Goal: Information Seeking & Learning: Learn about a topic

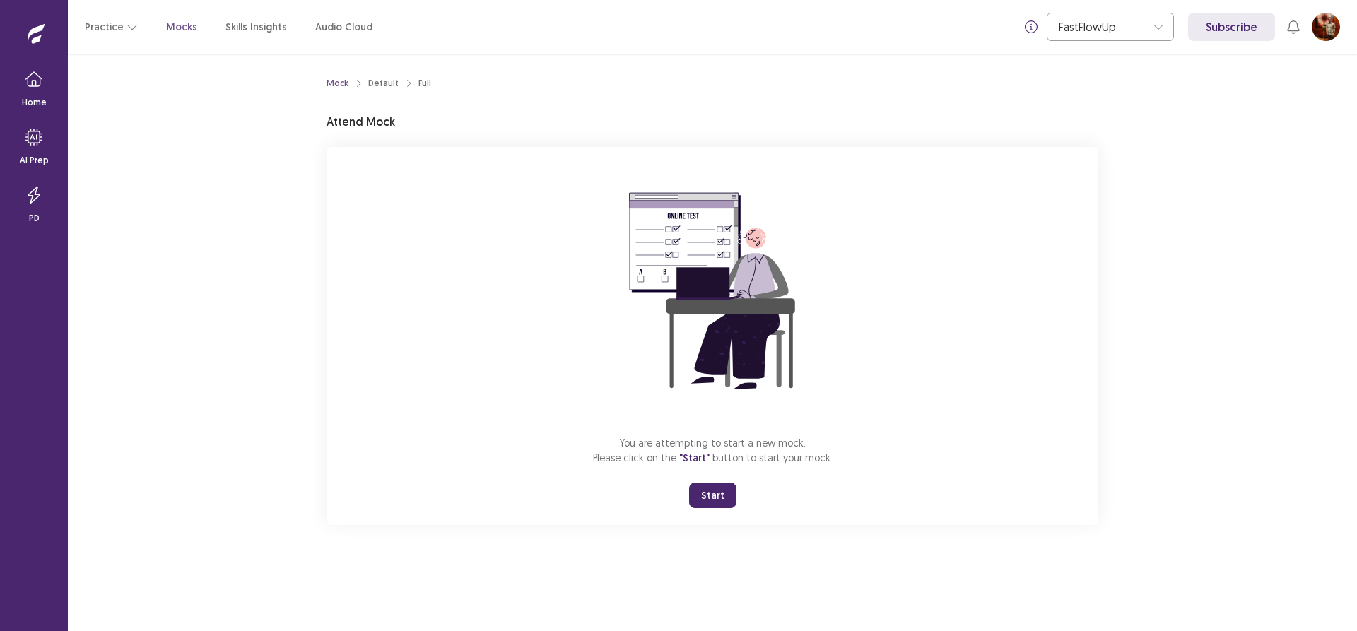
click at [718, 495] on button "Start" at bounding box center [712, 495] width 47 height 25
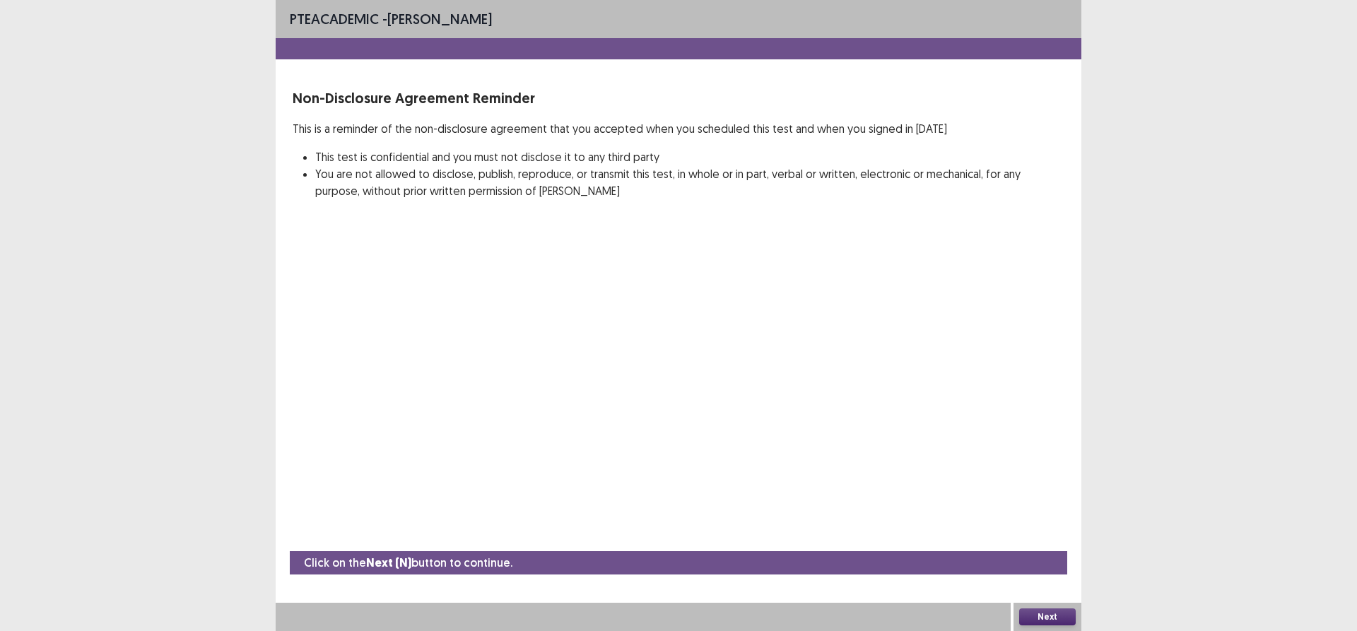
click at [1037, 614] on button "Next" at bounding box center [1047, 616] width 57 height 17
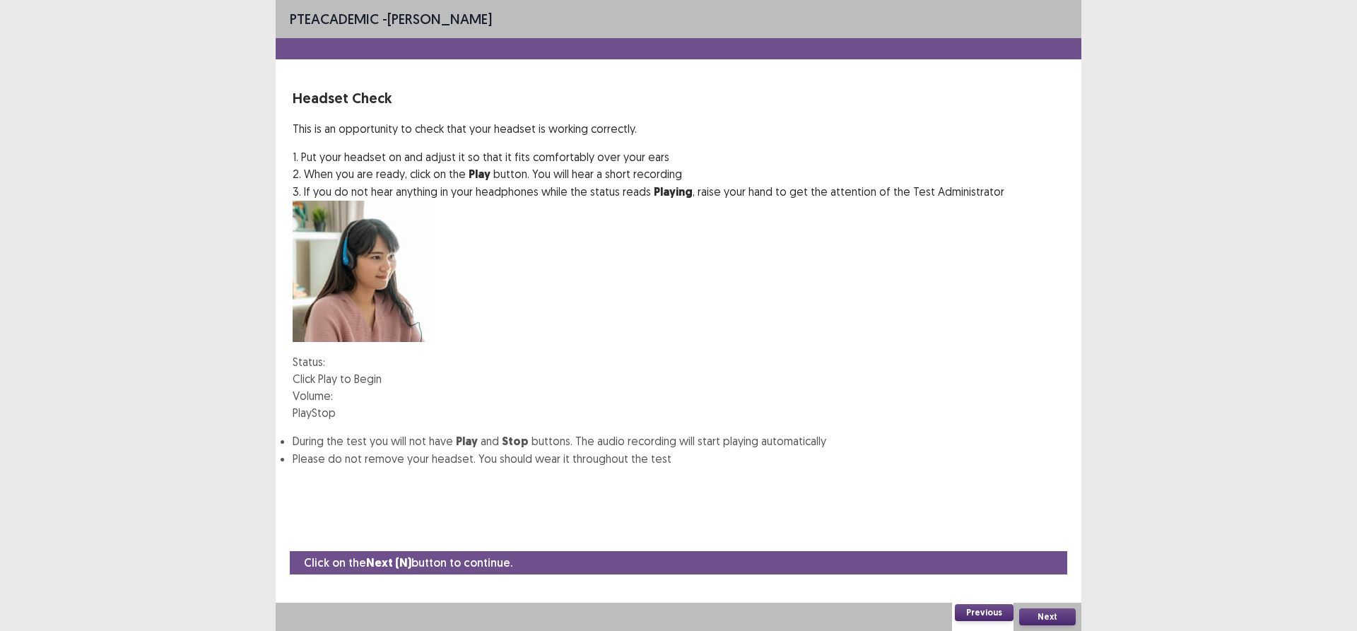
click at [312, 404] on button "Play" at bounding box center [302, 412] width 19 height 17
click at [333, 390] on div at bounding box center [333, 395] width 0 height 11
click at [1054, 616] on button "Next" at bounding box center [1047, 616] width 57 height 17
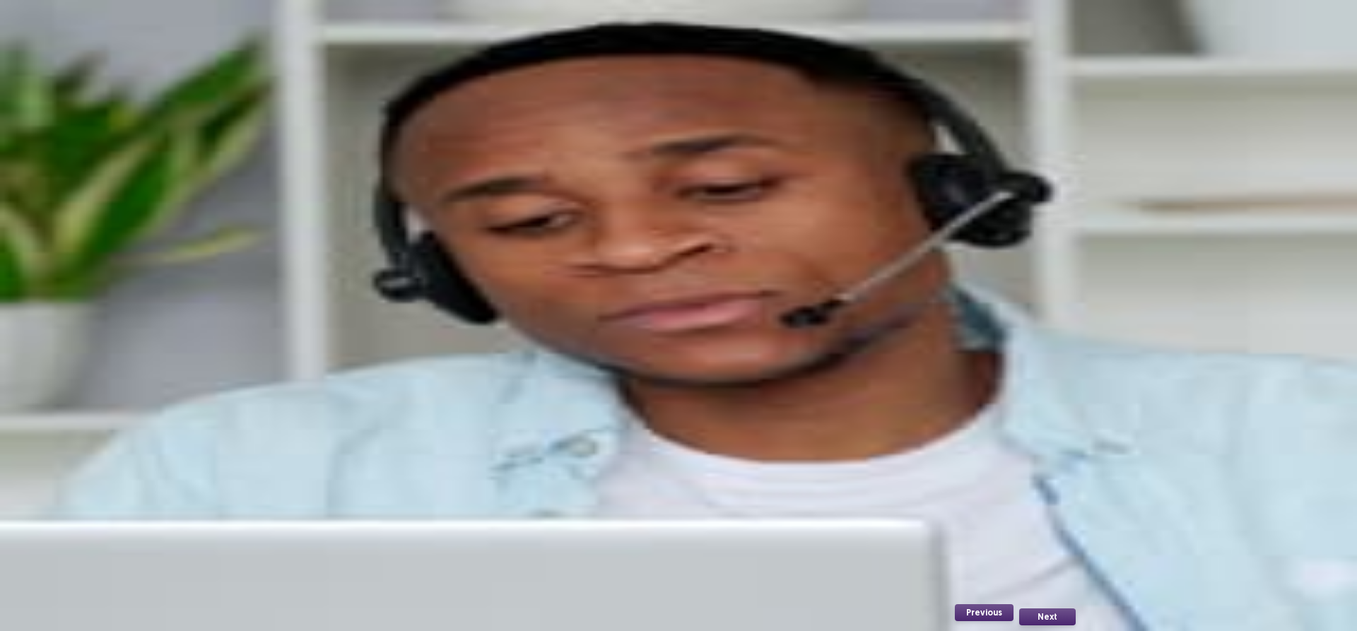
click at [329, 314] on button "Record" at bounding box center [311, 305] width 36 height 17
click at [395, 314] on button "Stop" at bounding box center [383, 305] width 24 height 17
click at [371, 314] on button "Playback" at bounding box center [350, 305] width 42 height 17
click at [1052, 608] on div "Next" at bounding box center [1047, 617] width 68 height 28
click at [1053, 603] on div "Next" at bounding box center [1047, 617] width 68 height 28
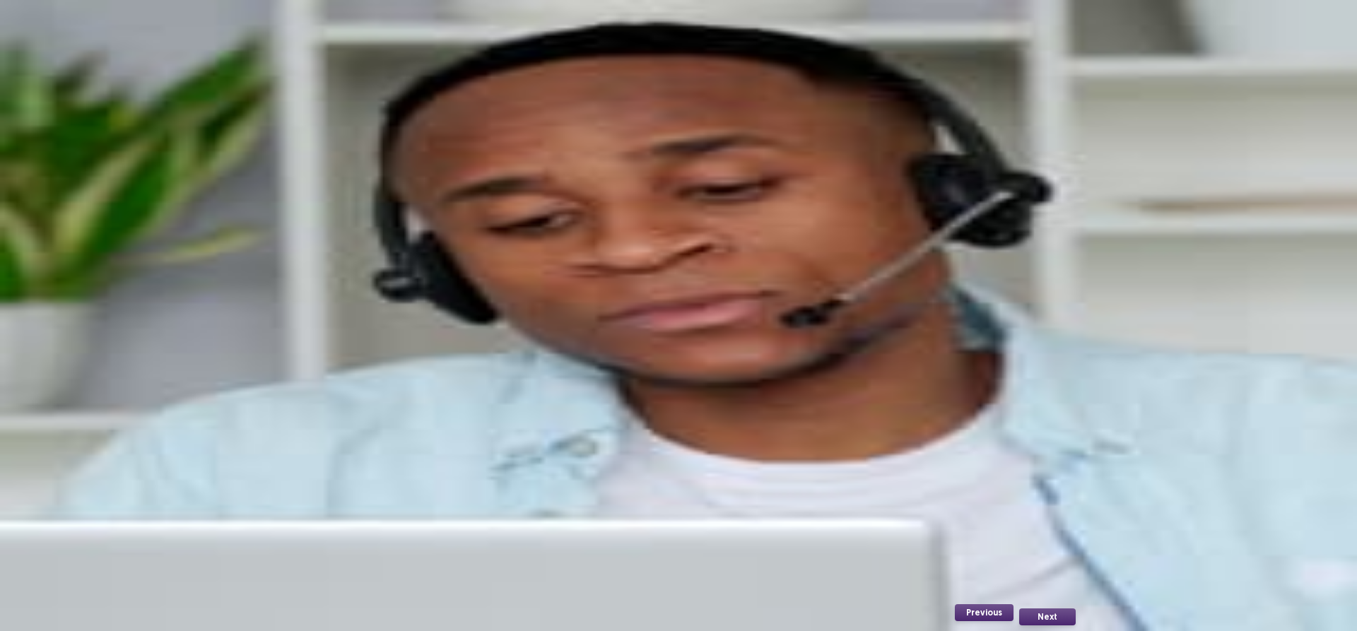
click at [1051, 614] on button "Next" at bounding box center [1047, 616] width 57 height 17
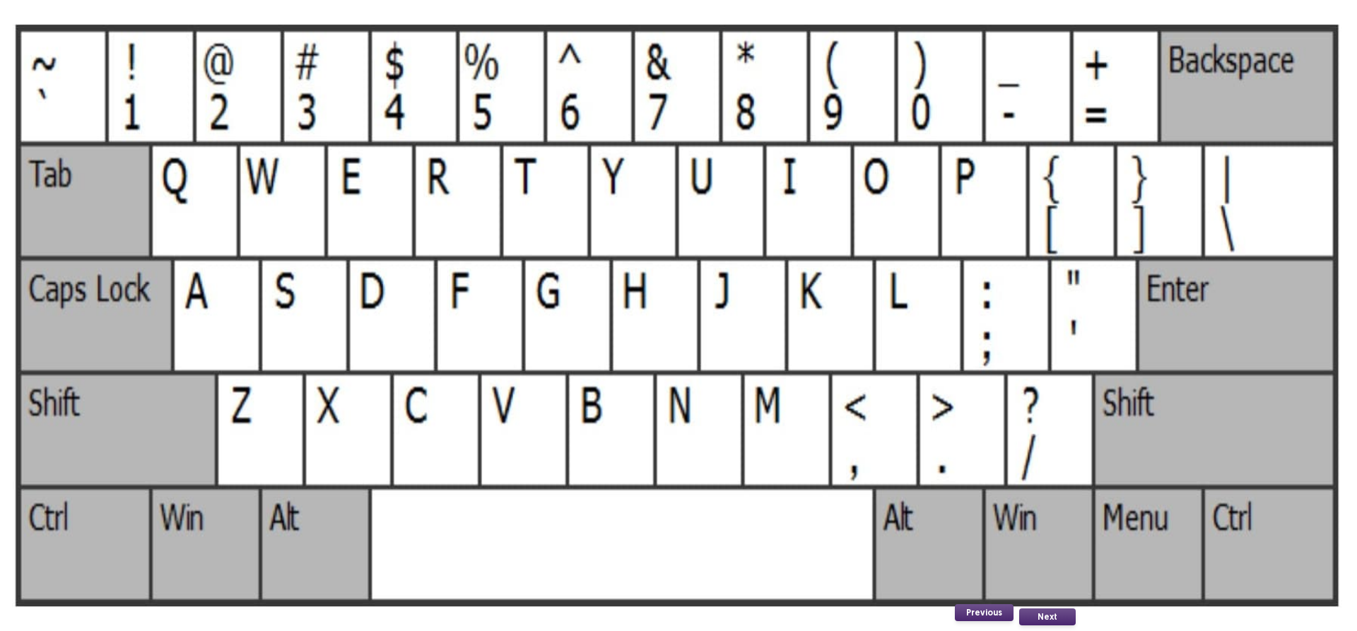
click at [1051, 610] on button "Next" at bounding box center [1047, 616] width 57 height 17
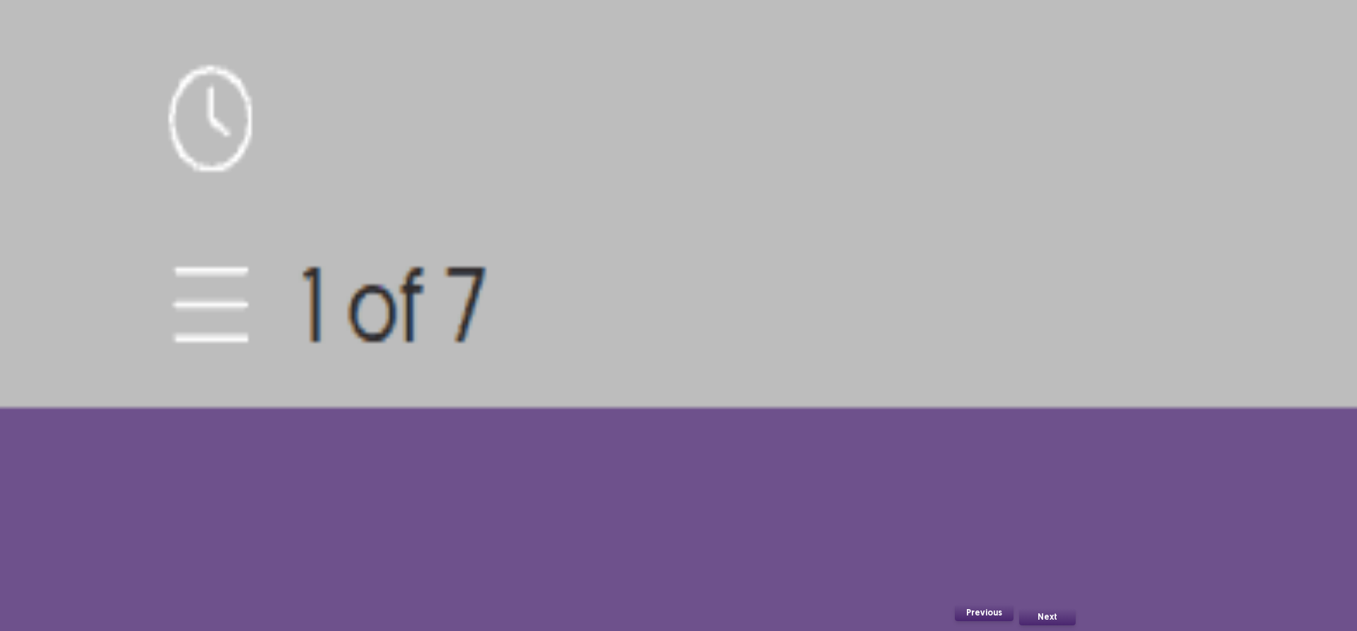
click at [1025, 621] on button "Next" at bounding box center [1047, 616] width 57 height 17
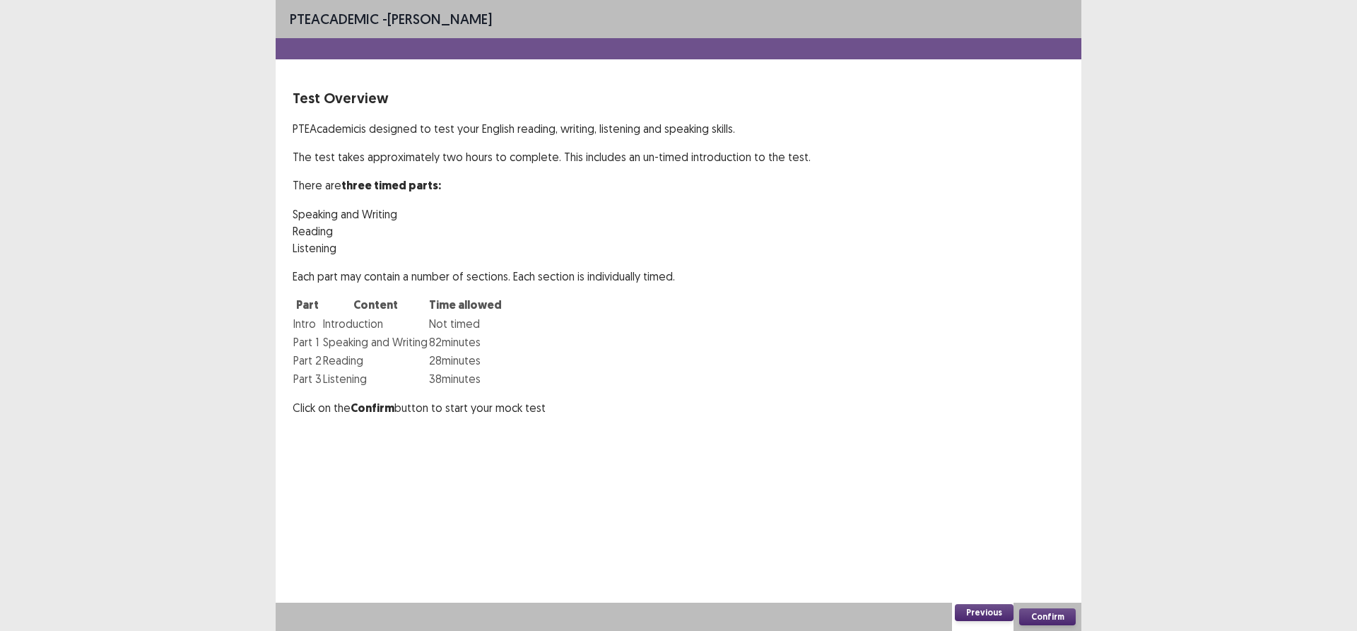
click at [1046, 615] on button "Confirm" at bounding box center [1047, 616] width 57 height 17
drag, startPoint x: 774, startPoint y: 453, endPoint x: 726, endPoint y: 350, distance: 113.8
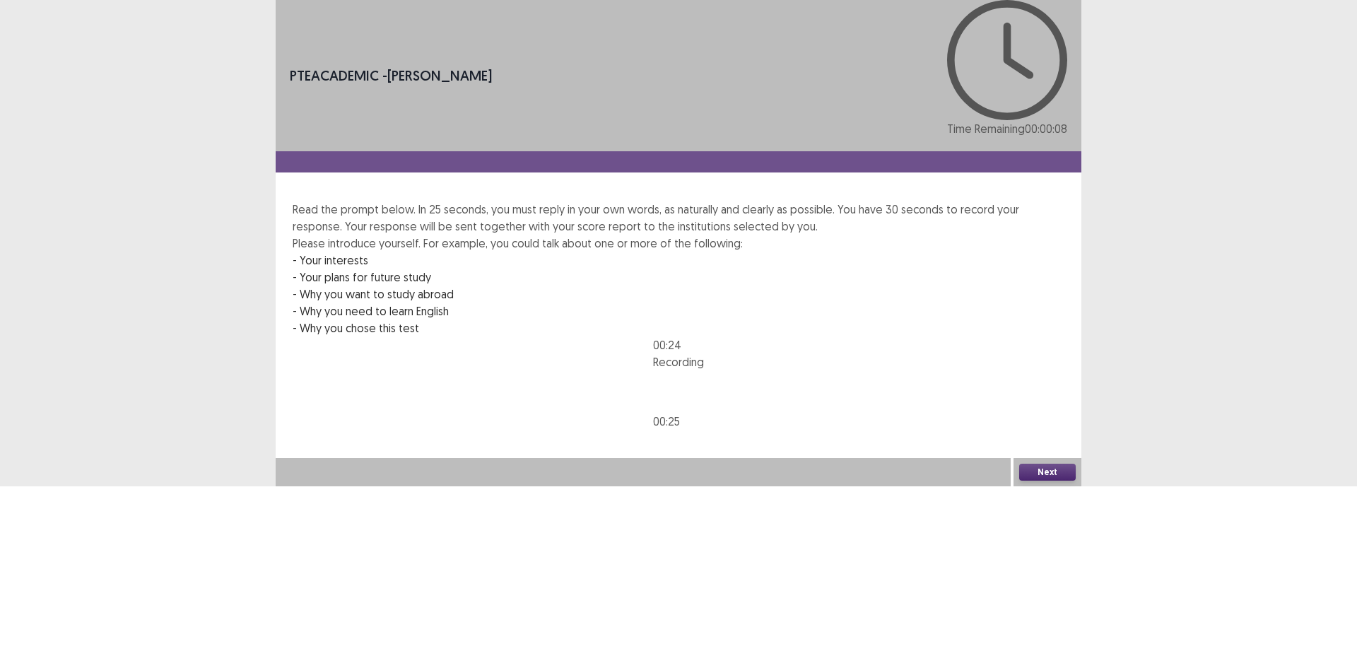
click at [1048, 480] on button "Next" at bounding box center [1047, 472] width 57 height 17
click at [61, 520] on button "Confirm" at bounding box center [30, 532] width 61 height 25
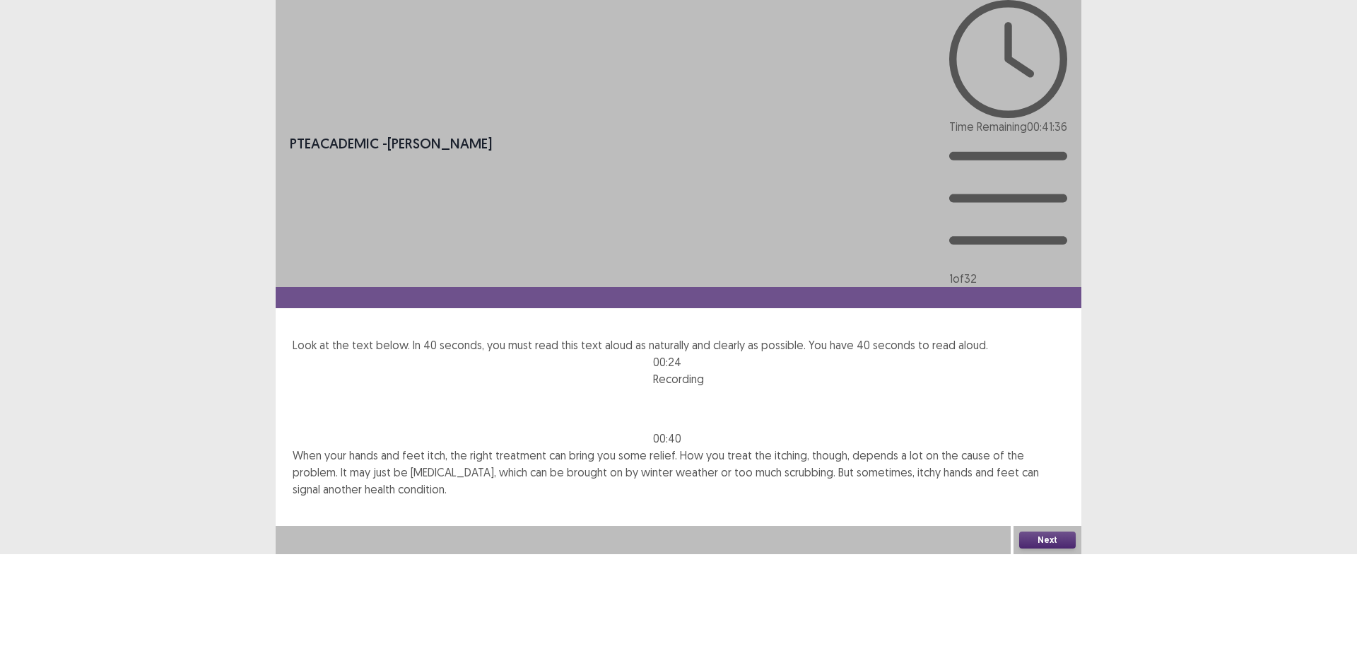
click at [1049, 548] on button "Next" at bounding box center [1047, 539] width 57 height 17
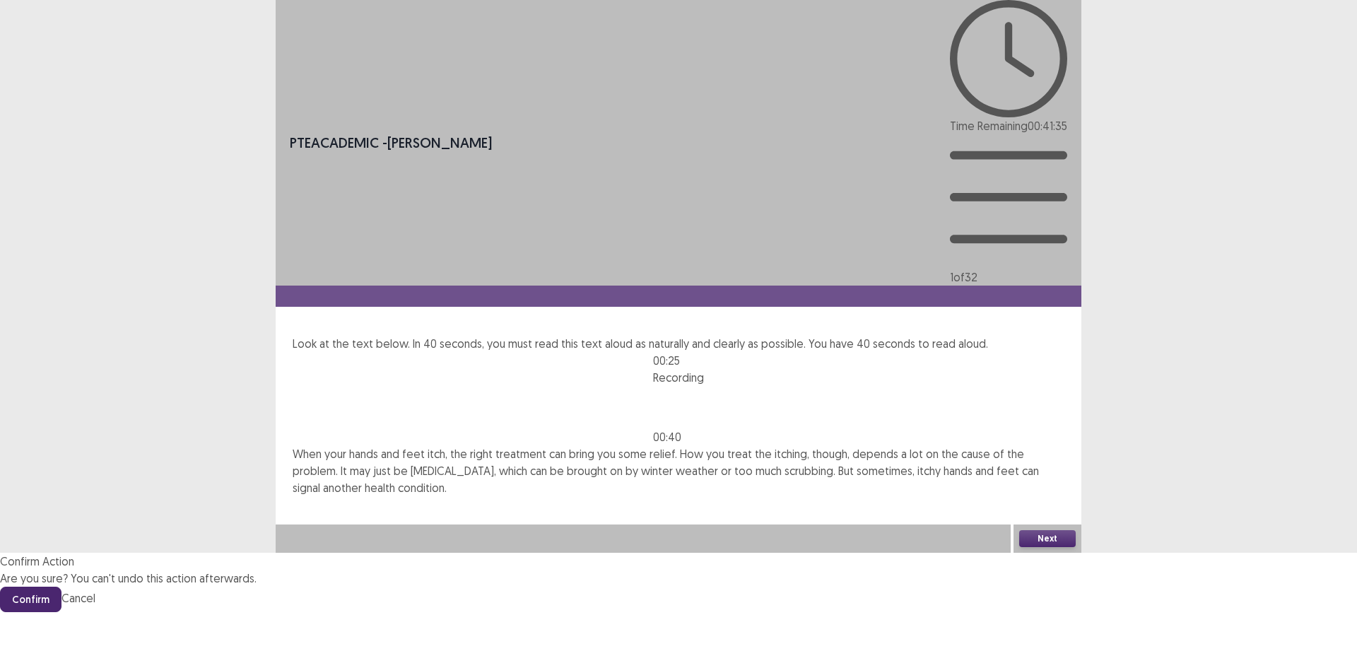
click at [61, 586] on button "Confirm" at bounding box center [30, 598] width 61 height 25
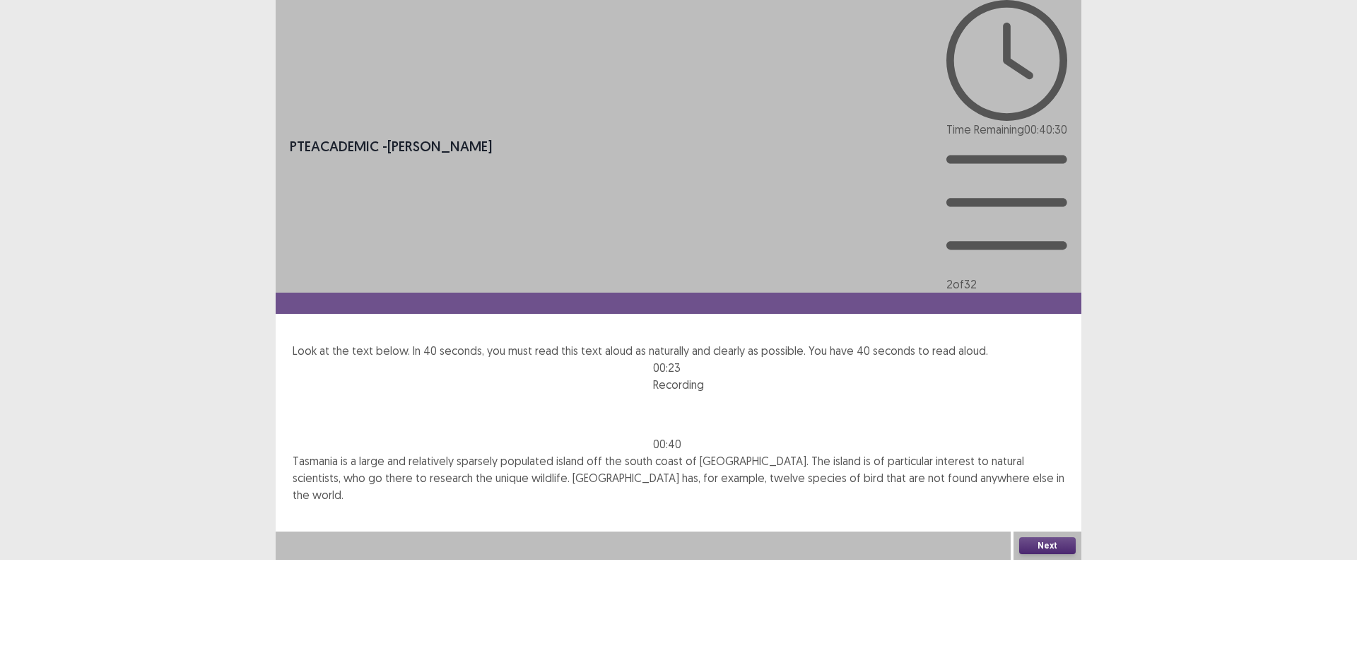
click at [1049, 554] on button "Next" at bounding box center [1047, 545] width 57 height 17
click at [61, 594] on button "Confirm" at bounding box center [30, 606] width 61 height 25
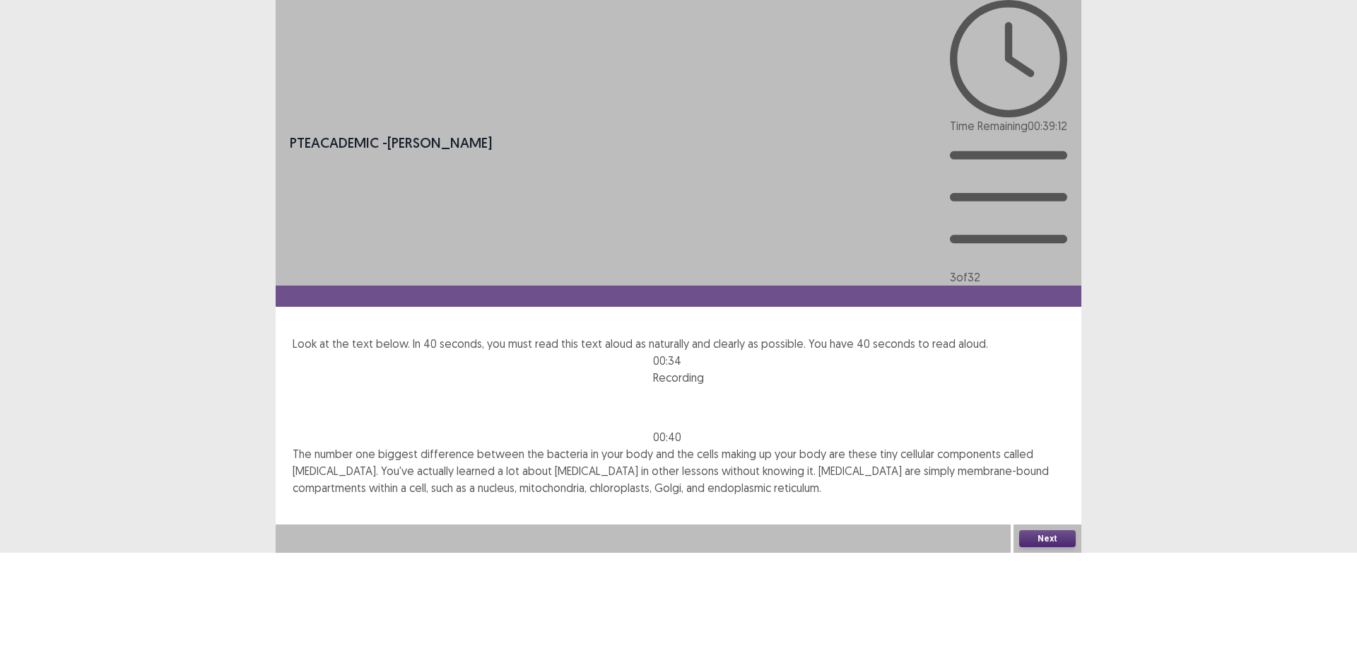
click at [1061, 547] on button "Next" at bounding box center [1047, 538] width 57 height 17
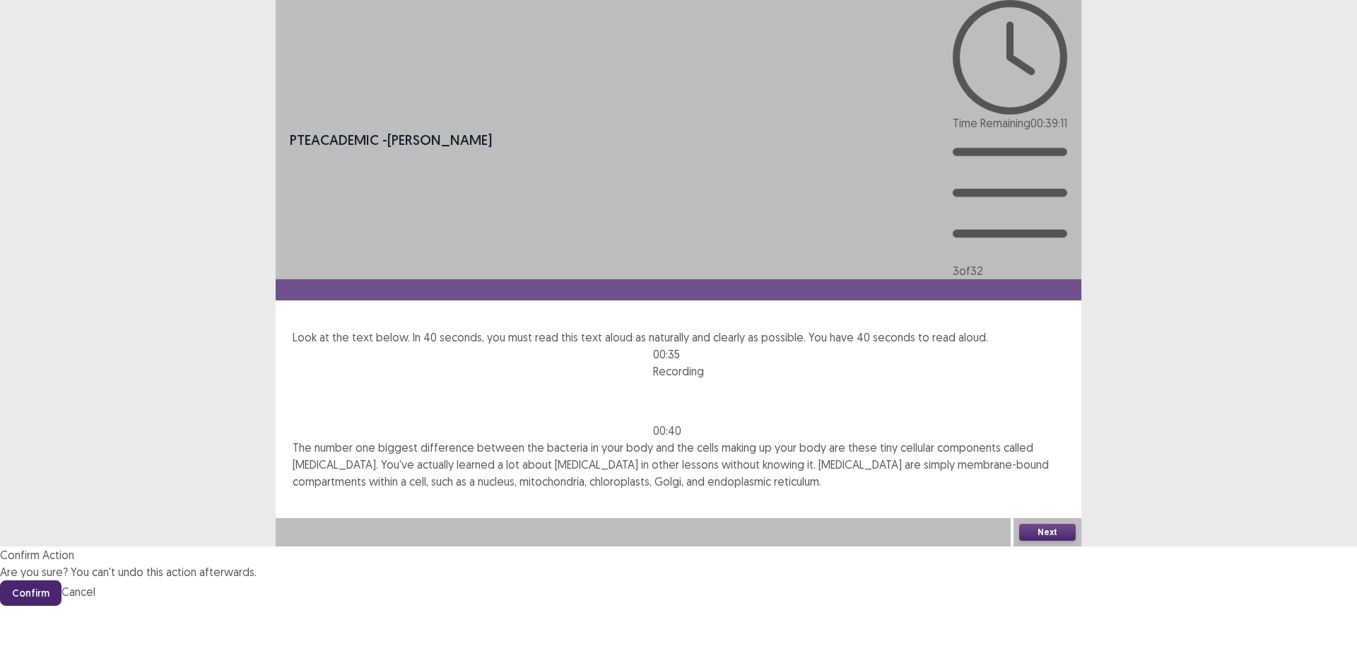
click at [61, 580] on button "Confirm" at bounding box center [30, 592] width 61 height 25
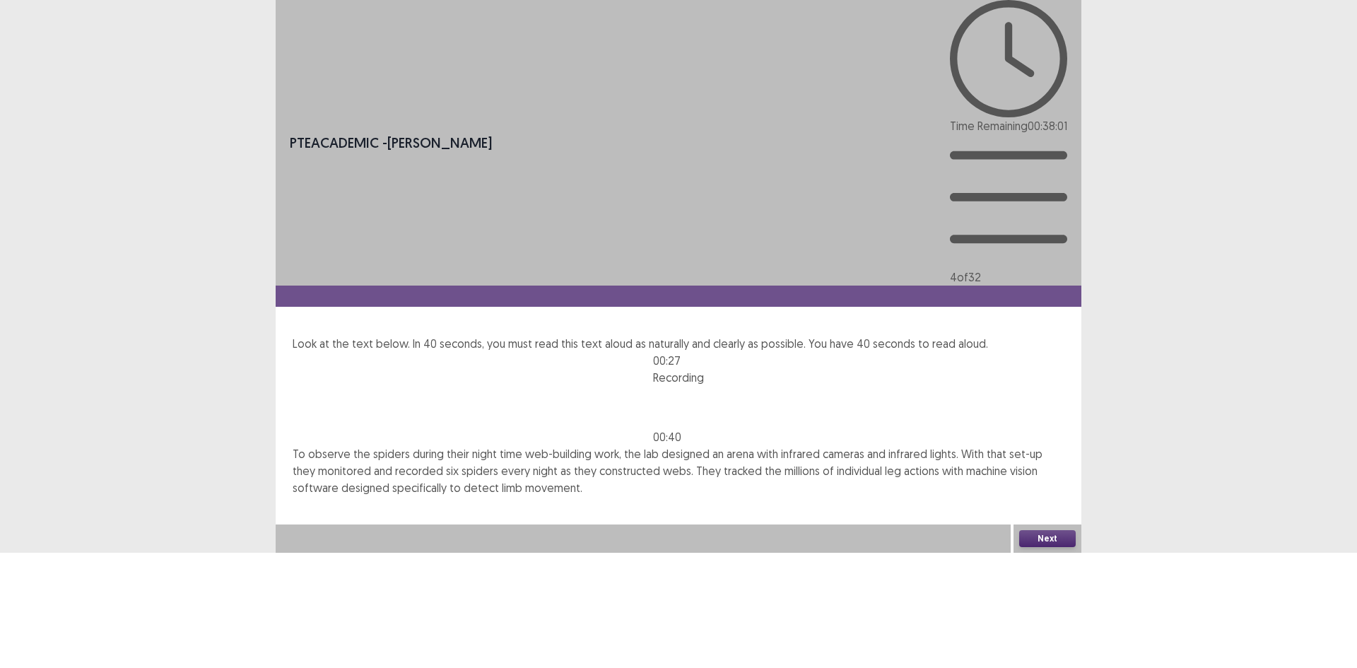
click at [1039, 547] on button "Next" at bounding box center [1047, 538] width 57 height 17
click at [61, 586] on button "Confirm" at bounding box center [30, 598] width 61 height 25
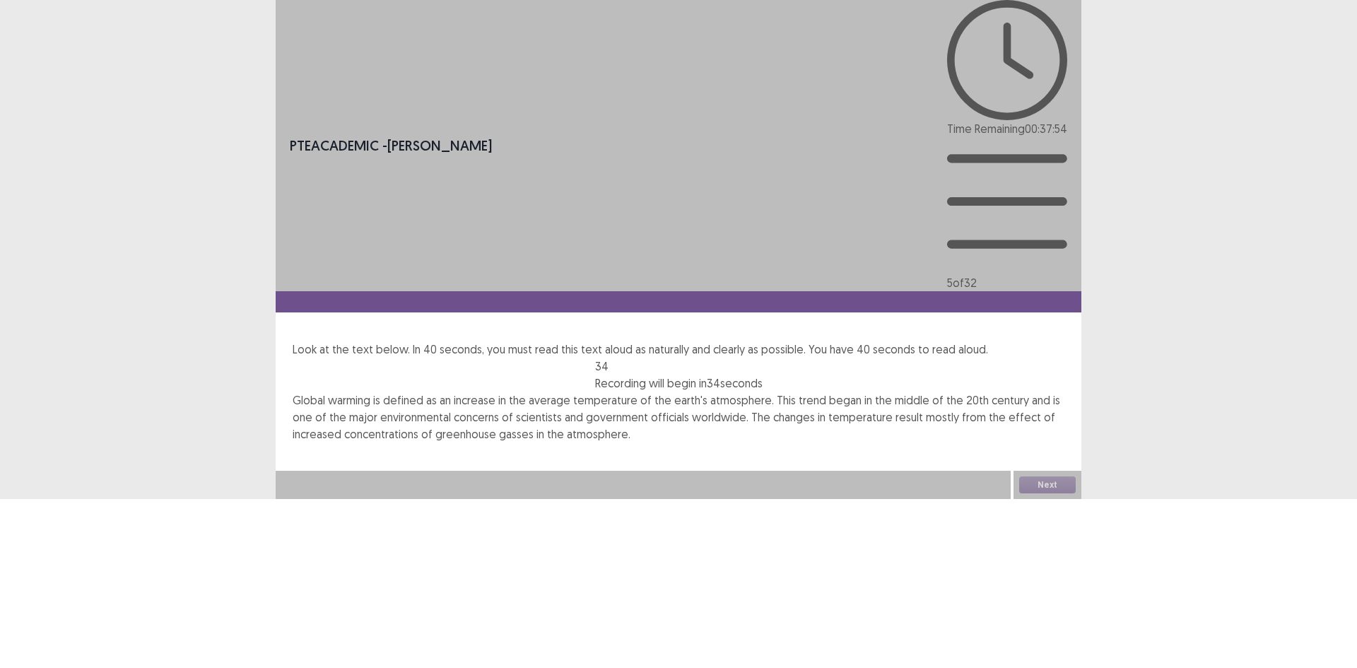
click at [948, 471] on div "PTE academic - [PERSON_NAME] Time Remaining 00 : 37 : 54 5 of 32 Look at the te…" at bounding box center [679, 249] width 806 height 499
click at [264, 367] on div "PTE academic - [PERSON_NAME] Time Remaining 00 : 37 : 37 5 of 32 Look at the te…" at bounding box center [678, 249] width 1357 height 499
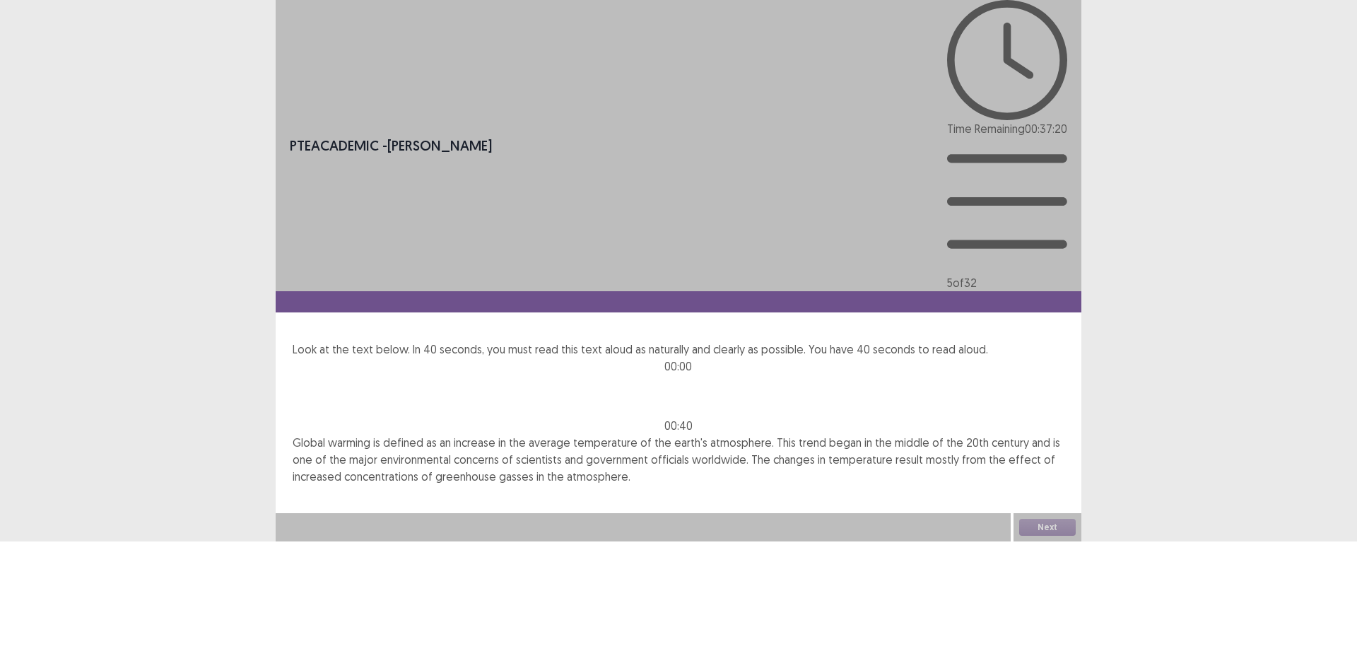
click at [607, 367] on div "PTE academic - [PERSON_NAME] Time Remaining 00 : 37 : 20 5 of 32 Look at the te…" at bounding box center [679, 270] width 806 height 541
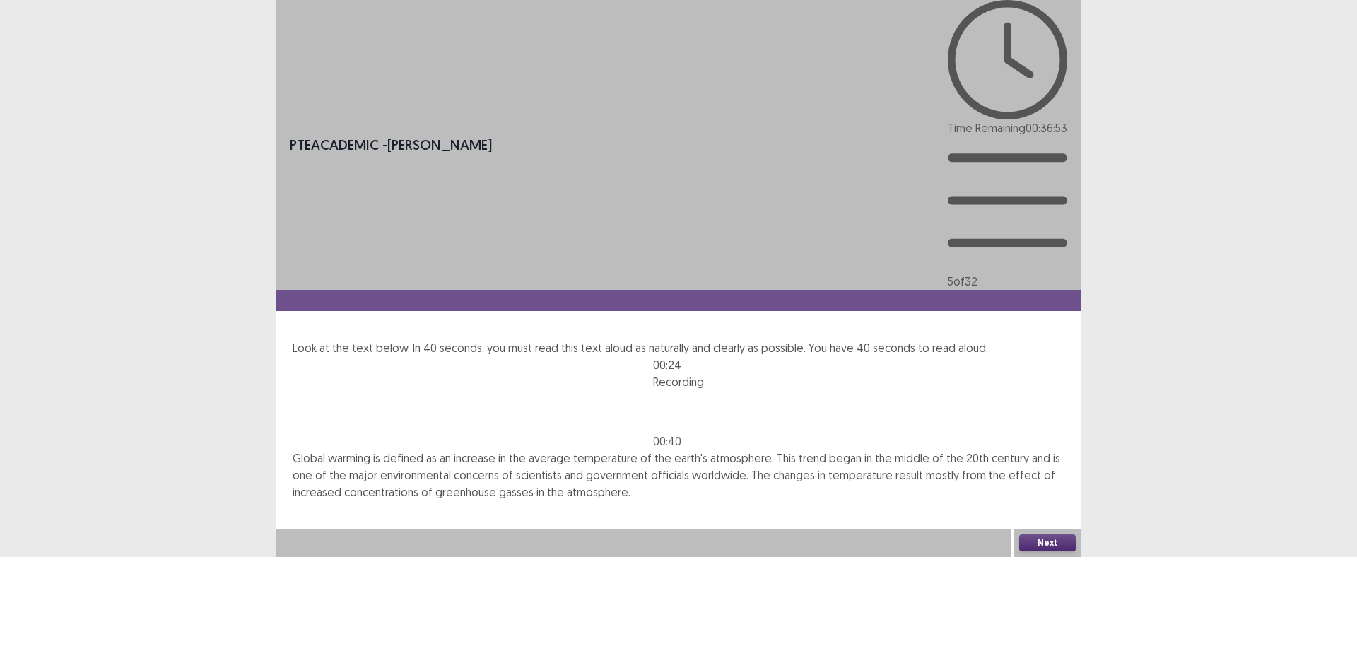
click at [1042, 557] on div "Next" at bounding box center [1047, 543] width 68 height 28
click at [1029, 557] on div "Next" at bounding box center [1047, 543] width 68 height 28
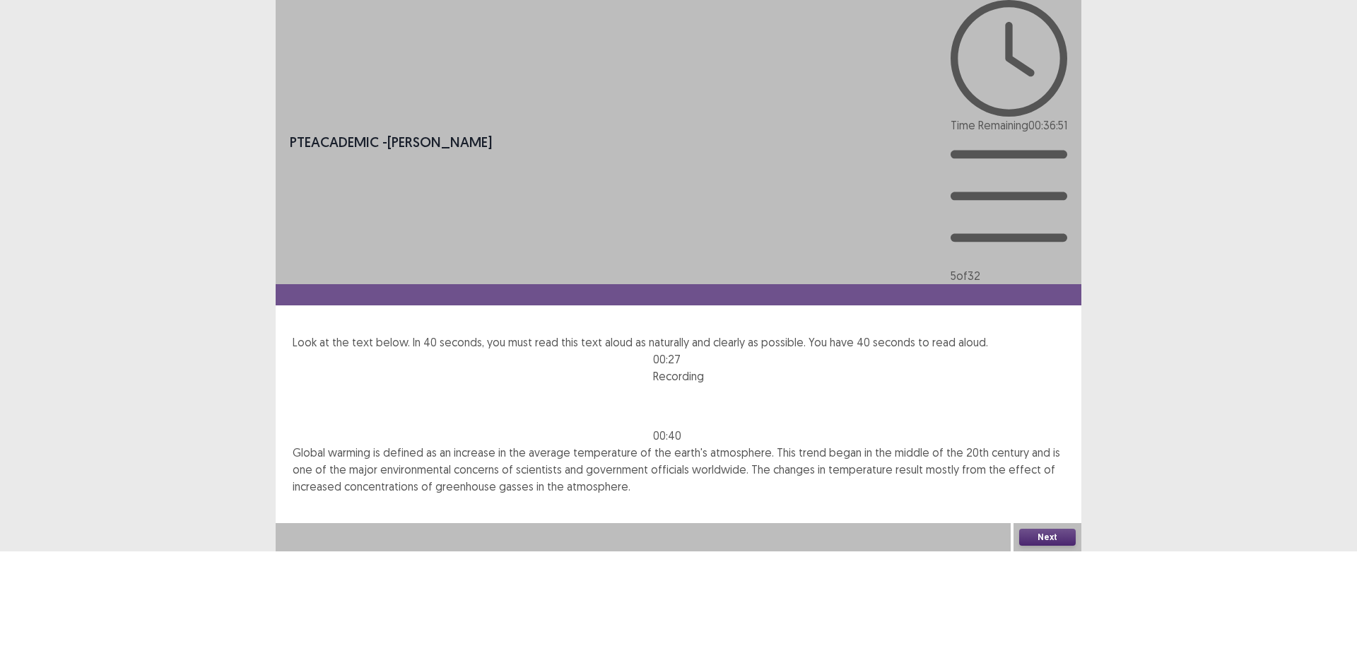
click at [1058, 545] on button "Next" at bounding box center [1047, 537] width 57 height 17
click at [61, 585] on button "Confirm" at bounding box center [30, 597] width 61 height 25
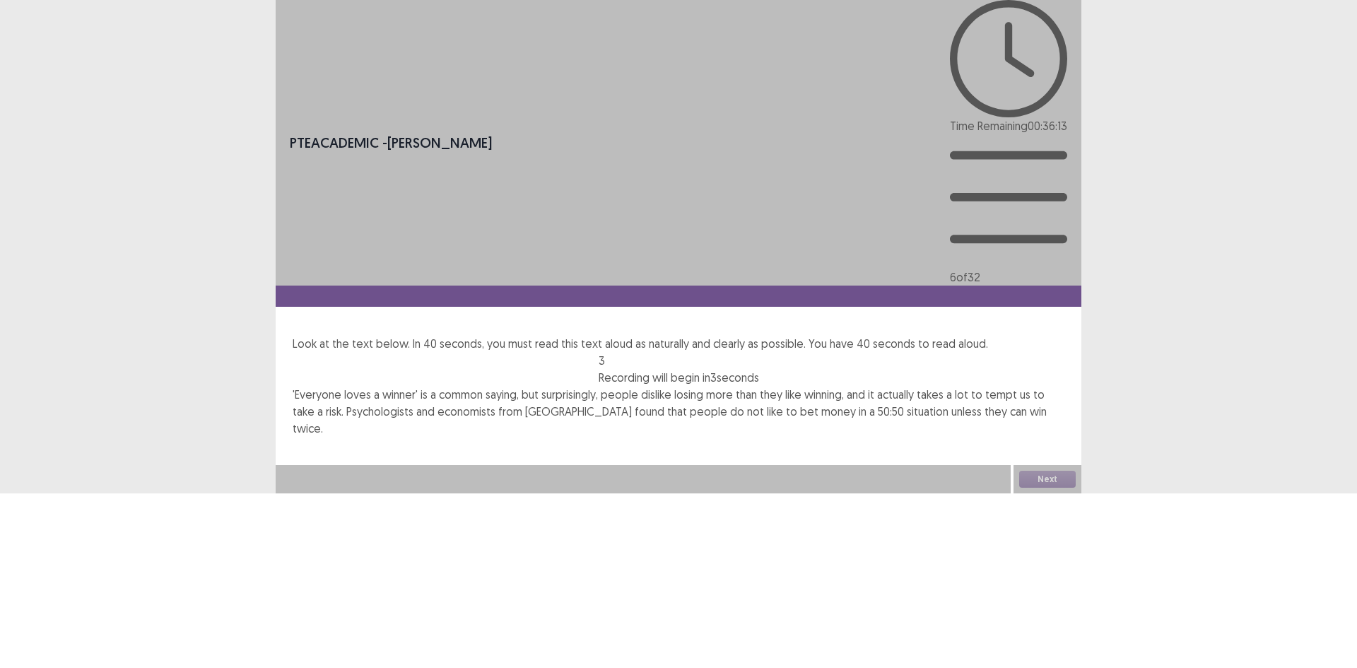
click at [995, 493] on div "PTE academic - [PERSON_NAME] Time Remaining 00 : 36 : 13 6 of 32 Look at the te…" at bounding box center [679, 246] width 806 height 493
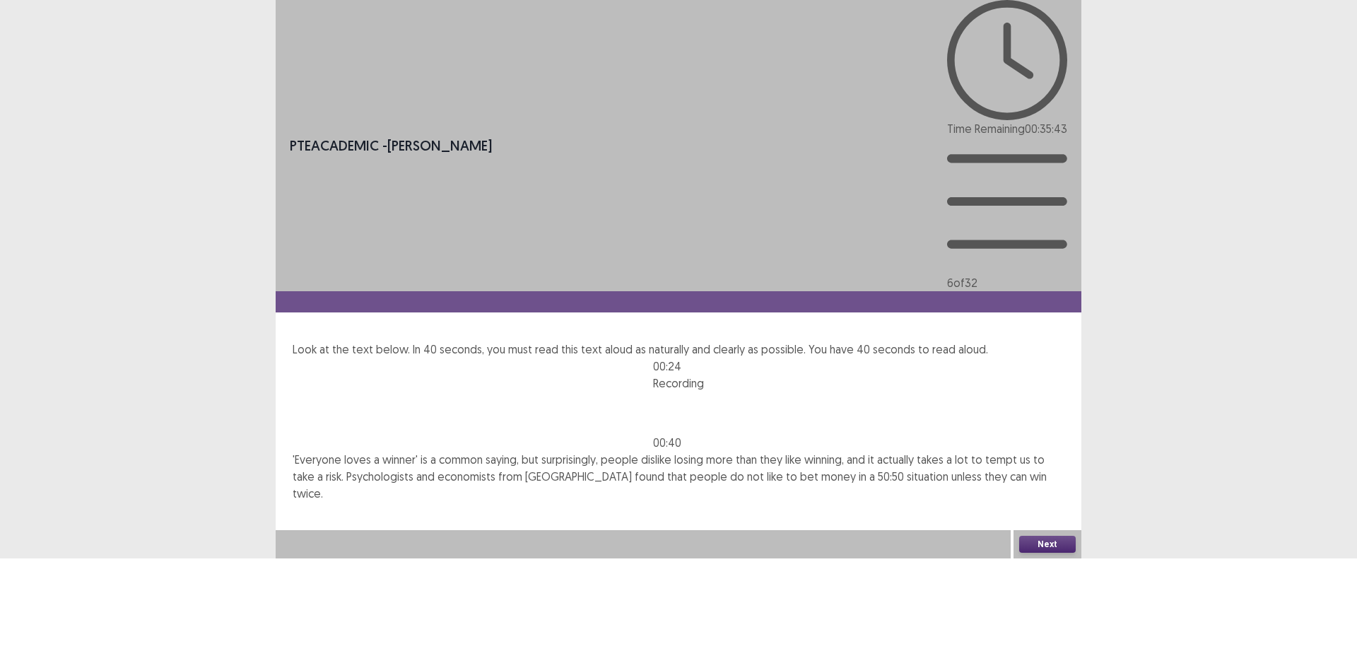
click at [1042, 553] on button "Next" at bounding box center [1047, 544] width 57 height 17
click at [61, 592] on button "Confirm" at bounding box center [30, 604] width 61 height 25
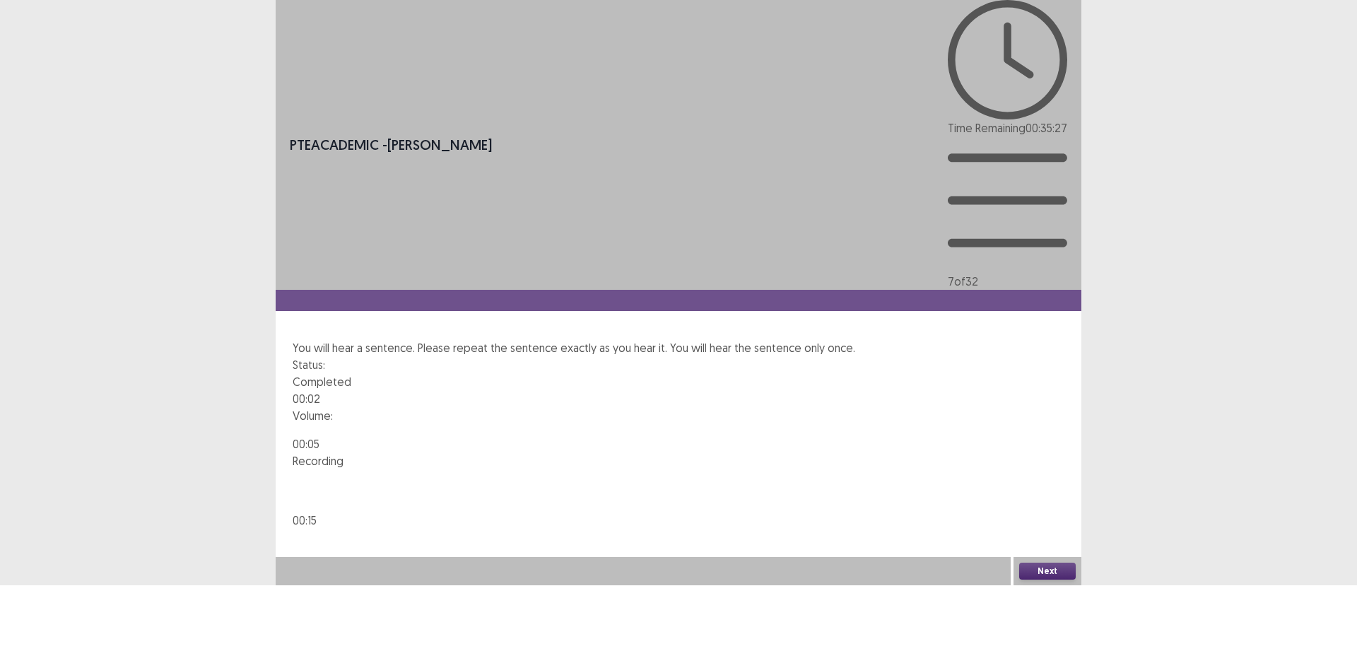
click at [1049, 579] on button "Next" at bounding box center [1047, 570] width 57 height 17
click at [61, 619] on button "Confirm" at bounding box center [30, 631] width 61 height 25
click at [1045, 579] on button "Next" at bounding box center [1047, 570] width 57 height 17
click at [61, 619] on button "Confirm" at bounding box center [30, 631] width 61 height 25
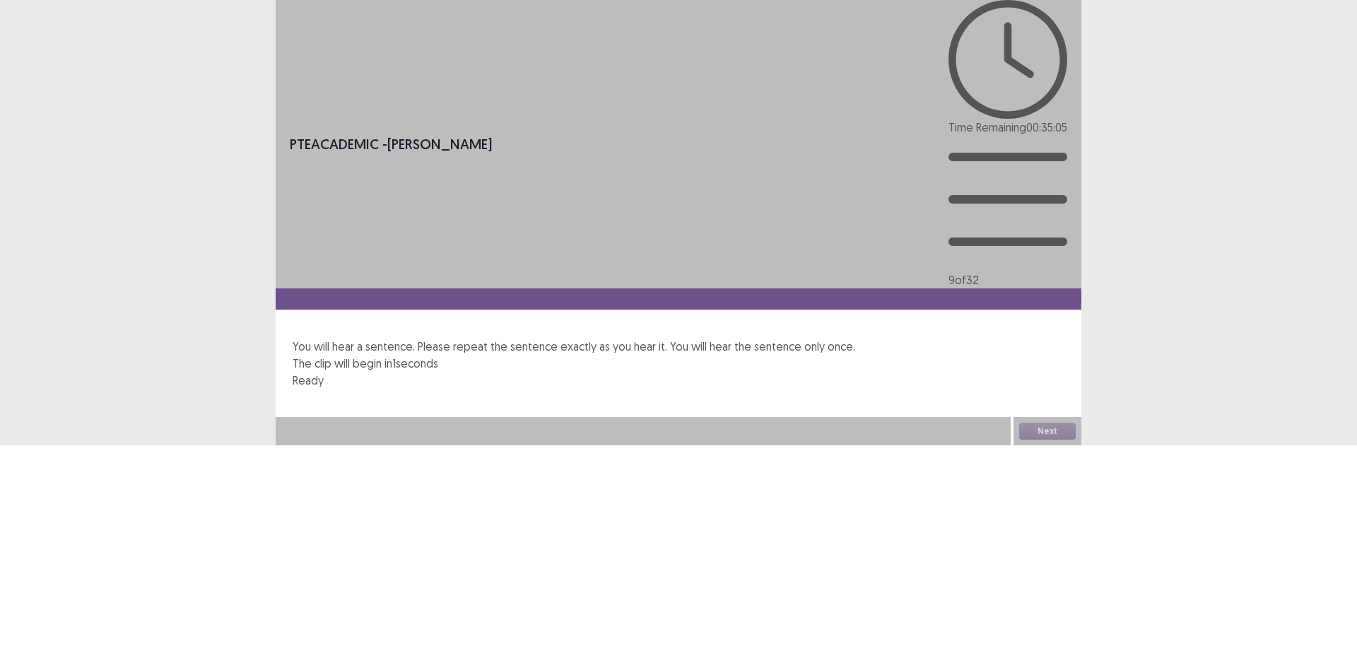
click at [1034, 445] on div "PTE academic - [PERSON_NAME] Time Remaining 00 : 35 : 05 9 of 32 You will hear …" at bounding box center [679, 222] width 806 height 445
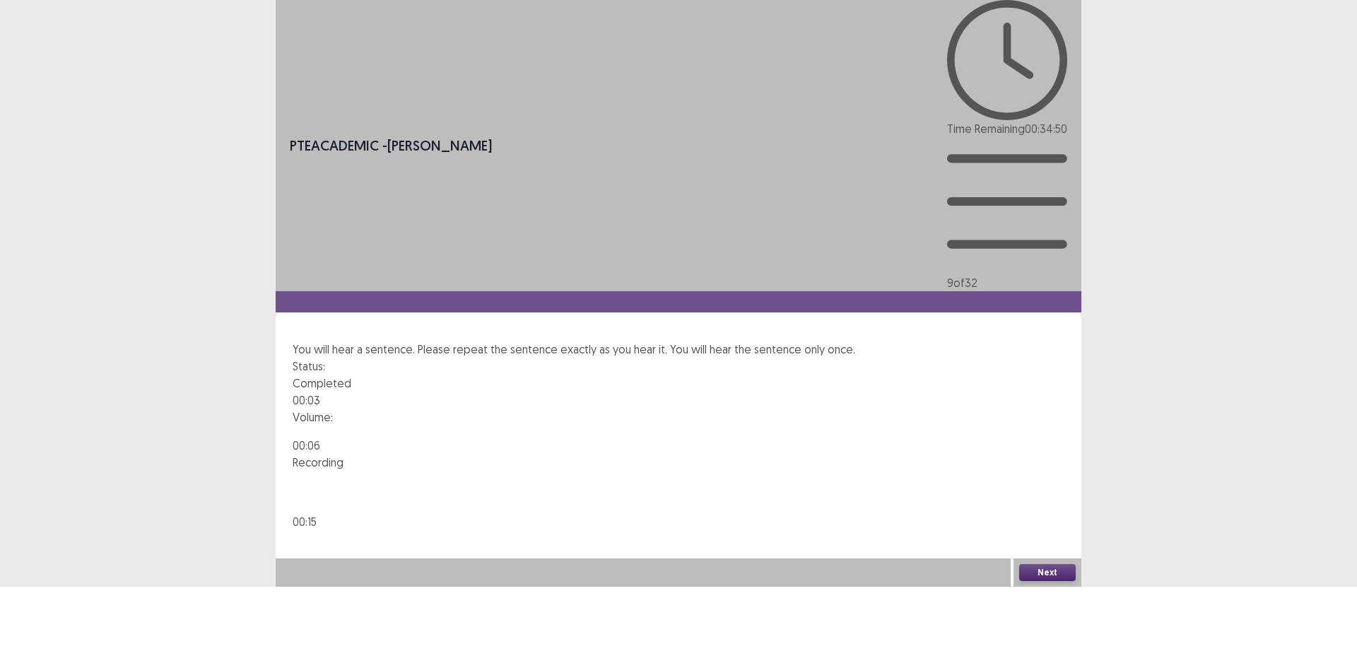
click at [1023, 581] on button "Next" at bounding box center [1047, 572] width 57 height 17
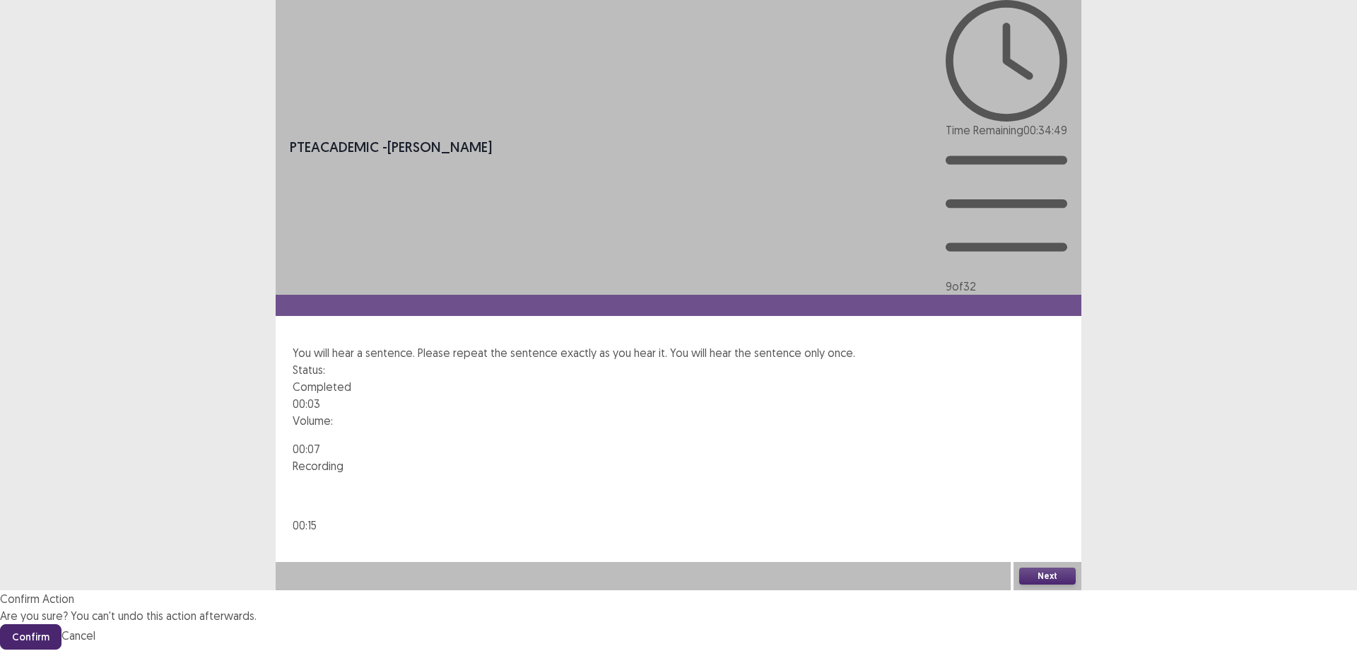
click at [61, 624] on button "Confirm" at bounding box center [30, 636] width 61 height 25
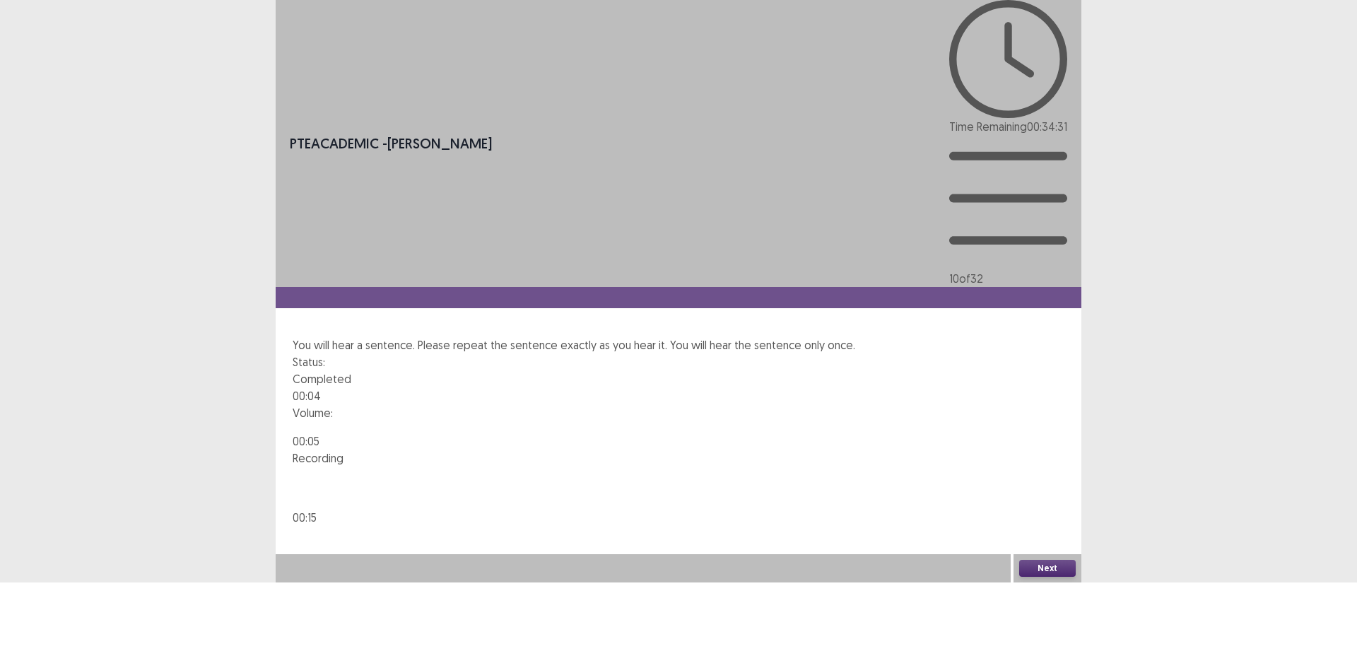
click at [1034, 577] on button "Next" at bounding box center [1047, 568] width 57 height 17
click at [61, 616] on button "Confirm" at bounding box center [30, 628] width 61 height 25
click at [1027, 575] on button "Next" at bounding box center [1047, 566] width 57 height 17
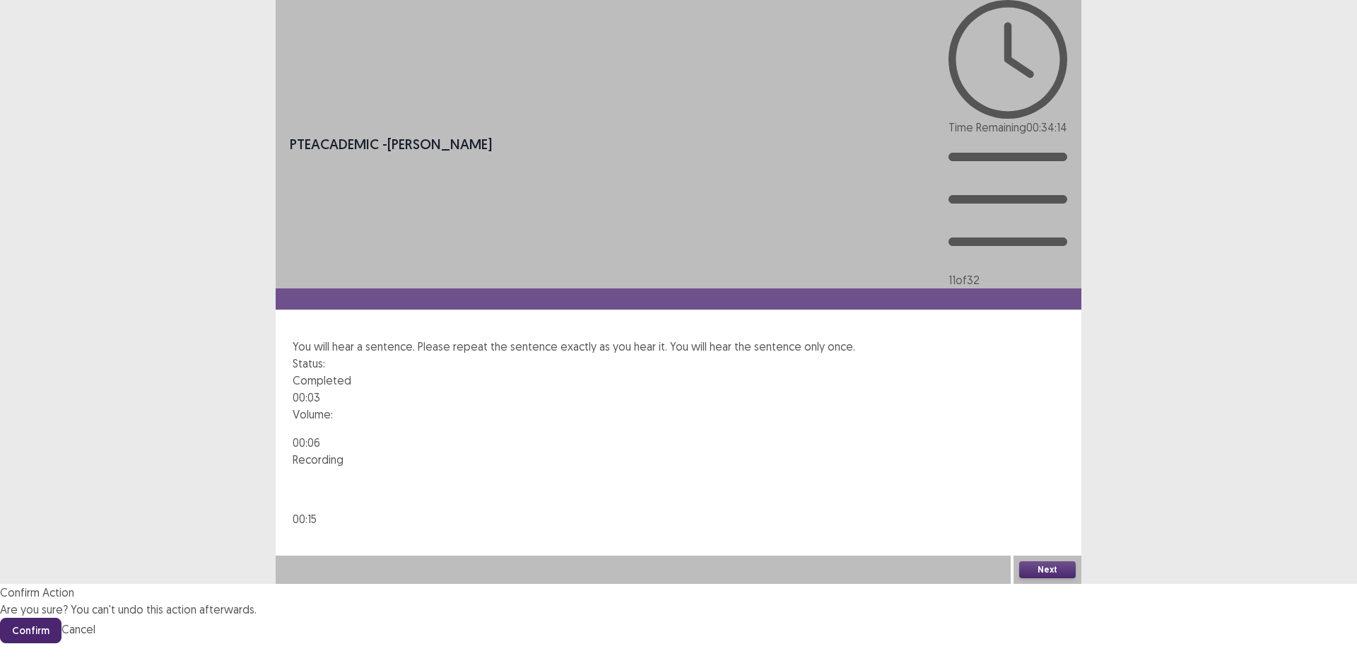
click at [61, 618] on button "Confirm" at bounding box center [30, 630] width 61 height 25
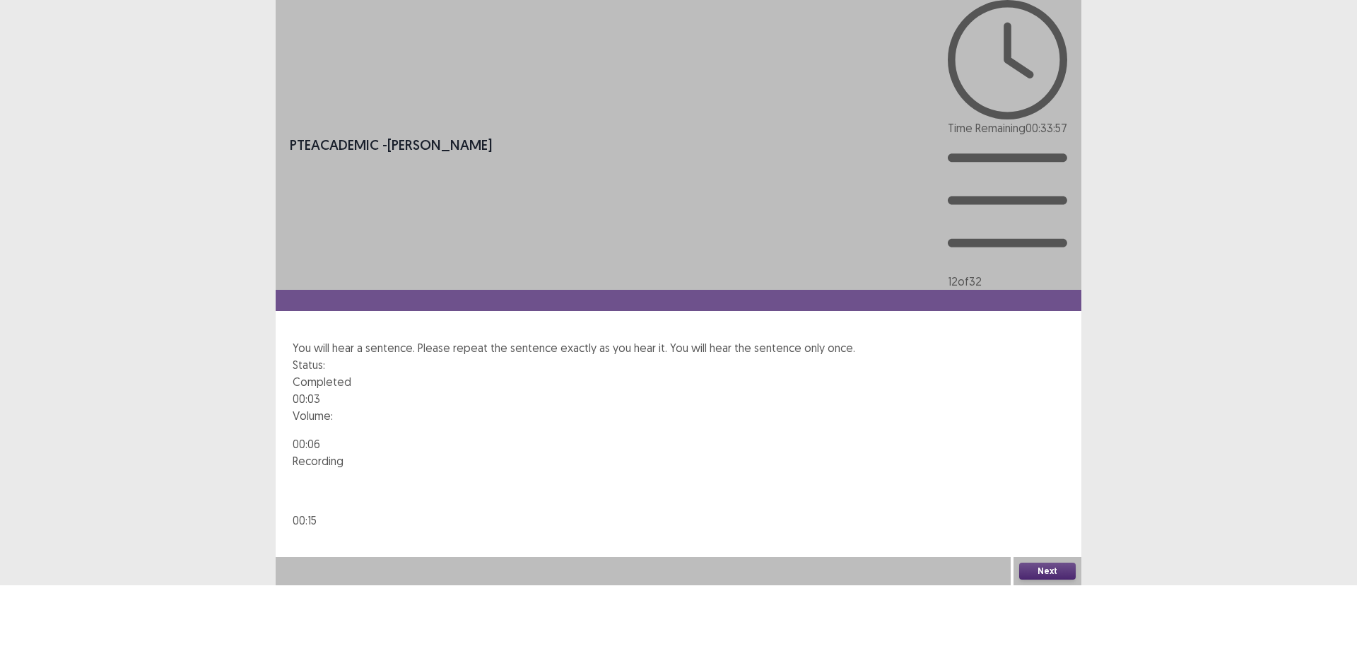
click at [1030, 579] on button "Next" at bounding box center [1047, 570] width 57 height 17
click at [733, 619] on footer "Confirm Cancel" at bounding box center [678, 631] width 1357 height 25
click at [61, 619] on button "Confirm" at bounding box center [30, 631] width 61 height 25
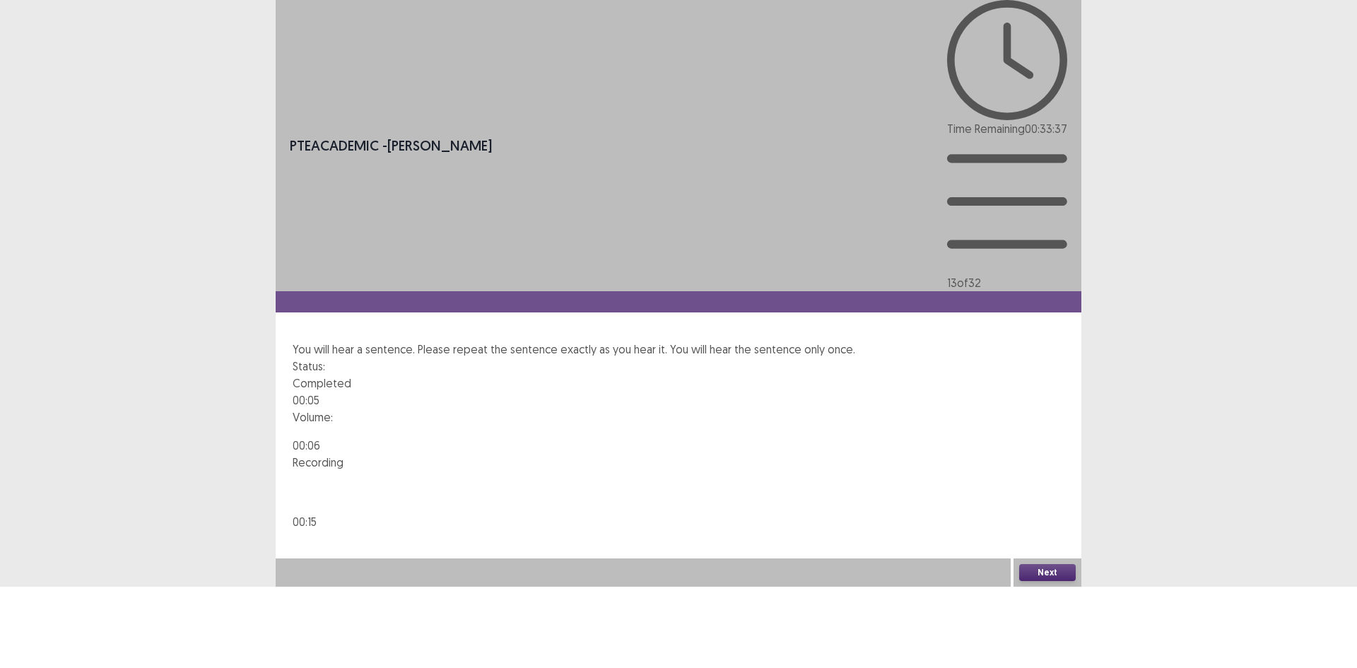
click at [1029, 581] on button "Next" at bounding box center [1047, 572] width 57 height 17
drag, startPoint x: 733, startPoint y: 370, endPoint x: 733, endPoint y: 359, distance: 10.6
click at [61, 620] on button "Confirm" at bounding box center [30, 632] width 61 height 25
click at [1033, 581] on button "Next" at bounding box center [1047, 572] width 57 height 17
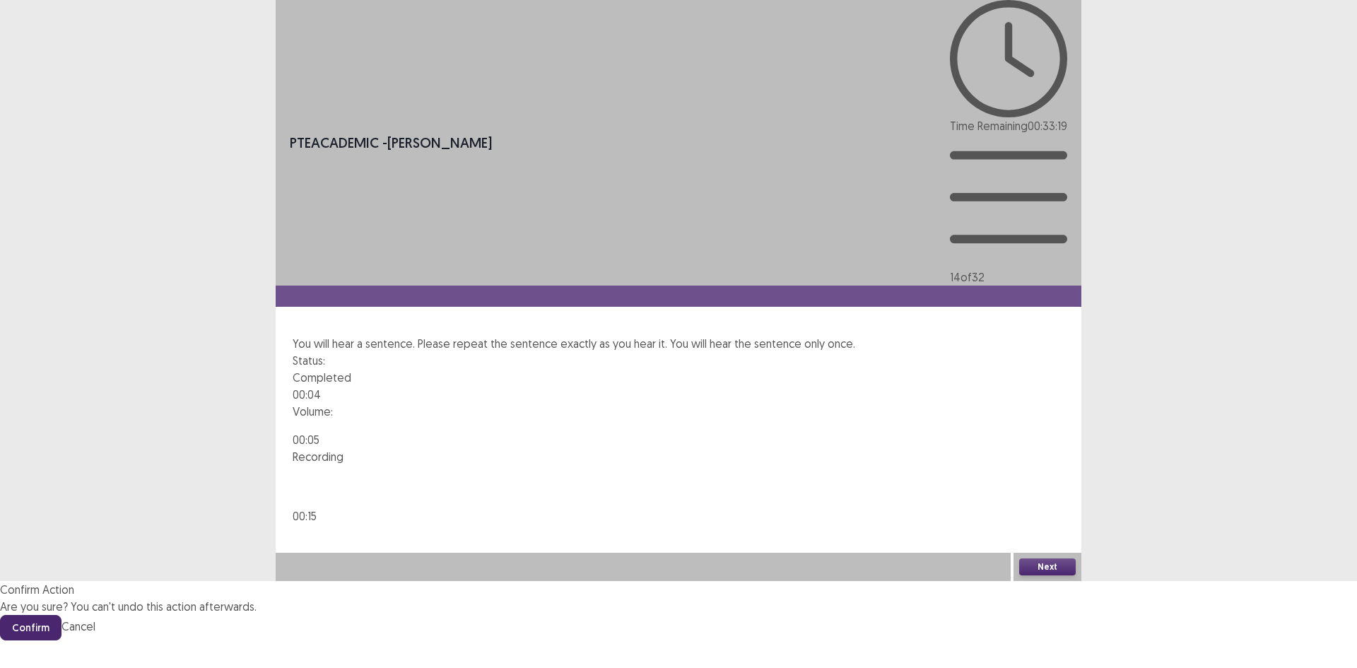
click at [61, 615] on button "Confirm" at bounding box center [30, 627] width 61 height 25
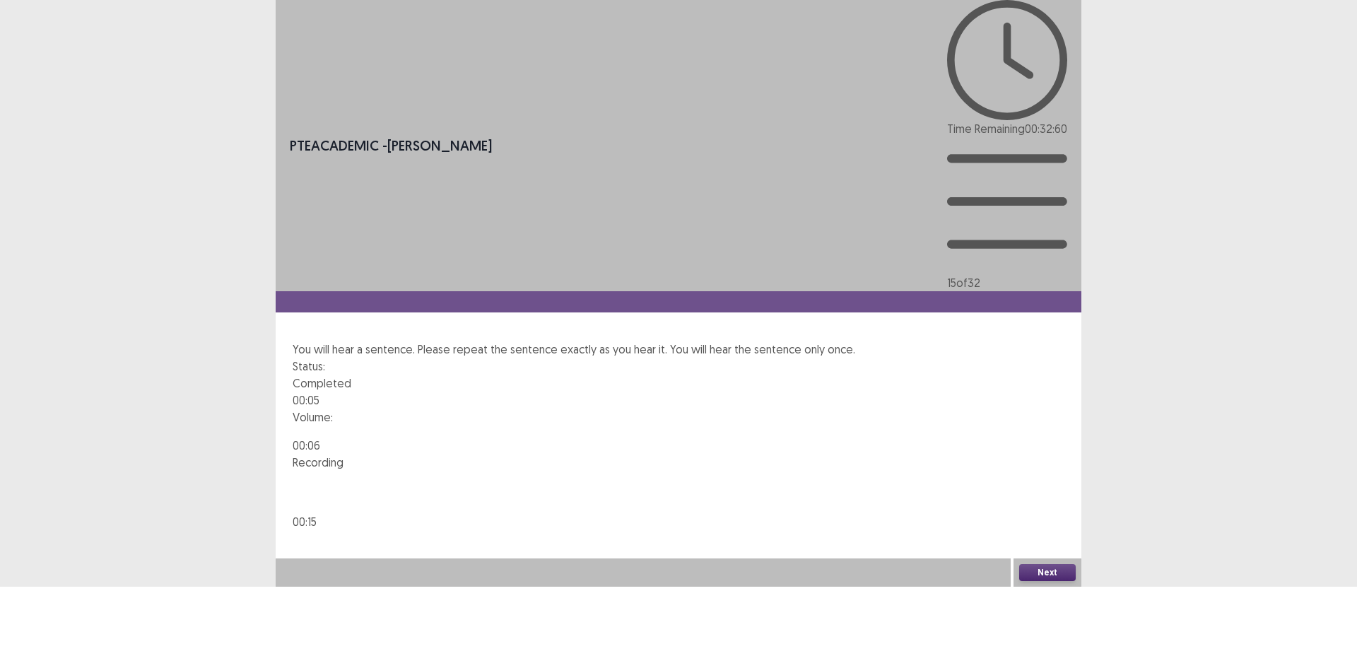
click at [1032, 581] on button "Next" at bounding box center [1047, 572] width 57 height 17
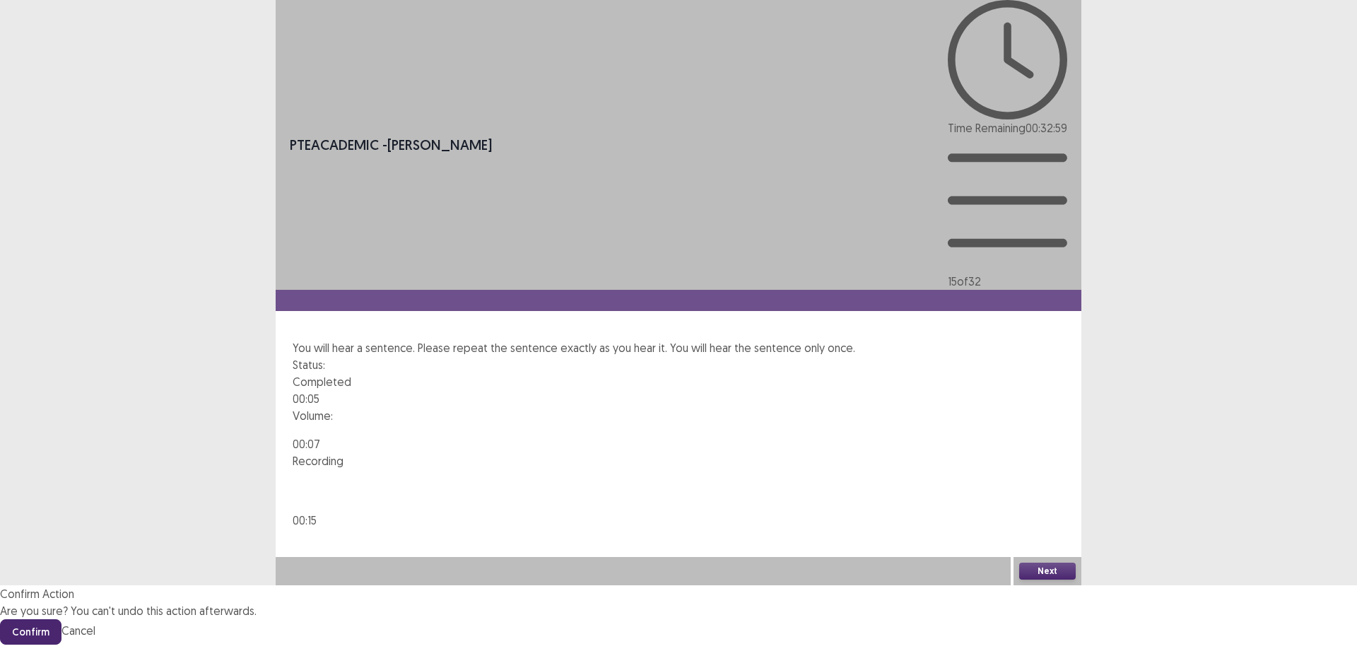
click at [61, 619] on button "Confirm" at bounding box center [30, 631] width 61 height 25
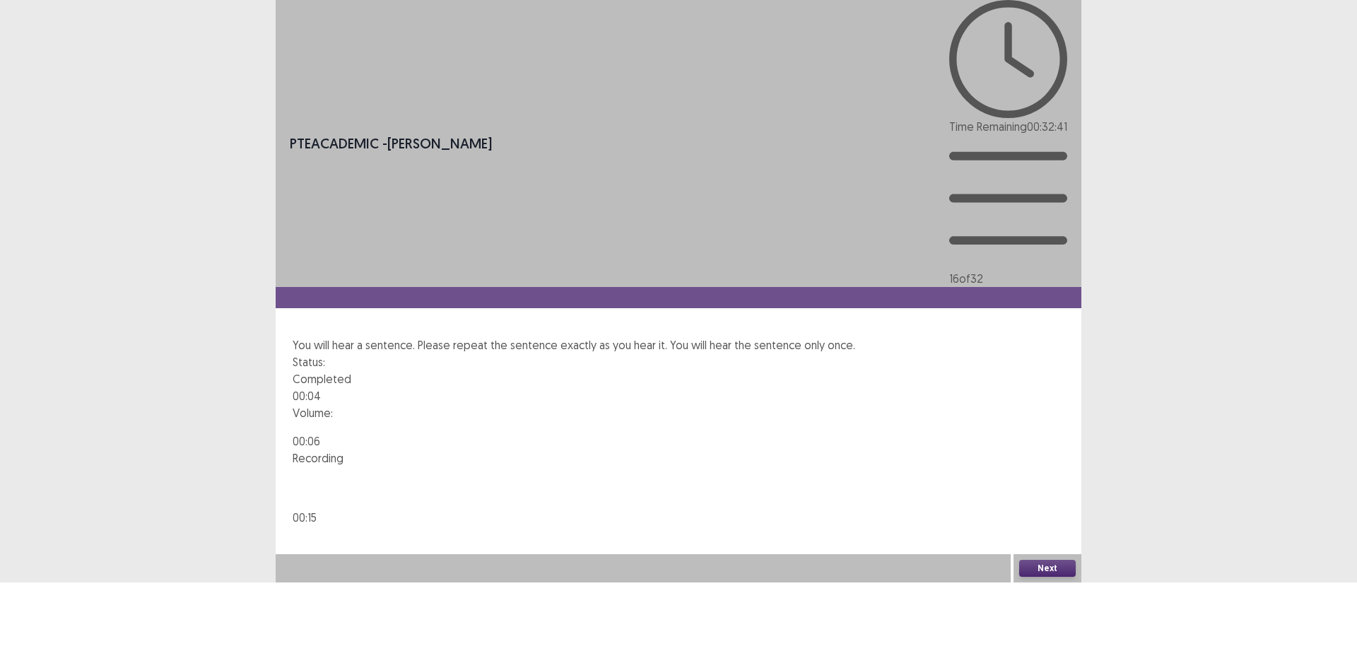
click at [1028, 577] on button "Next" at bounding box center [1047, 568] width 57 height 17
click at [61, 616] on button "Confirm" at bounding box center [30, 628] width 61 height 25
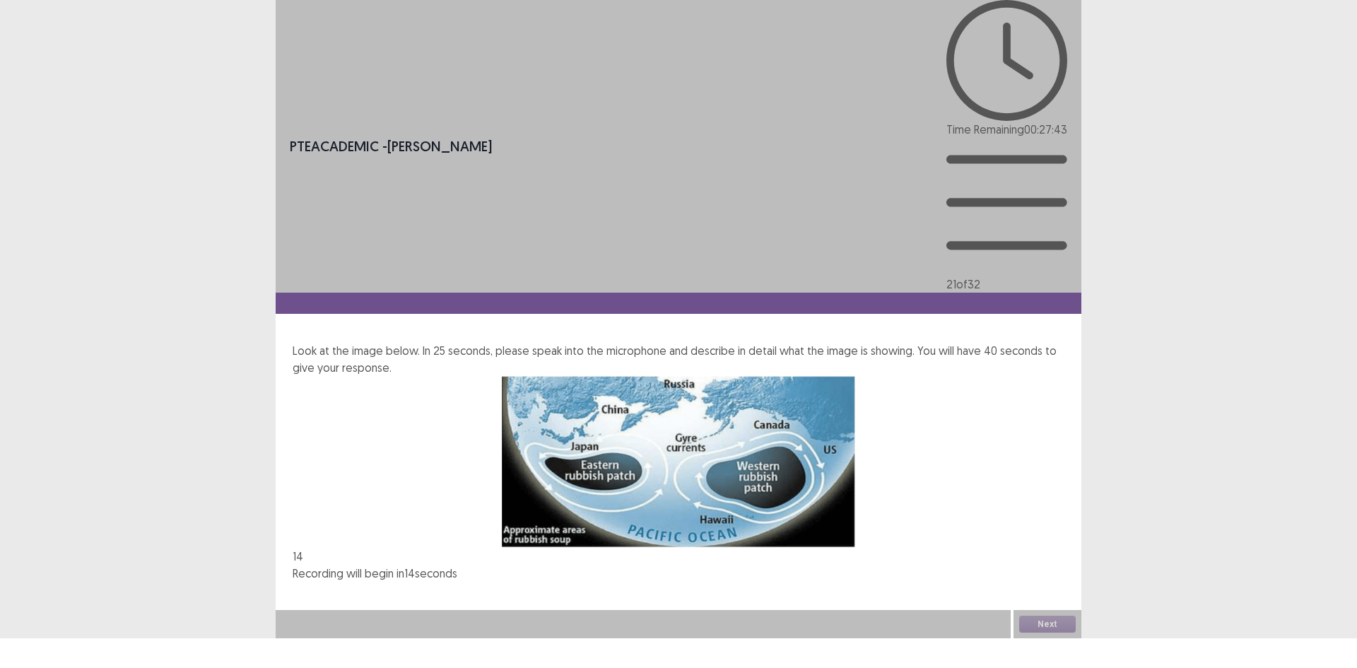
click at [779, 455] on div "PTE academic - [PERSON_NAME] Time Remaining 00 : 27 : 43 21 of 32 Look at the i…" at bounding box center [679, 319] width 806 height 638
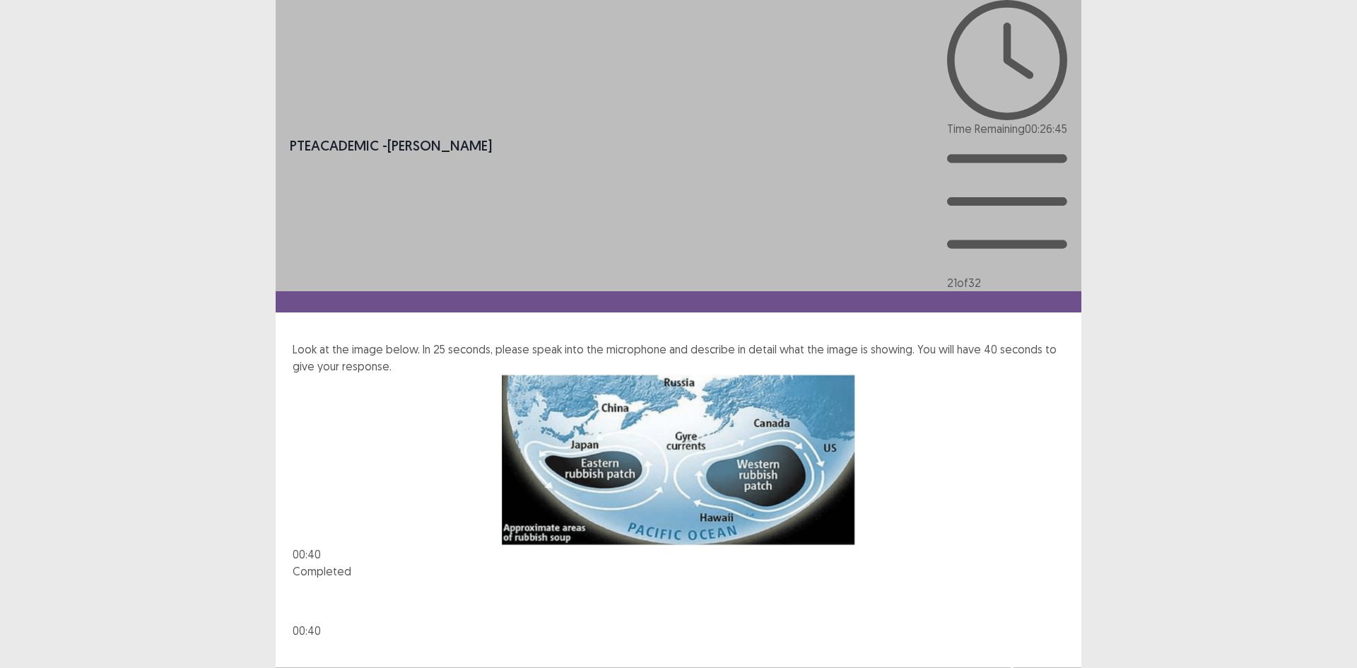
click at [1034, 630] on button "Next" at bounding box center [1047, 681] width 57 height 17
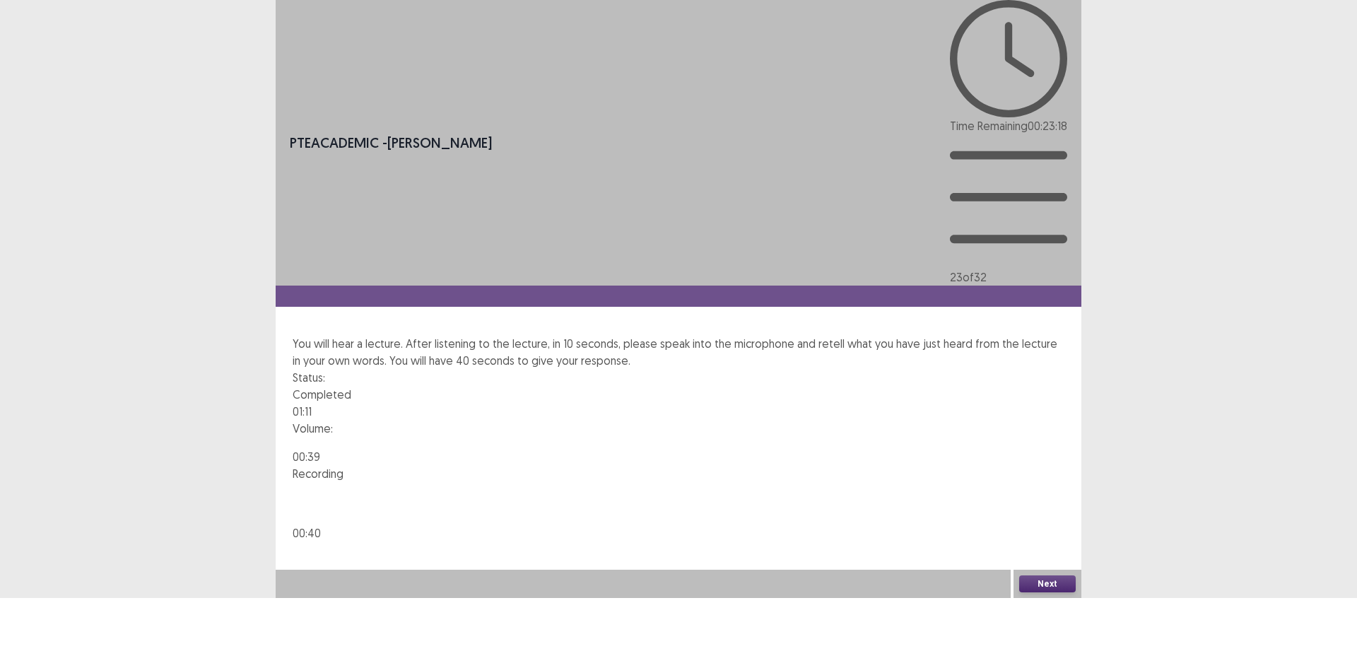
click at [1037, 592] on button "Next" at bounding box center [1047, 583] width 57 height 17
click at [61, 630] on button "Confirm" at bounding box center [30, 644] width 61 height 25
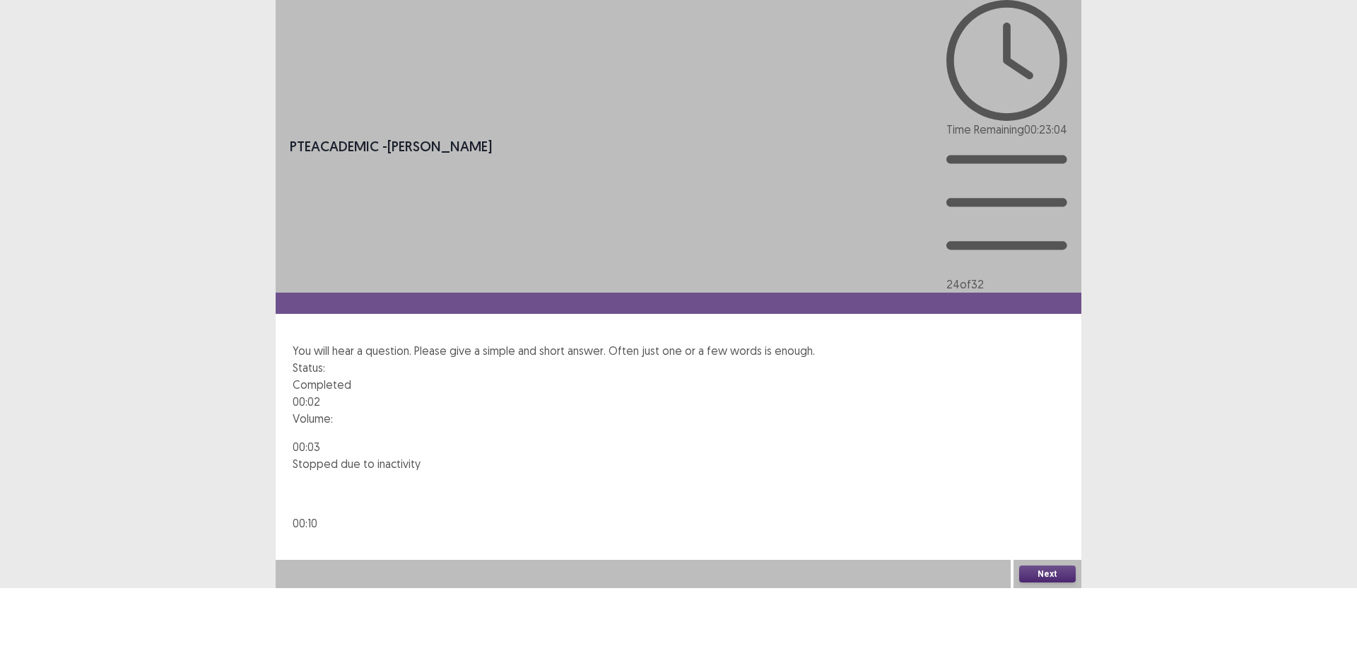
click at [1042, 582] on button "Next" at bounding box center [1047, 573] width 57 height 17
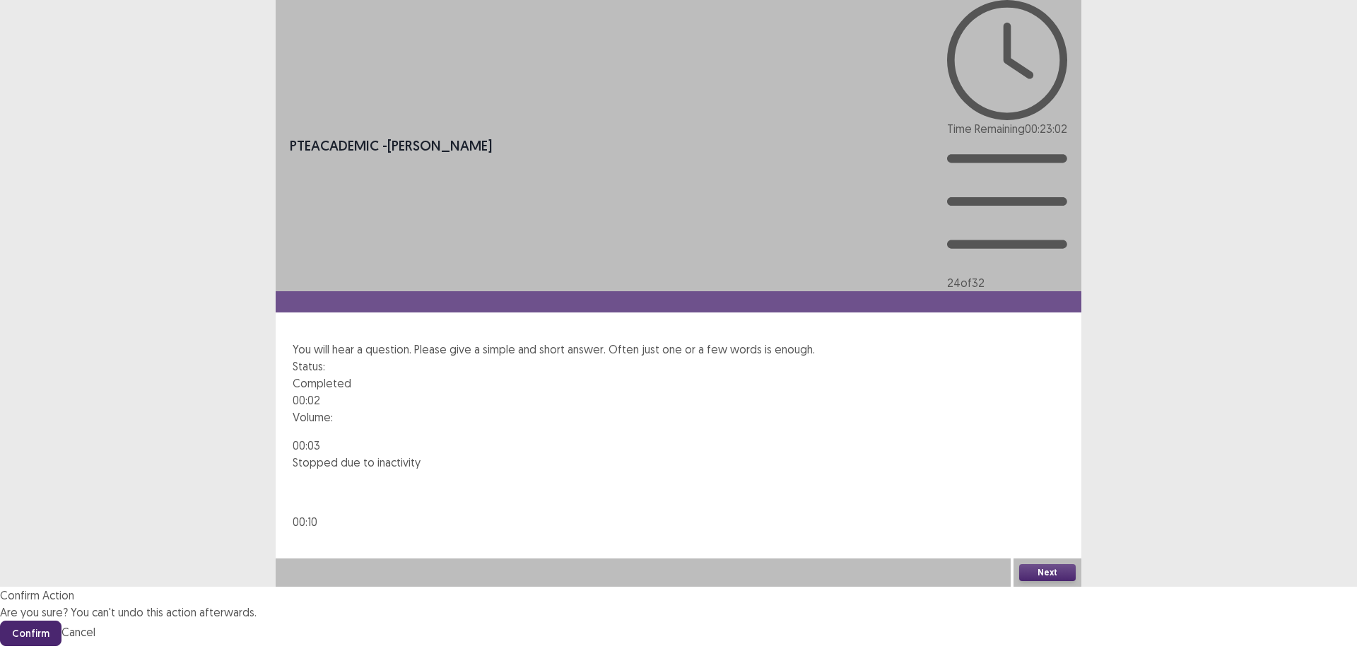
click at [61, 620] on button "Confirm" at bounding box center [30, 632] width 61 height 25
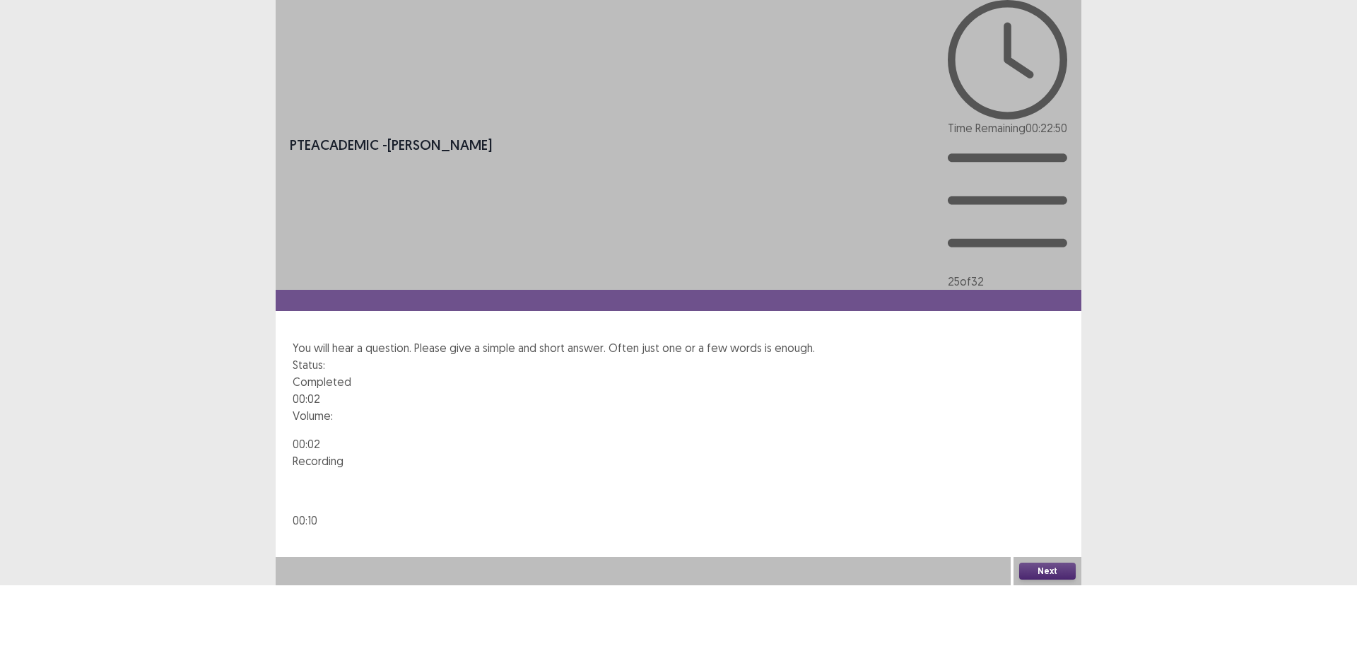
click at [1022, 579] on button "Next" at bounding box center [1047, 570] width 57 height 17
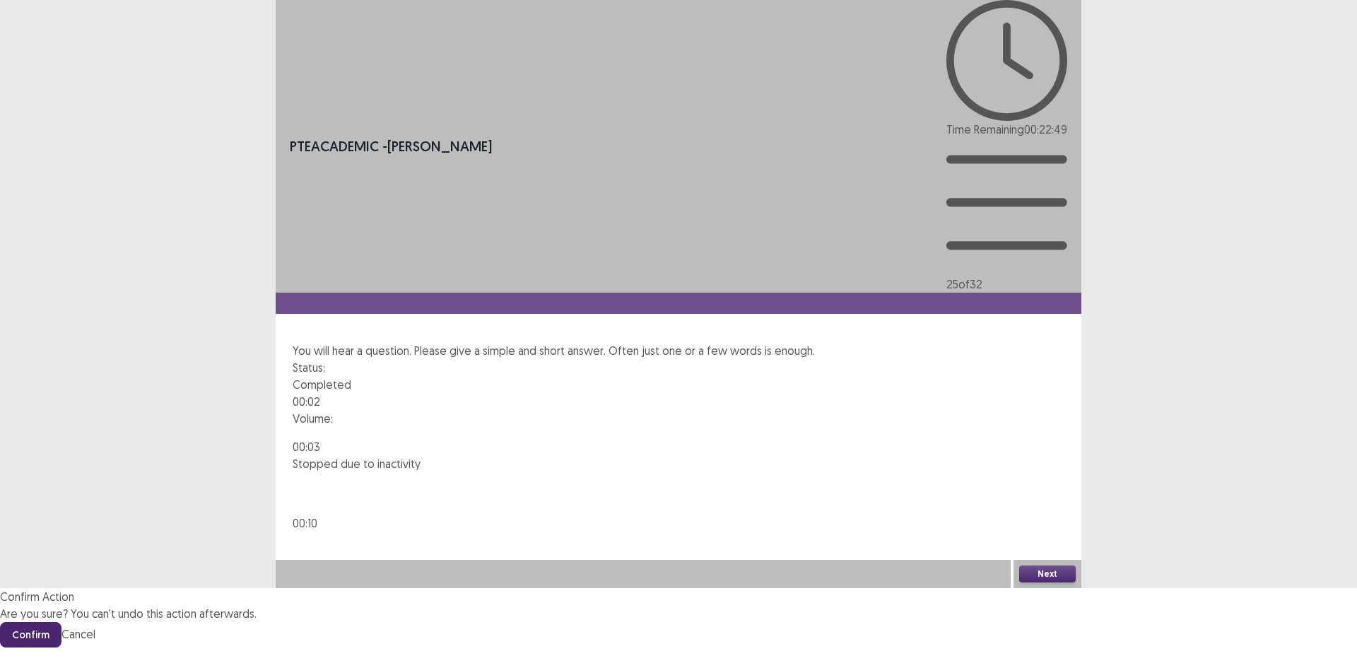
click at [61, 622] on button "Confirm" at bounding box center [30, 634] width 61 height 25
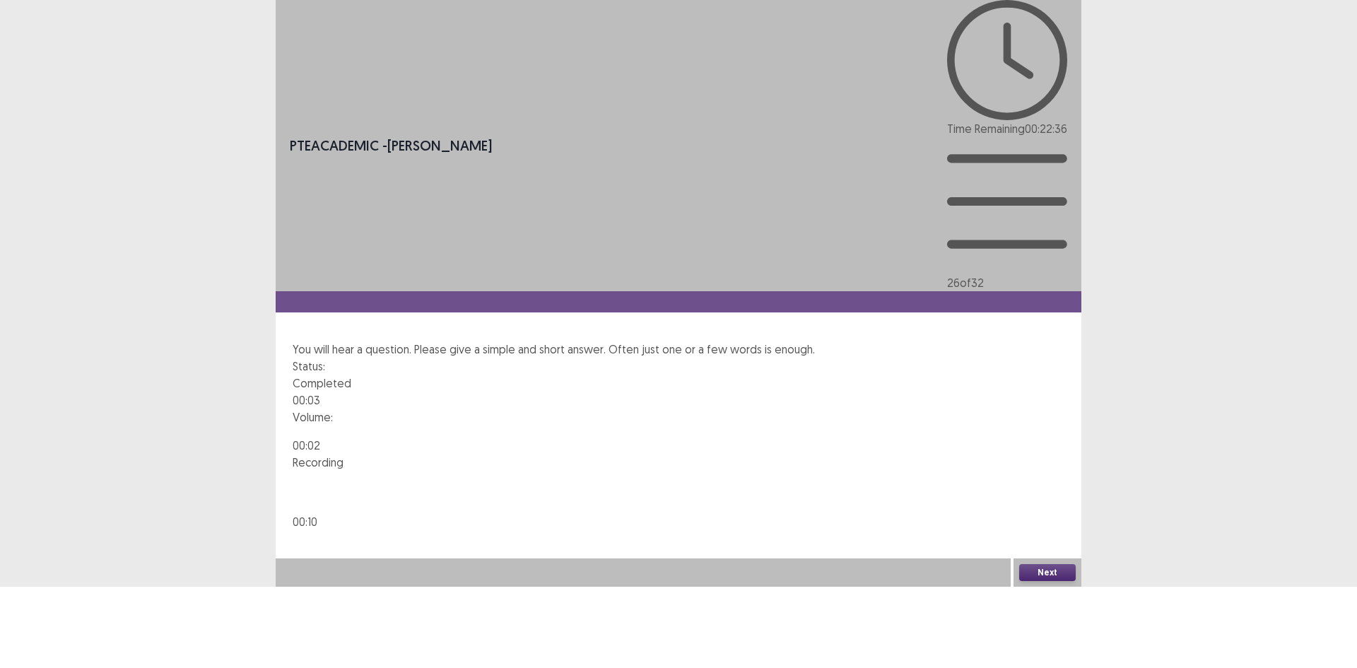
click at [1037, 581] on button "Next" at bounding box center [1047, 572] width 57 height 17
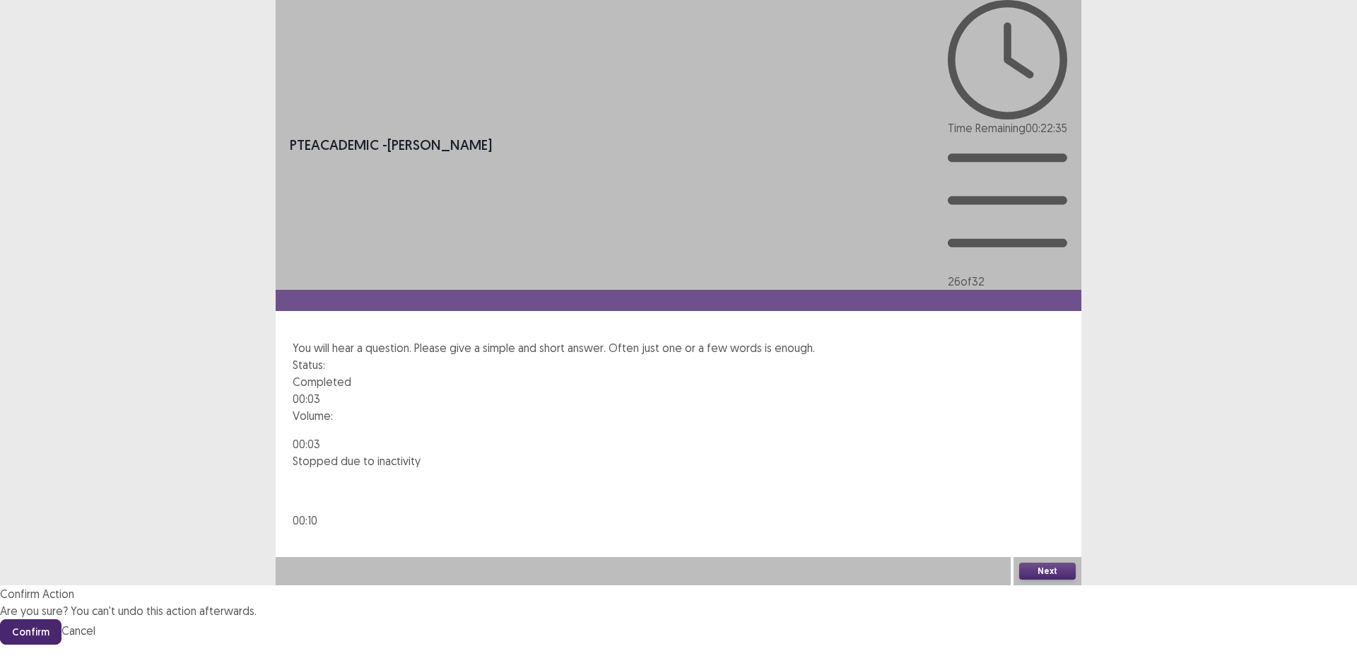
click at [61, 619] on button "Confirm" at bounding box center [30, 631] width 61 height 25
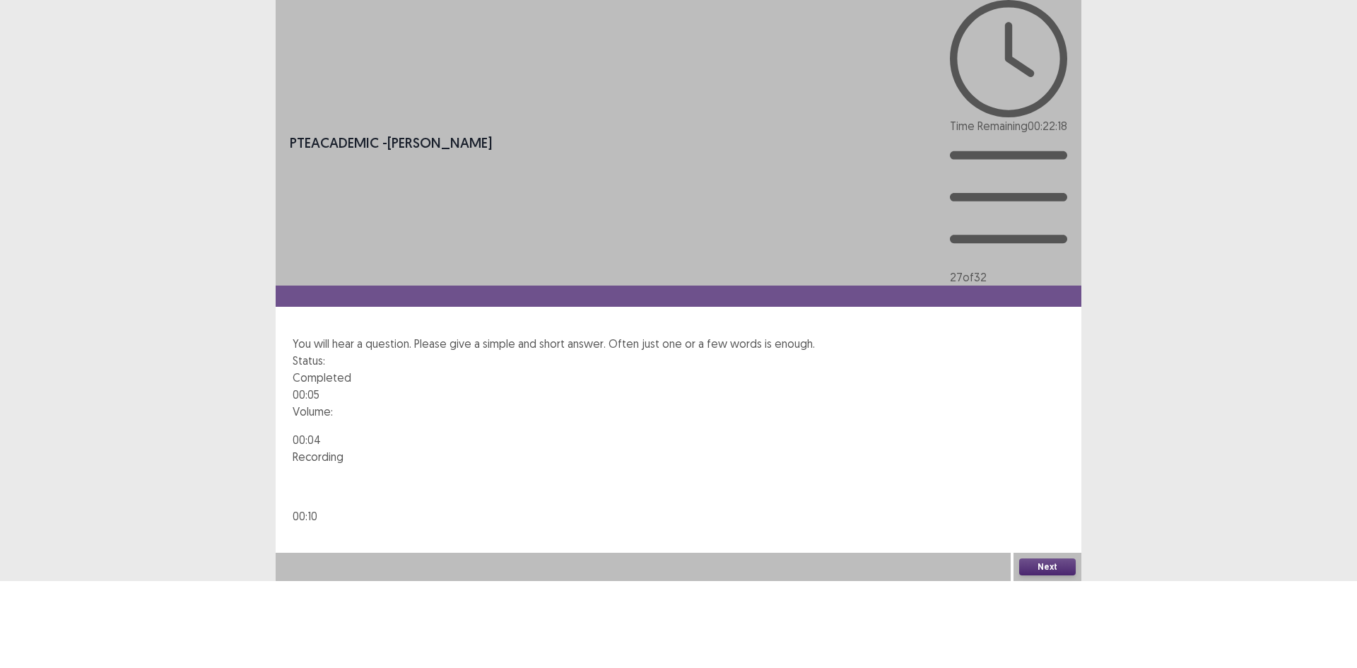
click at [1032, 575] on button "Next" at bounding box center [1047, 566] width 57 height 17
drag, startPoint x: 727, startPoint y: 365, endPoint x: 728, endPoint y: 331, distance: 33.2
click at [61, 615] on button "Confirm" at bounding box center [30, 627] width 61 height 25
click at [1033, 575] on button "Next" at bounding box center [1047, 566] width 57 height 17
click at [61, 615] on button "Confirm" at bounding box center [30, 627] width 61 height 25
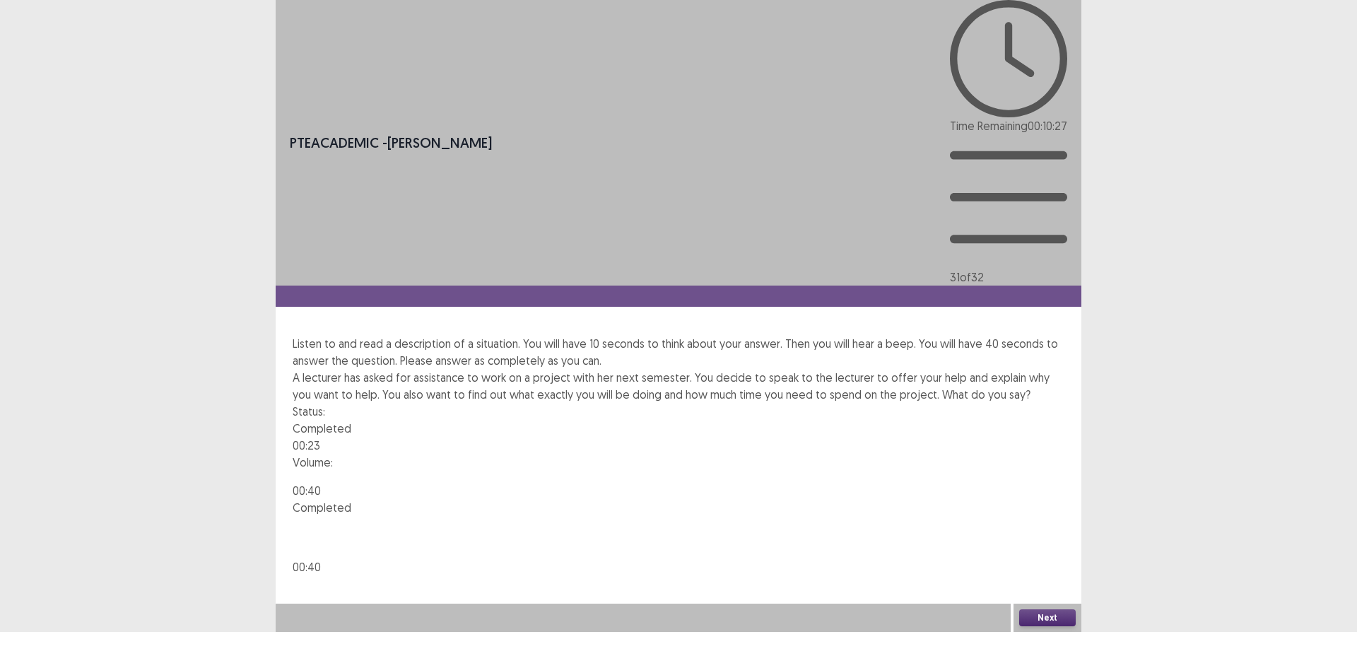
click at [1037, 626] on button "Next" at bounding box center [1047, 617] width 57 height 17
click at [61, 630] on button "Confirm" at bounding box center [30, 678] width 61 height 25
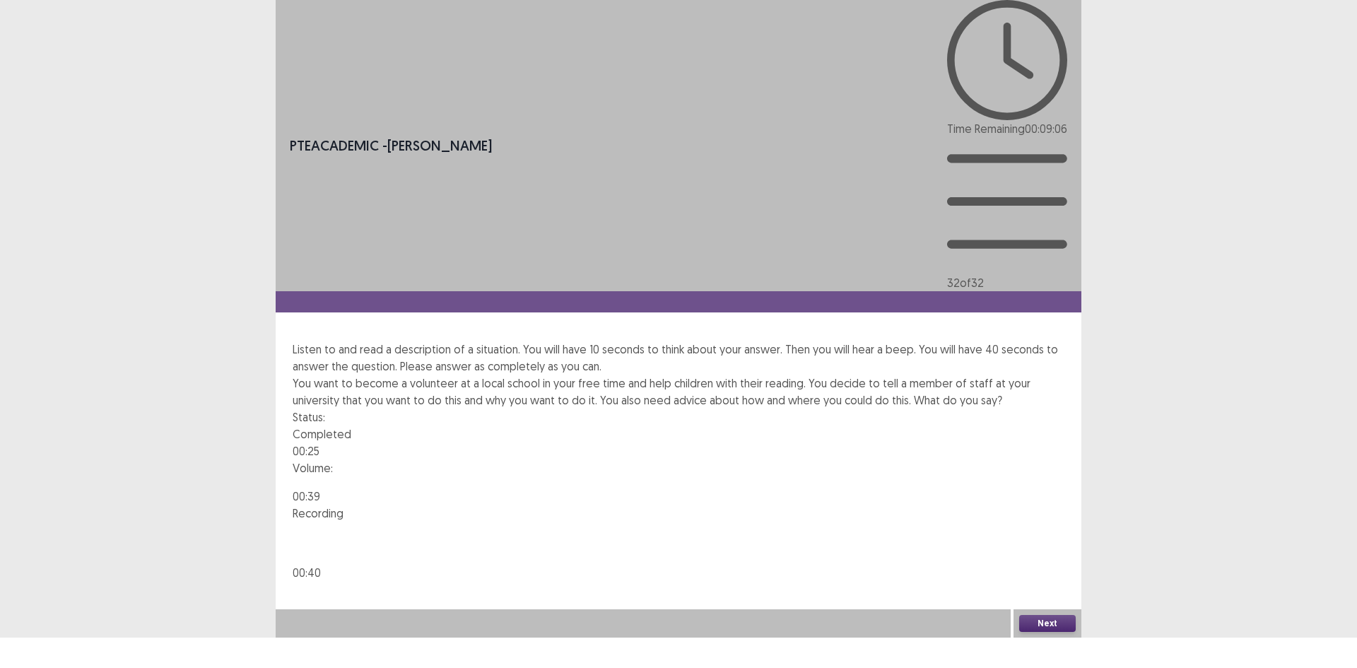
click at [1051, 630] on div "Next" at bounding box center [1047, 623] width 68 height 28
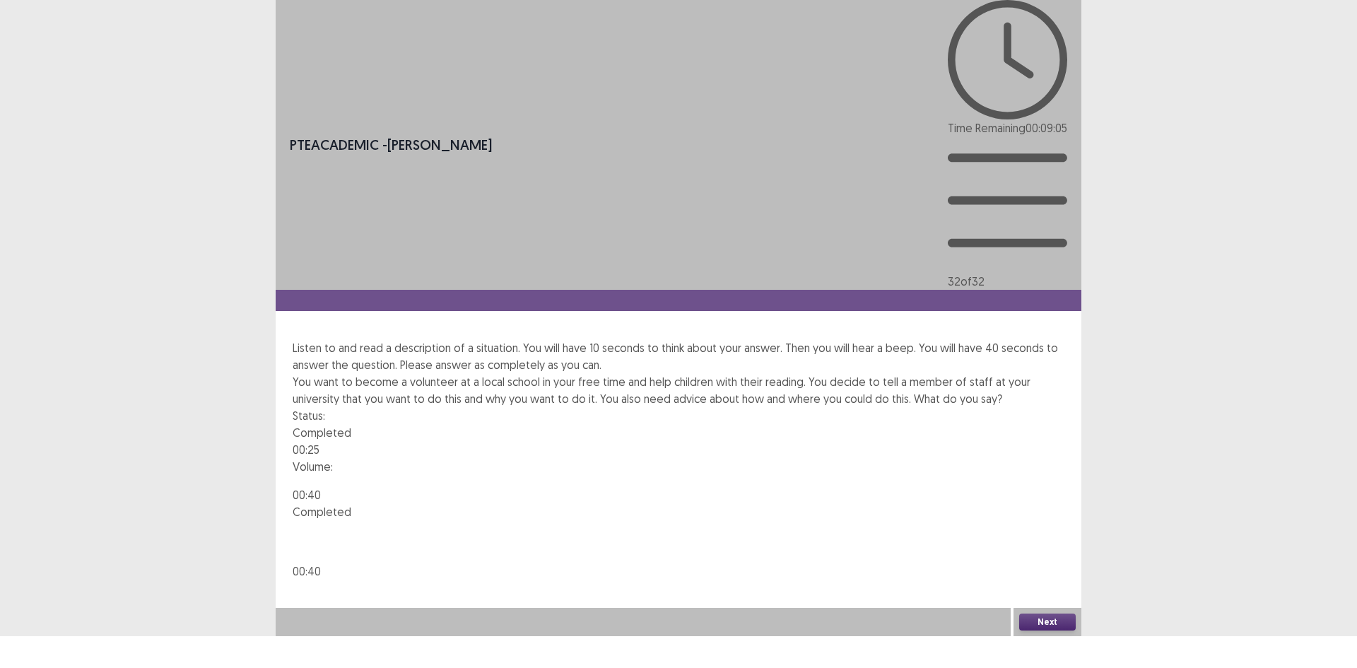
click at [1036, 630] on button "Next" at bounding box center [1047, 621] width 57 height 17
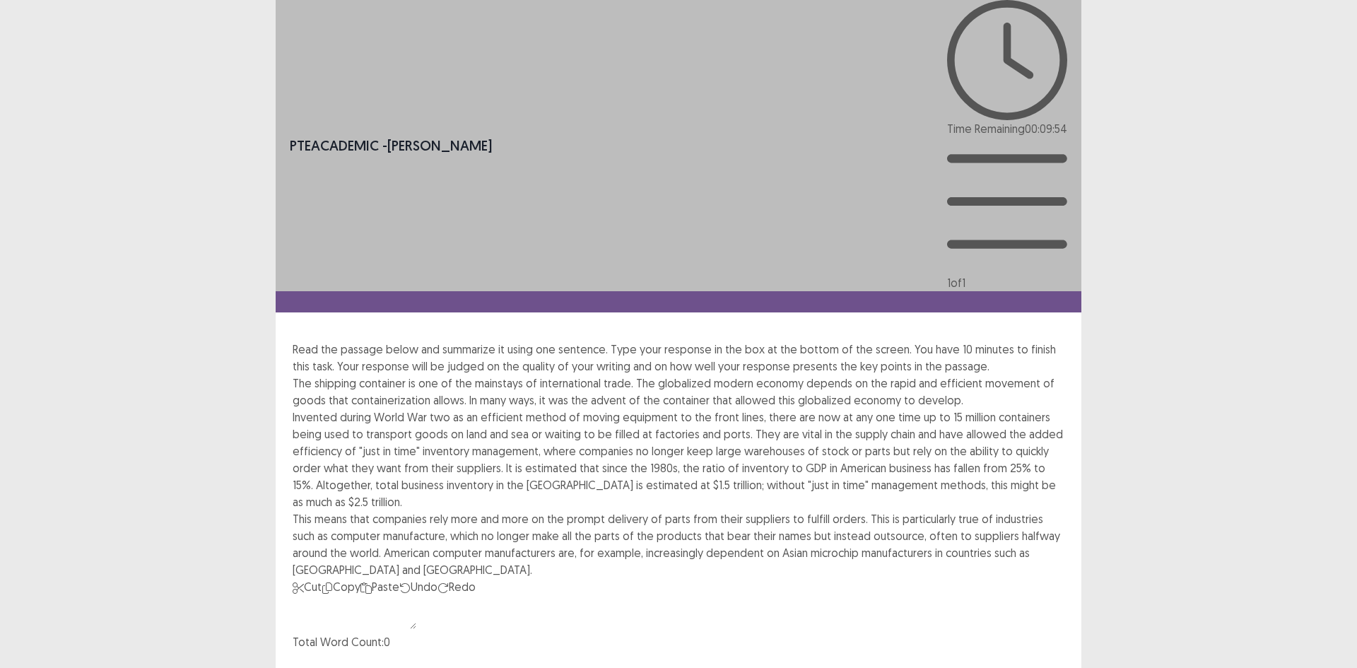
click at [416, 595] on textarea at bounding box center [355, 612] width 124 height 34
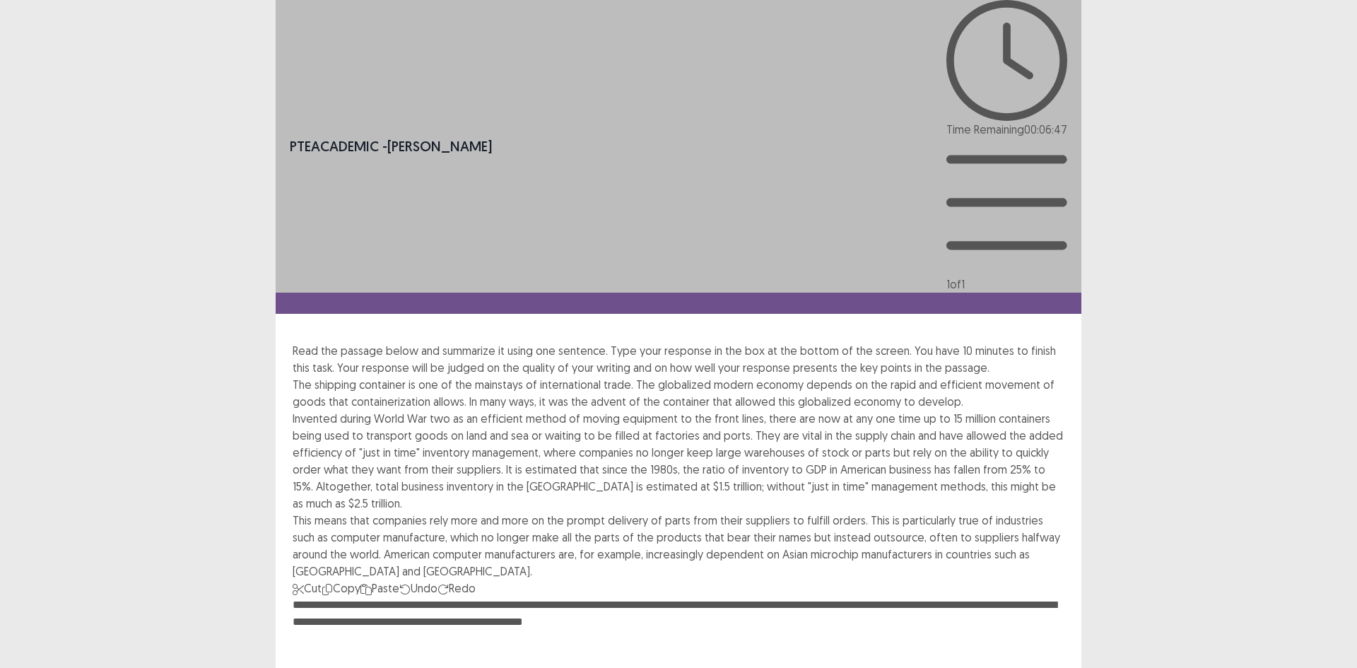
drag, startPoint x: 828, startPoint y: 406, endPoint x: 972, endPoint y: 474, distance: 158.7
click at [976, 596] on textarea "**********" at bounding box center [679, 673] width 772 height 155
click at [1015, 596] on textarea "**********" at bounding box center [679, 673] width 772 height 155
click at [1054, 596] on textarea "**********" at bounding box center [679, 673] width 772 height 155
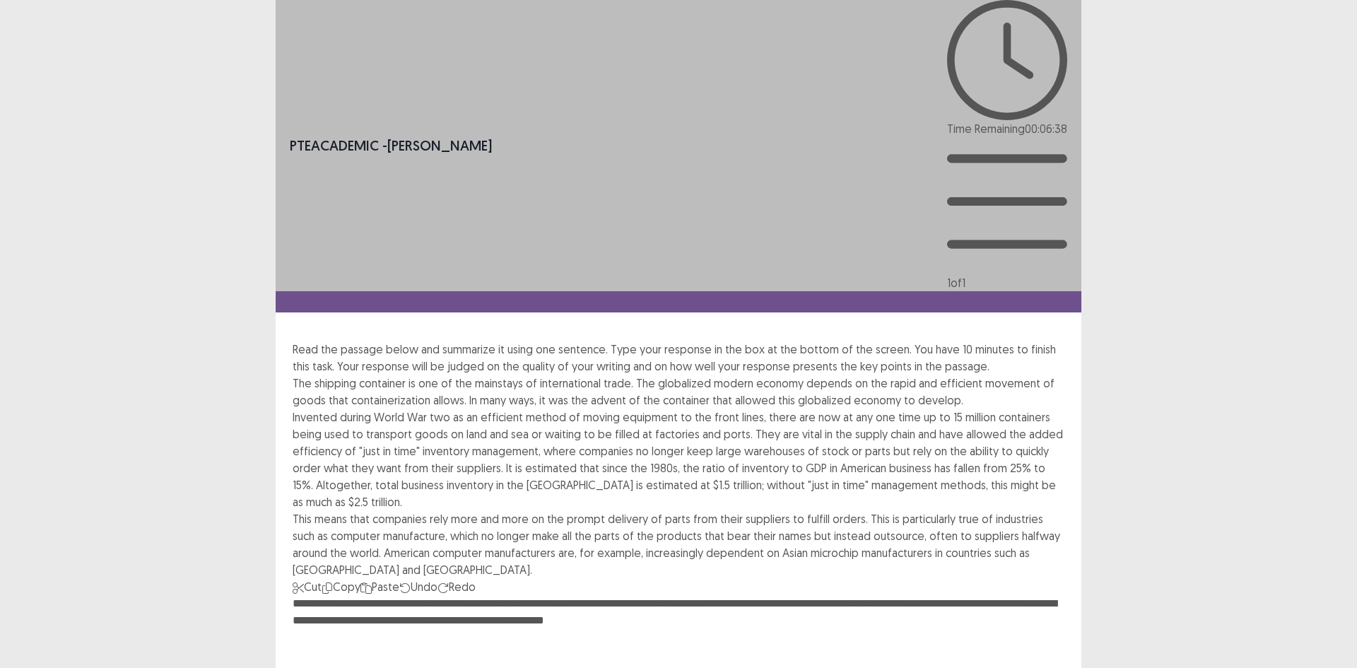
drag, startPoint x: 473, startPoint y: 439, endPoint x: 725, endPoint y: 409, distance: 254.0
click at [743, 595] on textarea "**********" at bounding box center [679, 672] width 772 height 155
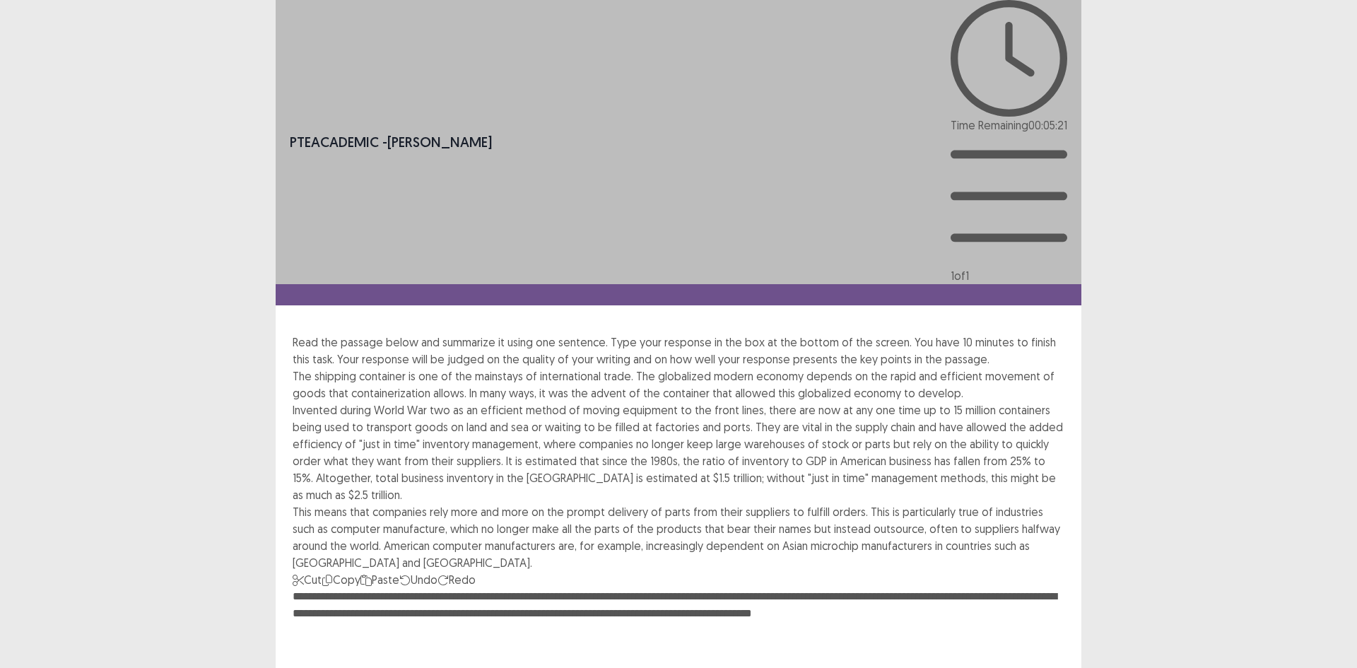
click at [719, 588] on textarea "**********" at bounding box center [679, 665] width 772 height 155
click at [865, 588] on textarea "**********" at bounding box center [679, 665] width 772 height 155
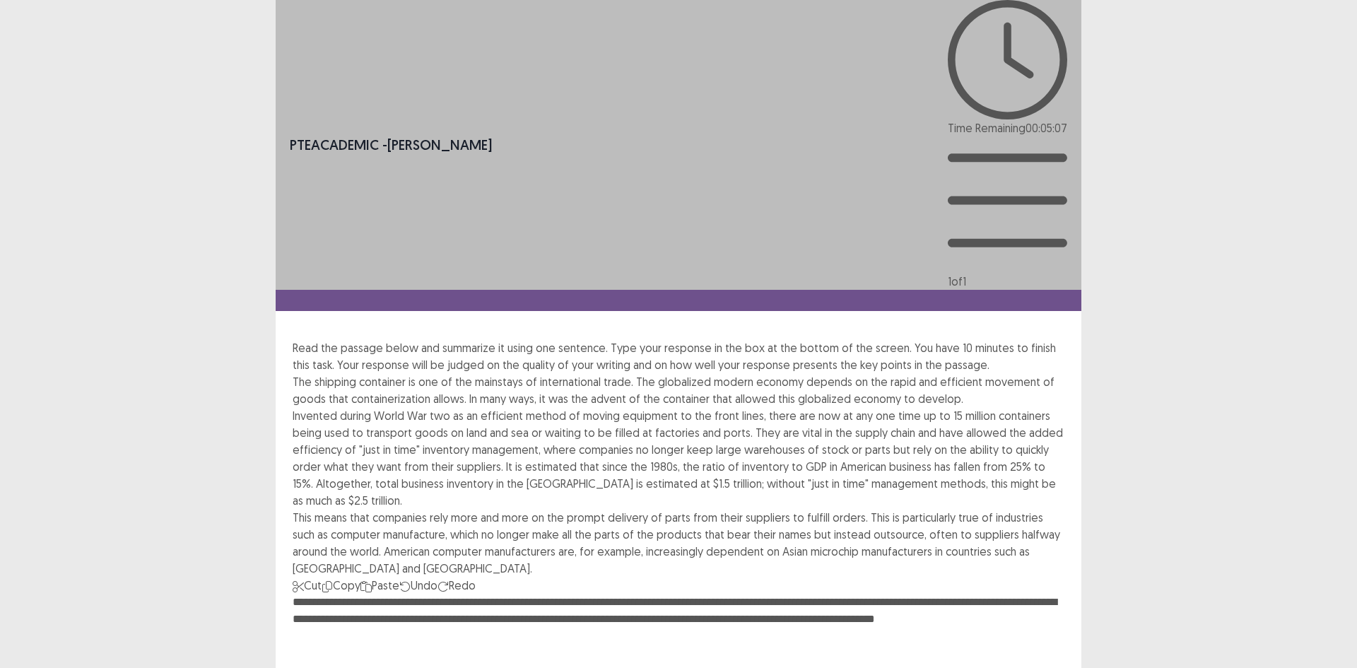
click at [914, 594] on textarea "**********" at bounding box center [679, 671] width 772 height 155
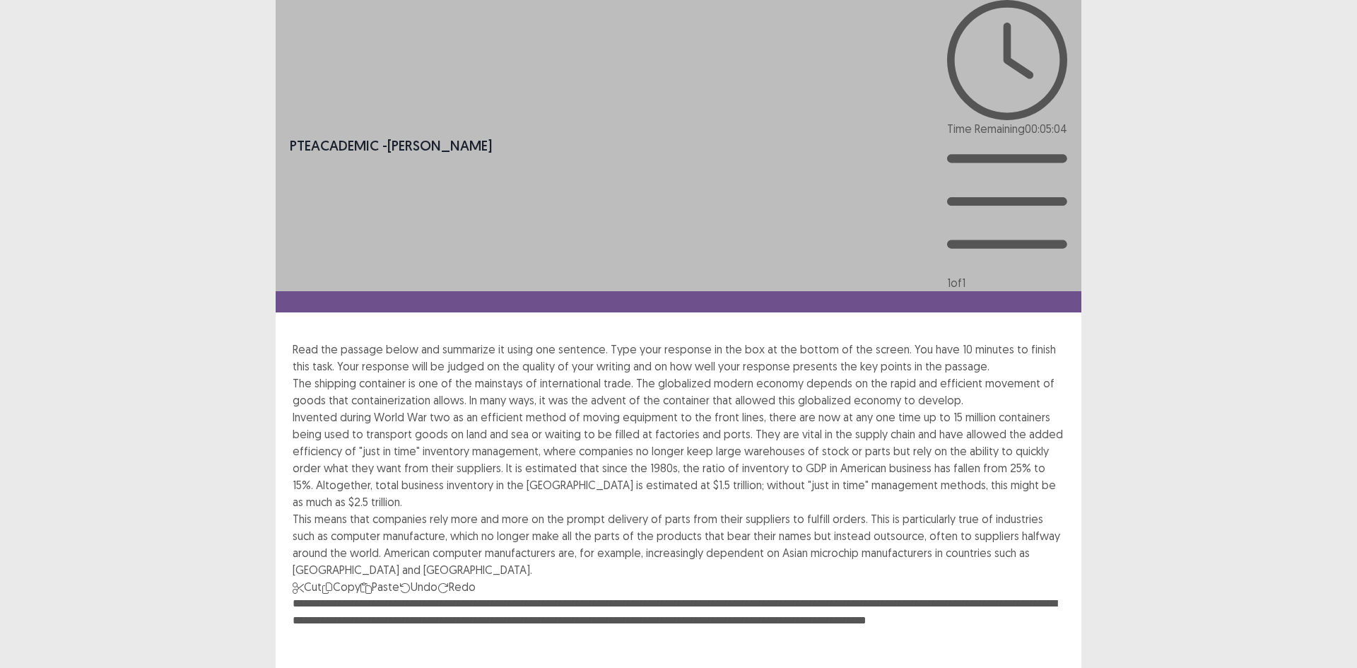
click at [921, 595] on textarea "**********" at bounding box center [679, 672] width 772 height 155
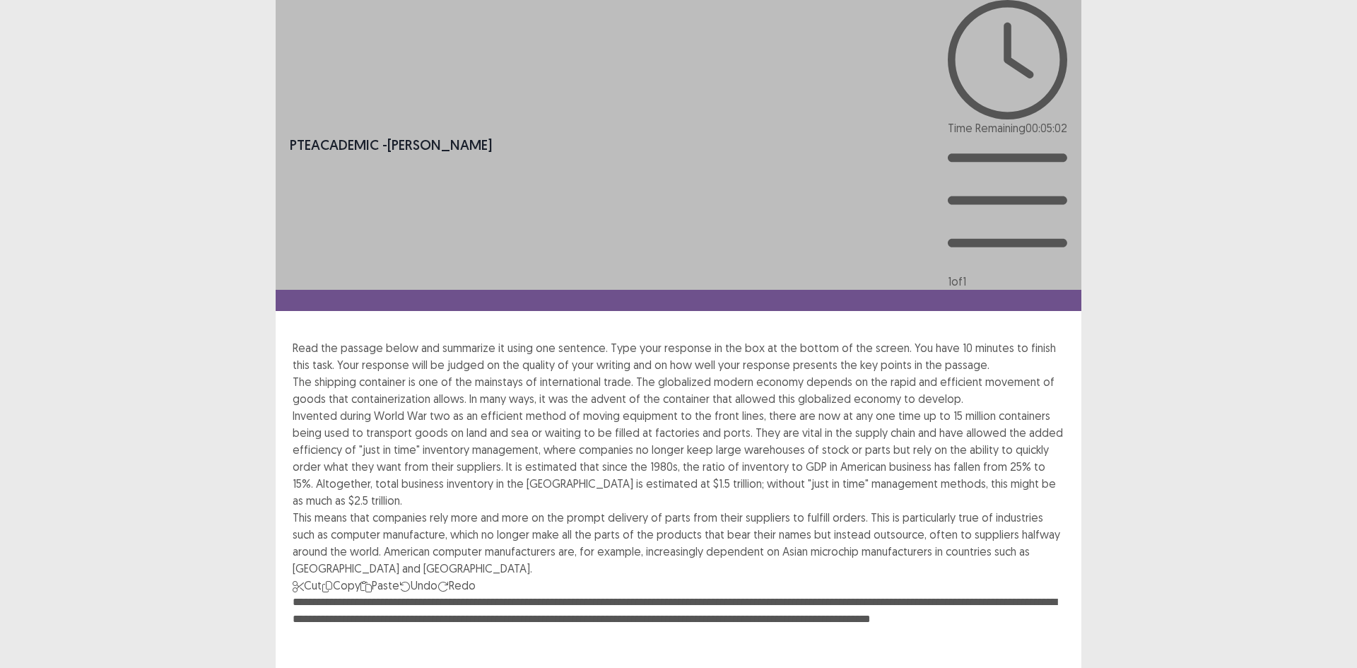
click at [859, 594] on textarea "**********" at bounding box center [679, 671] width 772 height 155
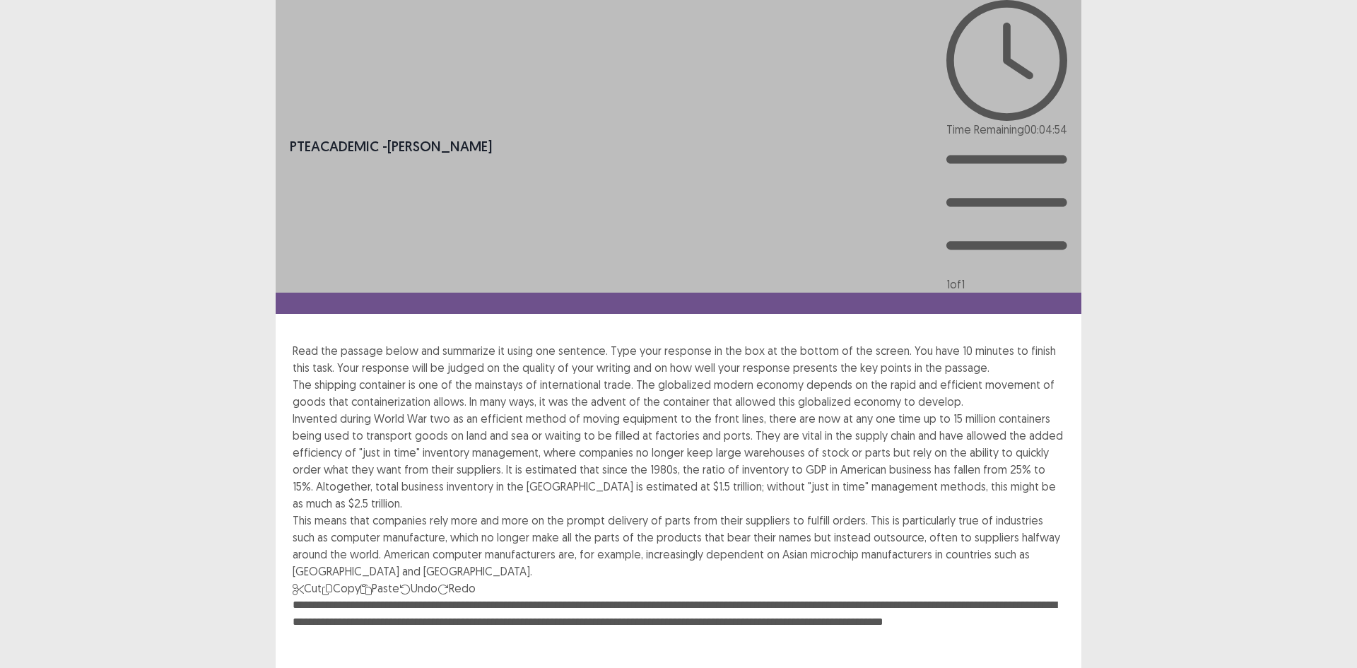
click at [883, 596] on textarea "**********" at bounding box center [679, 673] width 772 height 155
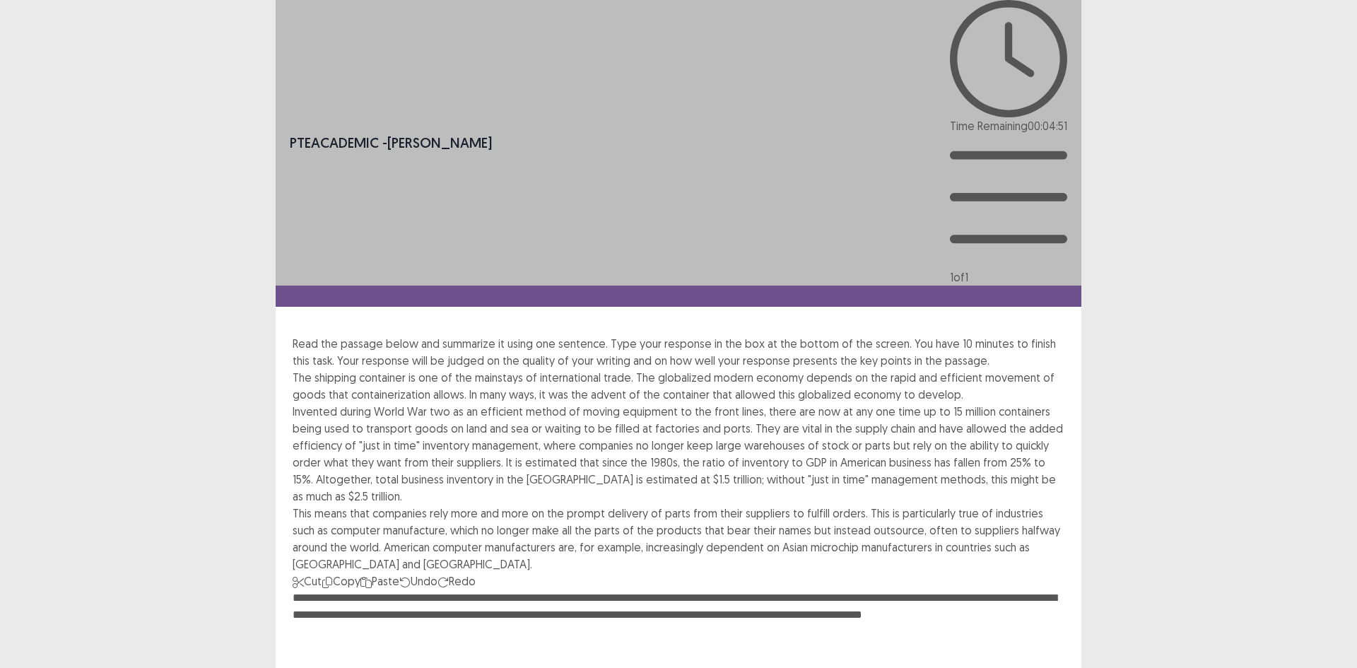
click at [965, 589] on textarea "**********" at bounding box center [679, 666] width 772 height 155
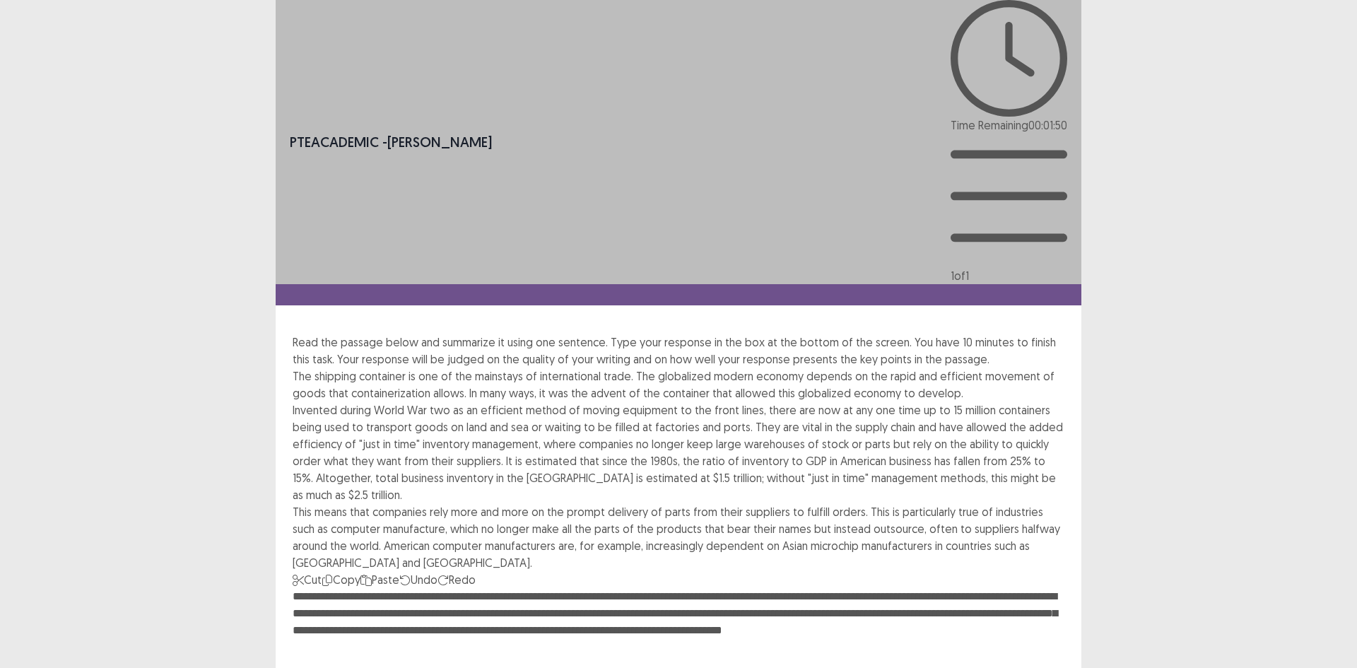
type textarea "**********"
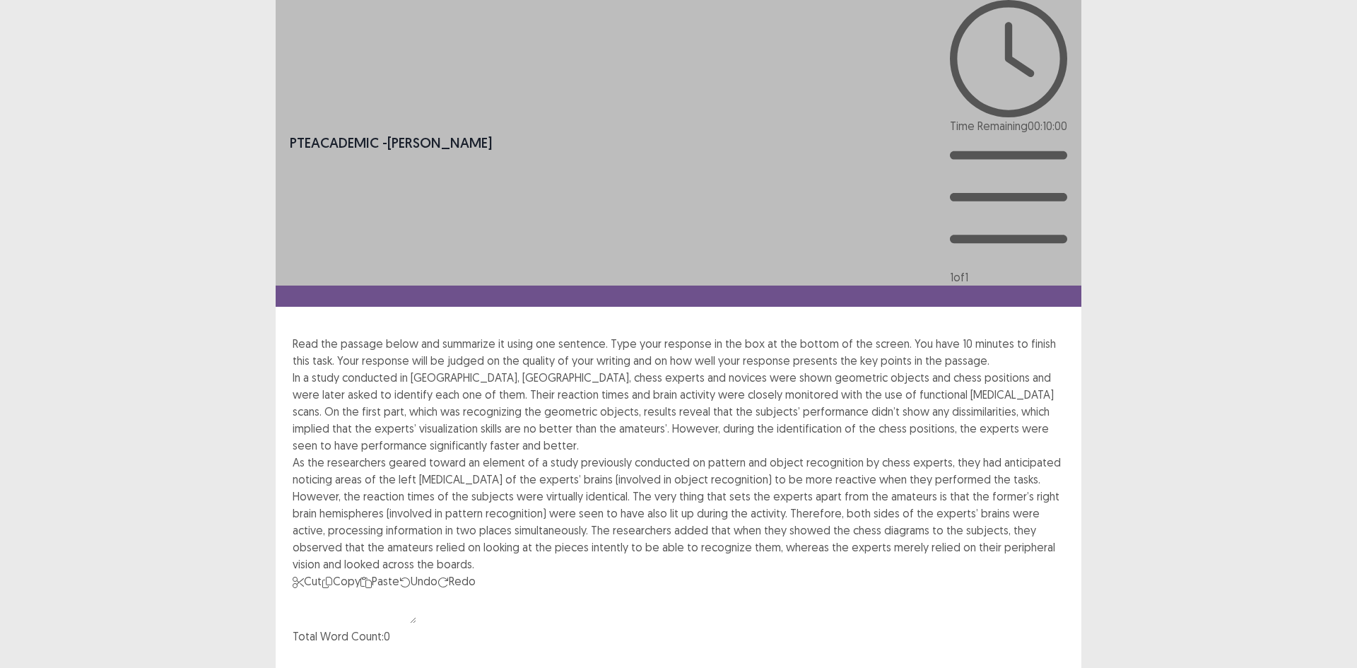
click at [416, 589] on textarea at bounding box center [355, 606] width 124 height 34
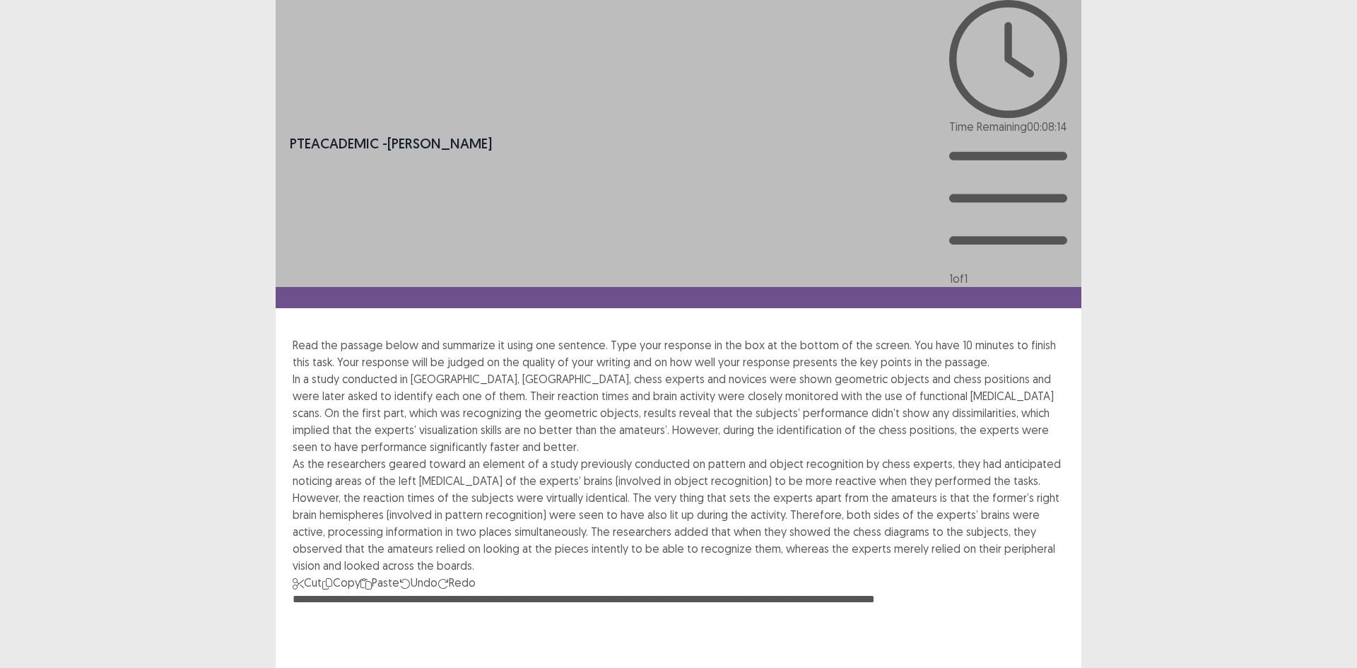
click at [977, 591] on textarea "**********" at bounding box center [679, 668] width 772 height 155
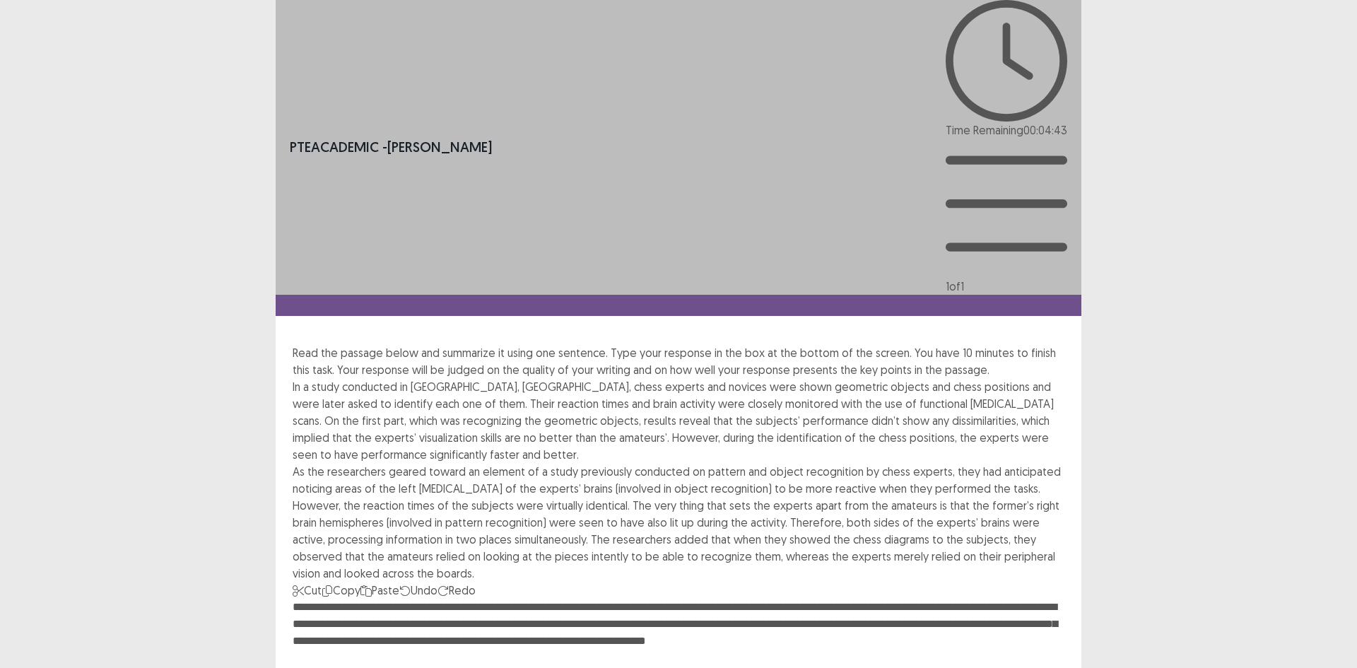
click at [884, 598] on textarea "**********" at bounding box center [679, 675] width 772 height 155
type textarea "**********"
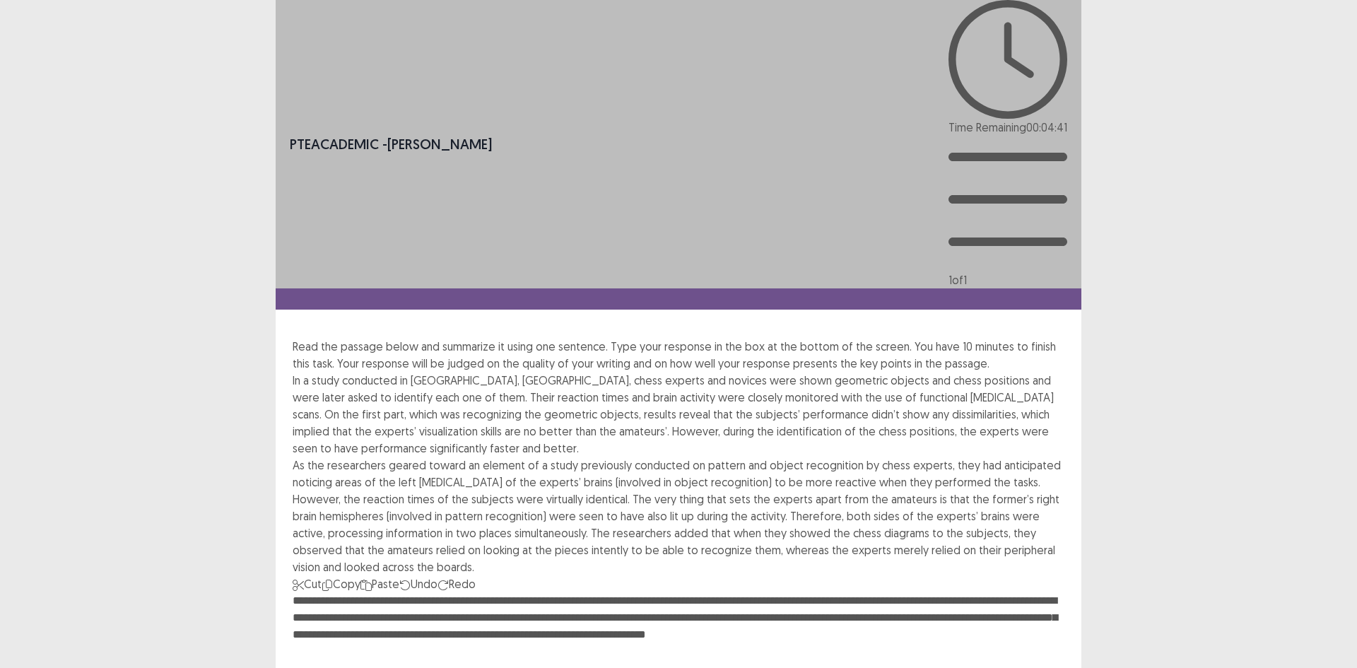
drag, startPoint x: 741, startPoint y: 454, endPoint x: 727, endPoint y: 376, distance: 79.7
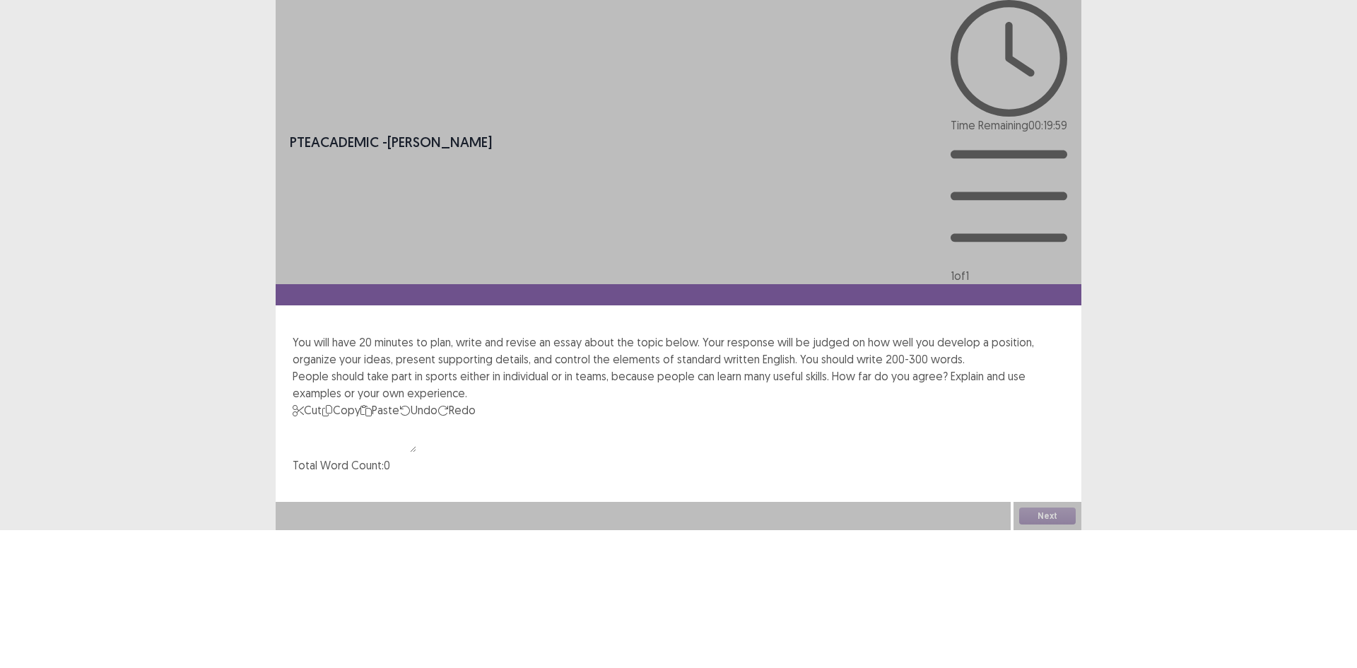
click at [387, 418] on textarea at bounding box center [355, 435] width 124 height 34
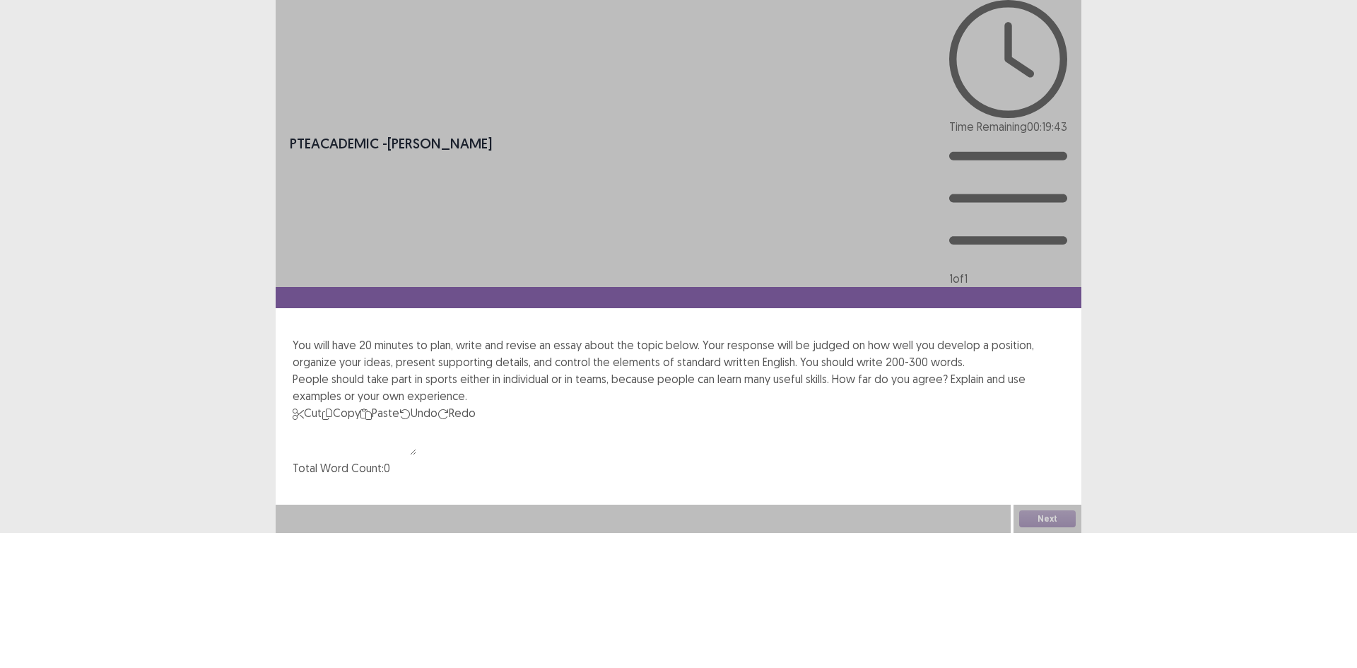
type textarea "*"
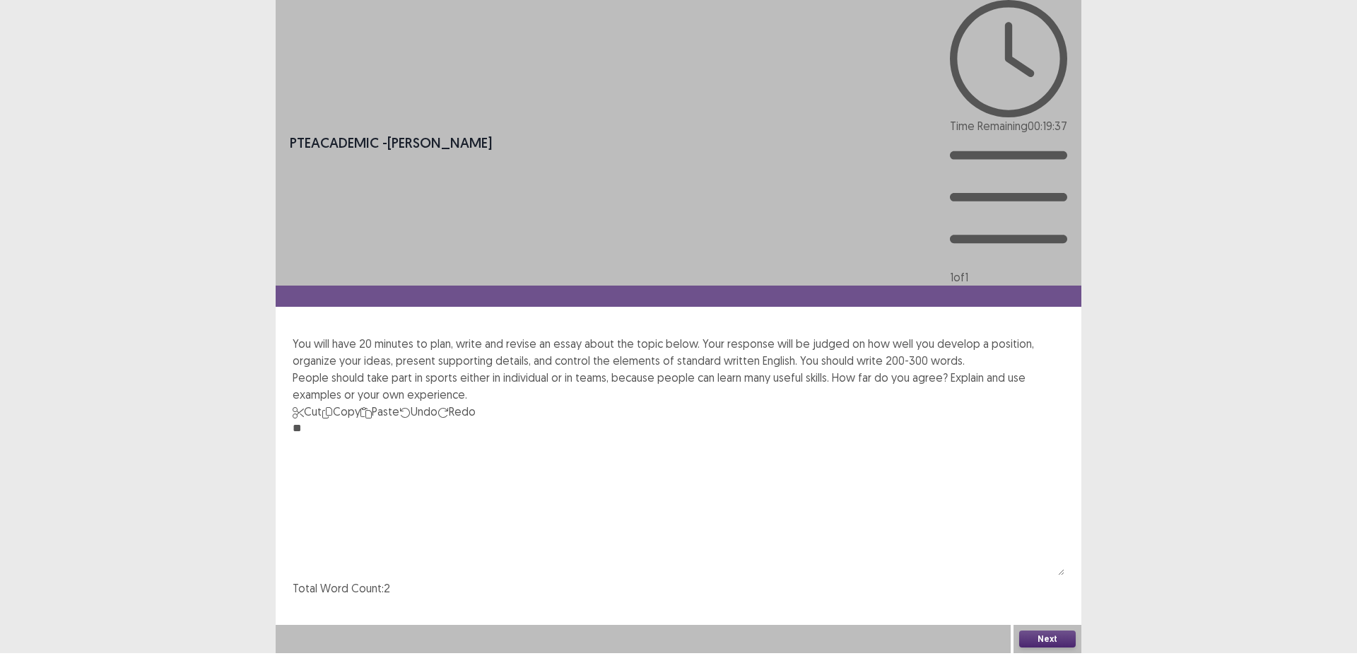
type textarea "*"
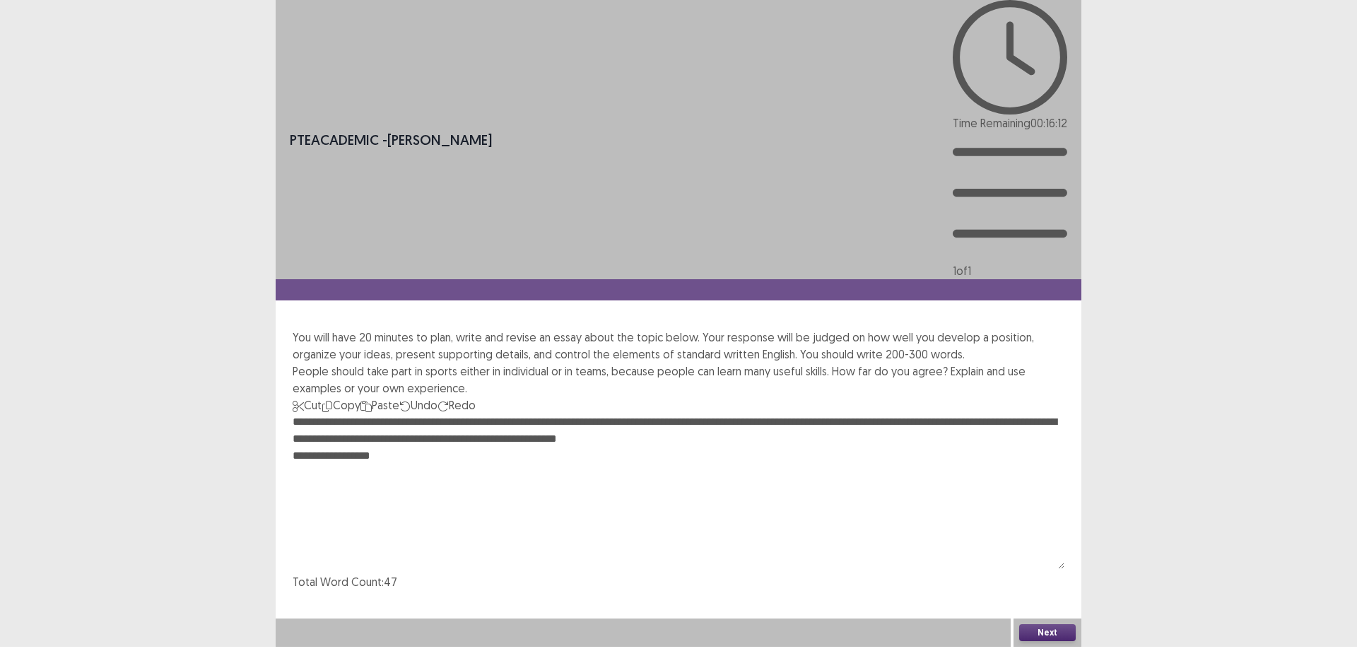
click at [335, 413] on textarea "**********" at bounding box center [679, 490] width 772 height 155
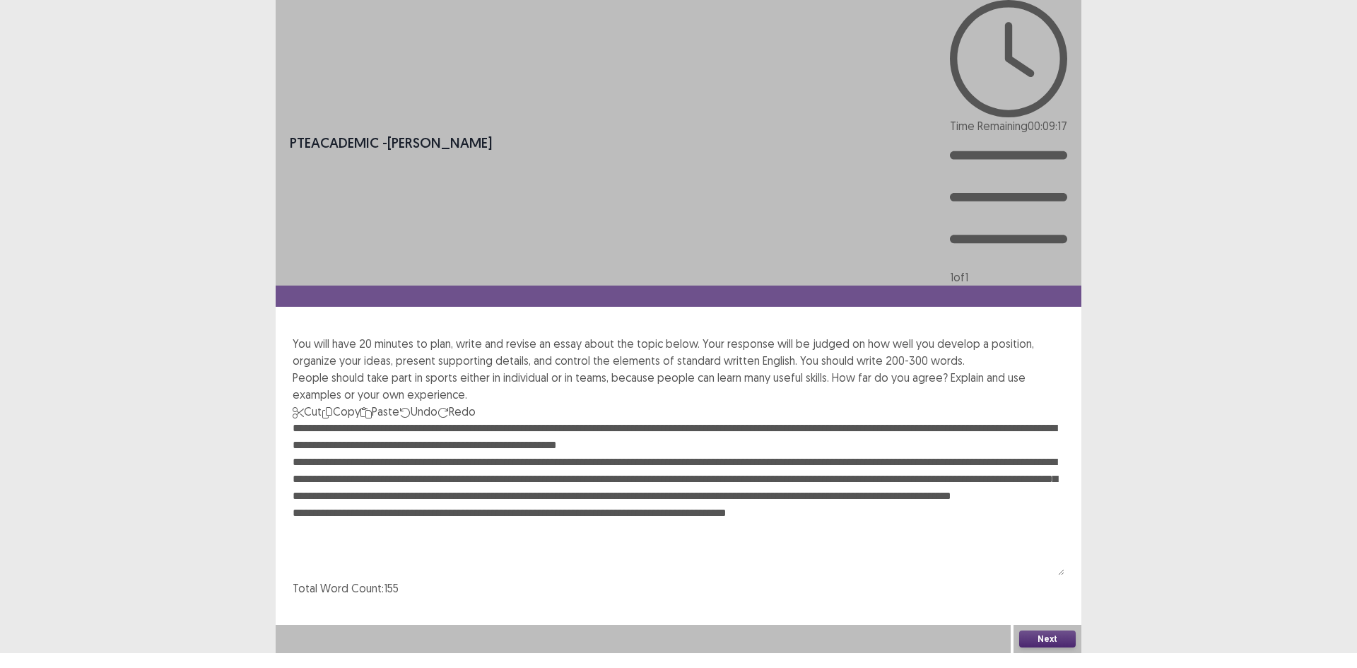
click at [714, 420] on textarea "**********" at bounding box center [679, 497] width 772 height 155
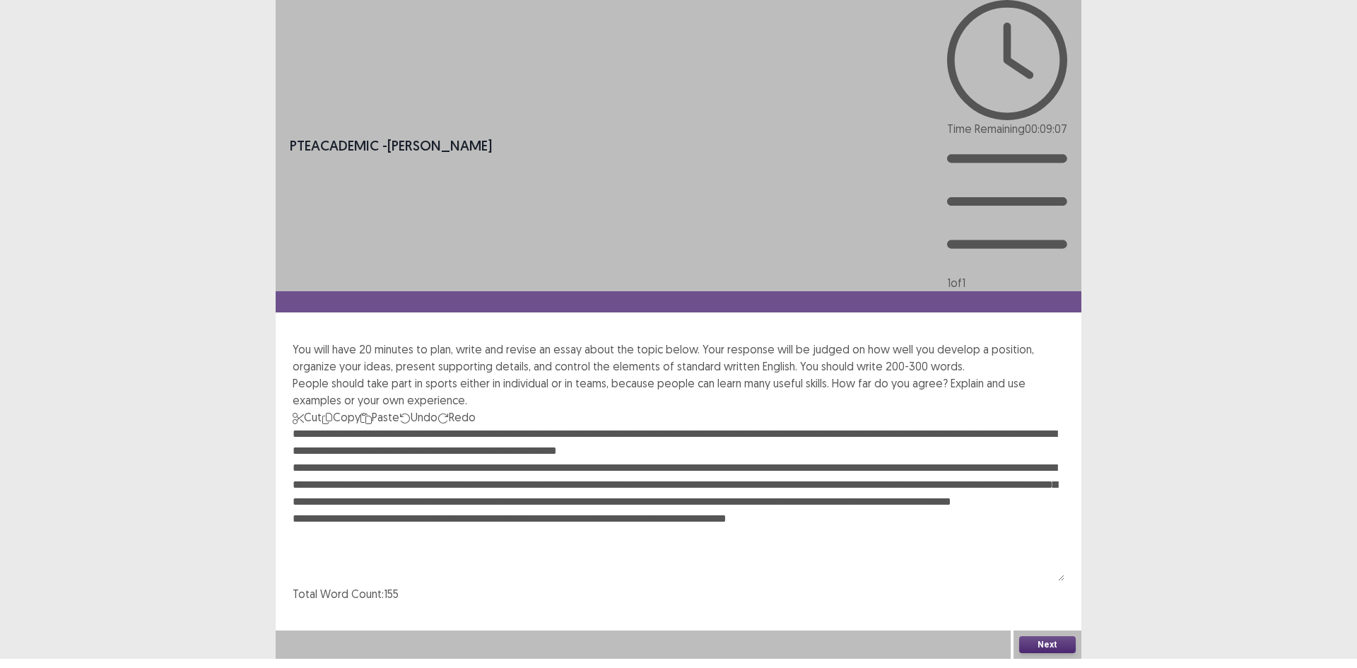
click at [876, 425] on textarea "**********" at bounding box center [679, 502] width 772 height 155
click at [880, 425] on textarea "**********" at bounding box center [679, 502] width 772 height 155
drag, startPoint x: 880, startPoint y: 271, endPoint x: 864, endPoint y: 275, distance: 16.1
click at [864, 425] on textarea "**********" at bounding box center [679, 502] width 772 height 155
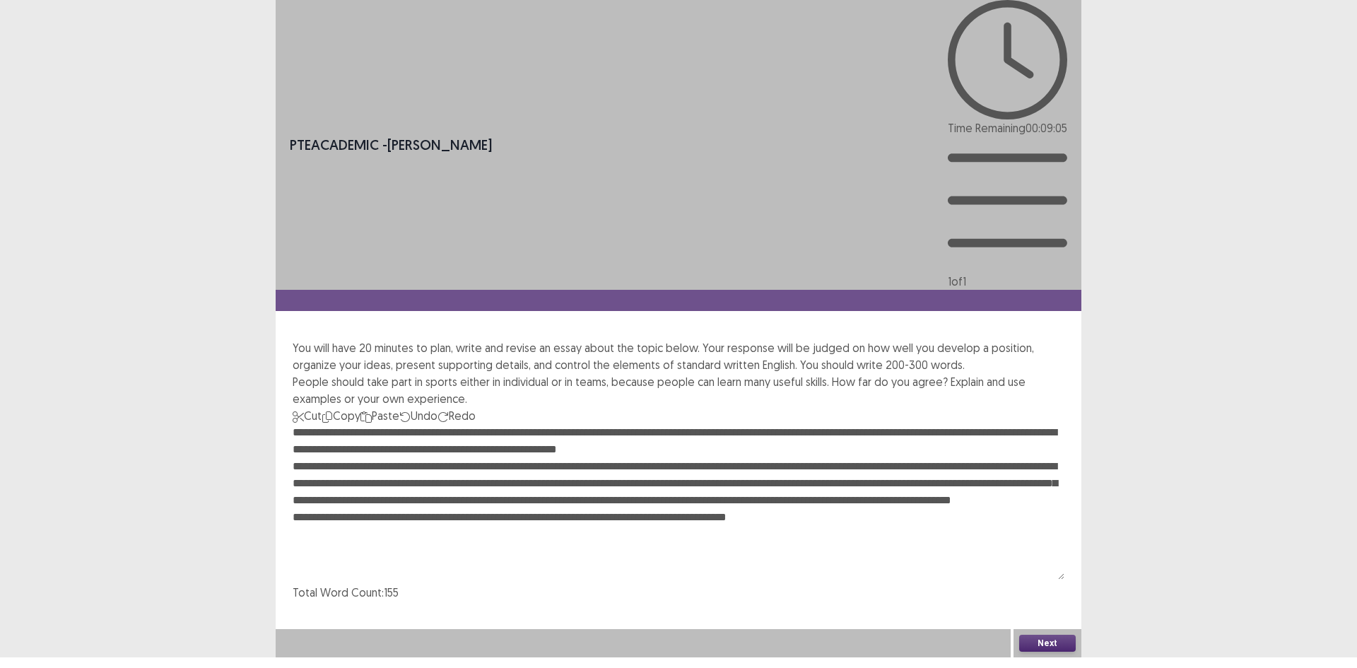
click at [880, 424] on textarea "**********" at bounding box center [679, 501] width 772 height 155
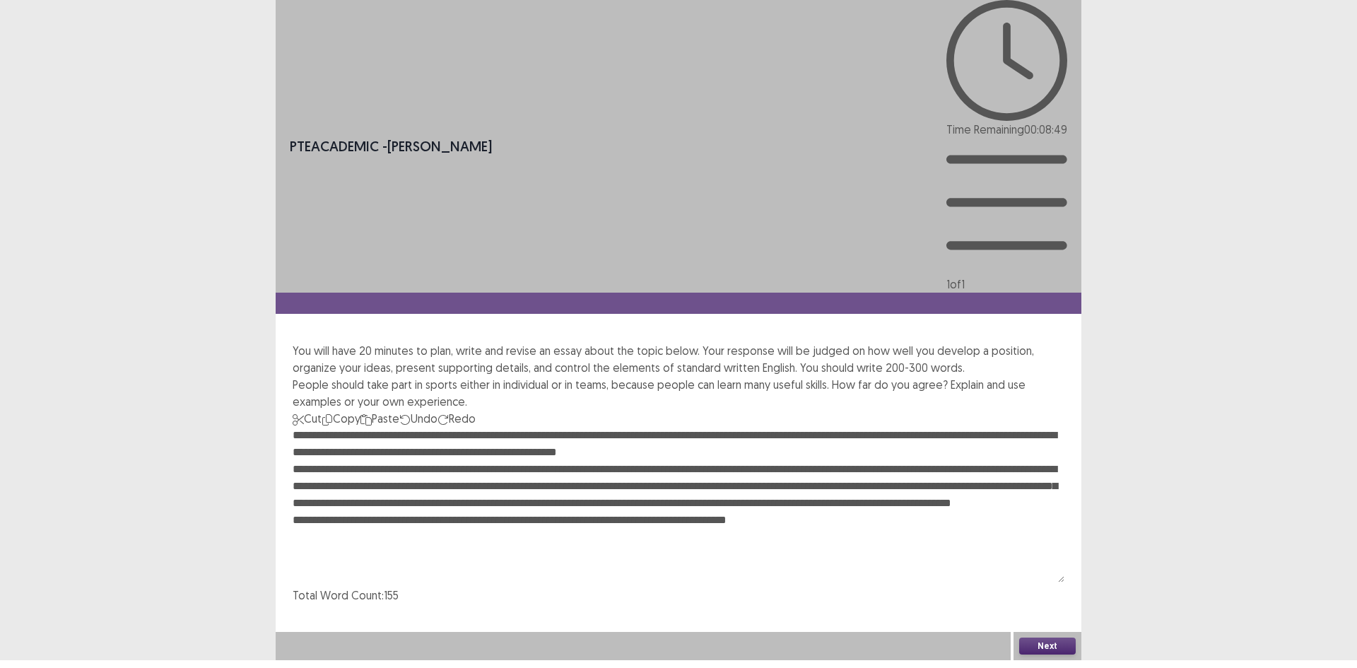
click at [752, 427] on textarea "**********" at bounding box center [679, 504] width 772 height 155
click at [593, 427] on textarea "**********" at bounding box center [679, 504] width 772 height 155
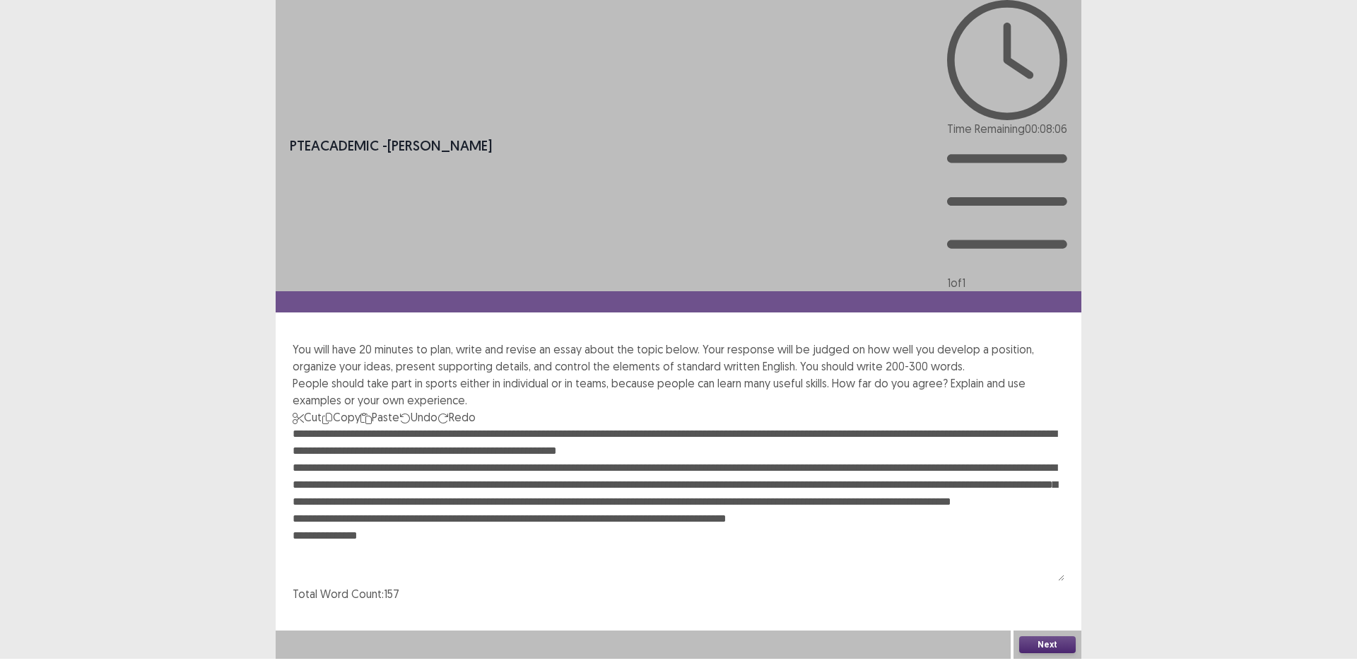
drag, startPoint x: 688, startPoint y: 282, endPoint x: 667, endPoint y: 282, distance: 21.2
click at [667, 425] on textarea "**********" at bounding box center [679, 502] width 772 height 155
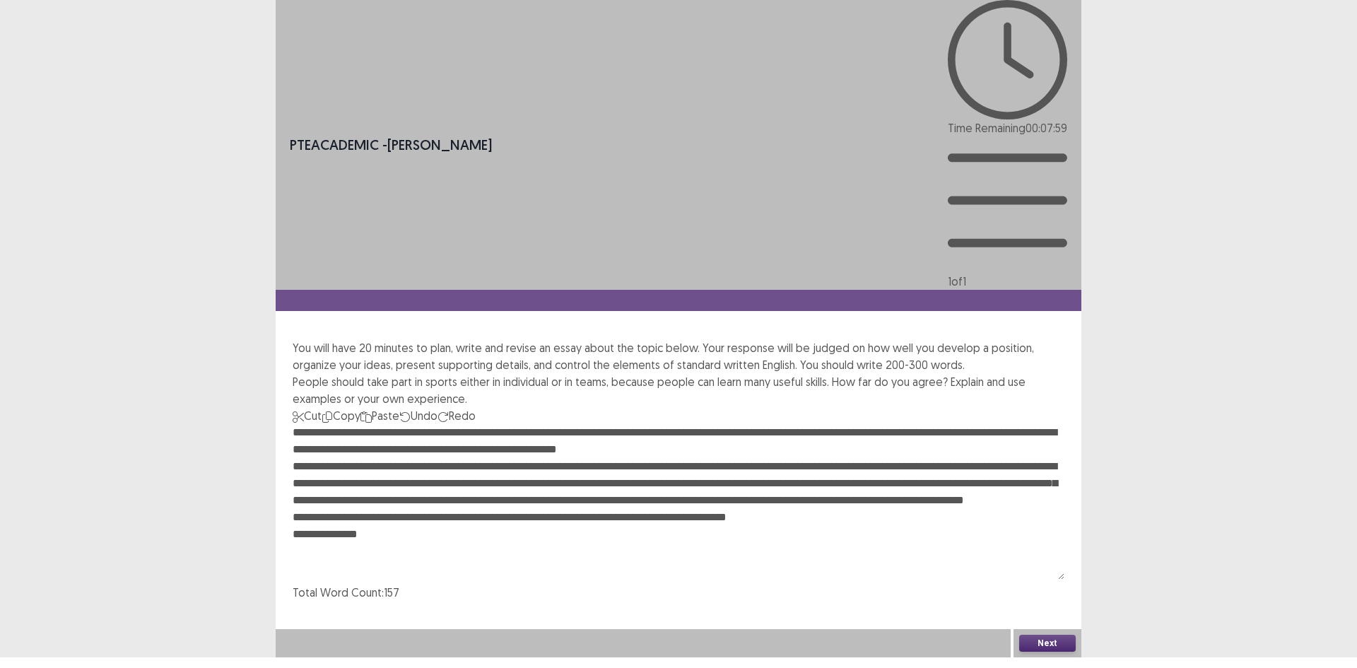
drag, startPoint x: 779, startPoint y: 283, endPoint x: 736, endPoint y: 285, distance: 43.1
click at [736, 424] on textarea "**********" at bounding box center [679, 501] width 772 height 155
click at [769, 424] on textarea "**********" at bounding box center [679, 501] width 772 height 155
click at [831, 424] on textarea "**********" at bounding box center [679, 501] width 772 height 155
click at [832, 424] on textarea "**********" at bounding box center [679, 501] width 772 height 155
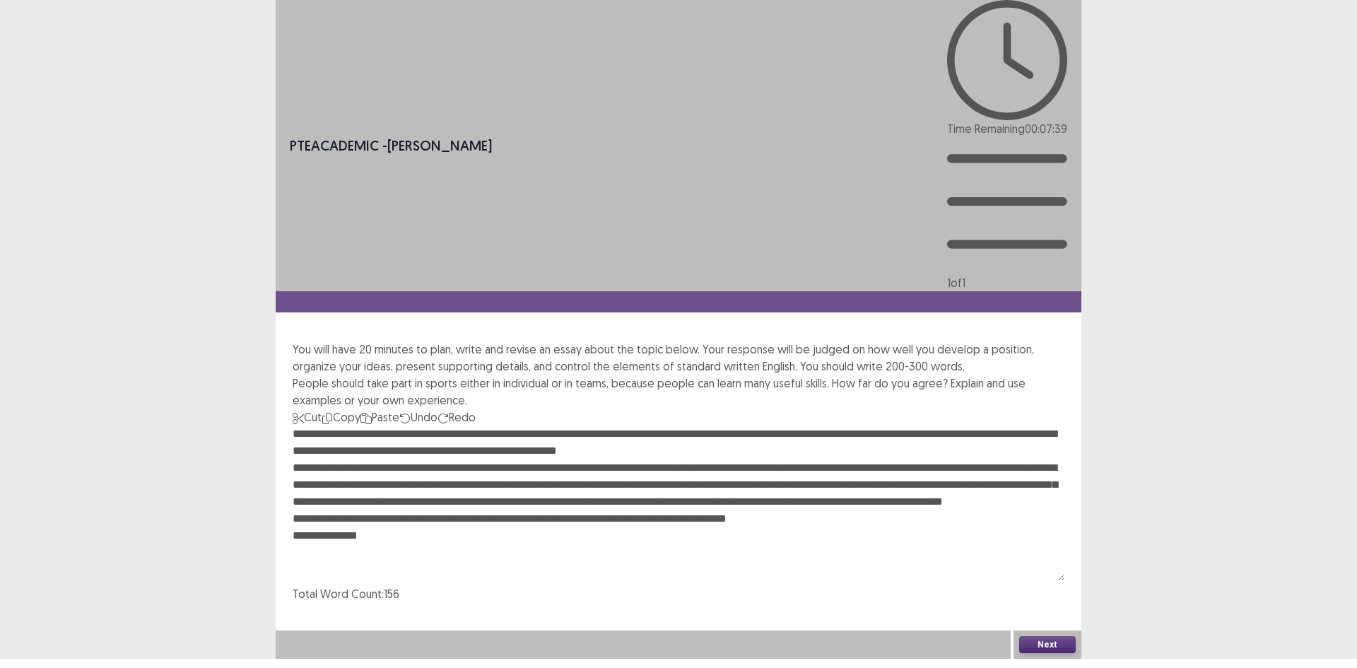
click at [431, 425] on textarea "**********" at bounding box center [679, 502] width 772 height 155
click at [777, 425] on textarea "**********" at bounding box center [679, 502] width 772 height 155
click at [824, 425] on textarea "**********" at bounding box center [679, 502] width 772 height 155
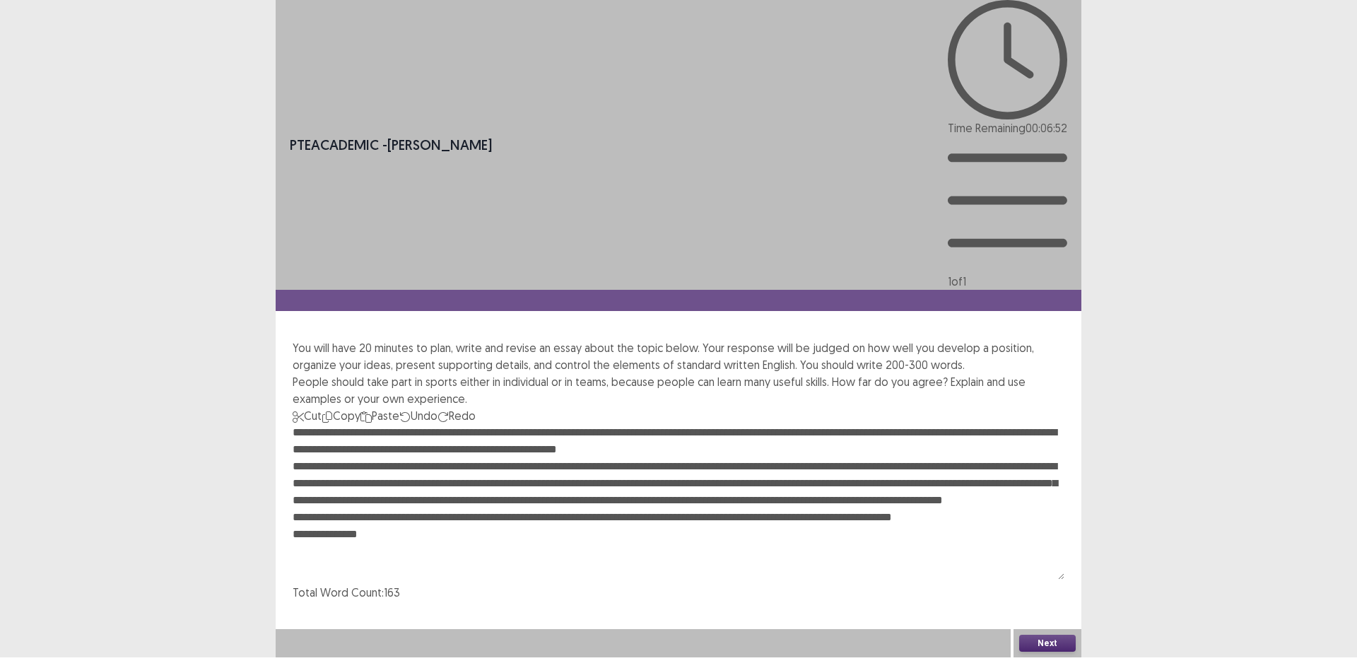
click at [913, 424] on textarea "**********" at bounding box center [679, 501] width 772 height 155
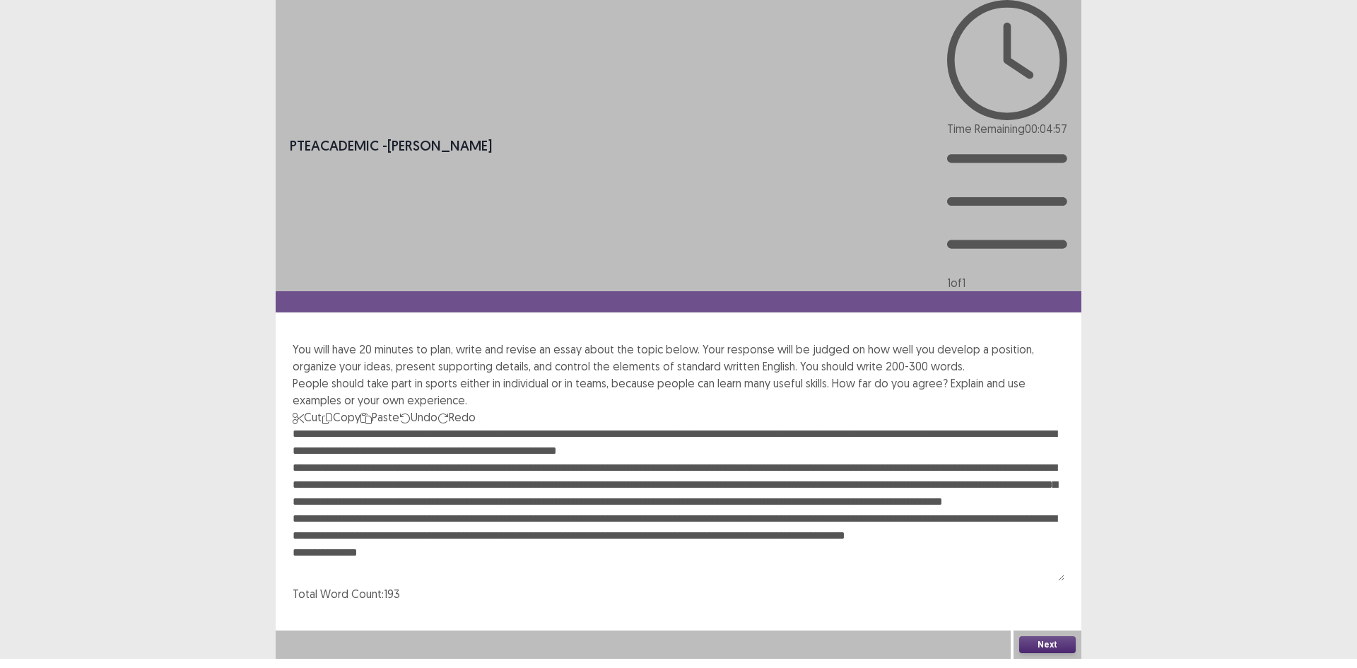
click at [879, 425] on textarea at bounding box center [679, 502] width 772 height 155
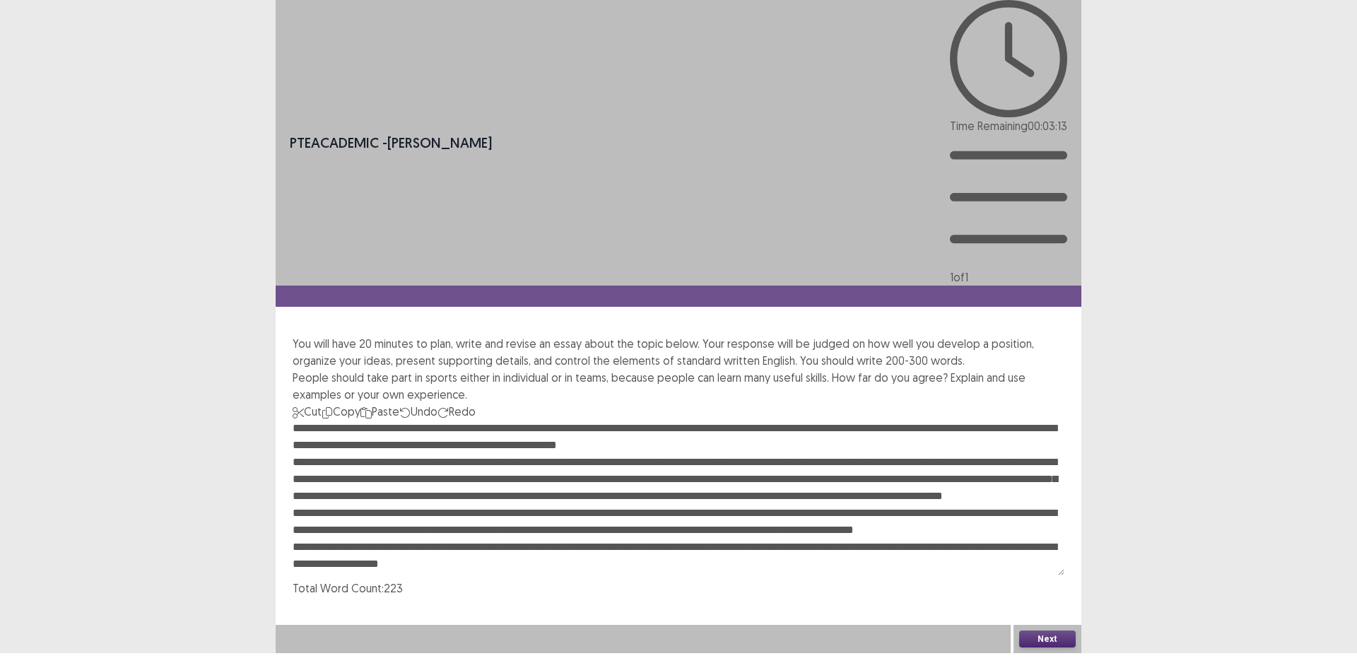
click at [480, 420] on textarea at bounding box center [679, 497] width 772 height 155
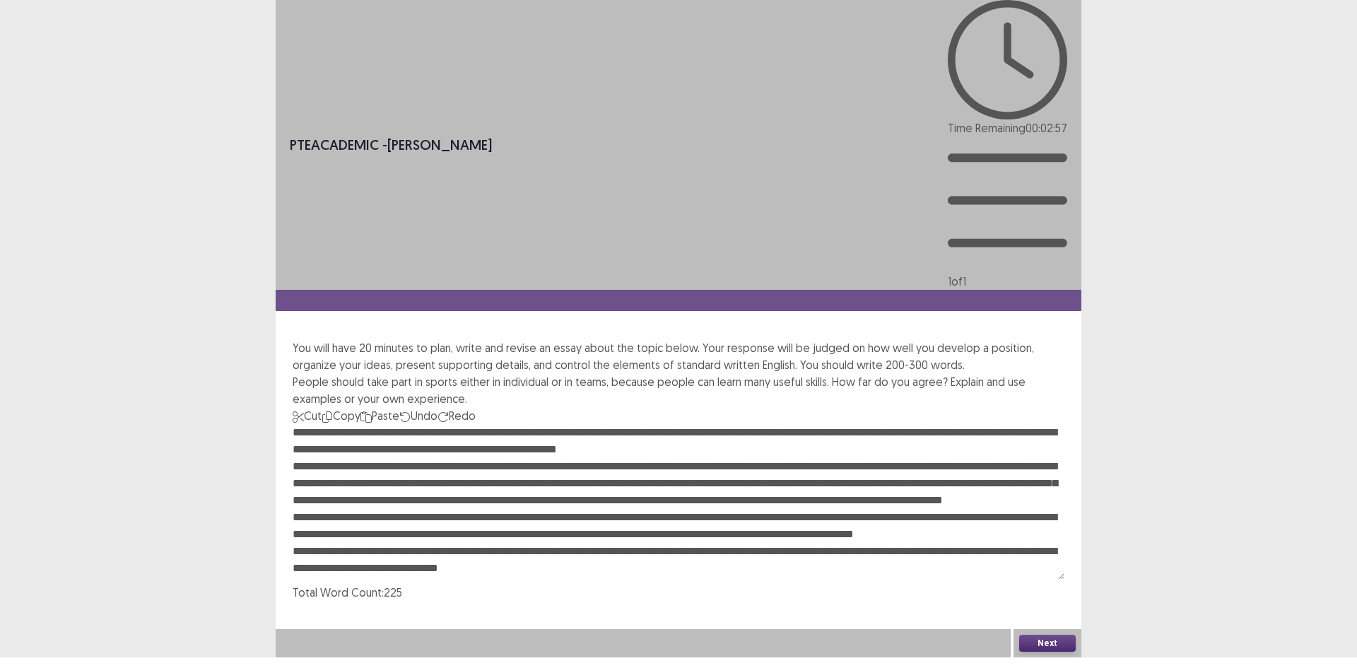
click at [596, 424] on textarea at bounding box center [679, 501] width 772 height 155
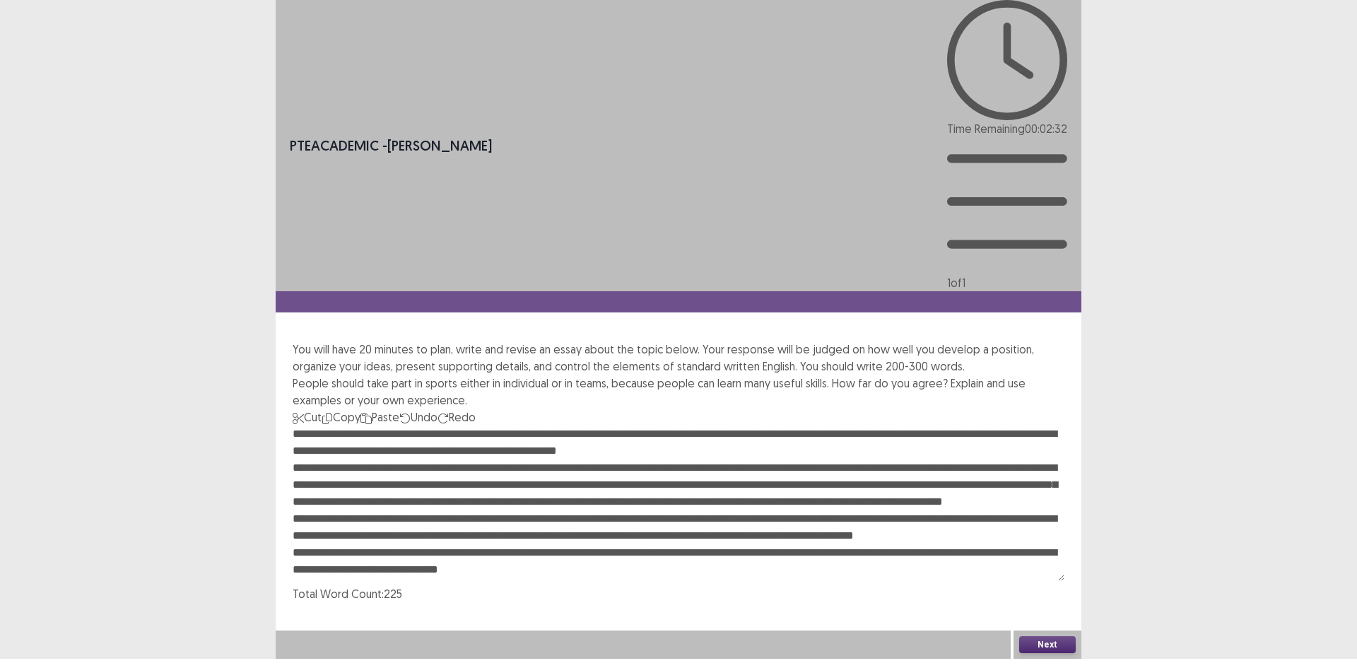
paste textarea
click at [553, 425] on textarea at bounding box center [679, 502] width 772 height 155
click at [598, 425] on textarea at bounding box center [679, 502] width 772 height 155
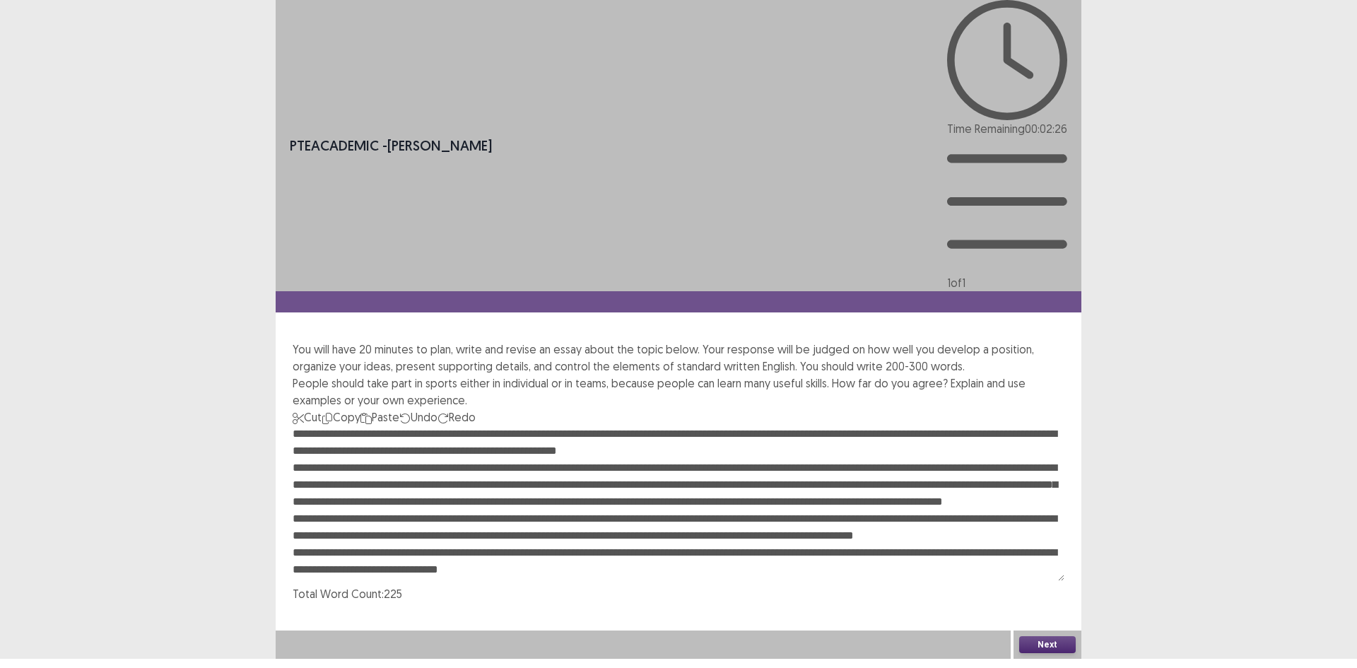
paste textarea "**********"
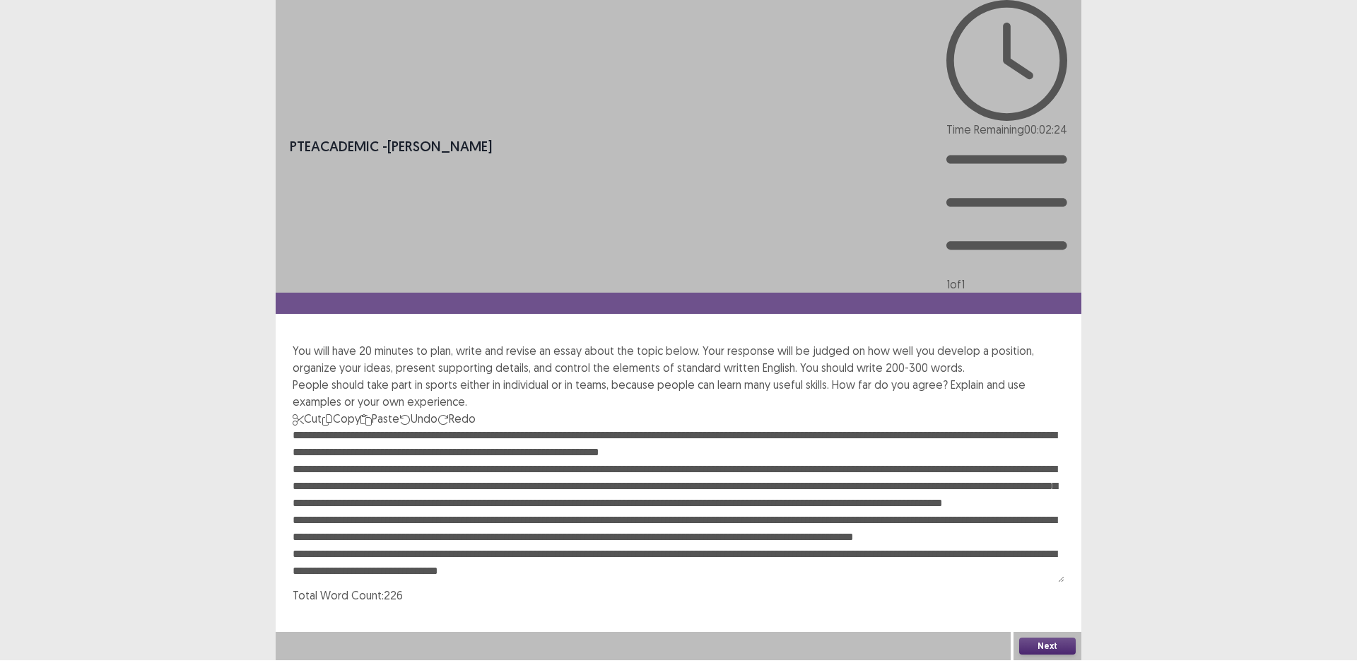
click at [598, 427] on textarea at bounding box center [679, 504] width 772 height 155
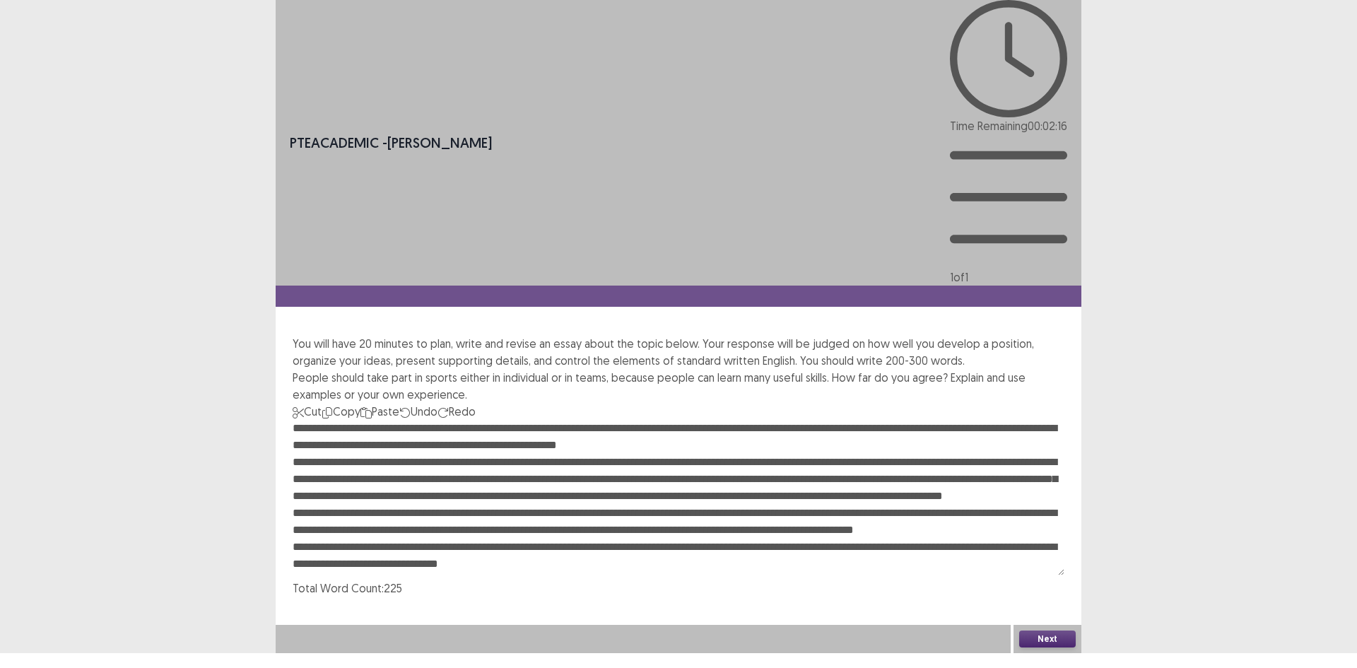
click at [524, 420] on textarea at bounding box center [679, 497] width 772 height 155
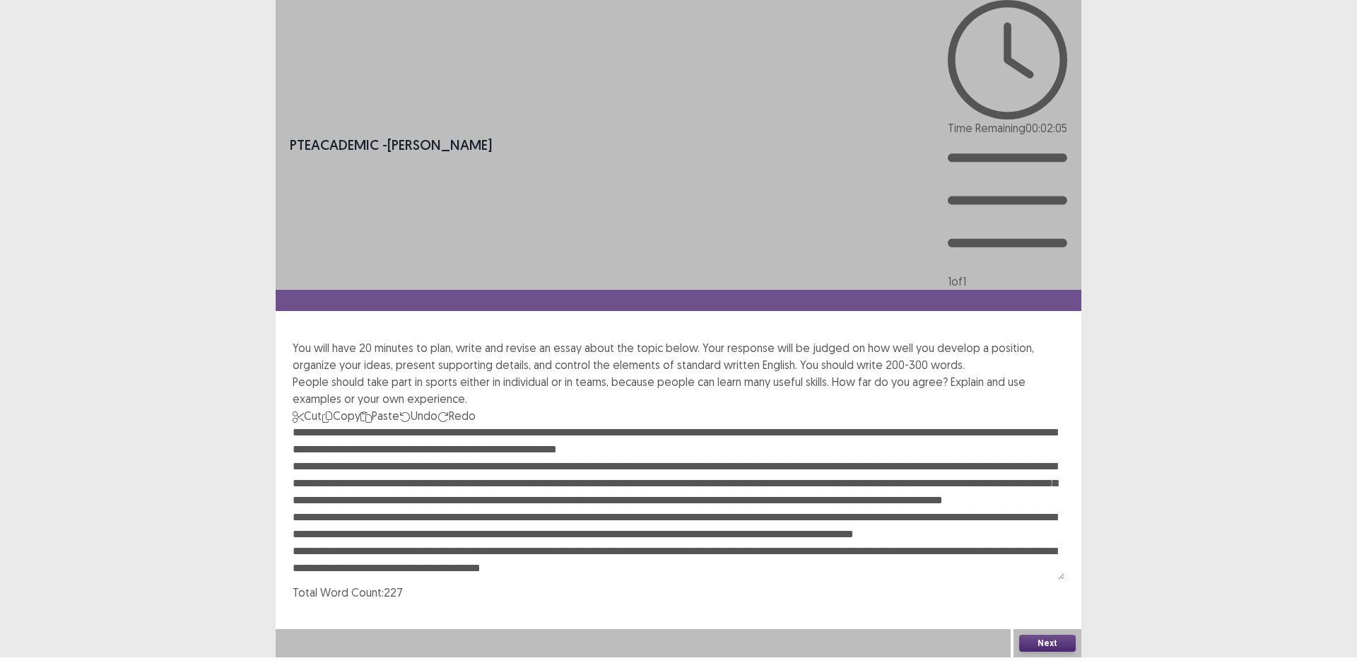
click at [462, 424] on textarea at bounding box center [679, 501] width 772 height 155
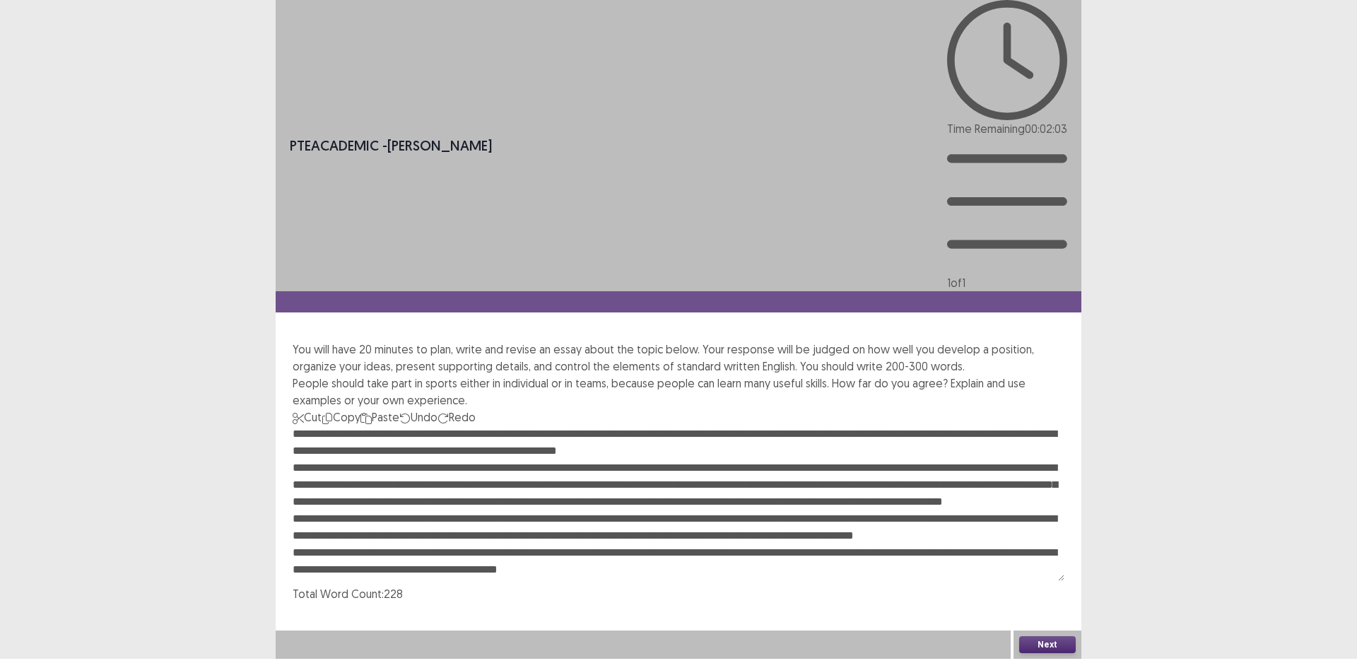
click at [548, 425] on textarea at bounding box center [679, 502] width 772 height 155
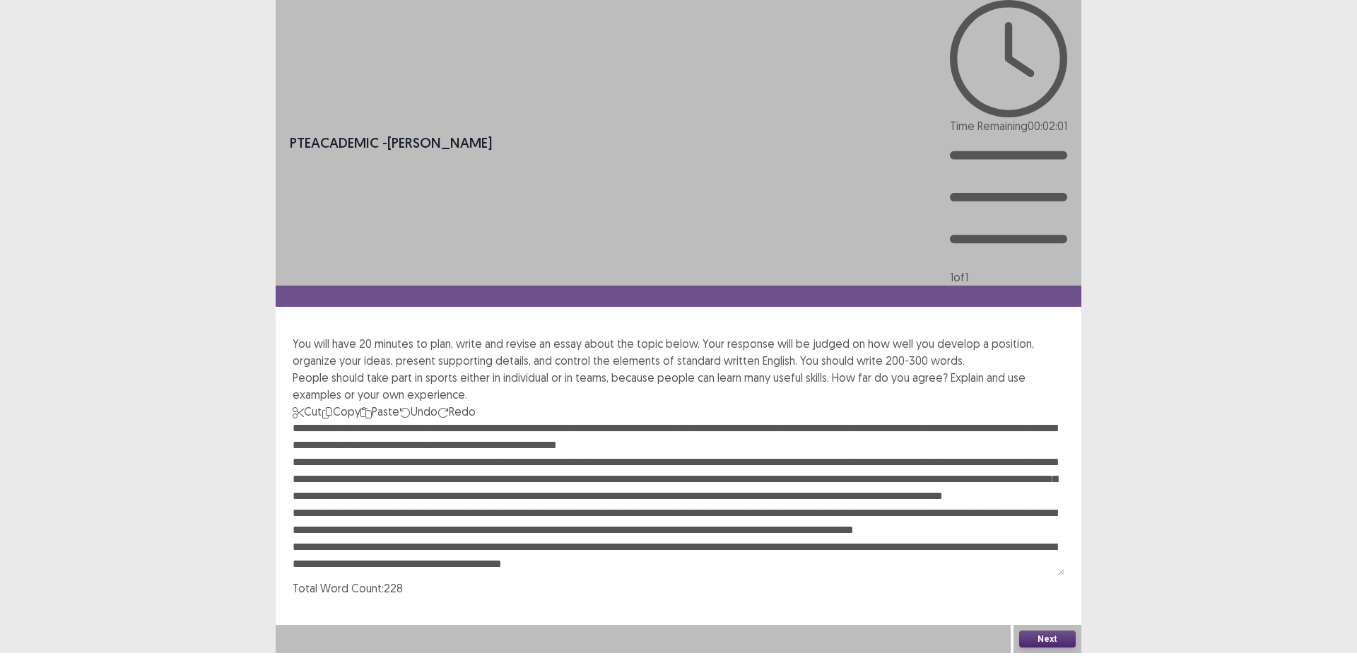
click at [620, 420] on textarea at bounding box center [679, 497] width 772 height 155
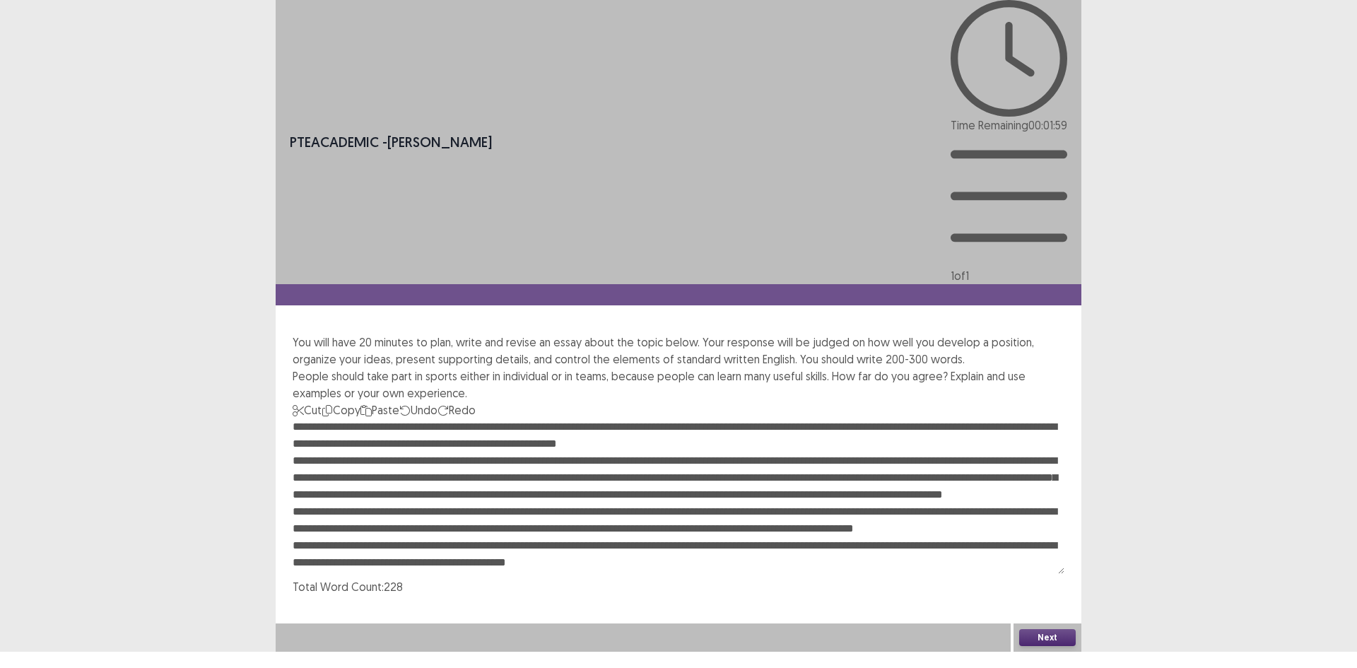
click at [560, 418] on textarea at bounding box center [679, 495] width 772 height 155
click at [610, 418] on textarea at bounding box center [679, 495] width 772 height 155
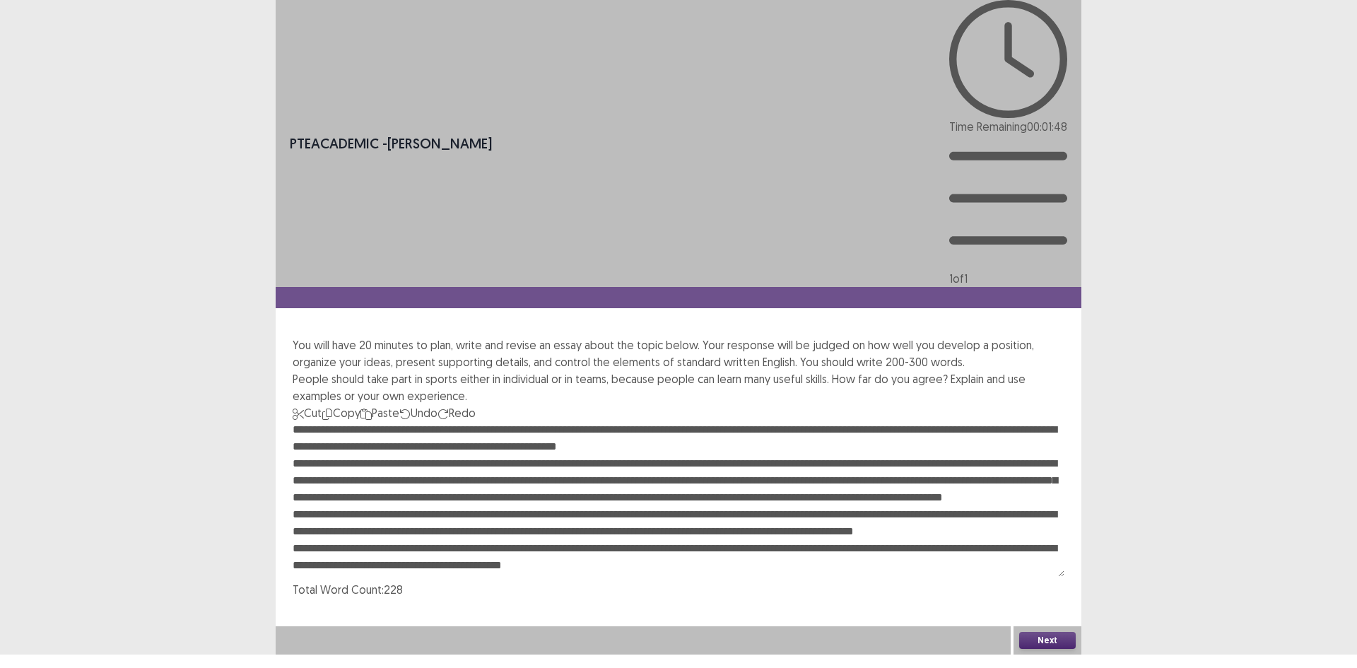
click at [678, 421] on textarea at bounding box center [679, 498] width 772 height 155
drag, startPoint x: 709, startPoint y: 341, endPoint x: 663, endPoint y: 344, distance: 46.8
click at [663, 421] on textarea at bounding box center [679, 498] width 772 height 155
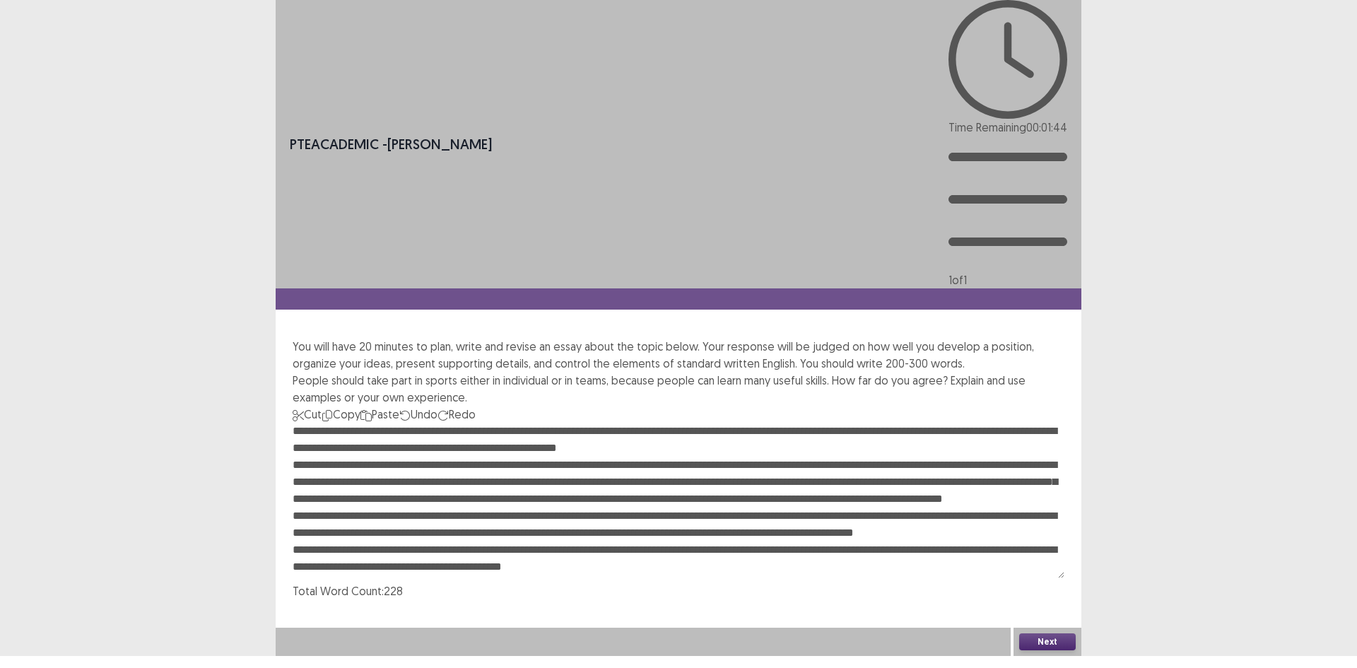
click at [690, 423] on textarea at bounding box center [679, 500] width 772 height 155
click at [700, 423] on textarea at bounding box center [679, 500] width 772 height 155
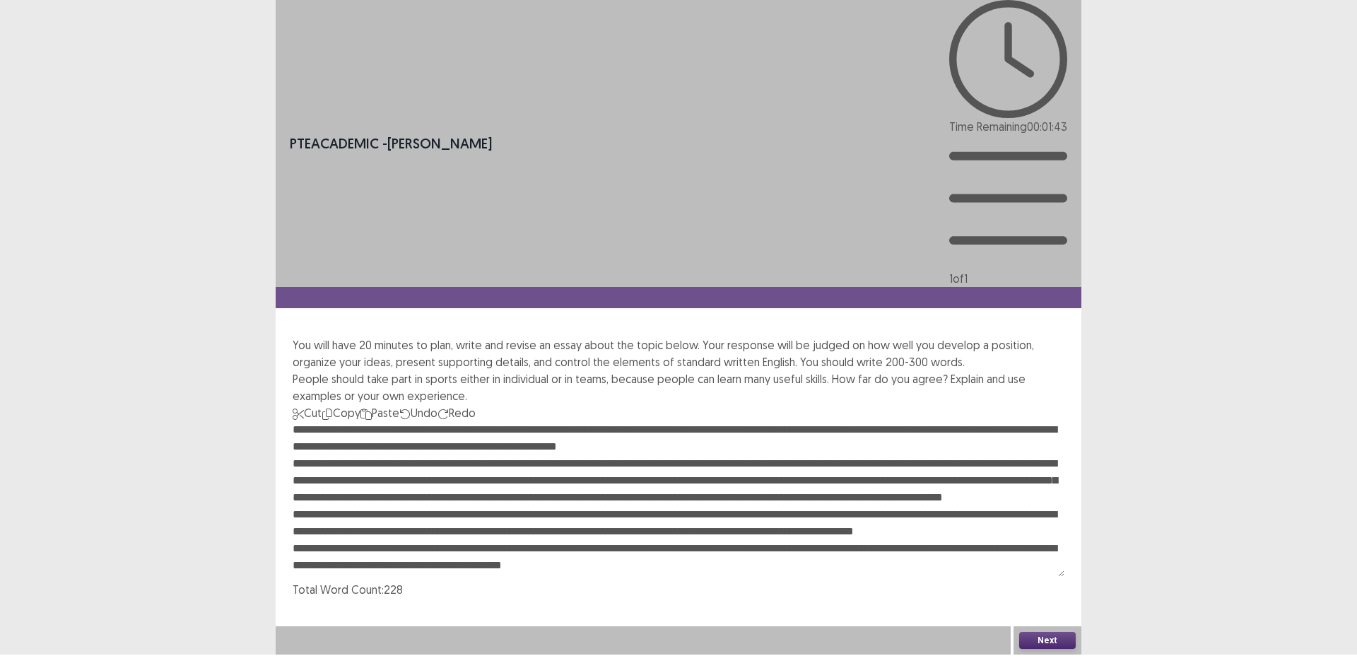
click at [702, 421] on textarea at bounding box center [679, 498] width 772 height 155
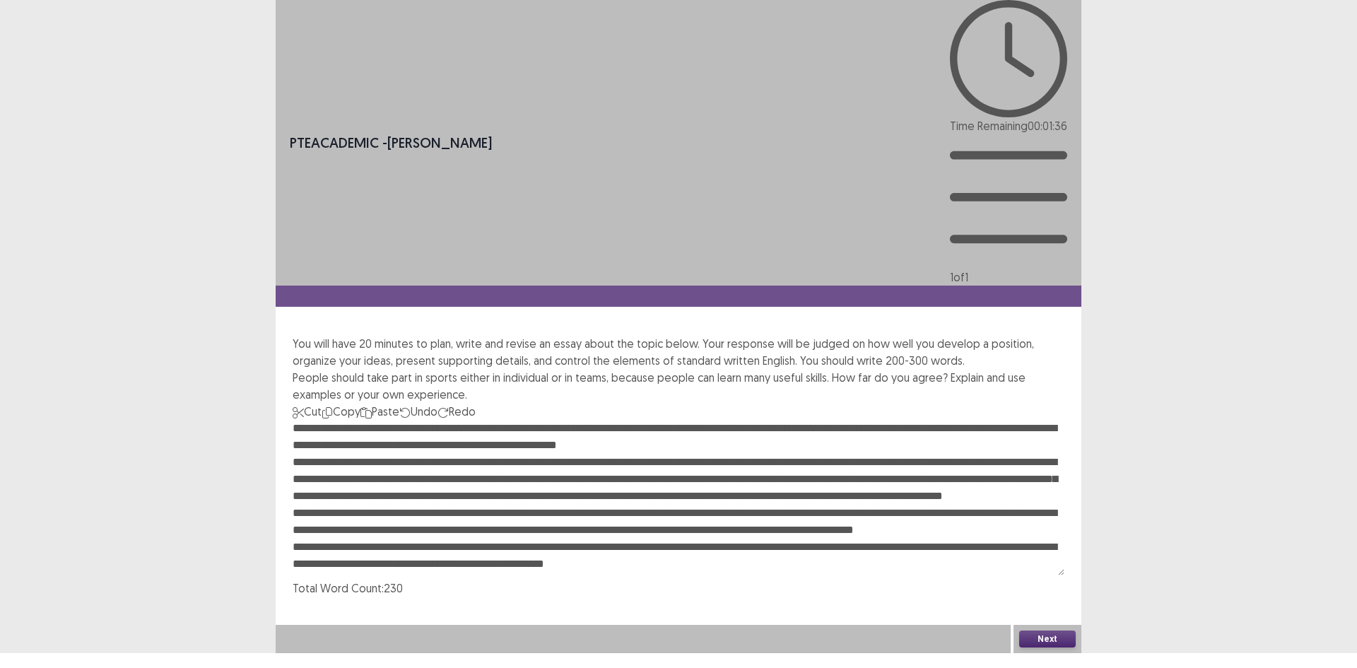
click at [755, 420] on textarea at bounding box center [679, 497] width 772 height 155
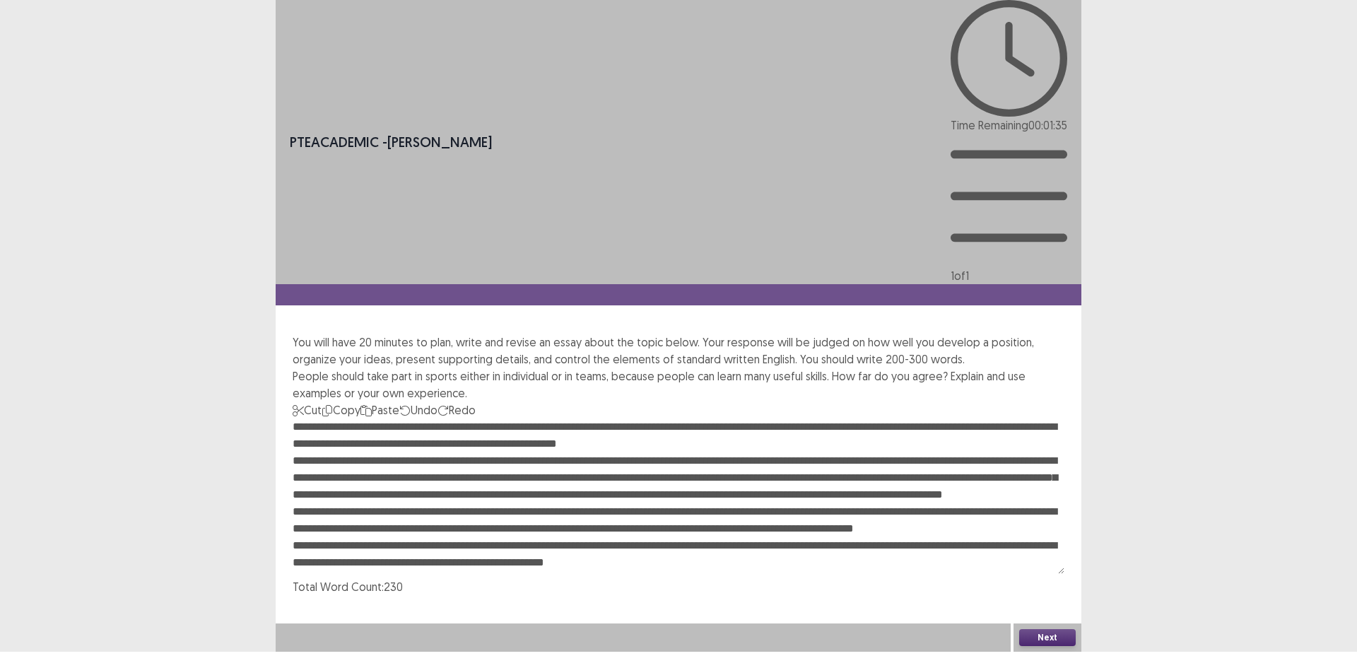
click at [769, 418] on textarea at bounding box center [679, 495] width 772 height 155
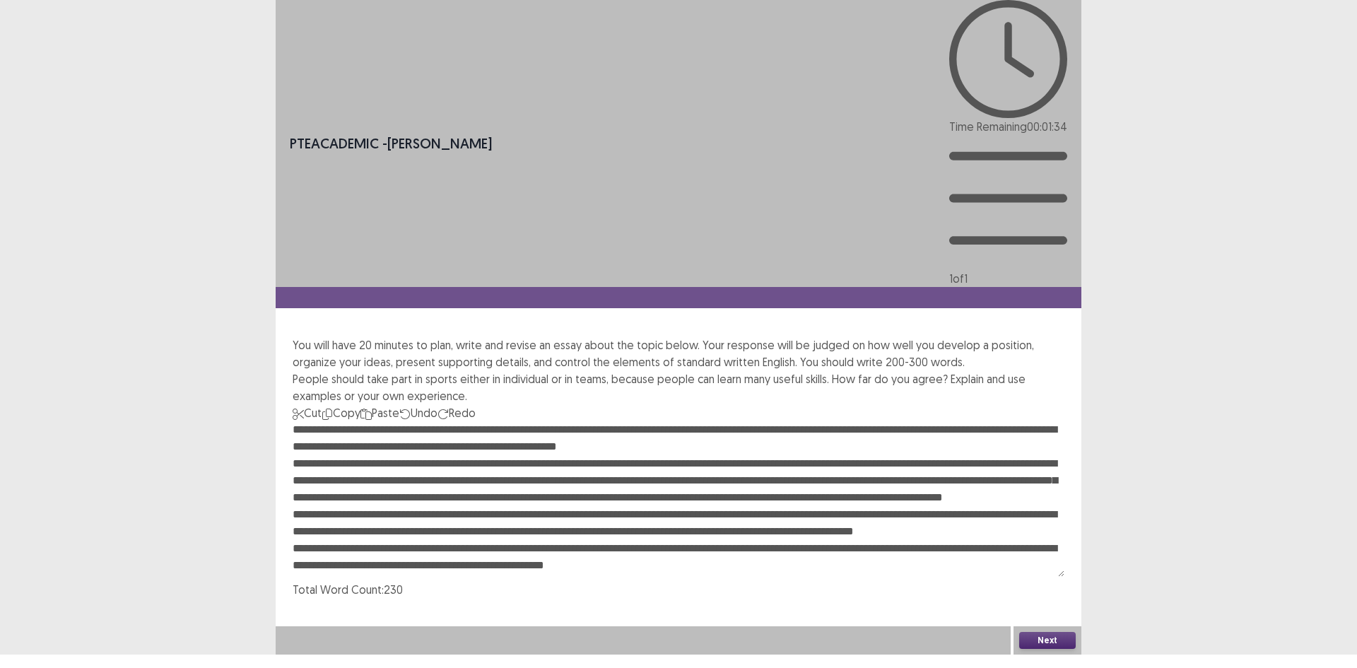
click at [772, 421] on textarea at bounding box center [679, 498] width 772 height 155
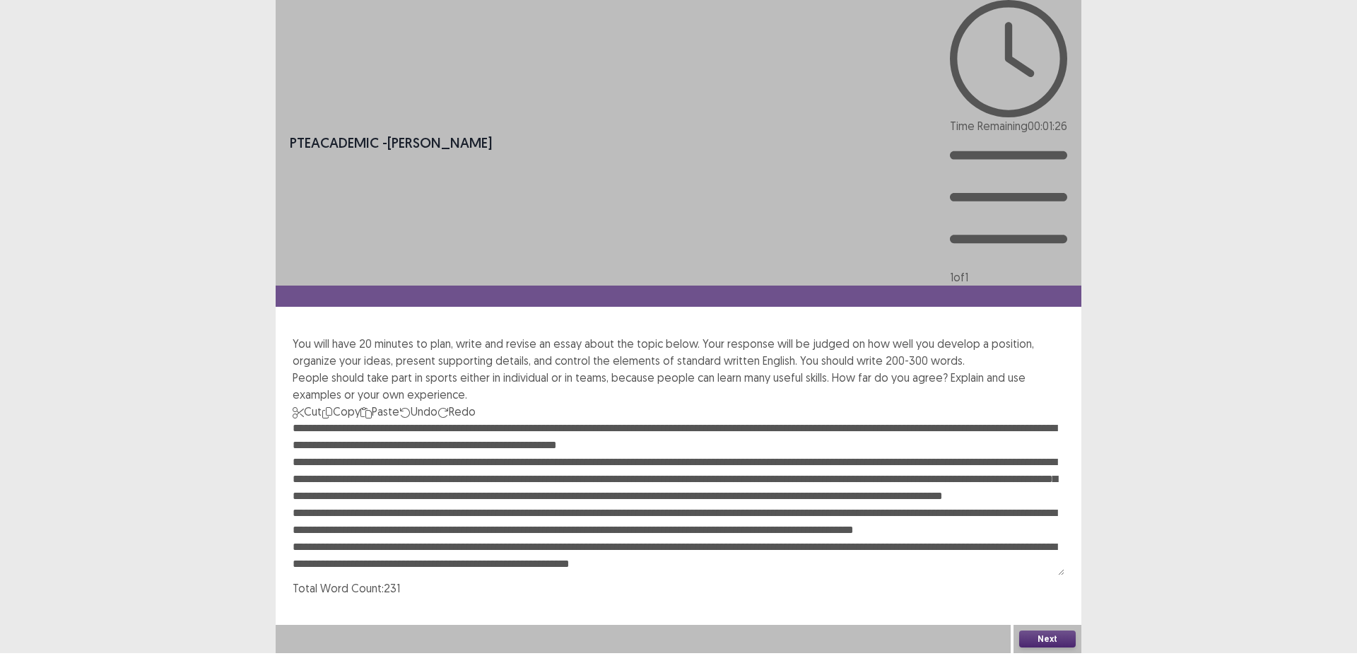
click at [905, 420] on textarea at bounding box center [679, 497] width 772 height 155
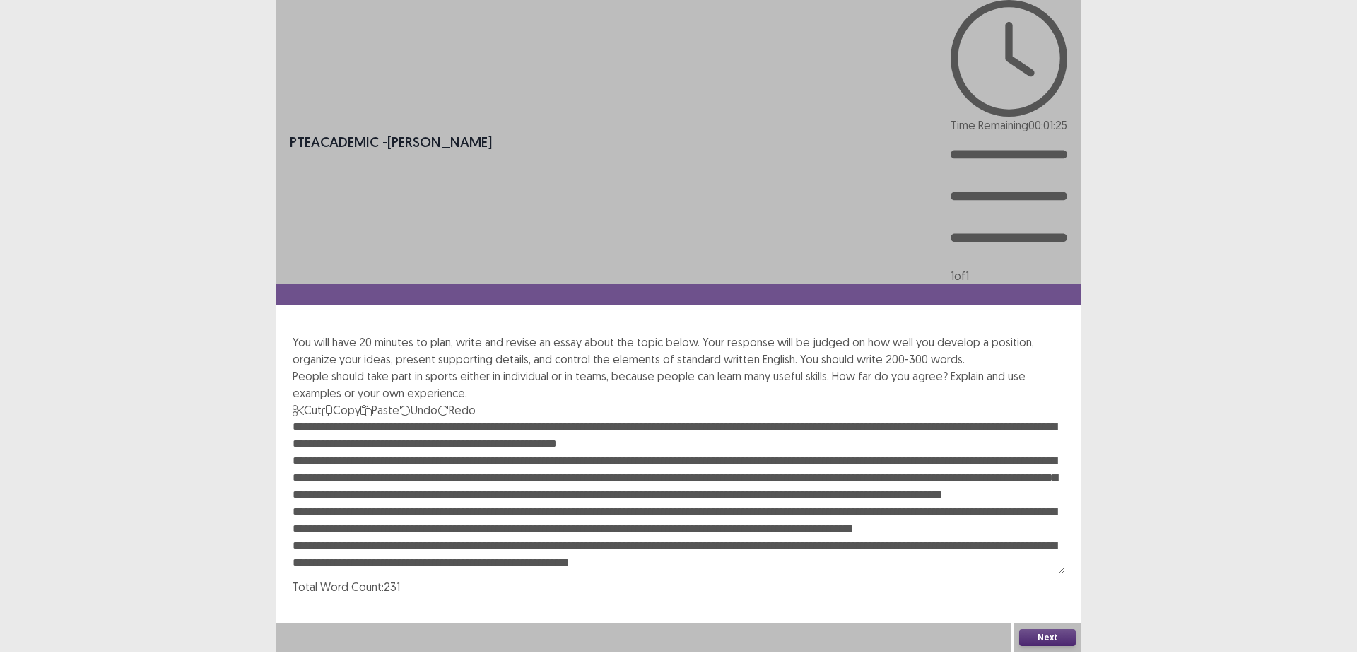
click at [869, 418] on textarea at bounding box center [679, 495] width 772 height 155
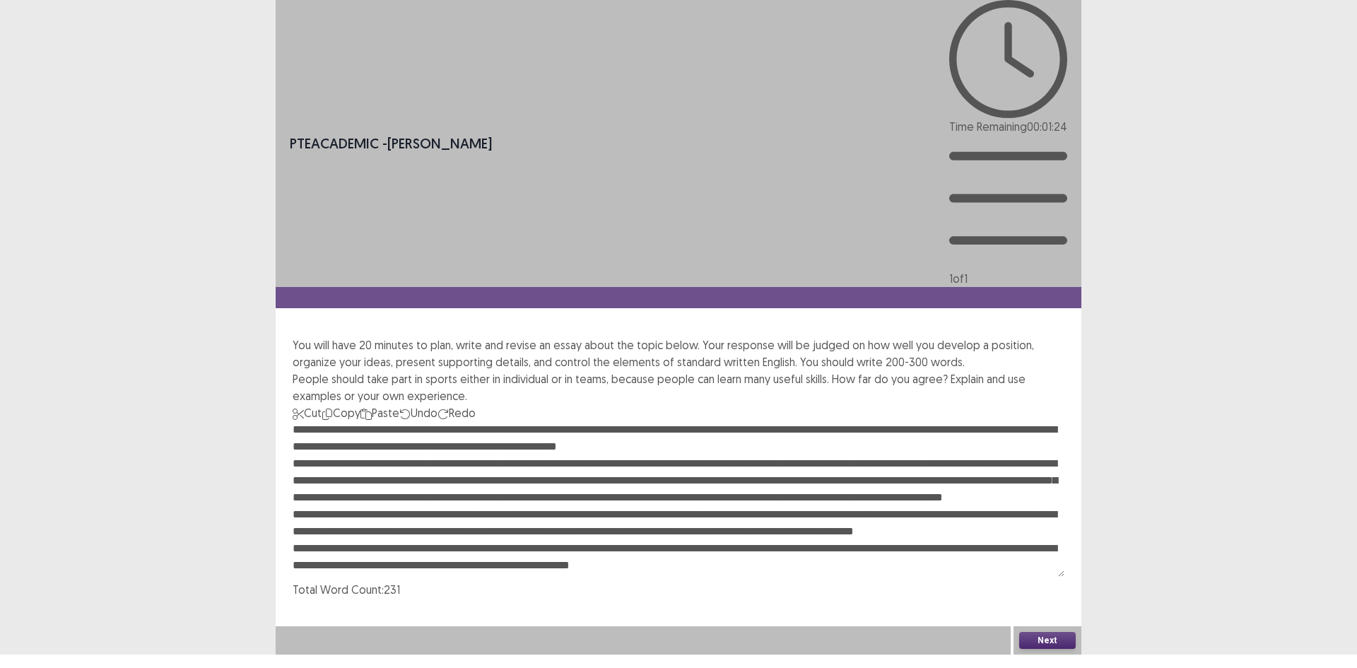
click at [858, 421] on textarea at bounding box center [679, 498] width 772 height 155
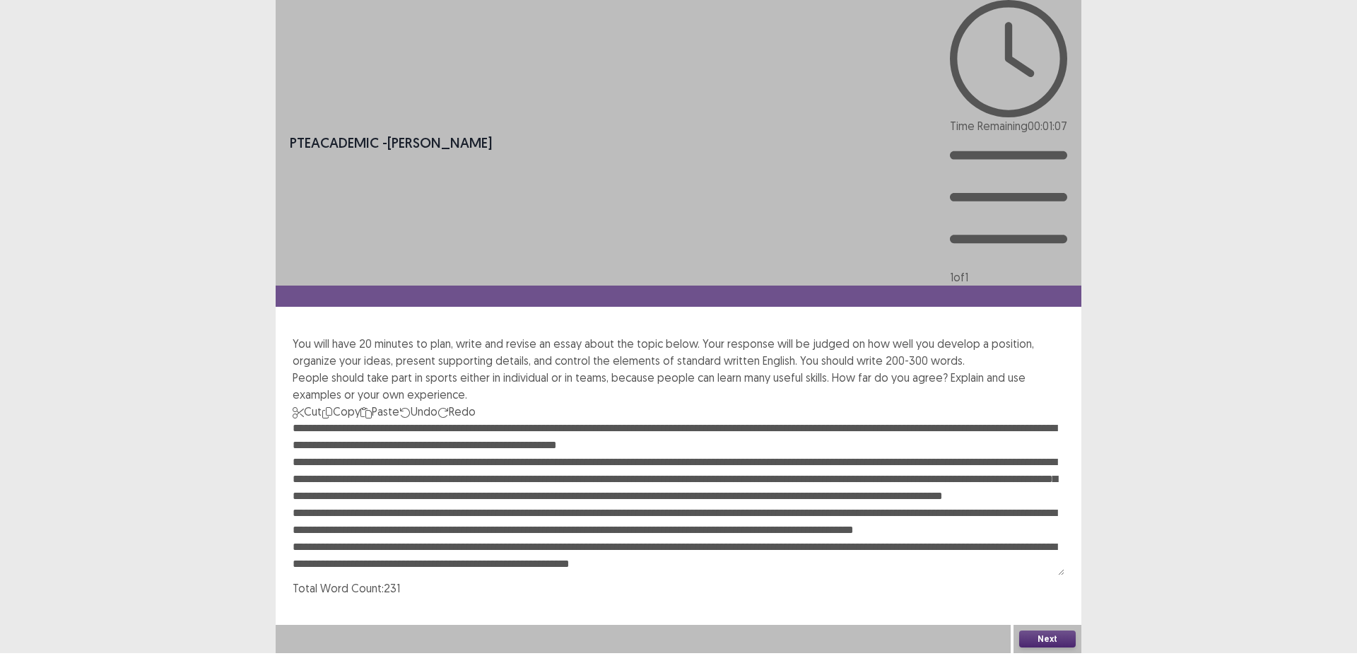
click at [869, 420] on textarea at bounding box center [679, 497] width 772 height 155
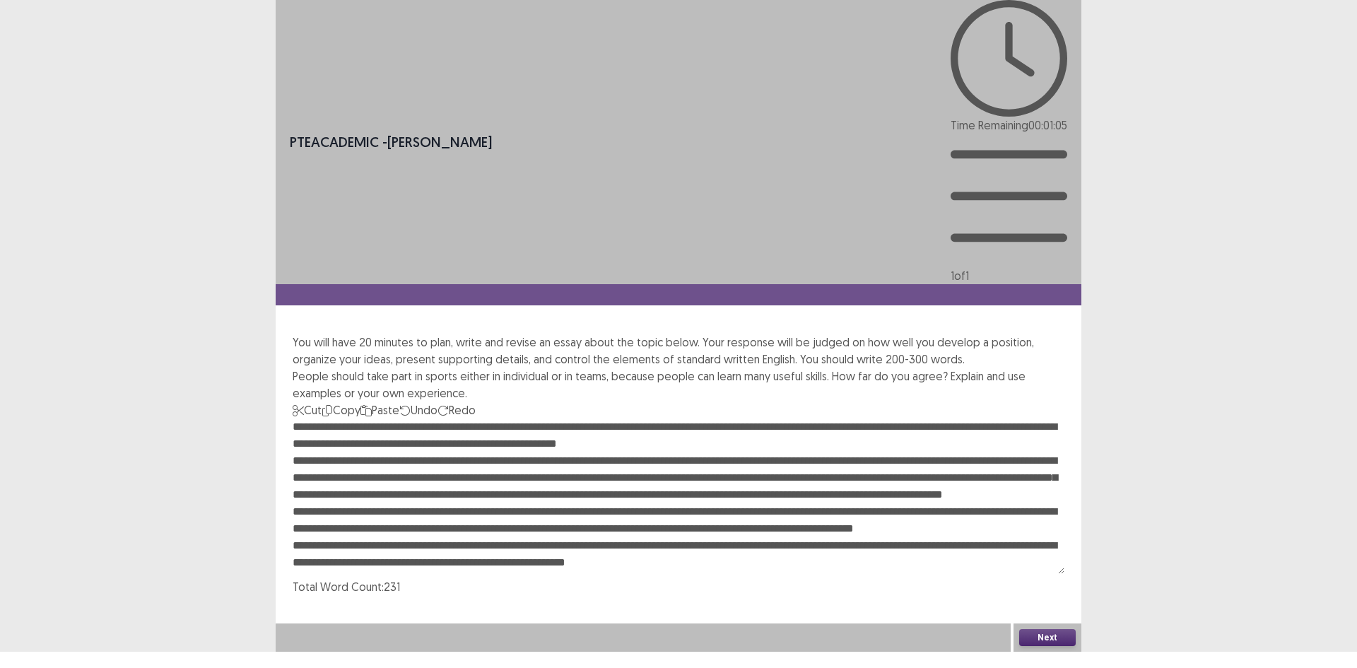
click at [875, 418] on textarea at bounding box center [679, 495] width 772 height 155
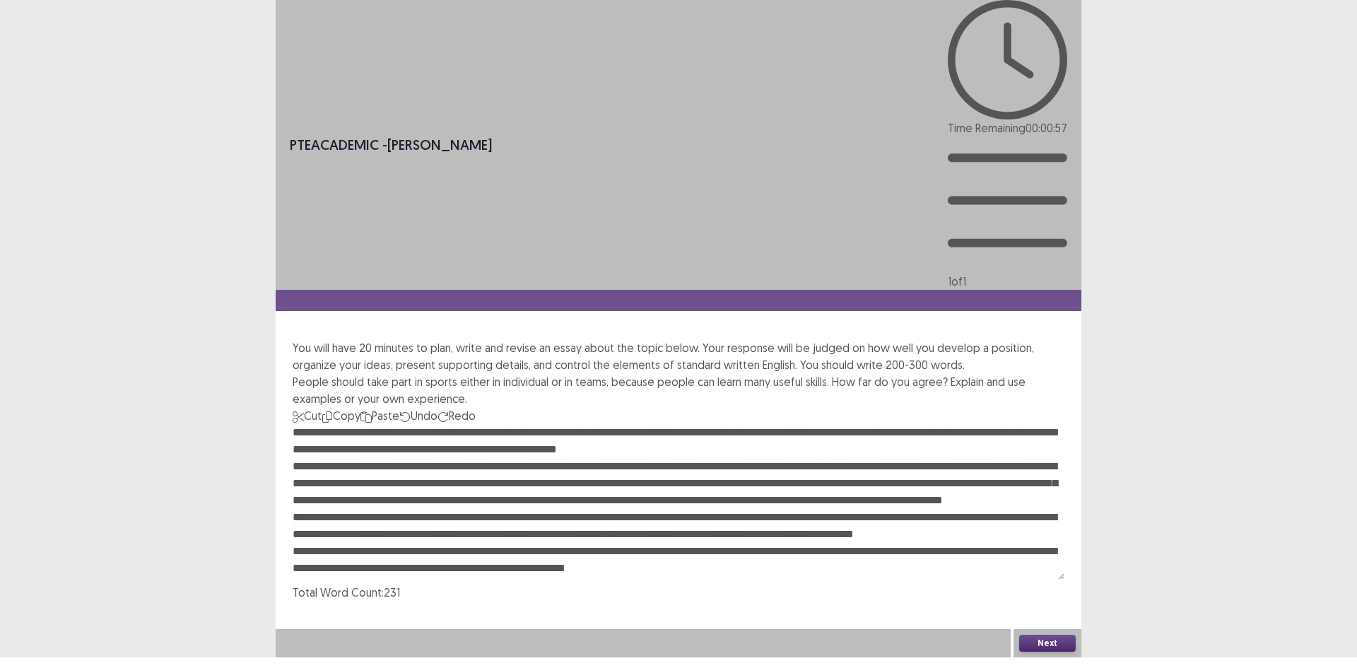
drag, startPoint x: 403, startPoint y: 353, endPoint x: 420, endPoint y: 357, distance: 16.8
click at [403, 424] on textarea at bounding box center [679, 501] width 772 height 155
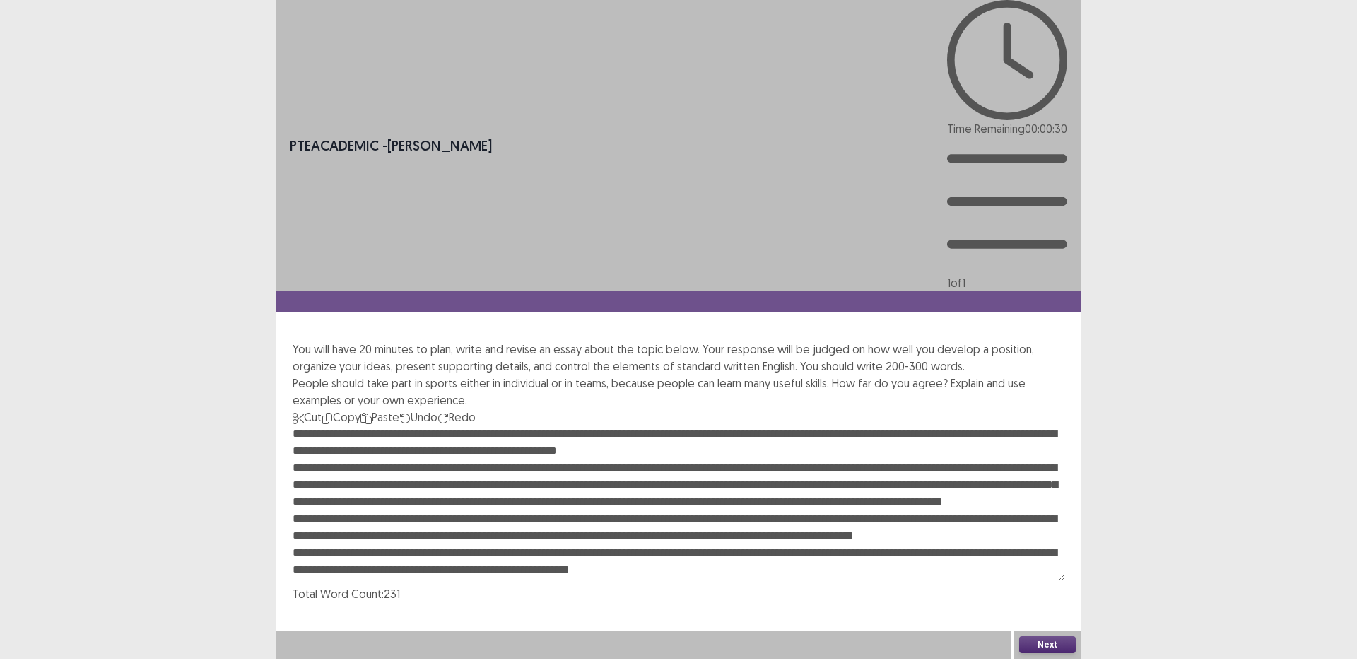
type textarea "**********"
click at [1042, 630] on button "Next" at bounding box center [1047, 644] width 57 height 17
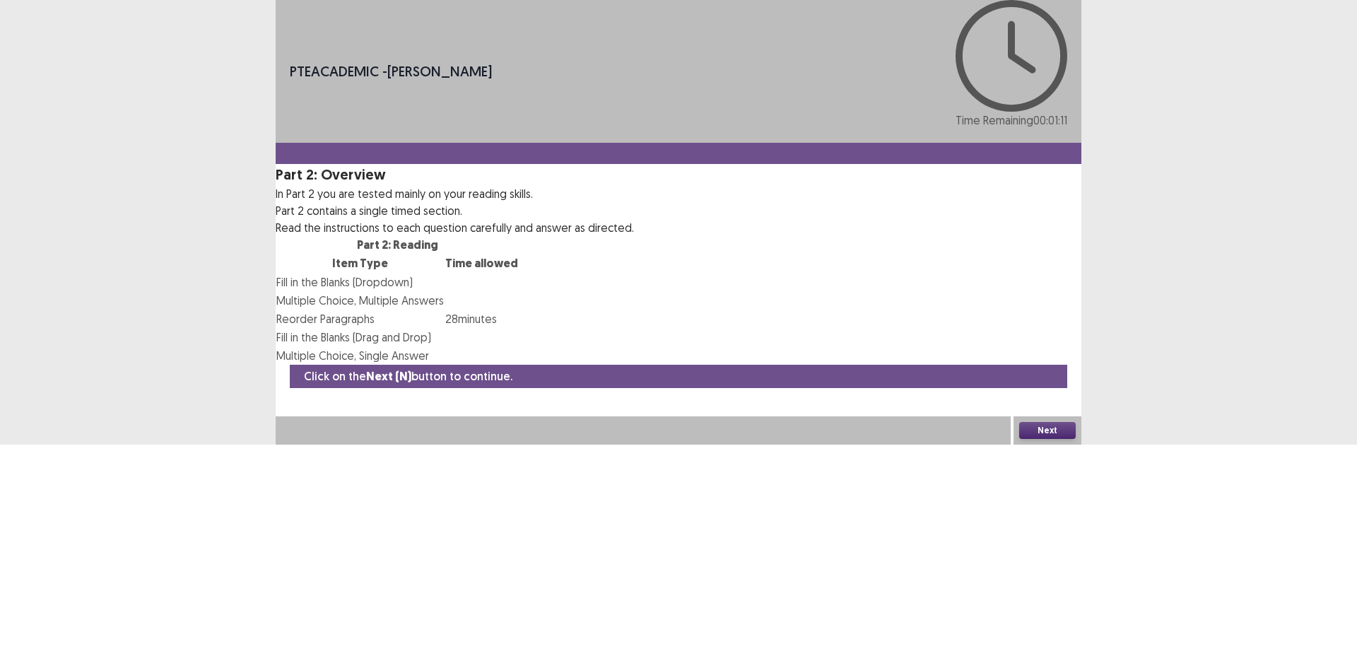
click at [1045, 439] on button "Next" at bounding box center [1047, 430] width 57 height 17
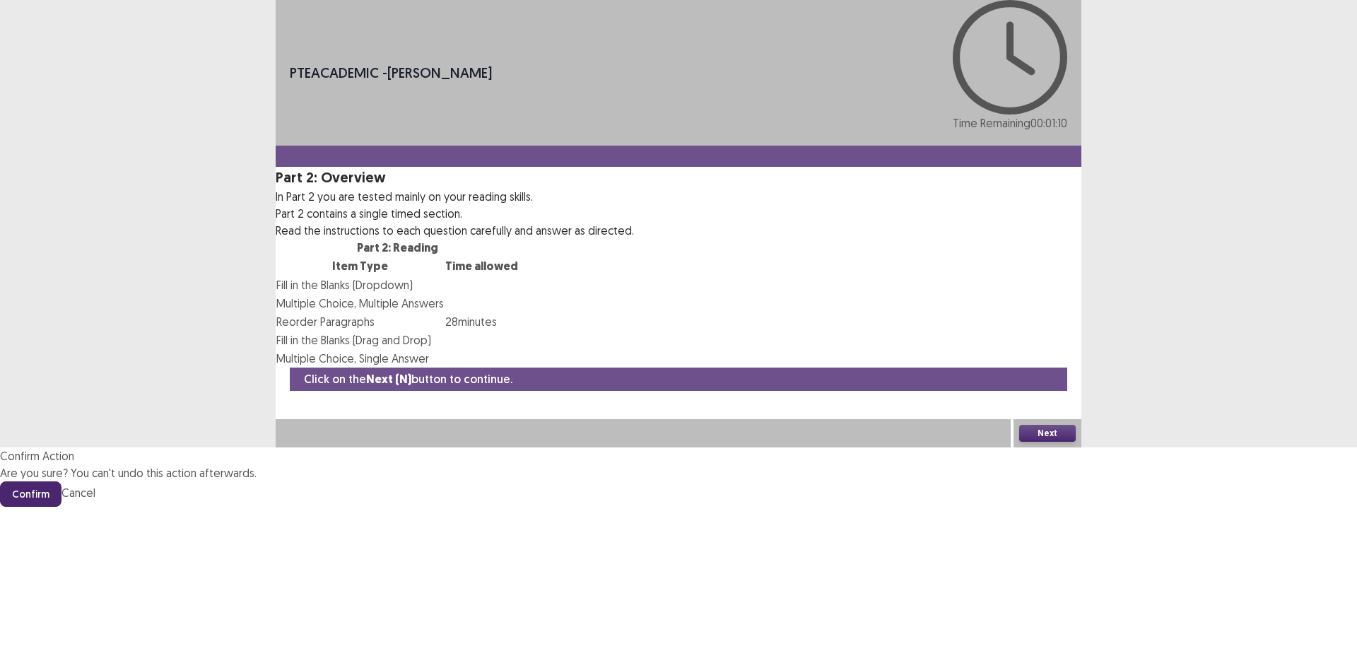
click at [61, 481] on button "Confirm" at bounding box center [30, 493] width 61 height 25
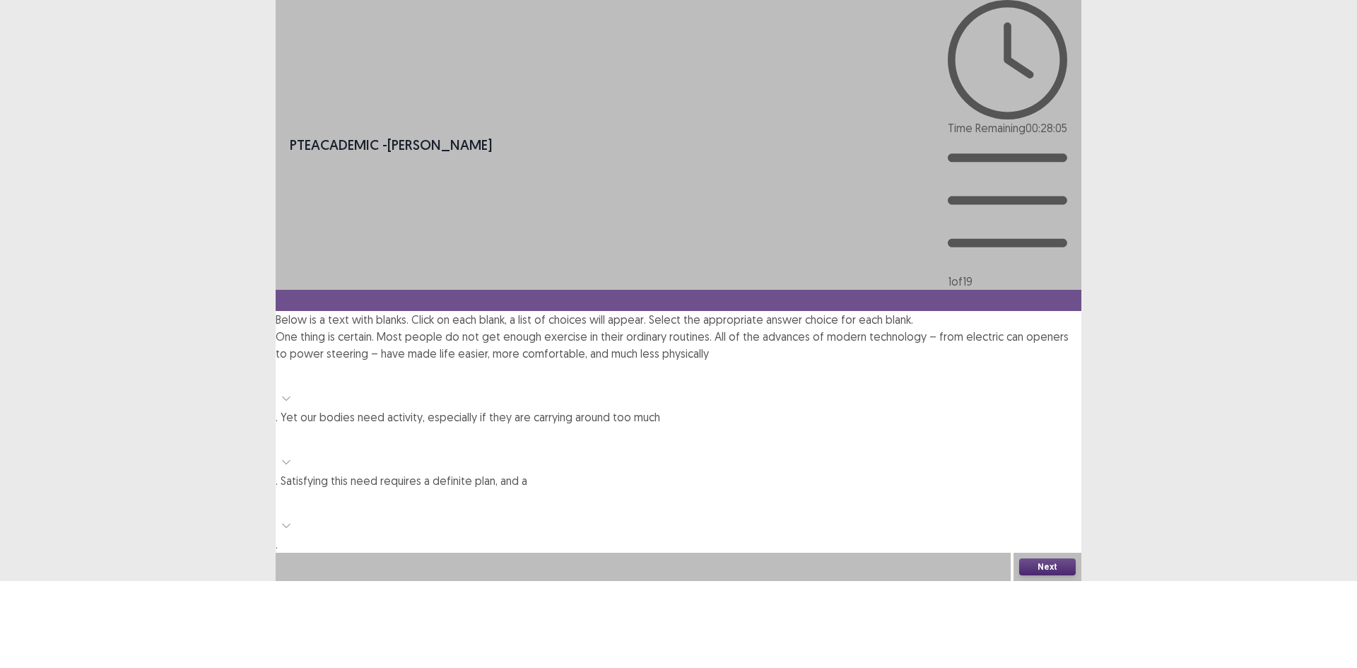
click at [817, 362] on div at bounding box center [679, 374] width 806 height 25
drag, startPoint x: 832, startPoint y: 328, endPoint x: 818, endPoint y: 160, distance: 168.1
click at [818, 362] on div at bounding box center [679, 385] width 806 height 47
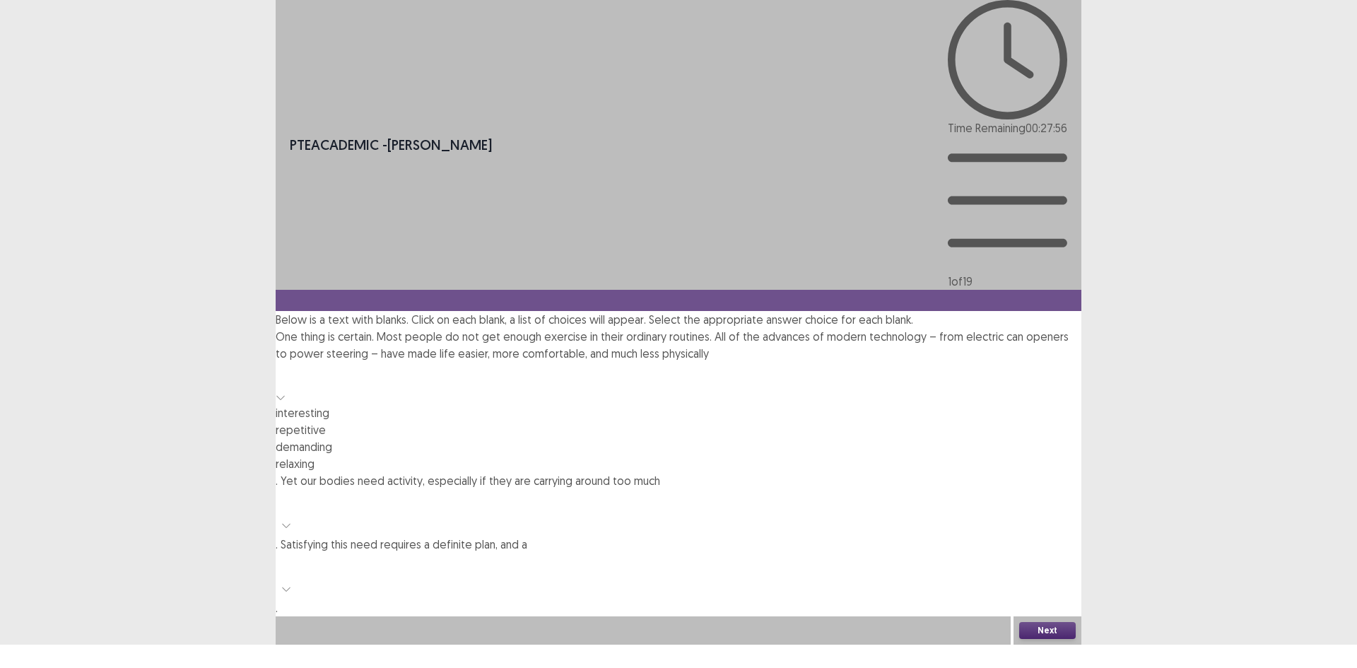
click at [815, 455] on div "relaxing" at bounding box center [679, 463] width 806 height 17
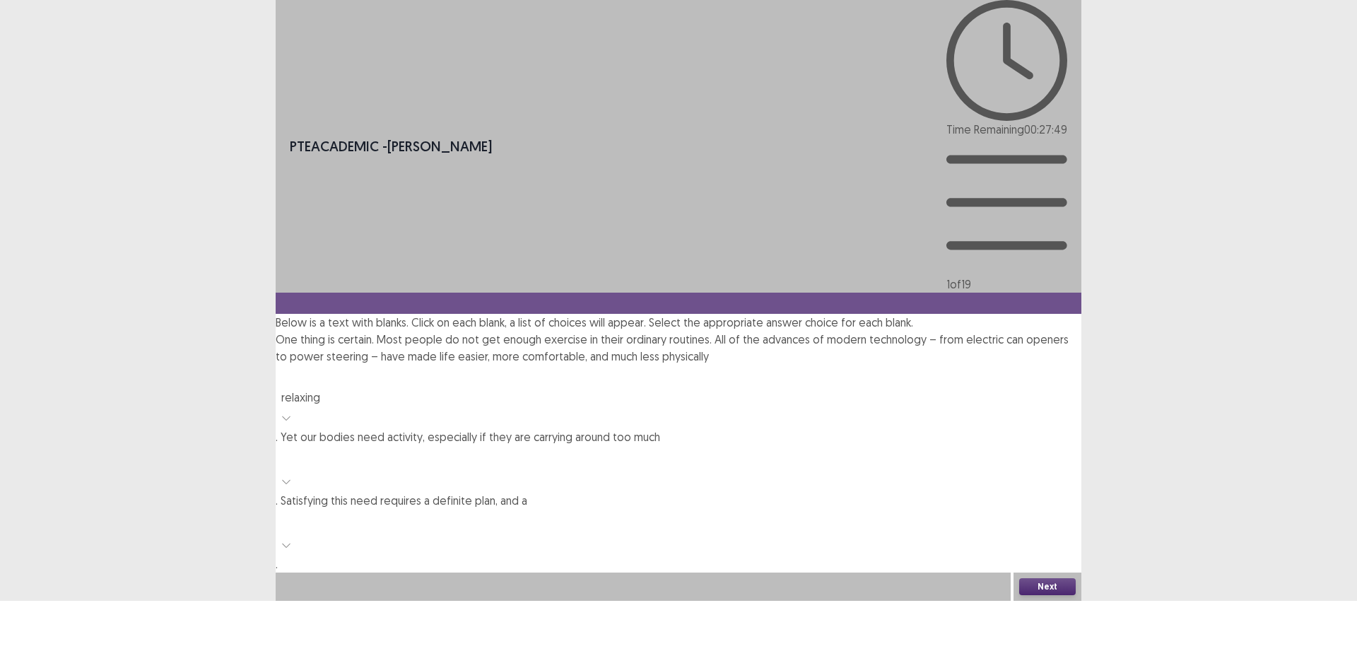
click at [603, 331] on p "One thing is certain. Most people do not get enough exercise in their ordinary …" at bounding box center [679, 452] width 806 height 242
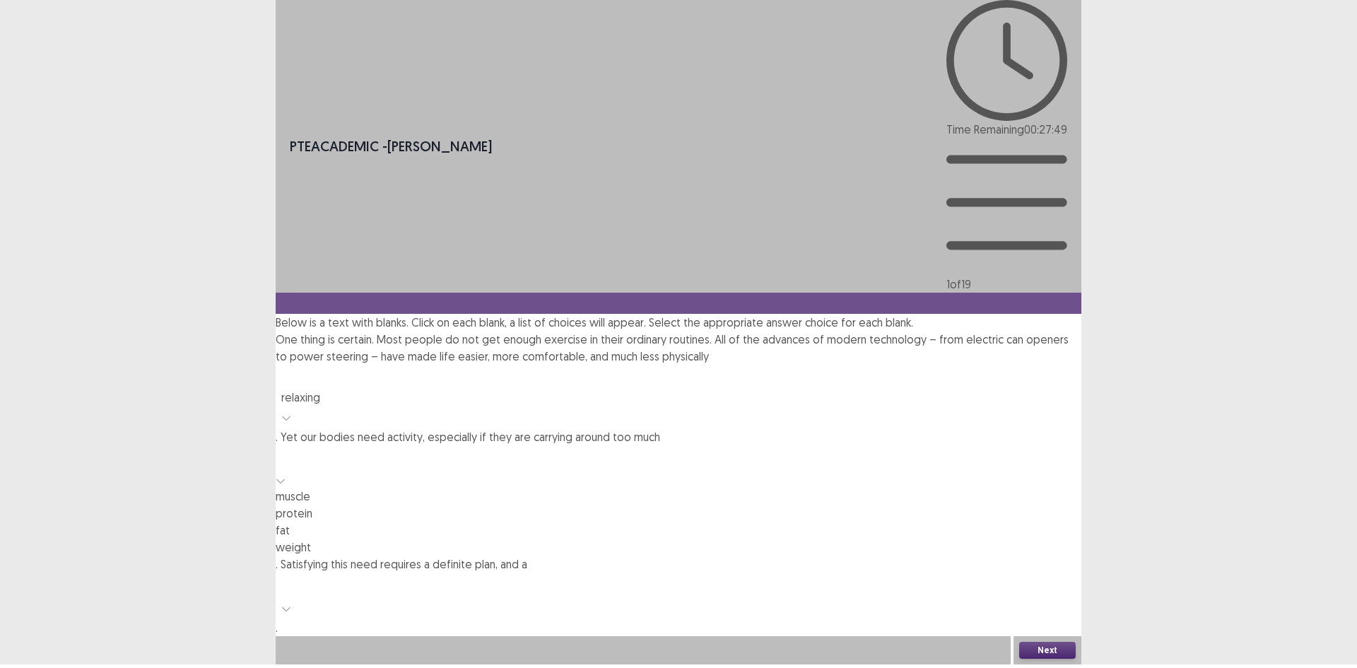
drag, startPoint x: 594, startPoint y: 208, endPoint x: 597, endPoint y: 201, distance: 8.3
click at [595, 445] on div at bounding box center [679, 466] width 806 height 42
click at [580, 538] on div "weight" at bounding box center [679, 546] width 806 height 17
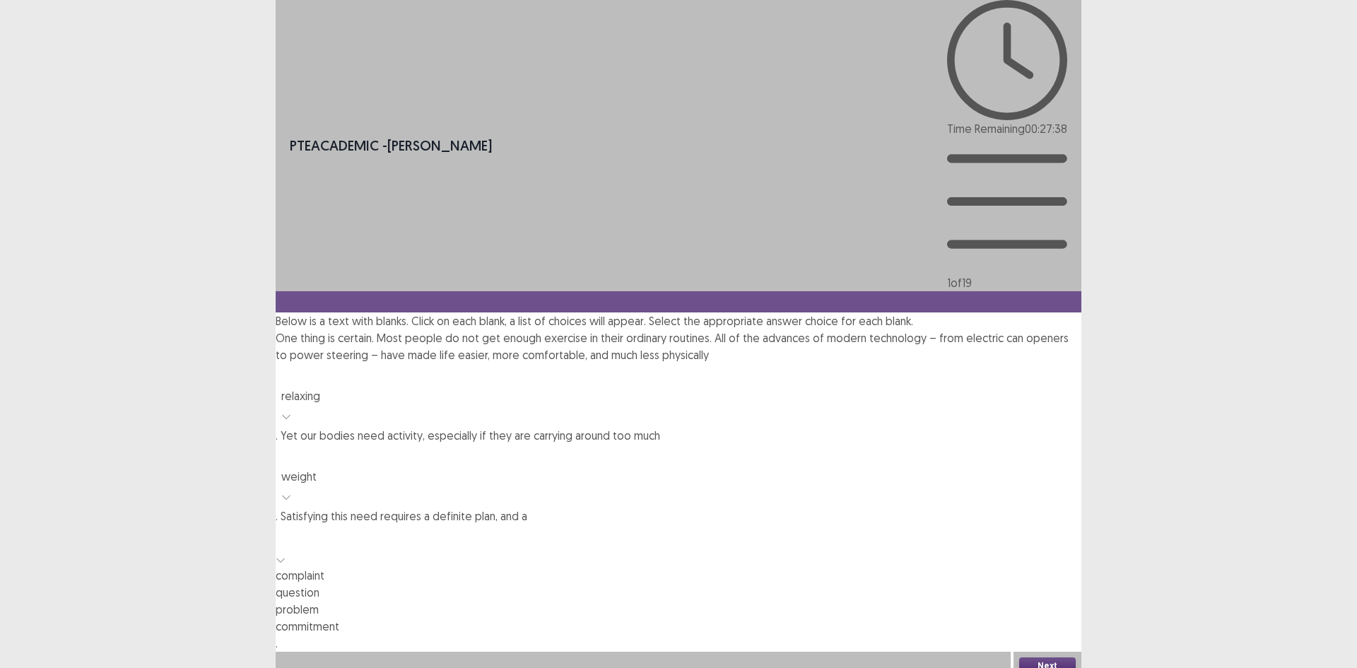
click at [928, 527] on div at bounding box center [678, 537] width 791 height 20
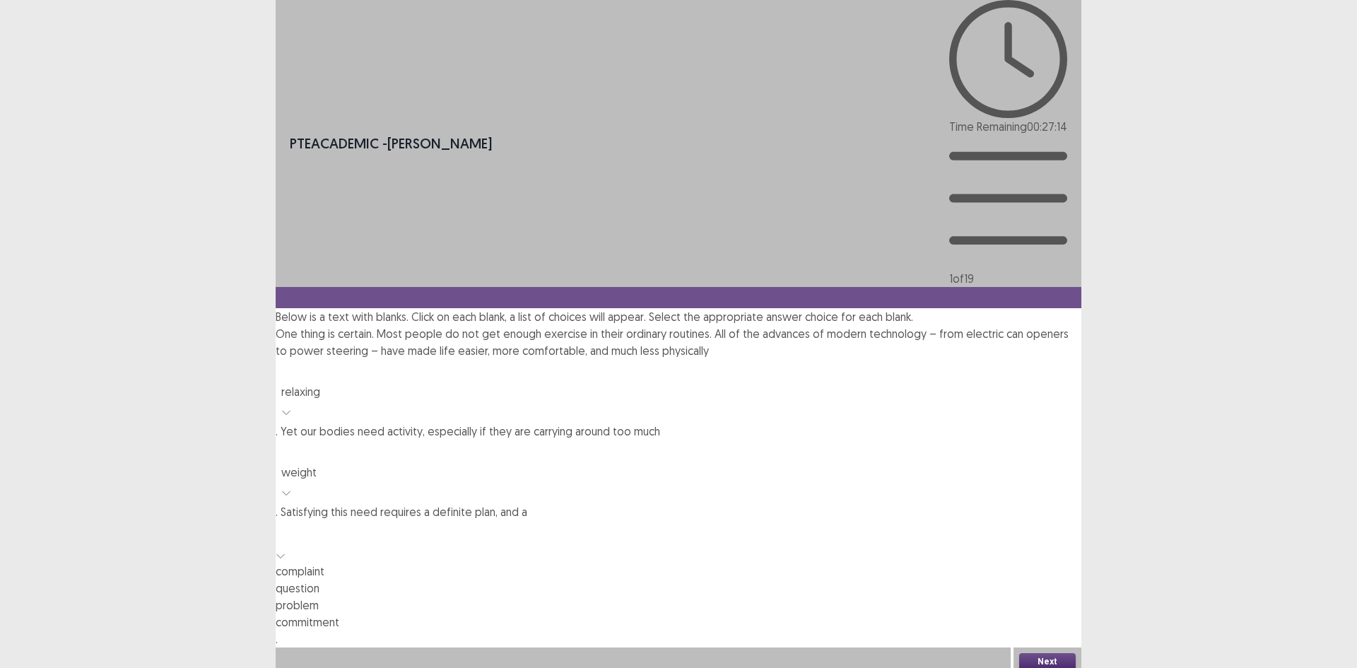
click at [984, 613] on div "commitment" at bounding box center [679, 621] width 806 height 17
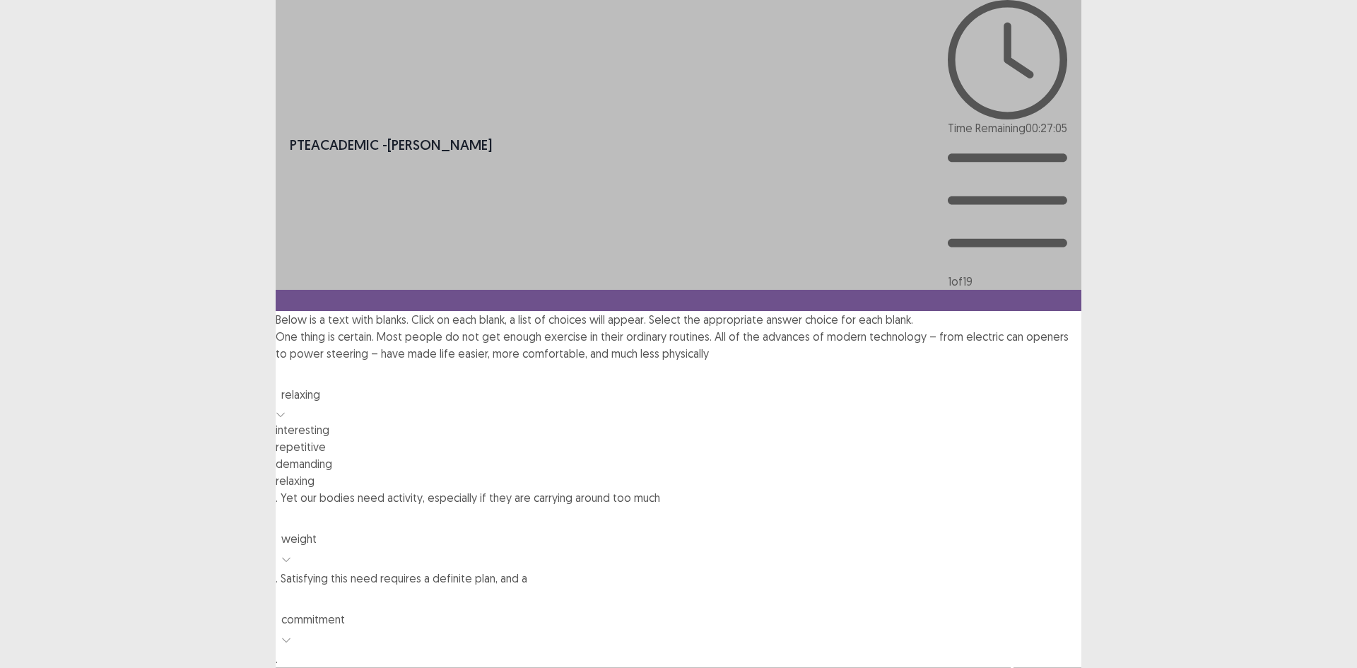
click at [813, 365] on div at bounding box center [678, 375] width 791 height 20
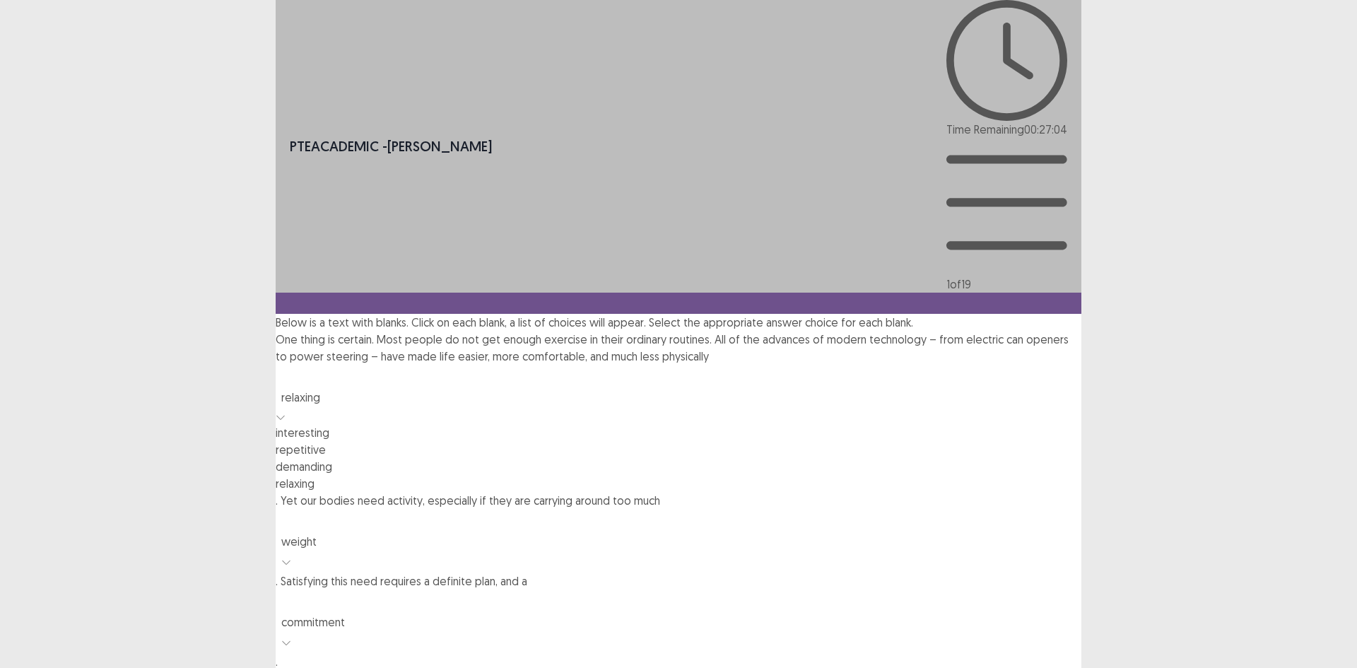
click at [625, 250] on div "PTE academic - [PERSON_NAME] Time Remaining 00 : 27 : 04 1 of 19 Below is a tex…" at bounding box center [679, 349] width 806 height 698
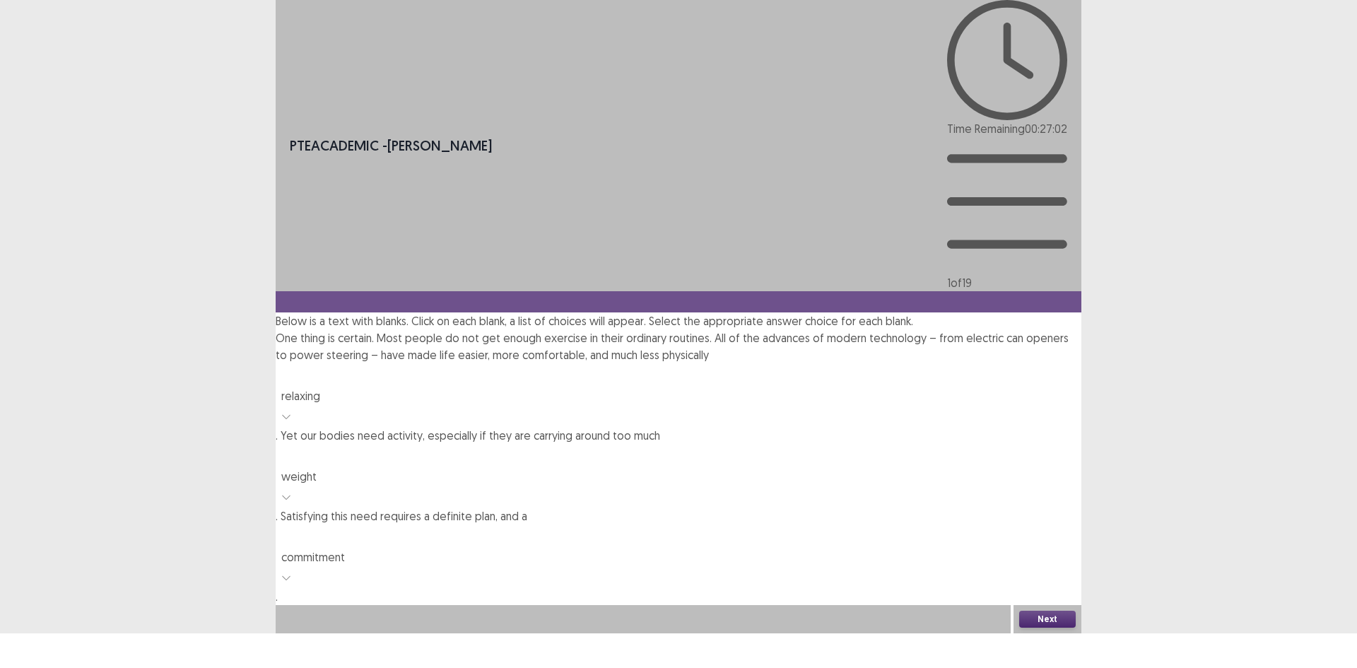
click at [1042, 627] on button "Next" at bounding box center [1047, 618] width 57 height 17
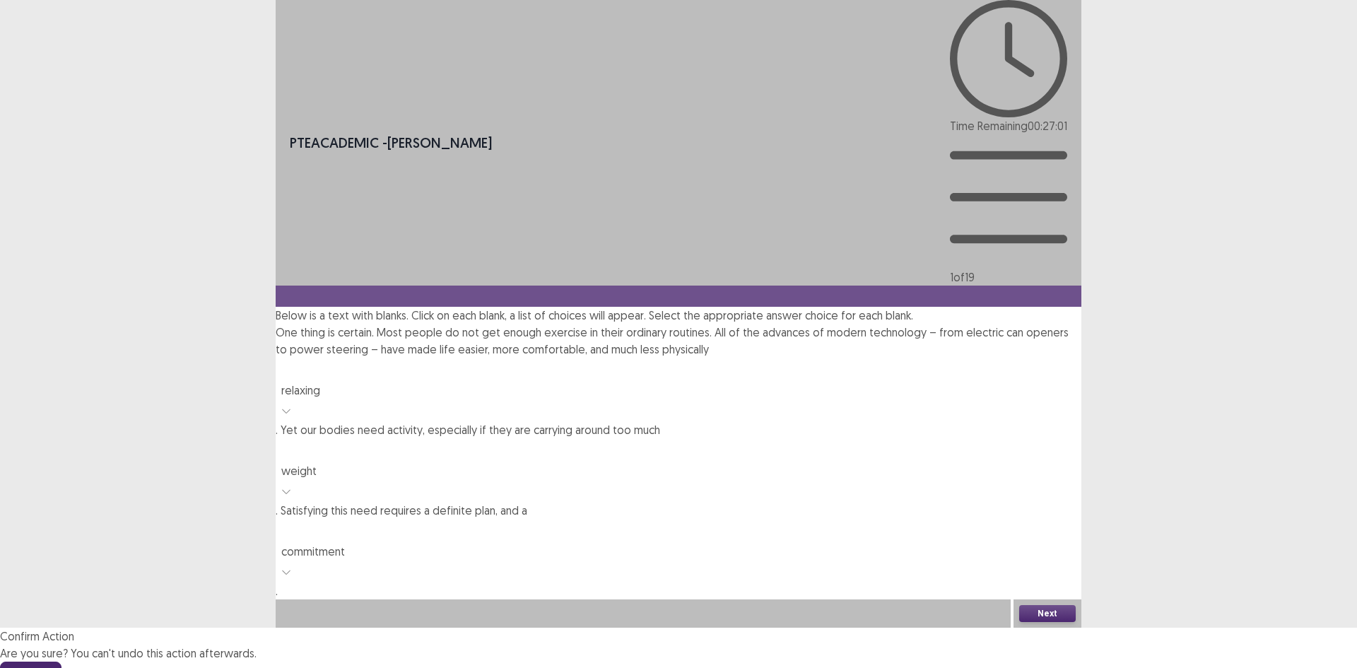
click at [748, 630] on footer "Confirm Cancel" at bounding box center [678, 673] width 1357 height 25
click at [61, 630] on button "Confirm" at bounding box center [30, 673] width 61 height 25
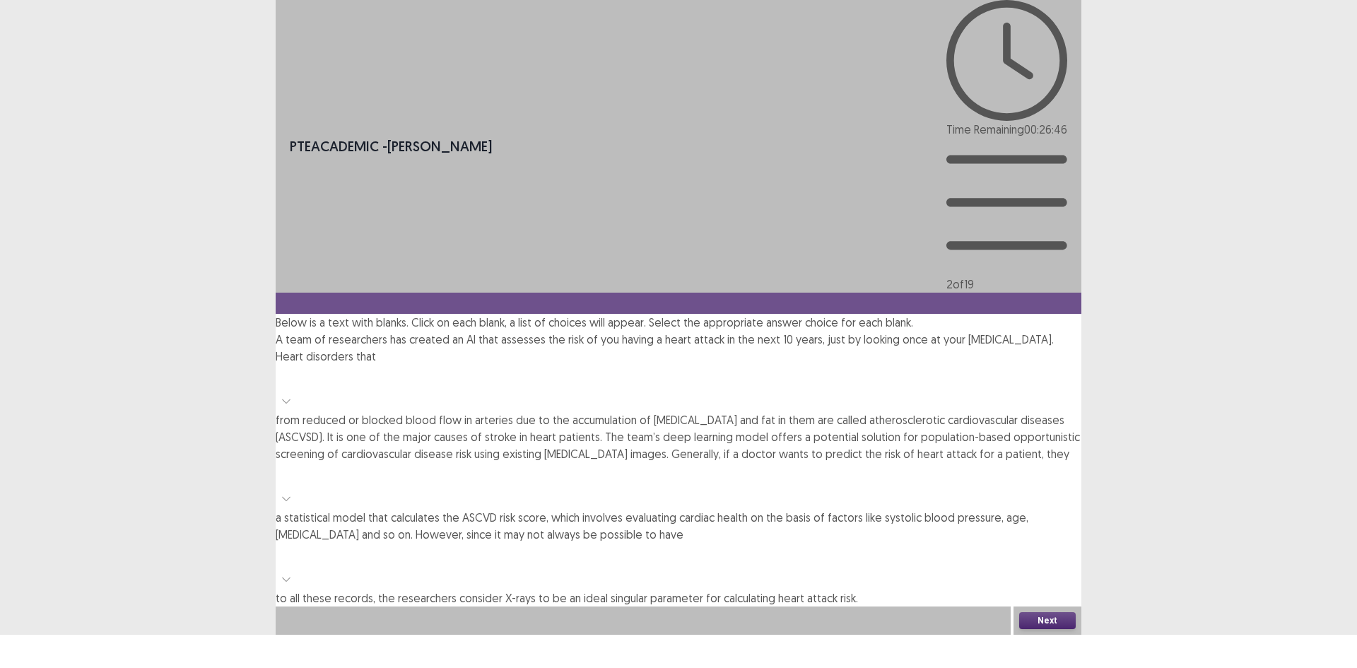
drag, startPoint x: 431, startPoint y: 157, endPoint x: 422, endPoint y: 161, distance: 10.1
click at [430, 331] on p "A team of researchers has created an AI that assesses the risk of you having a …" at bounding box center [679, 469] width 806 height 276
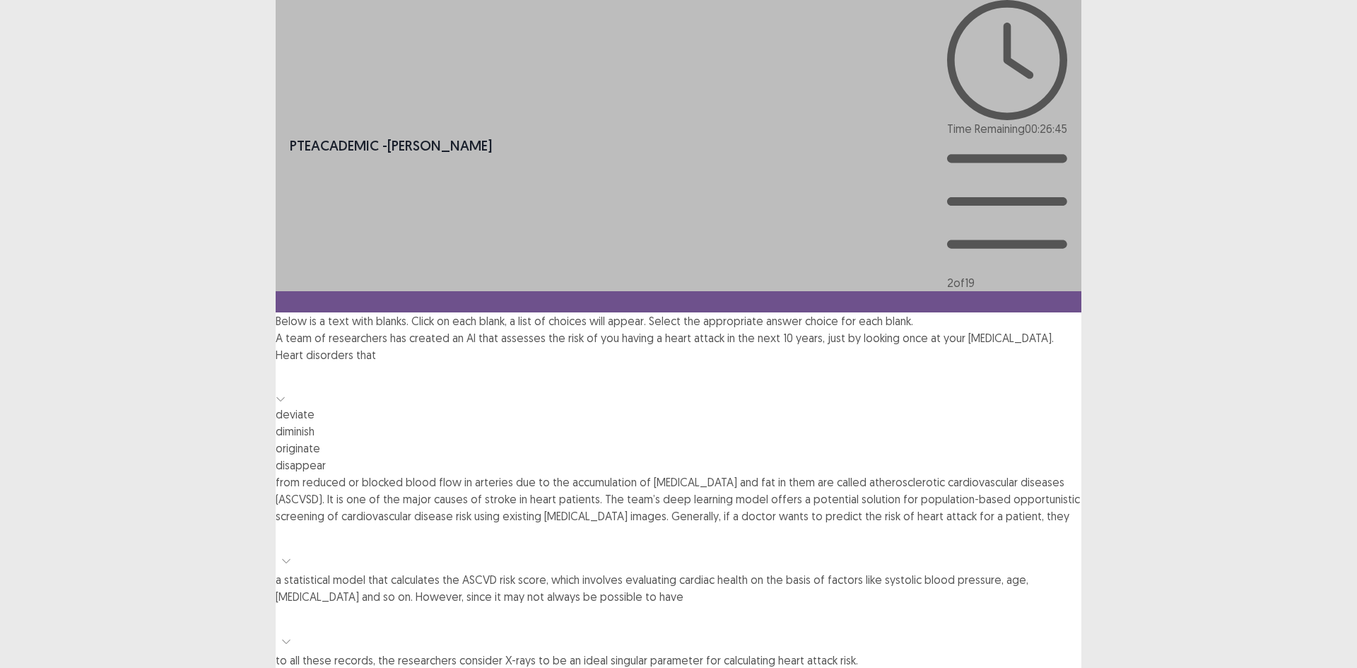
click at [413, 366] on div at bounding box center [678, 376] width 791 height 20
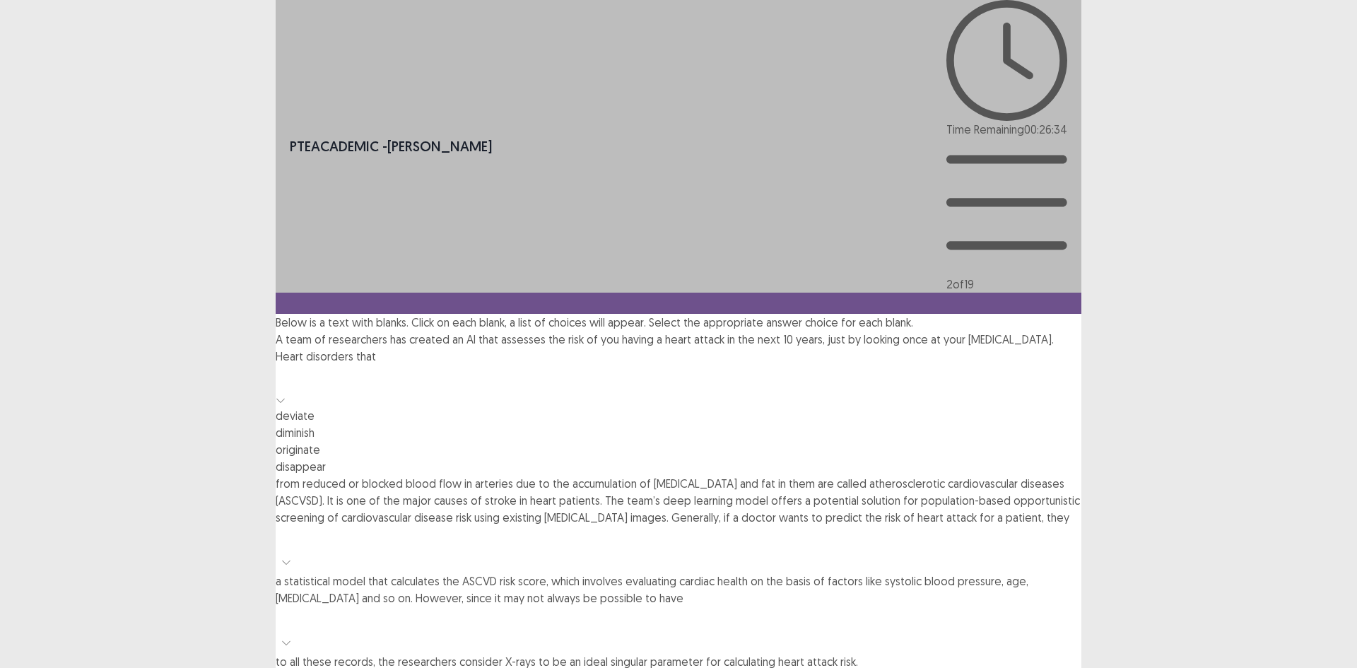
click at [427, 458] on div "disappear" at bounding box center [679, 466] width 806 height 17
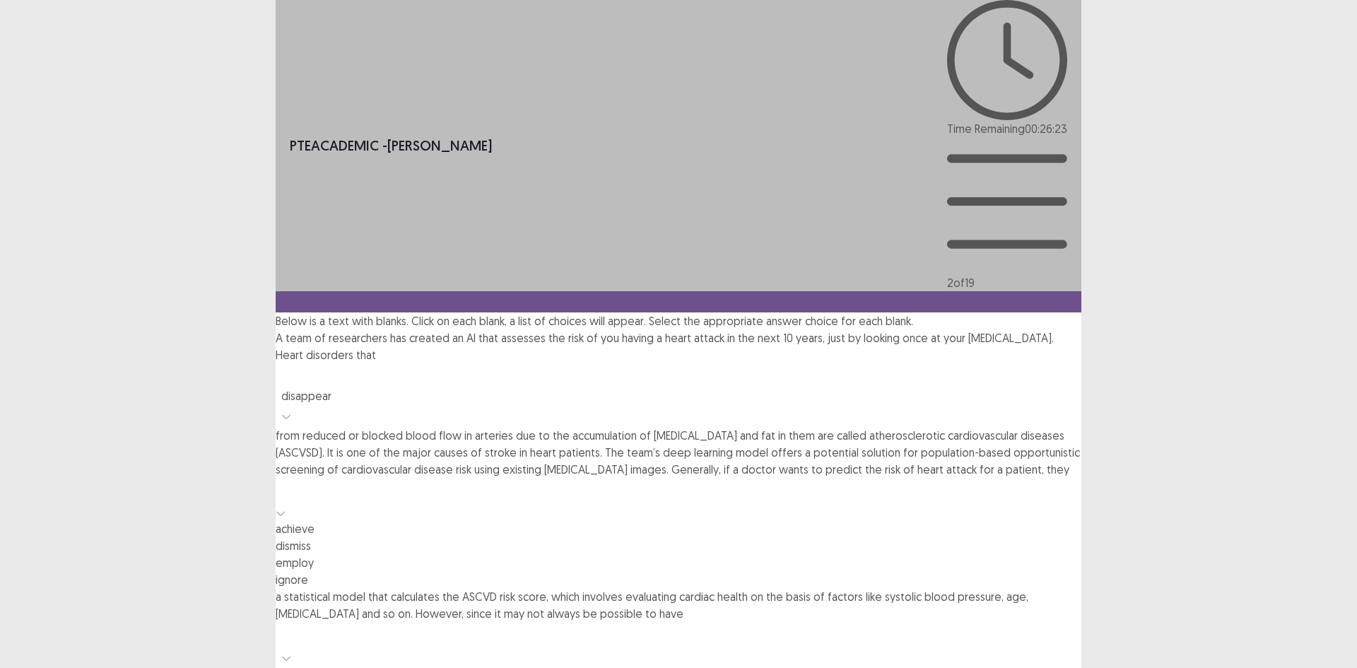
click at [541, 480] on div at bounding box center [678, 490] width 791 height 20
click at [560, 554] on div "employ" at bounding box center [679, 562] width 806 height 17
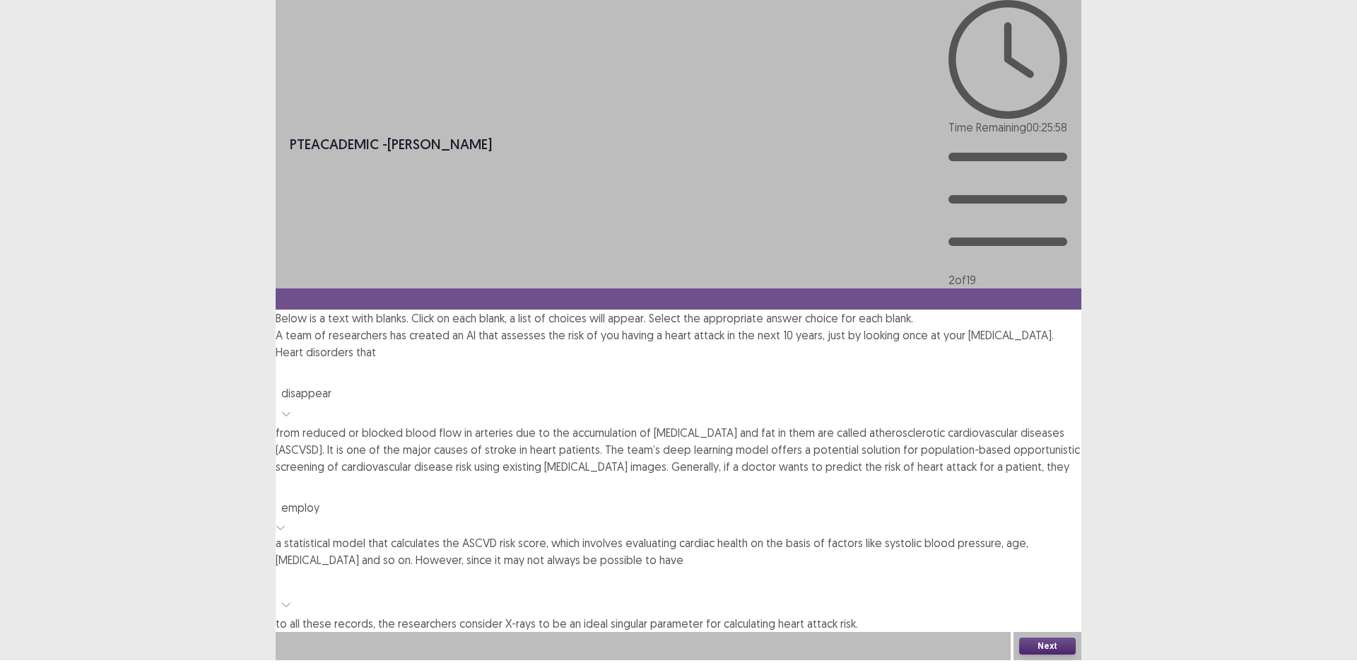
click at [319, 571] on div at bounding box center [678, 581] width 791 height 20
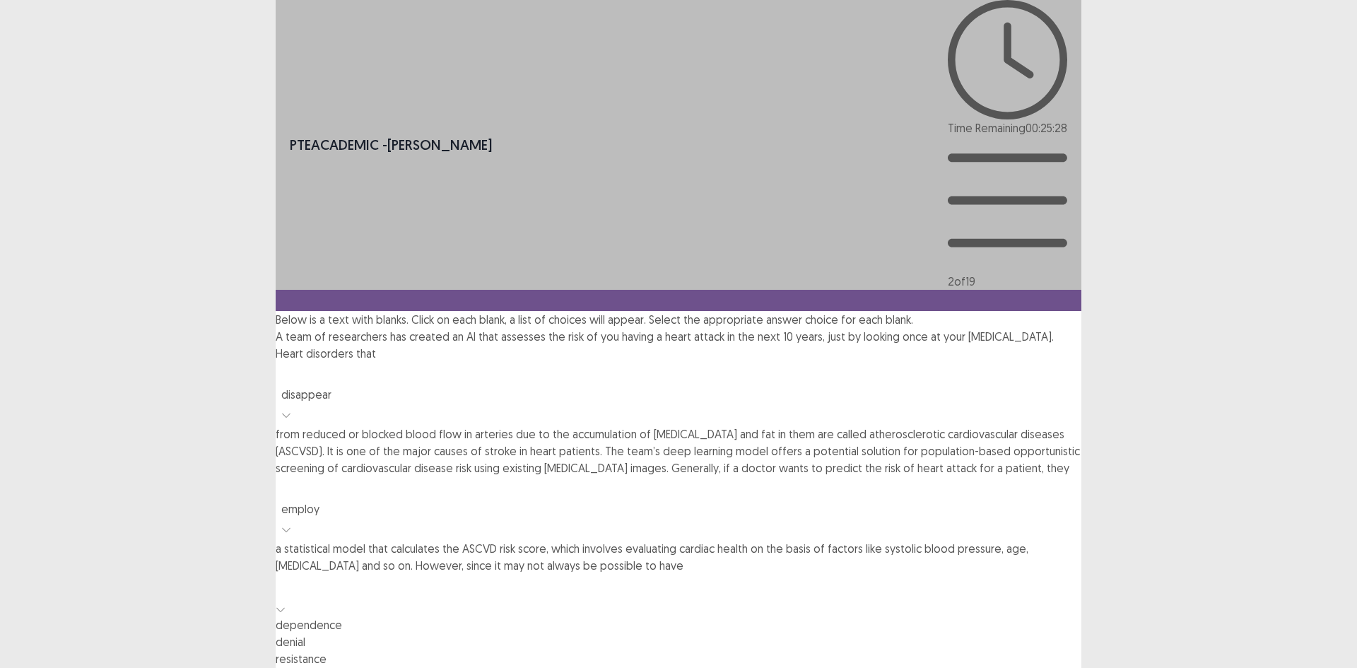
click at [371, 630] on div "access" at bounding box center [679, 675] width 806 height 17
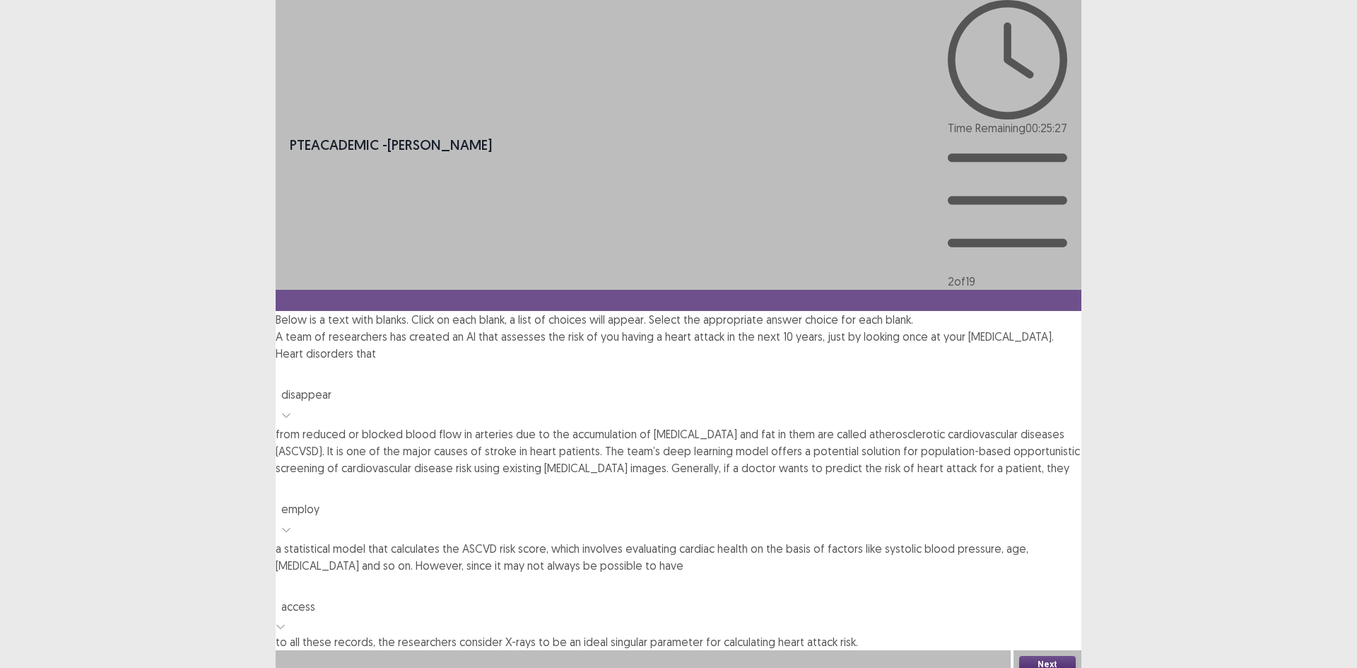
click at [1037, 630] on button "Next" at bounding box center [1047, 664] width 57 height 17
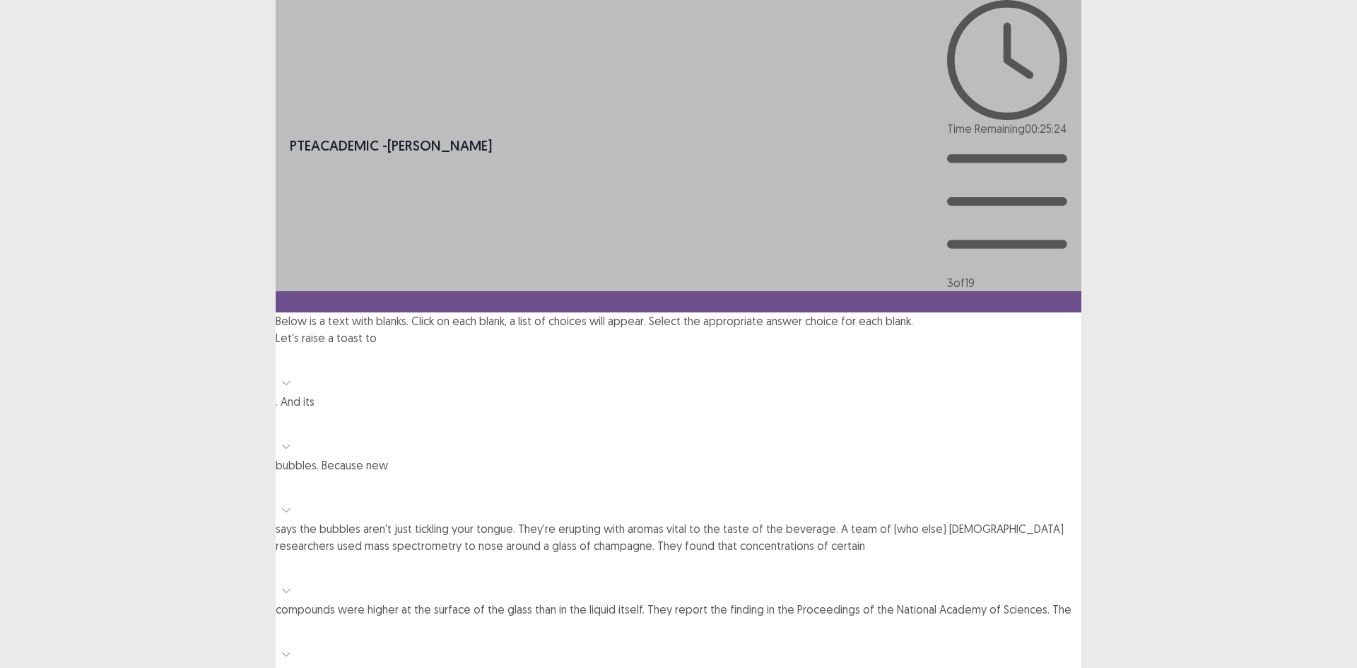
click at [462, 349] on div at bounding box center [678, 359] width 791 height 20
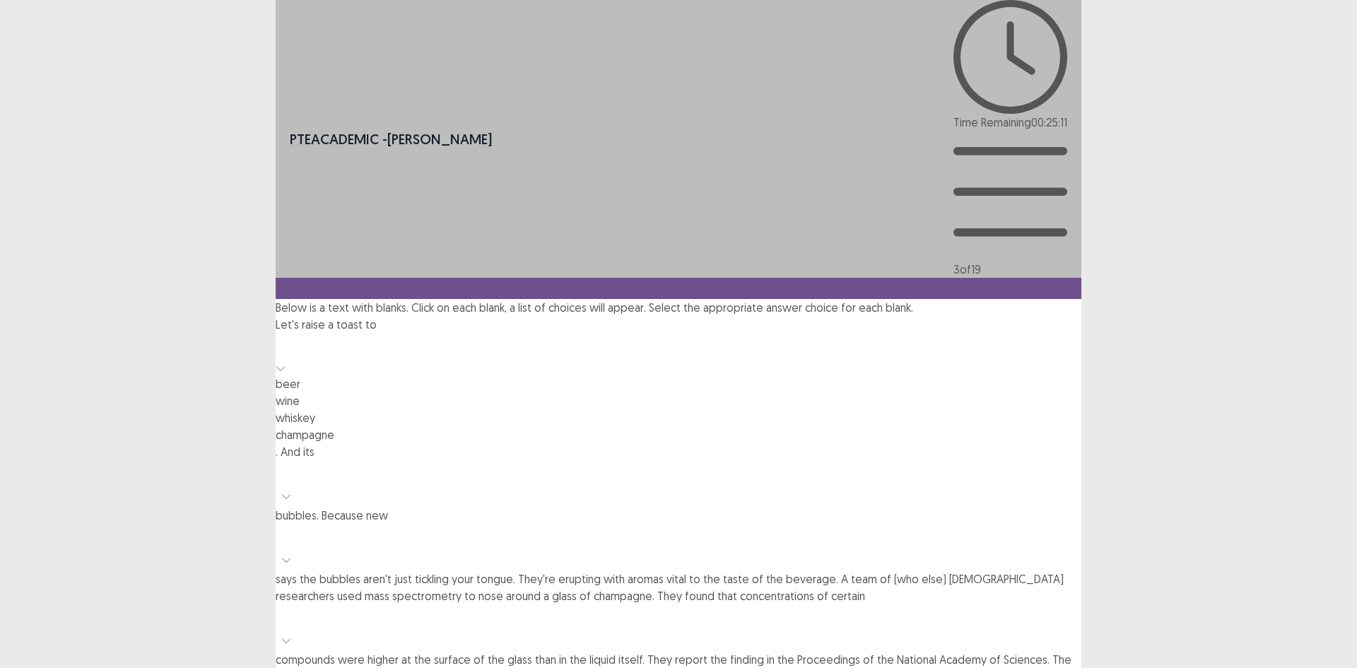
click at [607, 463] on div at bounding box center [678, 473] width 791 height 20
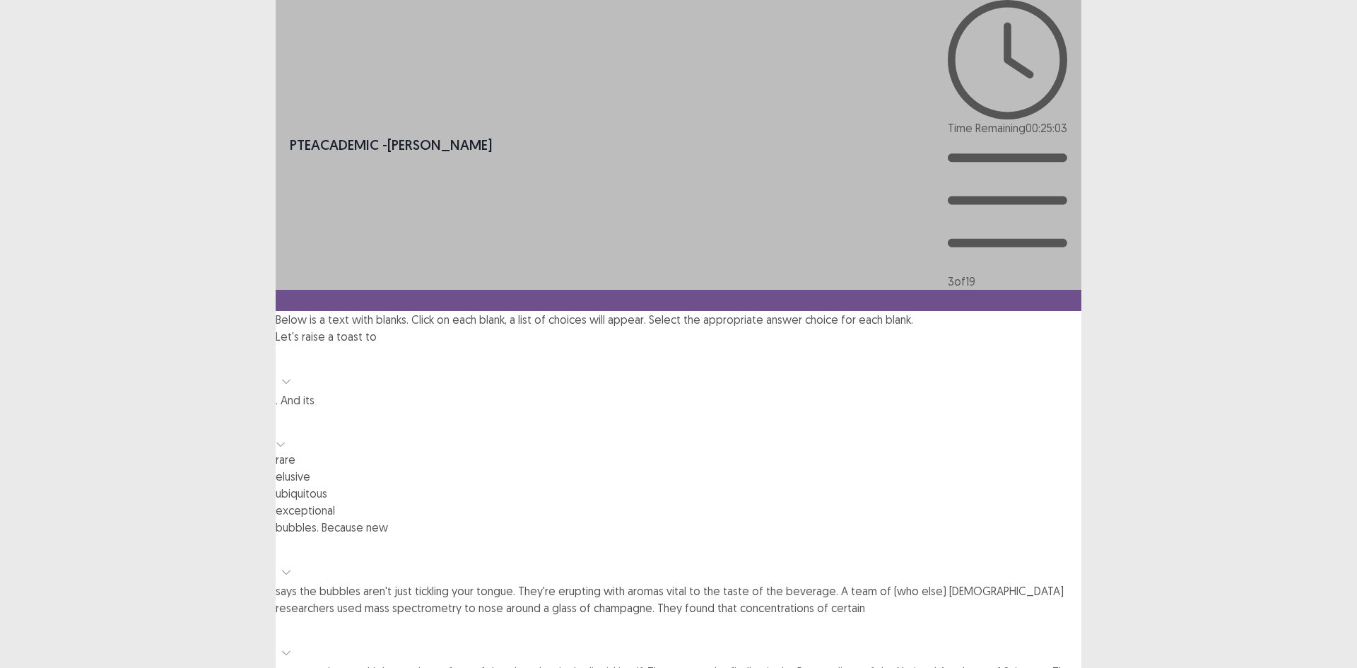
click at [619, 468] on div "elusive" at bounding box center [679, 476] width 806 height 17
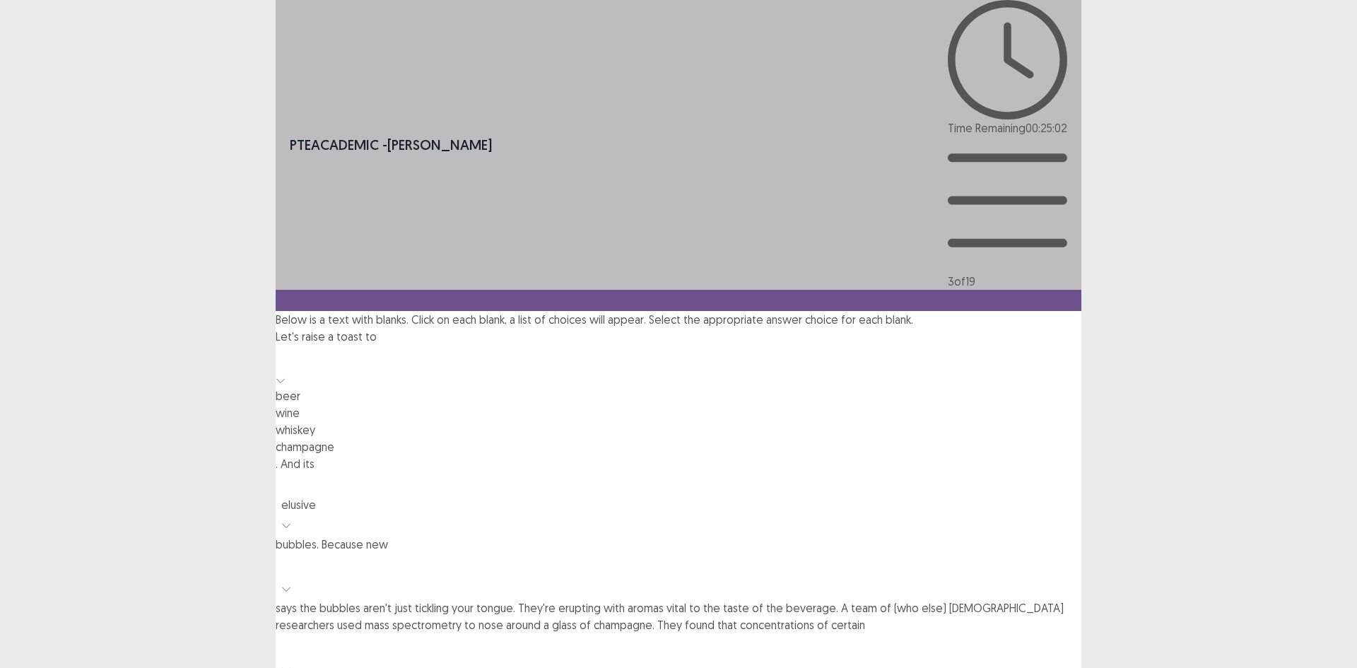
click at [454, 345] on div at bounding box center [679, 366] width 806 height 42
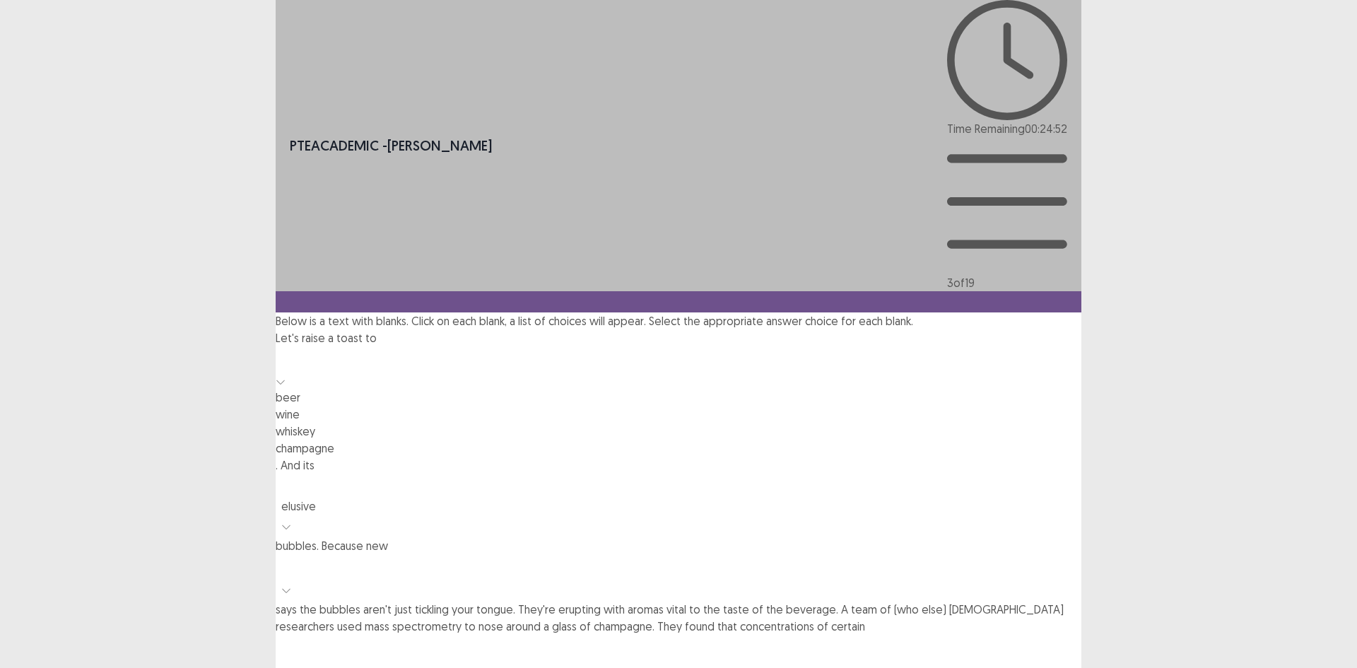
click at [459, 439] on div "champagne" at bounding box center [679, 447] width 806 height 17
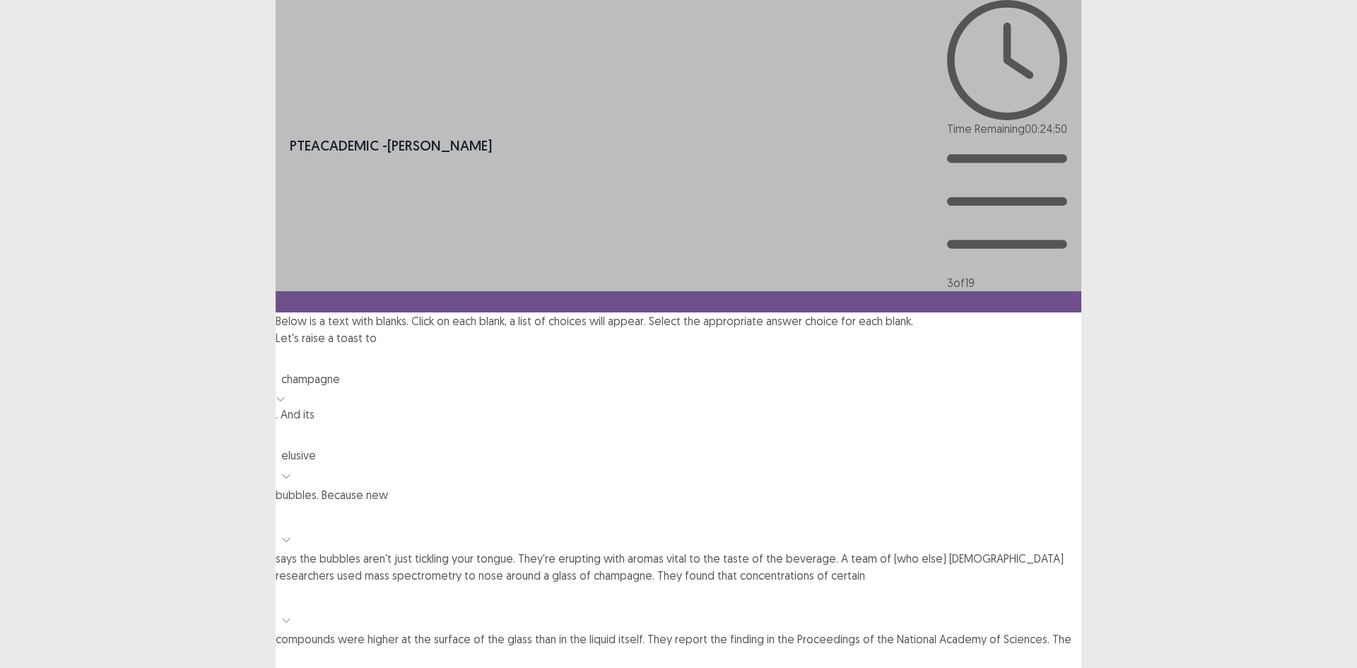
click at [828, 506] on div at bounding box center [678, 516] width 791 height 20
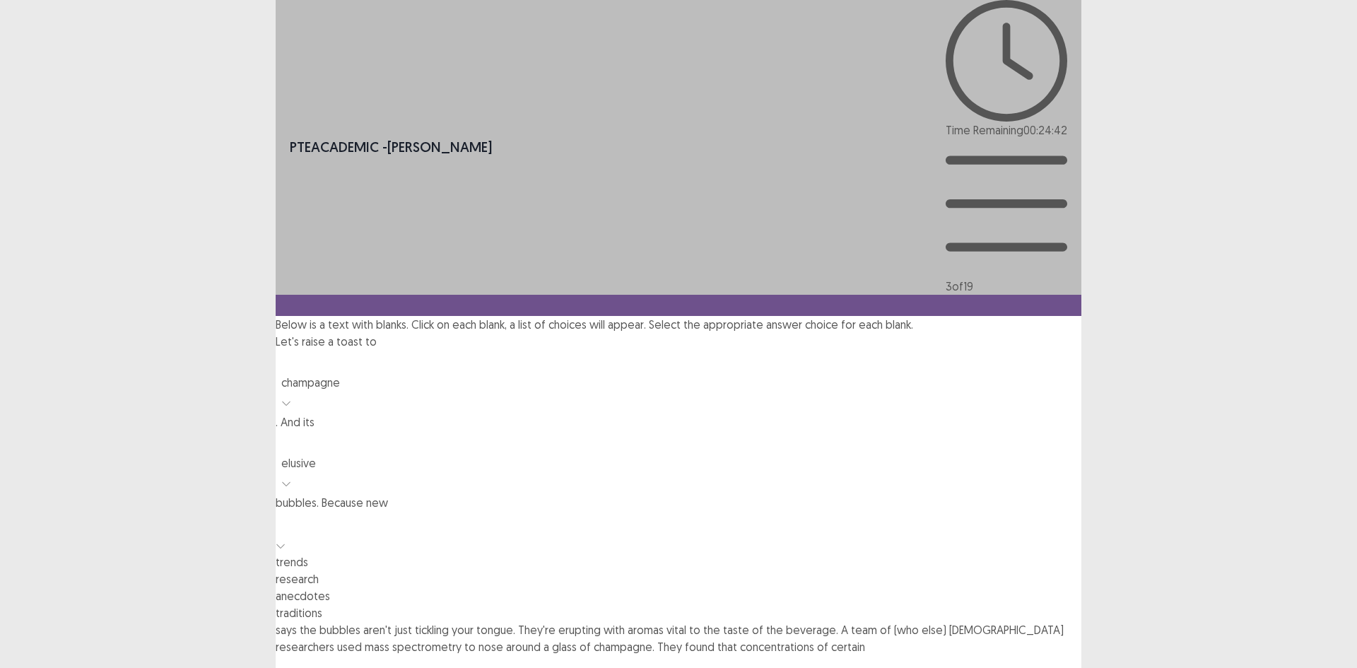
click at [816, 570] on div "research" at bounding box center [679, 578] width 806 height 17
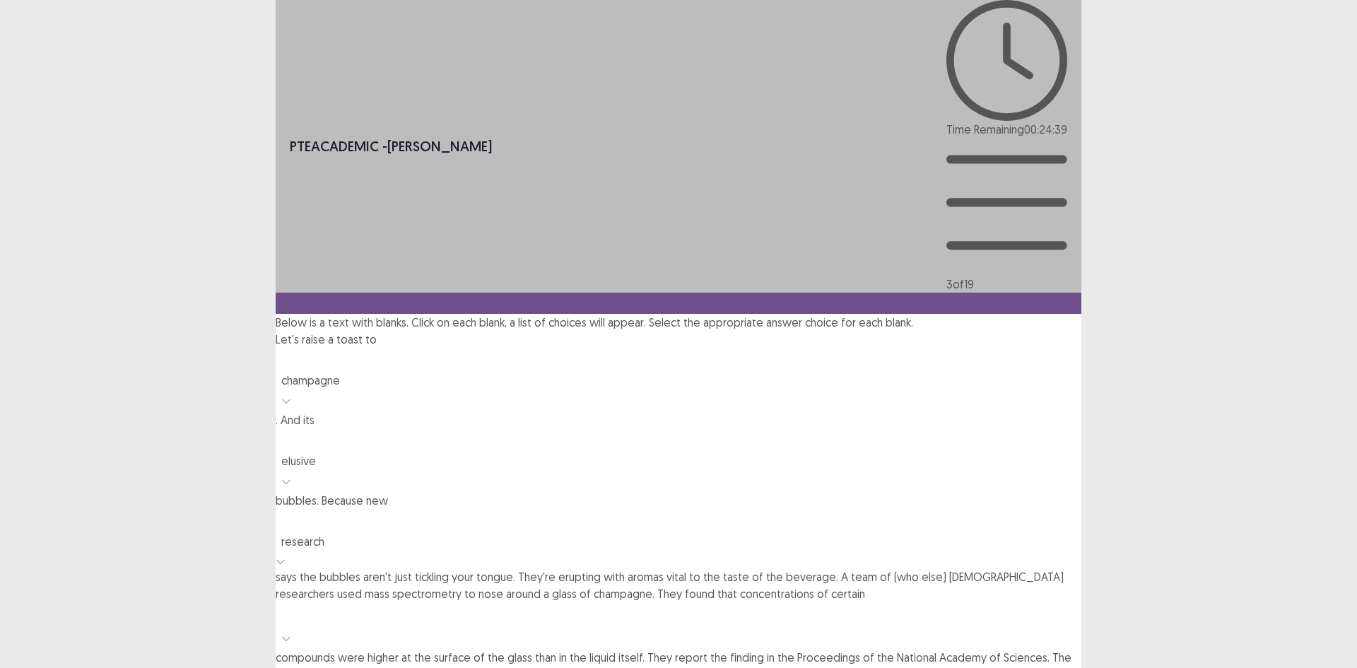
click at [825, 512] on div at bounding box center [678, 522] width 791 height 20
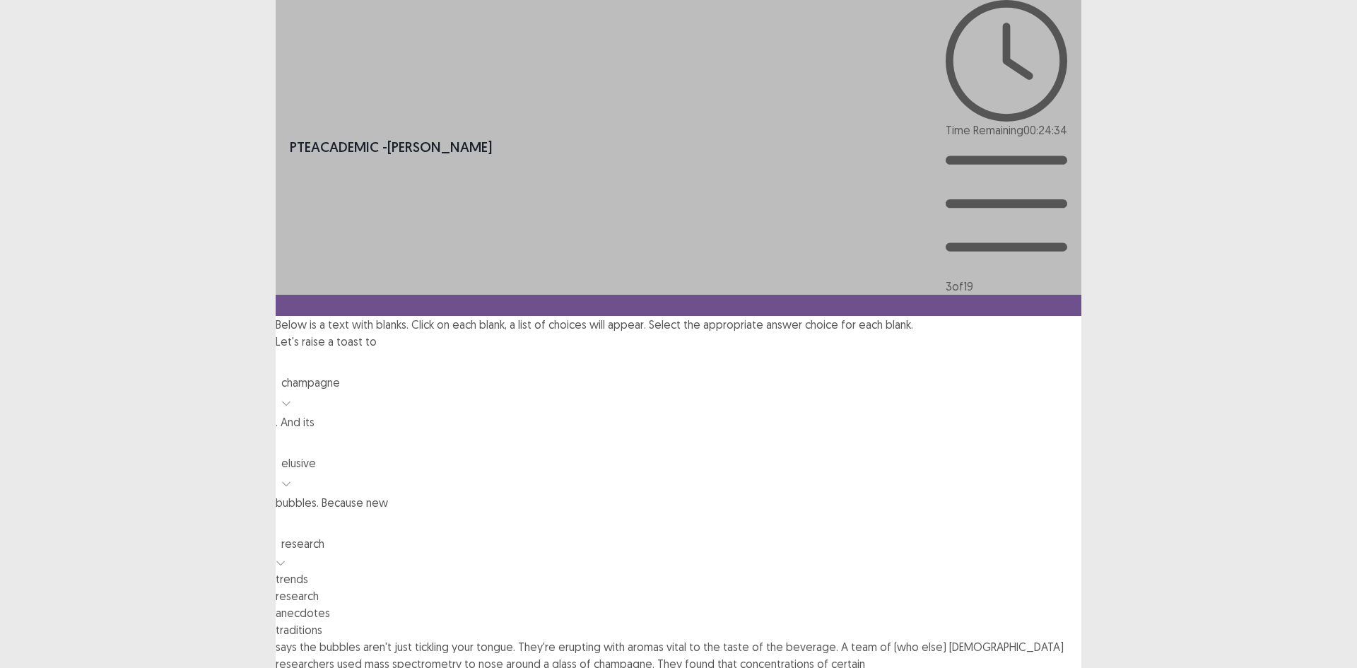
click at [850, 570] on div "trends" at bounding box center [679, 578] width 806 height 17
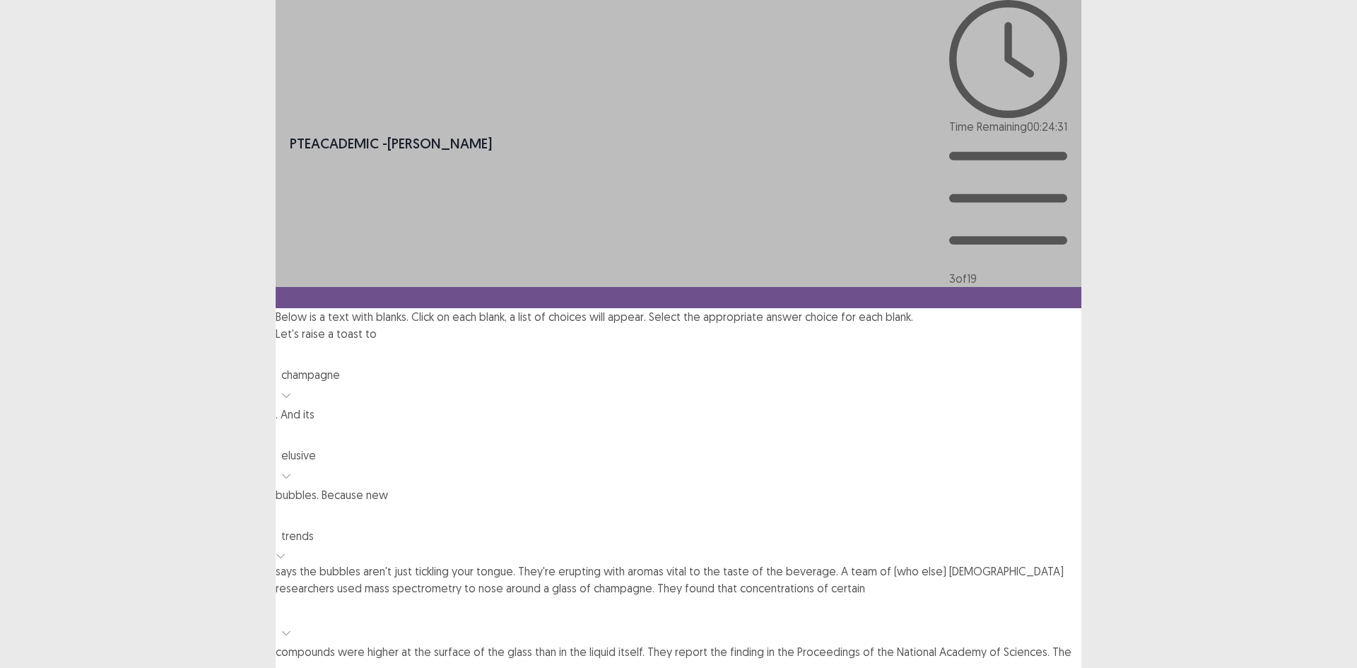
click at [859, 506] on div at bounding box center [678, 516] width 791 height 20
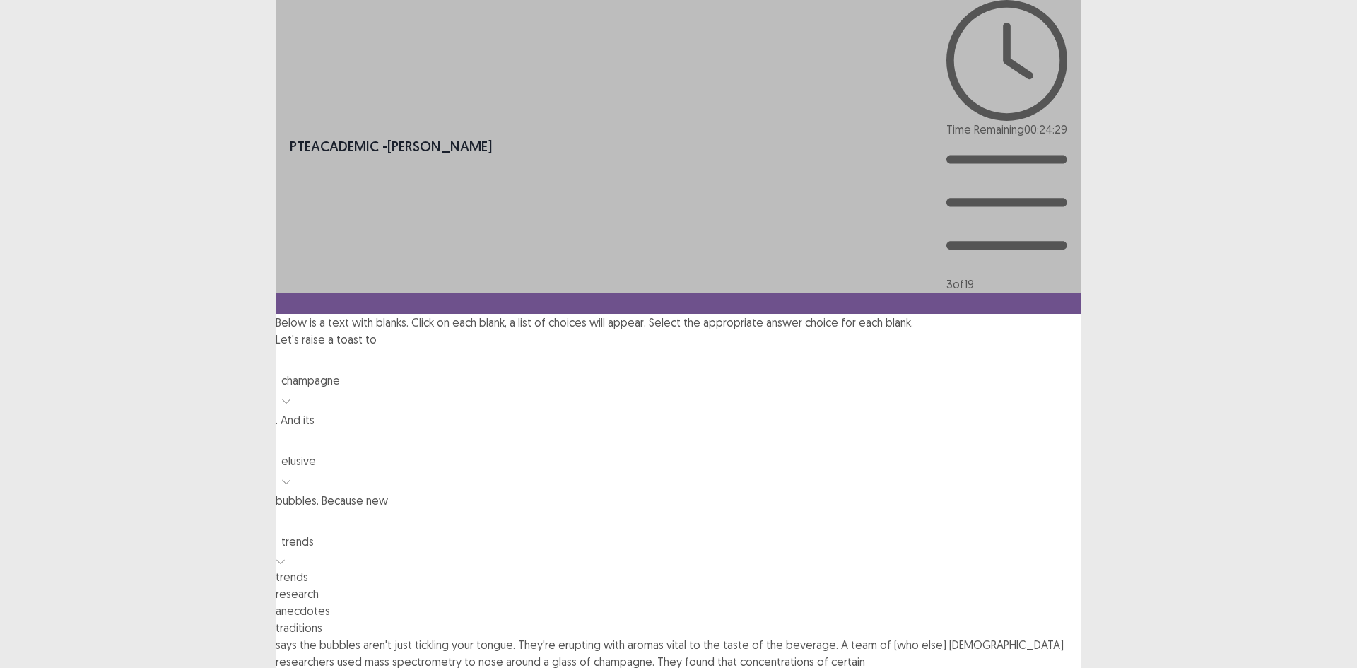
click at [719, 355] on p "Let's raise a toast to champagne . And its elusive bubbles. Because new option …" at bounding box center [679, 653] width 806 height 644
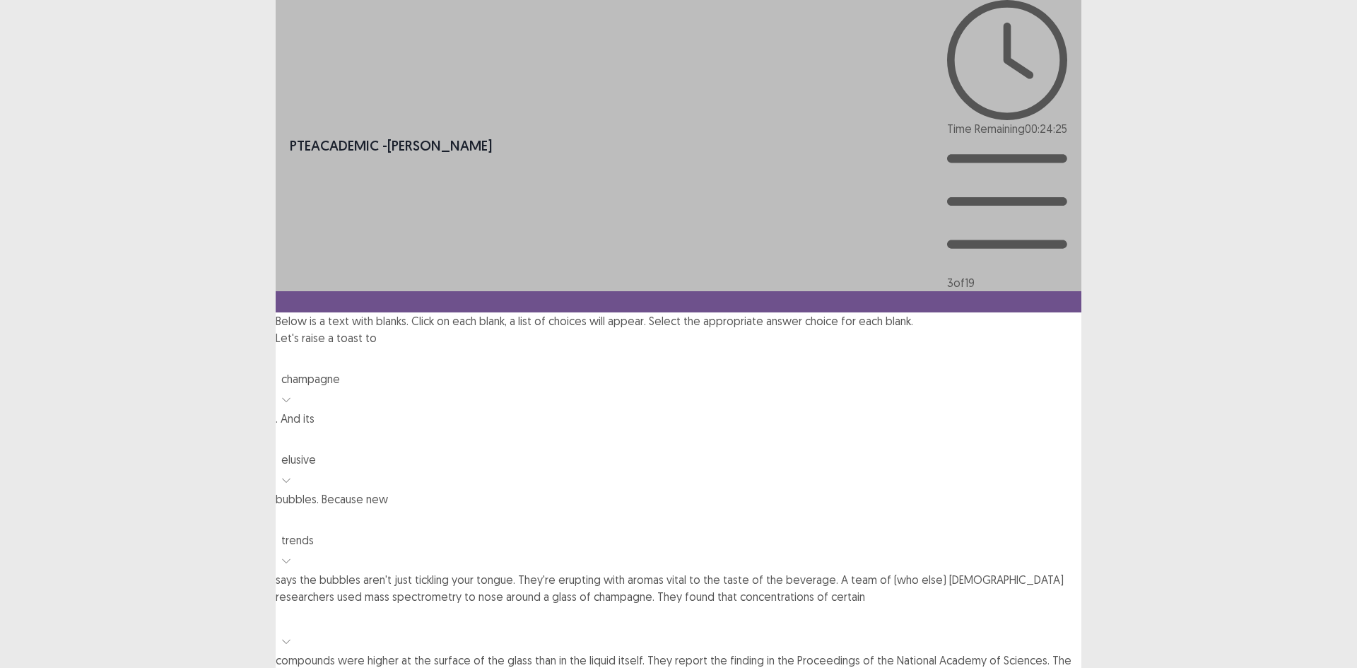
click at [781, 507] on div "trends" at bounding box center [679, 539] width 806 height 64
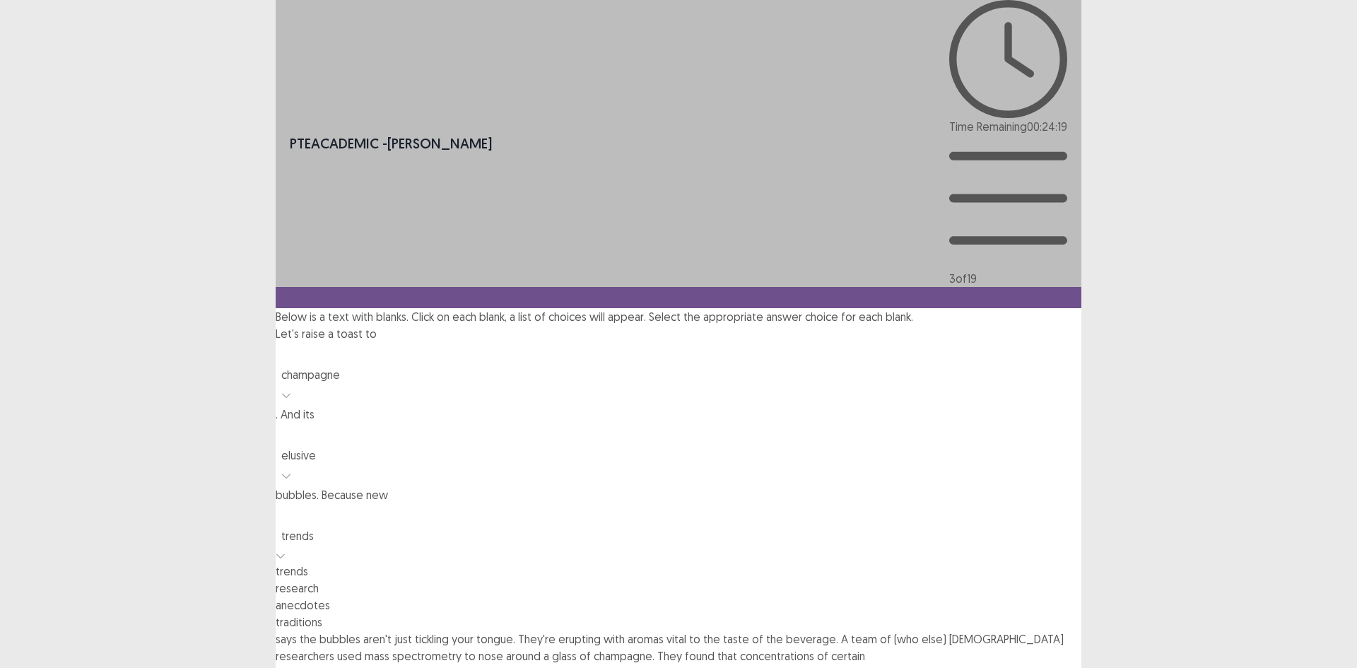
click at [834, 579] on div "research" at bounding box center [679, 587] width 806 height 17
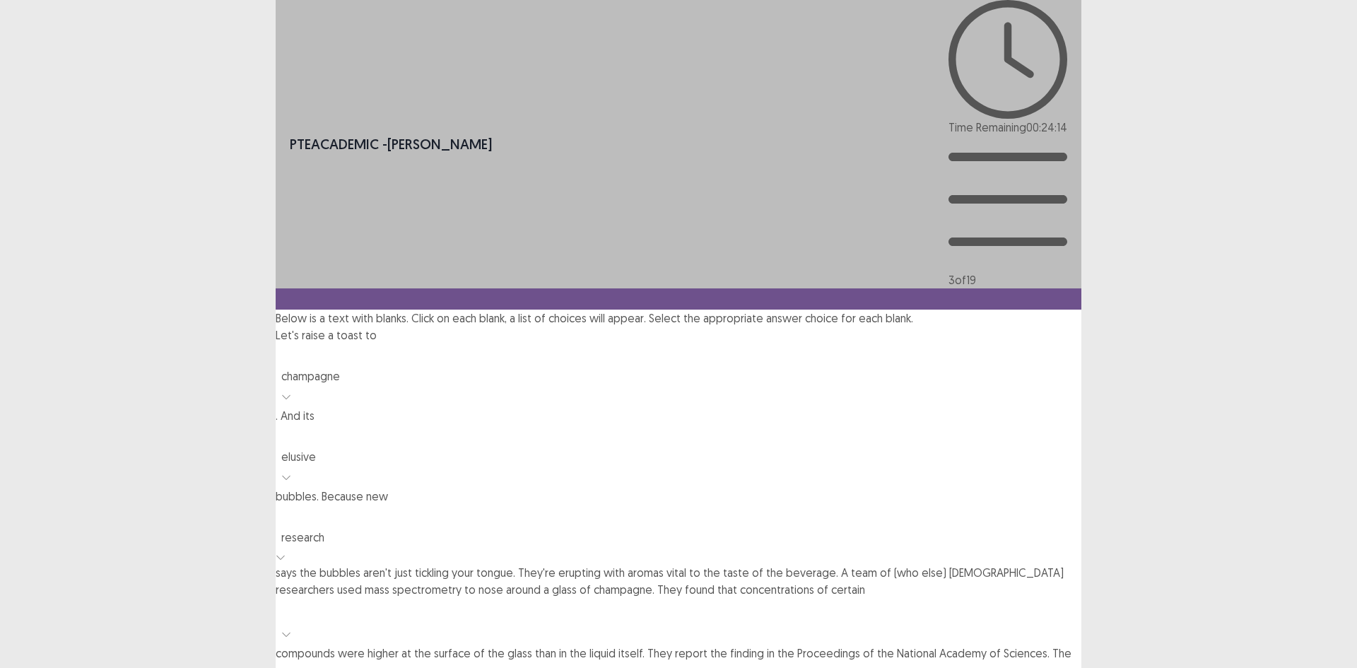
click at [720, 601] on div at bounding box center [678, 611] width 791 height 20
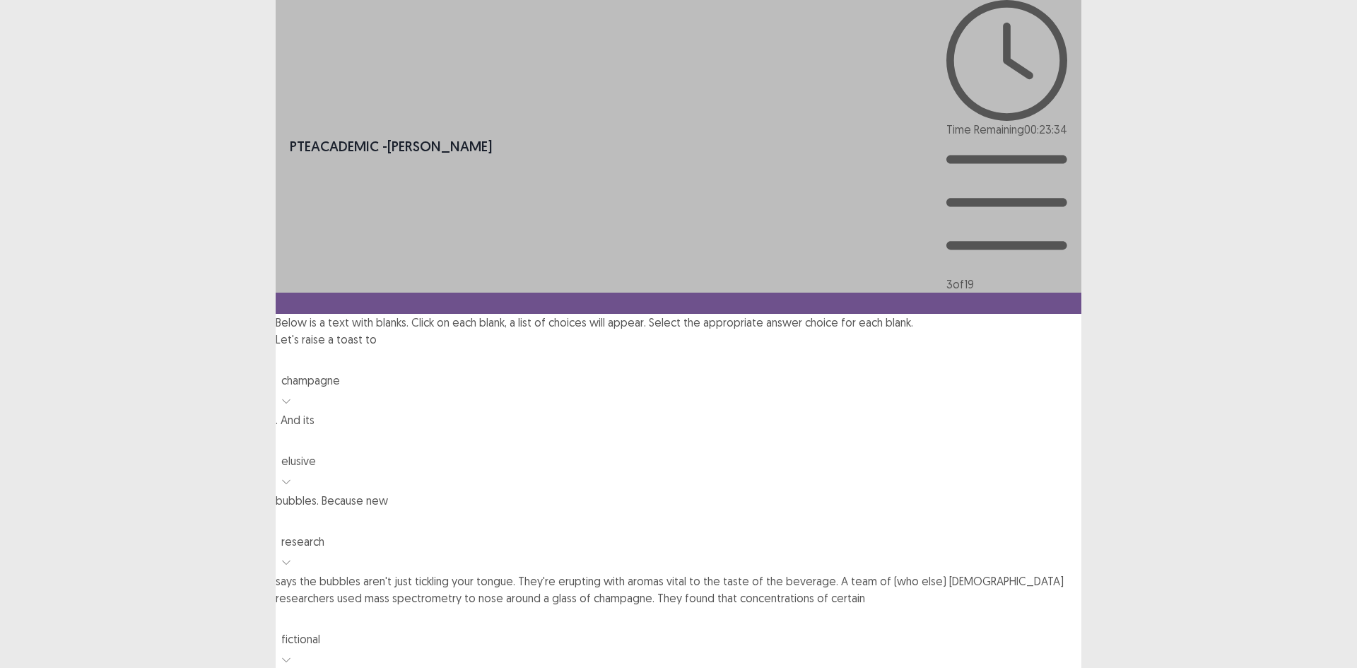
drag, startPoint x: 896, startPoint y: 221, endPoint x: 873, endPoint y: 223, distance: 22.7
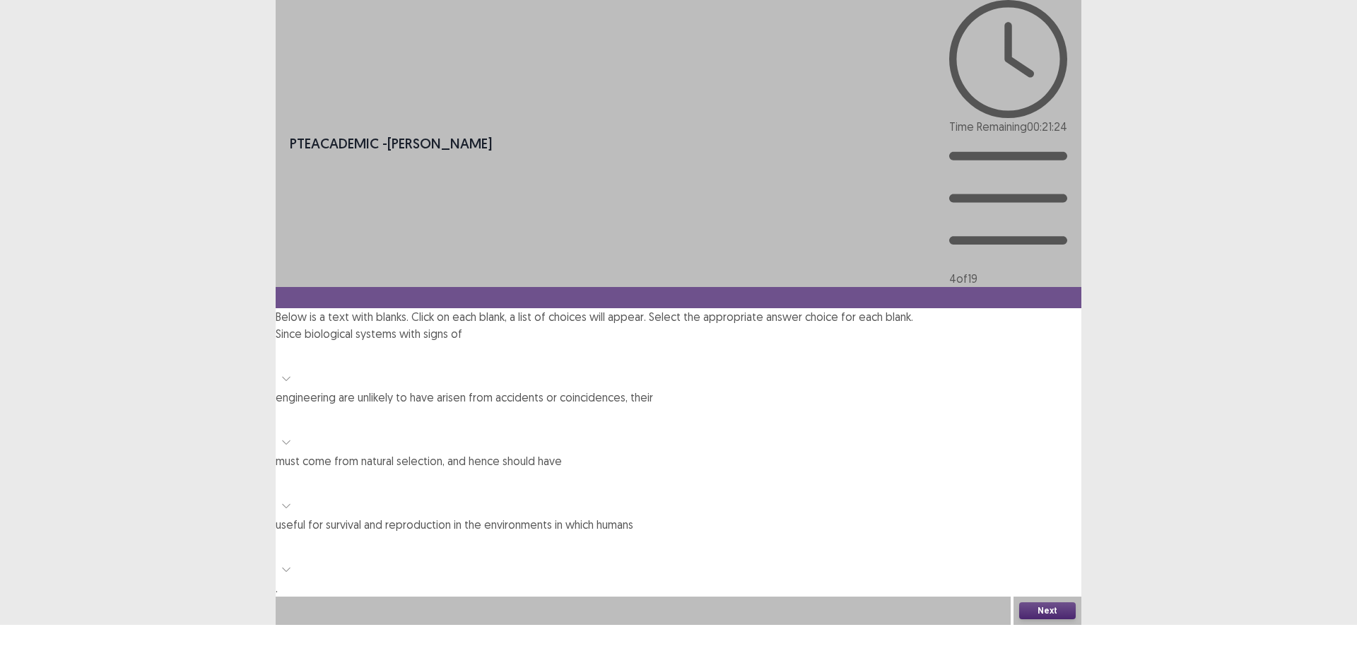
click at [521, 345] on div at bounding box center [678, 355] width 791 height 20
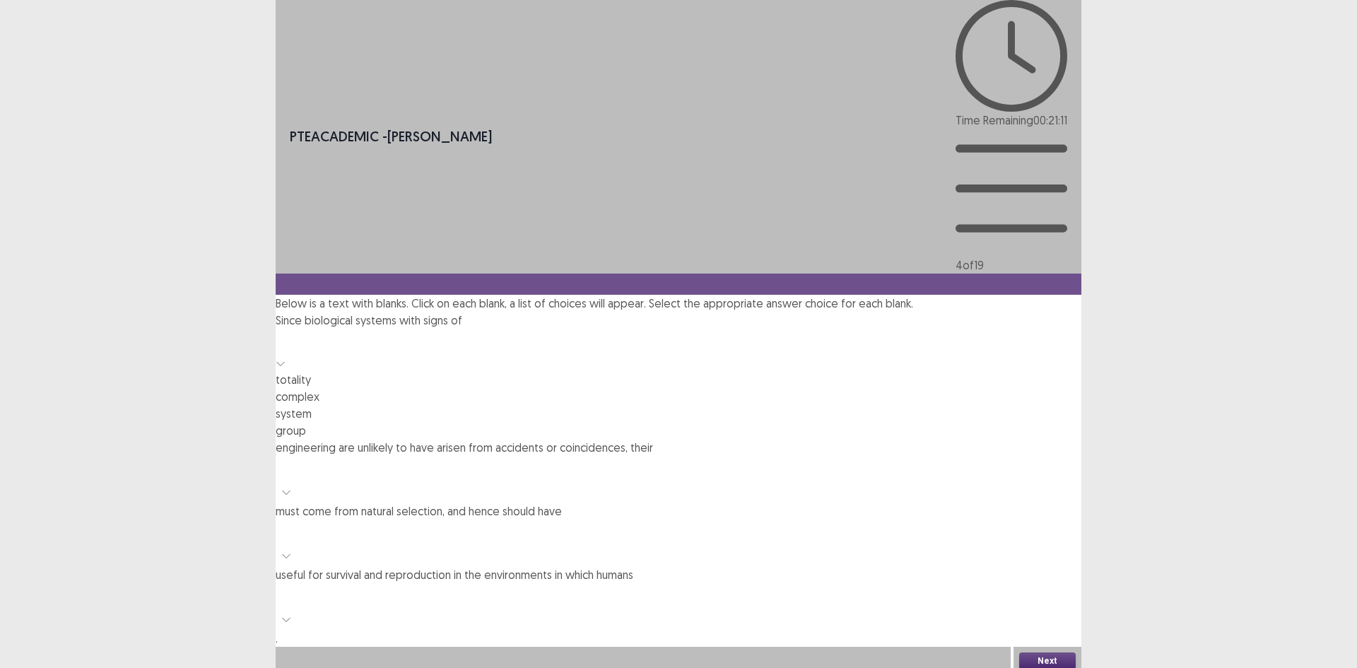
click at [533, 422] on div "group" at bounding box center [679, 430] width 806 height 17
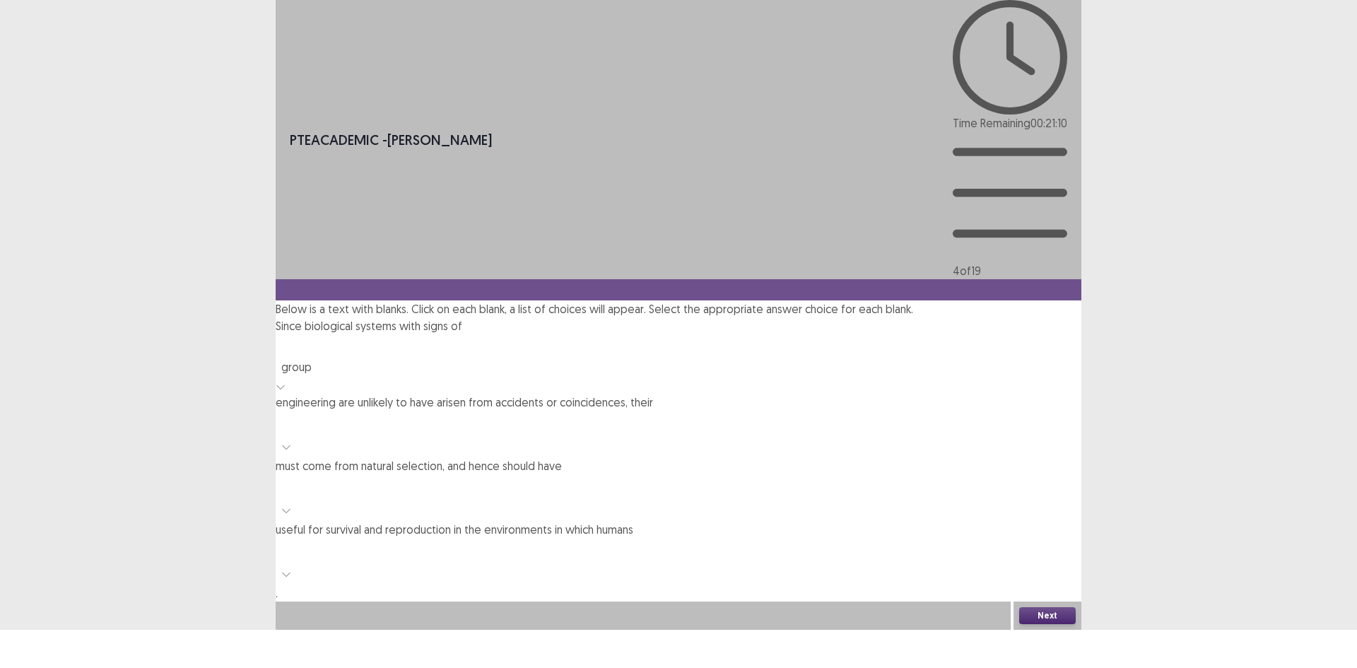
click at [549, 337] on div at bounding box center [678, 347] width 791 height 20
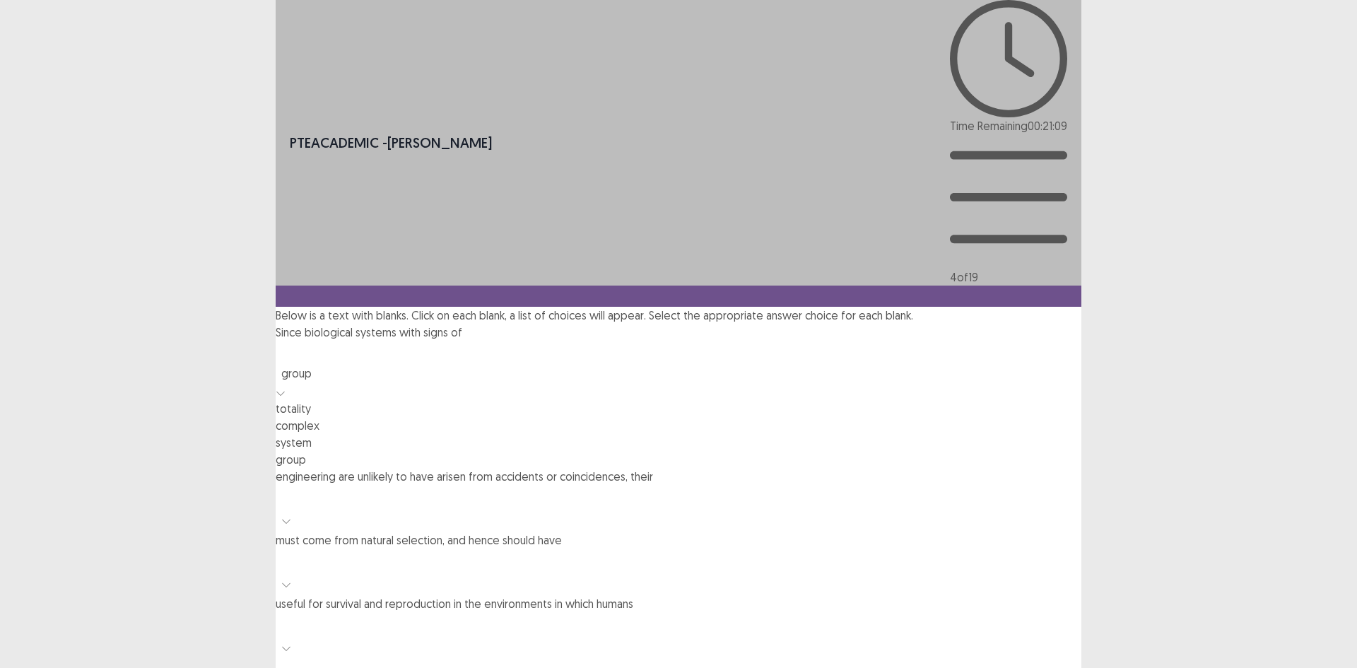
click at [549, 343] on div at bounding box center [678, 353] width 791 height 20
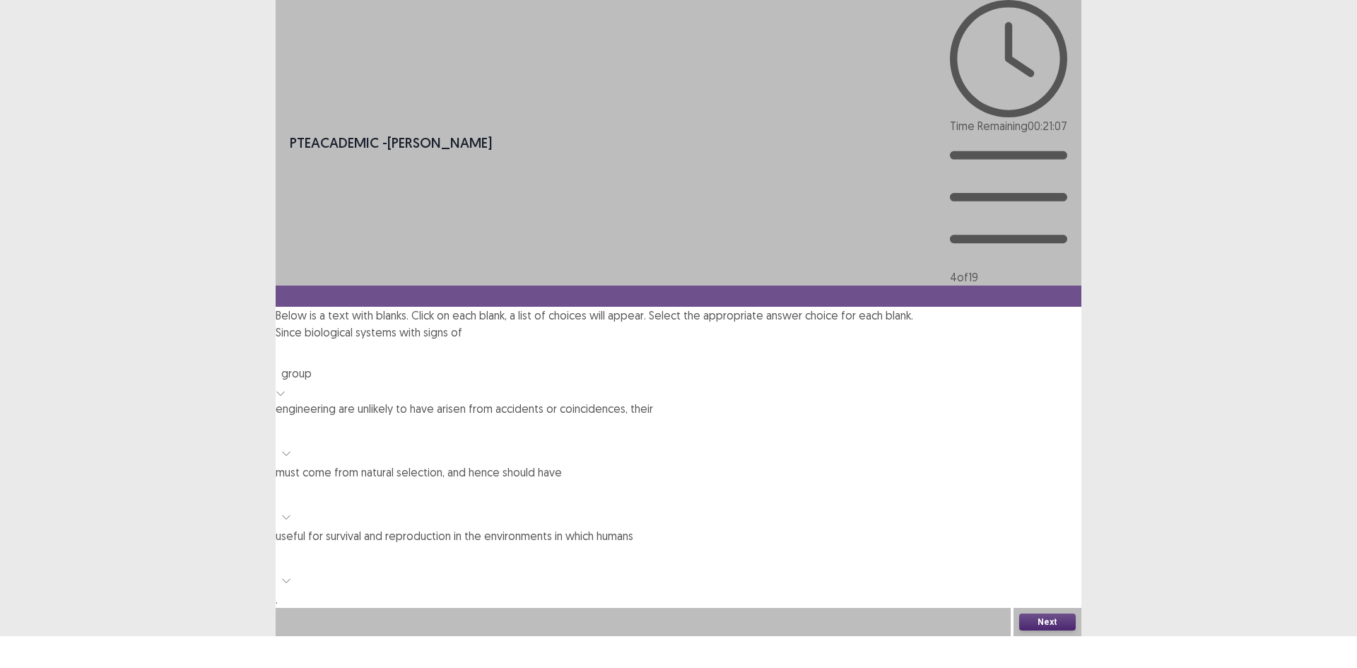
click at [297, 442] on div at bounding box center [286, 452] width 21 height 21
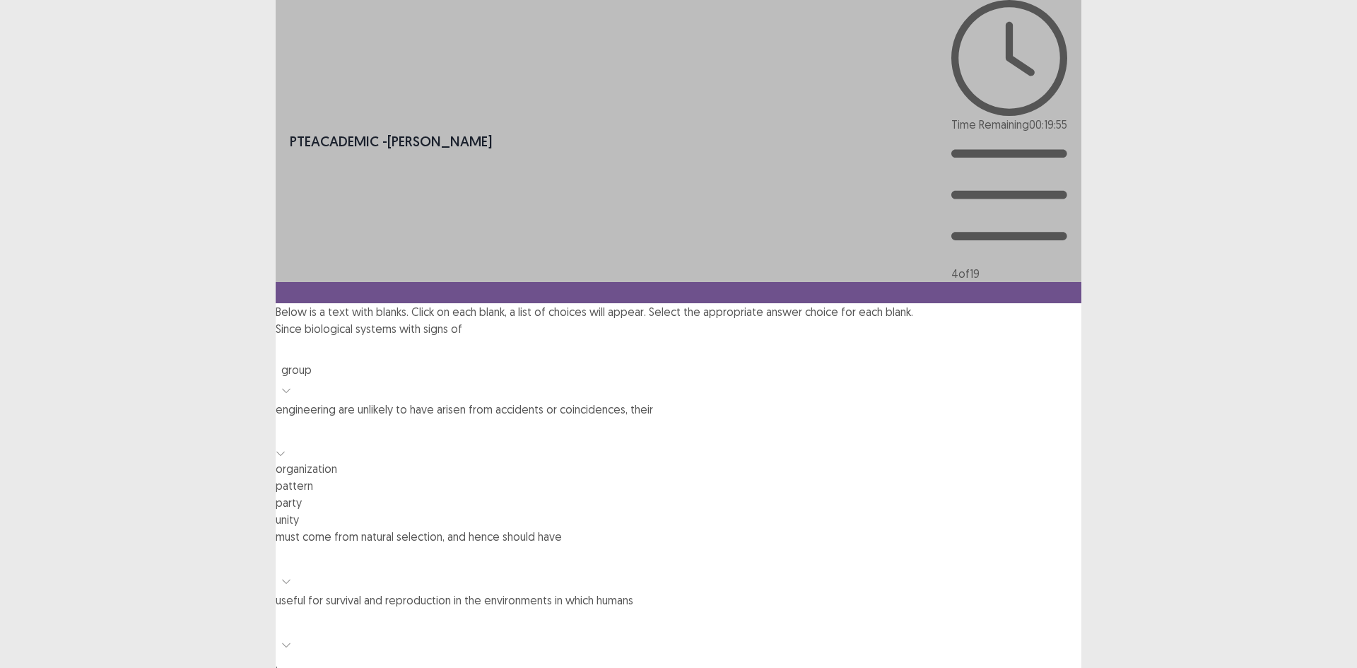
click at [353, 460] on div "organization" at bounding box center [679, 468] width 806 height 17
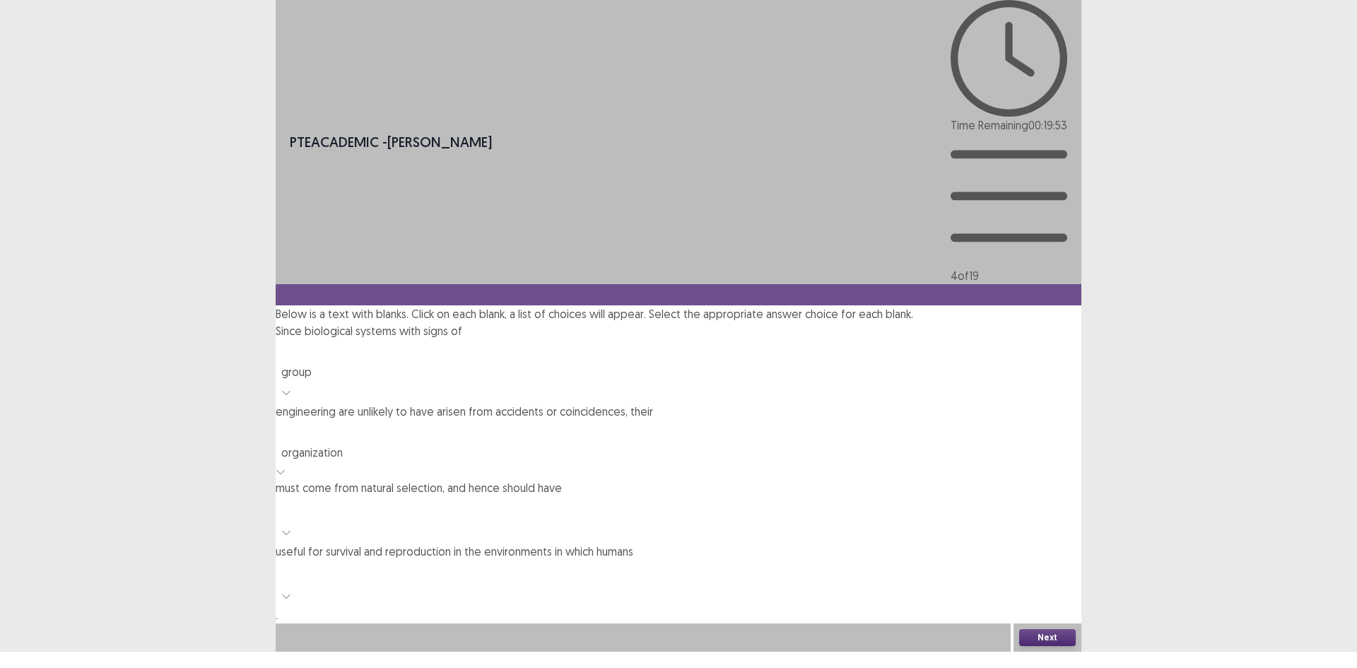
click at [370, 423] on div at bounding box center [678, 433] width 791 height 20
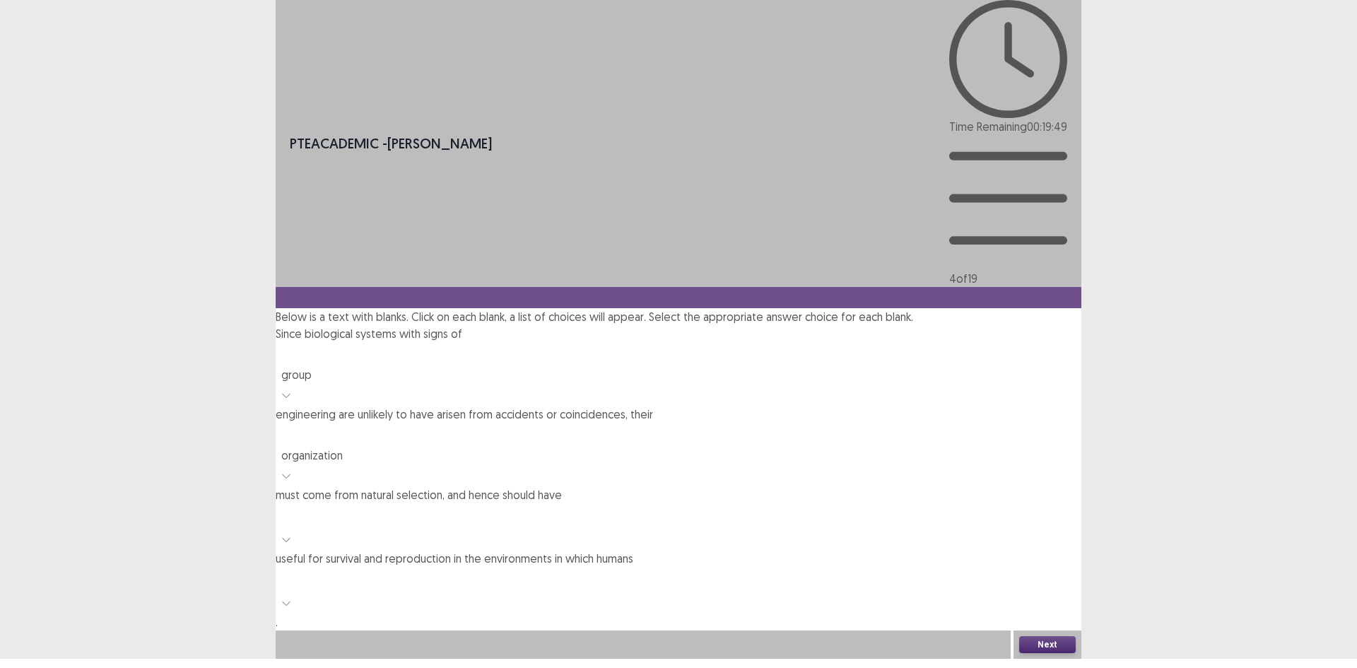
click at [483, 239] on div "PTE academic - [PERSON_NAME] Time Remaining 00 : 19 : 49 4 of 19 Below is a tex…" at bounding box center [679, 315] width 806 height 630
click at [754, 506] on div at bounding box center [678, 516] width 791 height 20
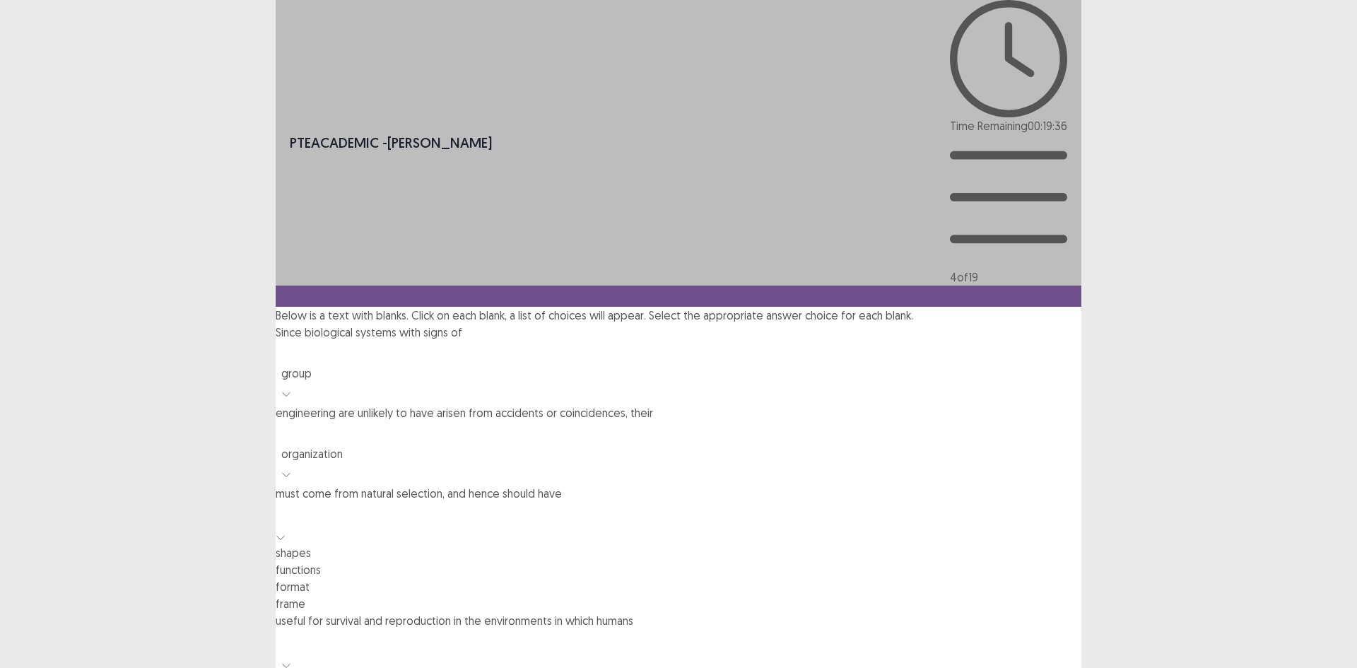
click at [751, 544] on div "shapes" at bounding box center [679, 552] width 806 height 17
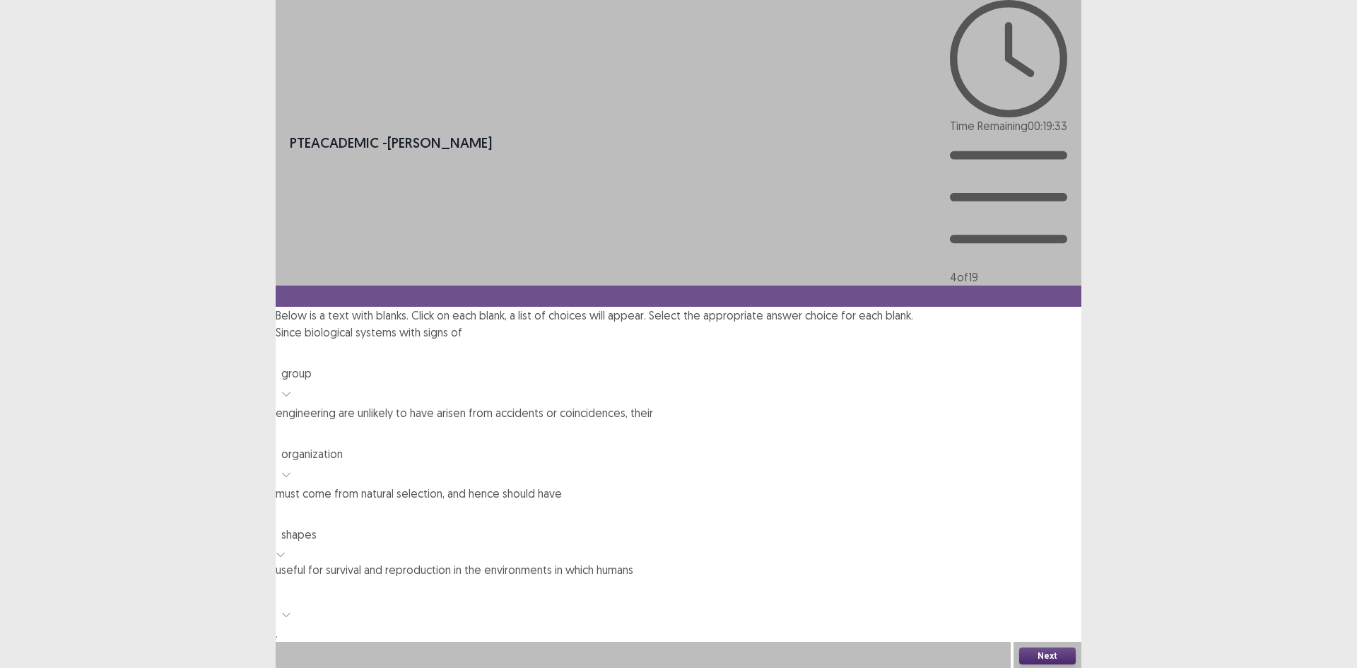
click at [519, 581] on div at bounding box center [678, 591] width 791 height 20
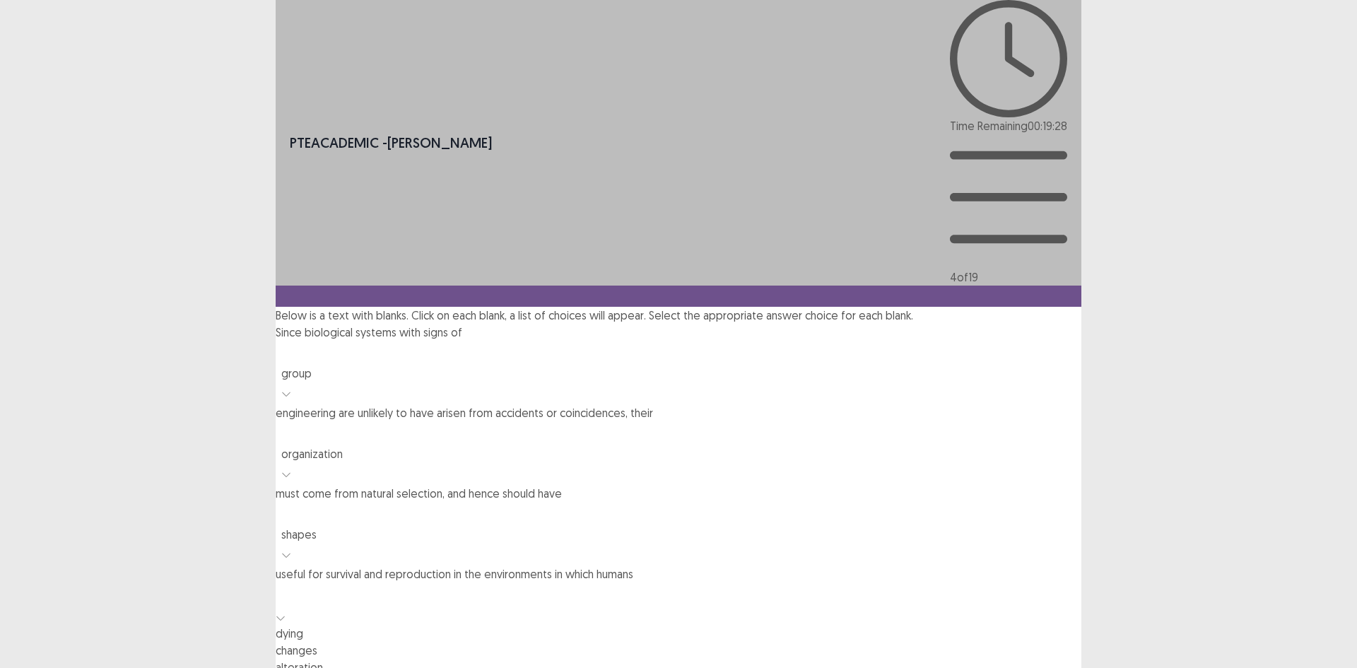
click at [509, 630] on div "changes" at bounding box center [679, 650] width 806 height 17
click at [512, 606] on div "changes" at bounding box center [490, 614] width 418 height 17
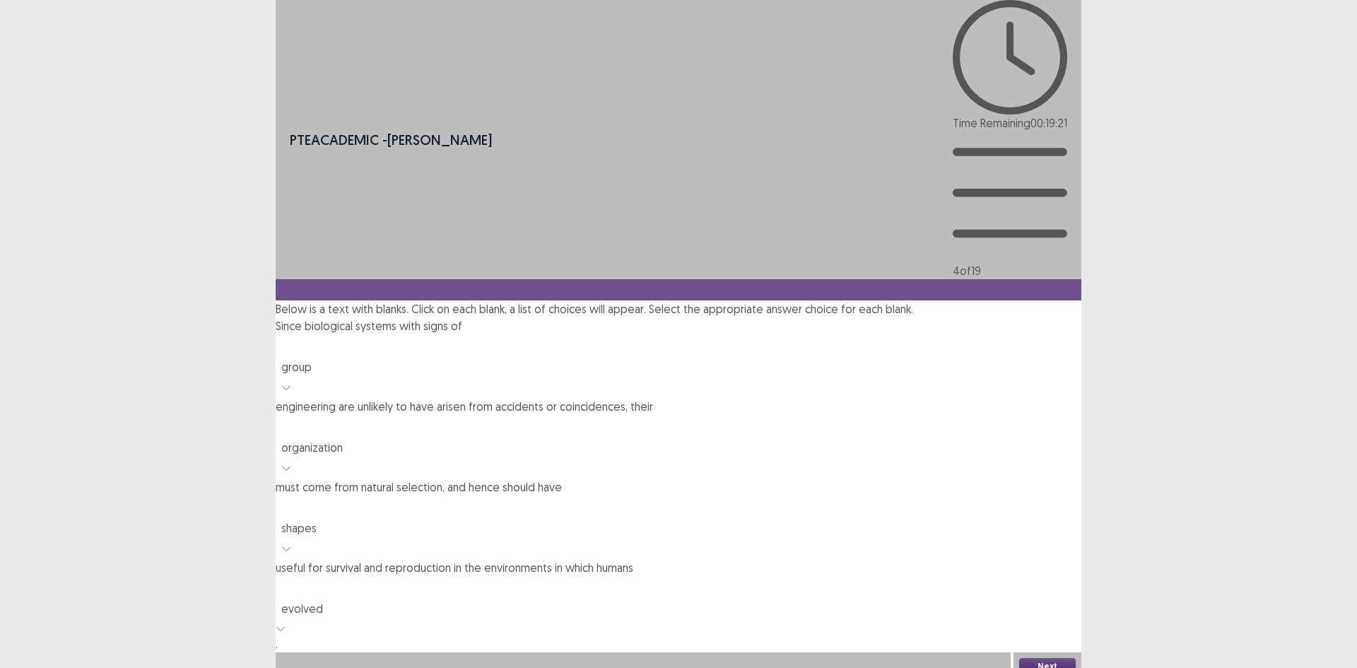
click at [756, 498] on div at bounding box center [678, 508] width 791 height 20
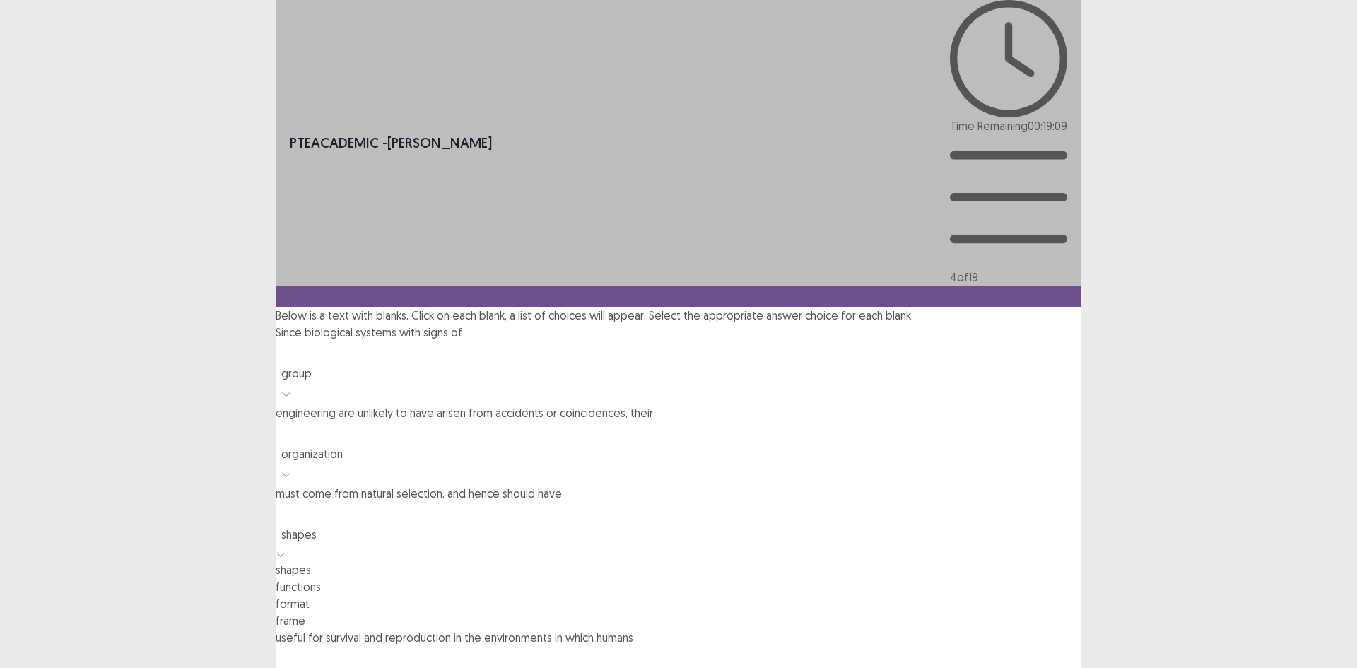
click at [572, 252] on div "PTE academic - [PERSON_NAME] Time Remaining 00 : 19 : 09 4 of 19 Below is a tex…" at bounding box center [679, 377] width 806 height 755
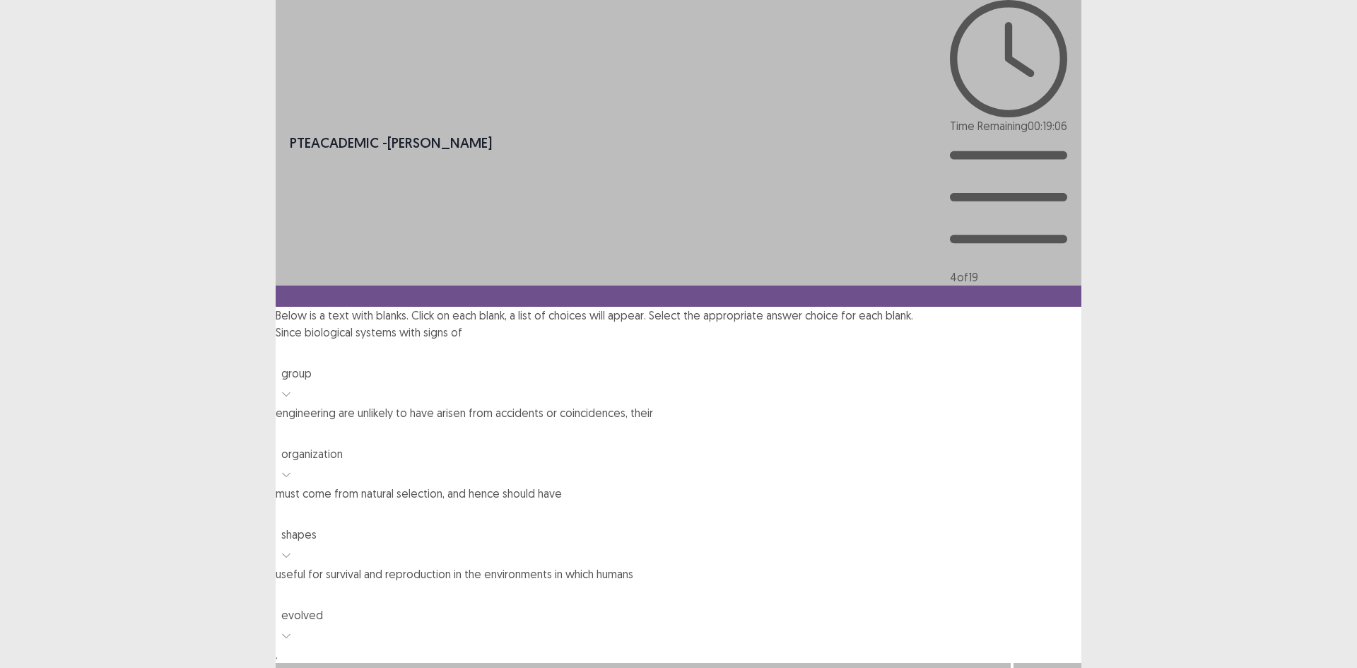
click at [348, 424] on div at bounding box center [678, 434] width 791 height 20
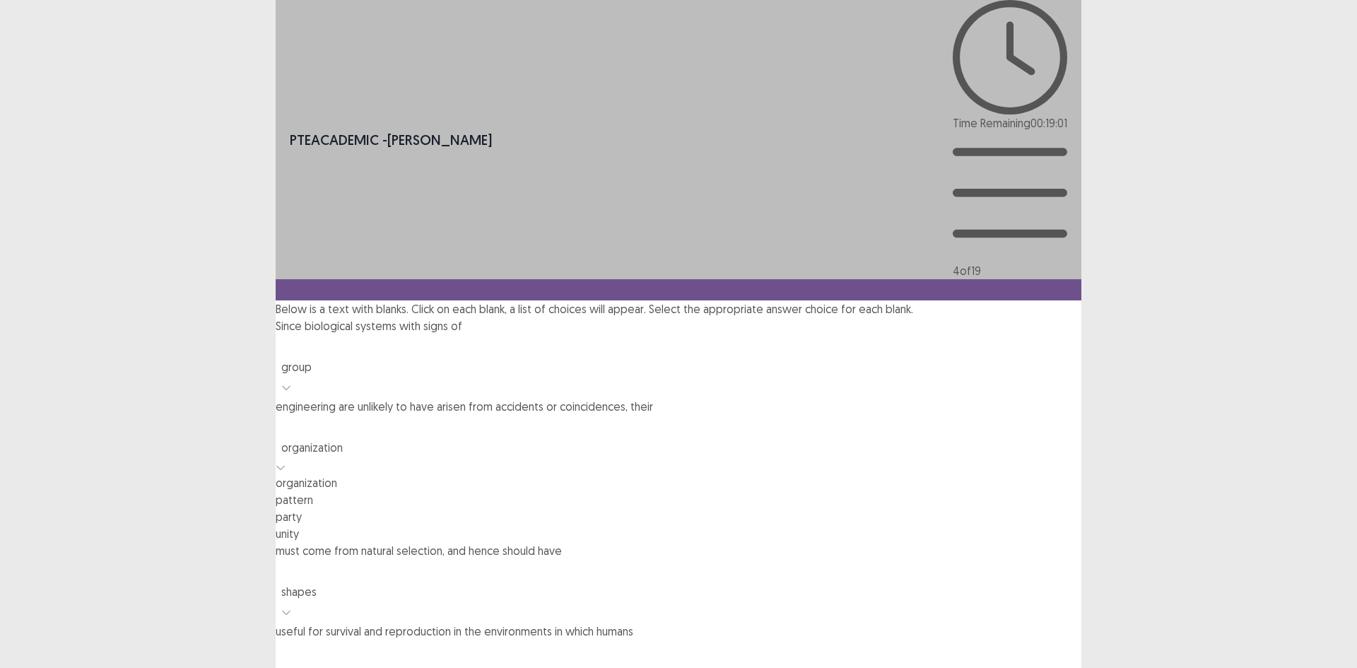
click at [366, 491] on div "pattern" at bounding box center [679, 499] width 806 height 17
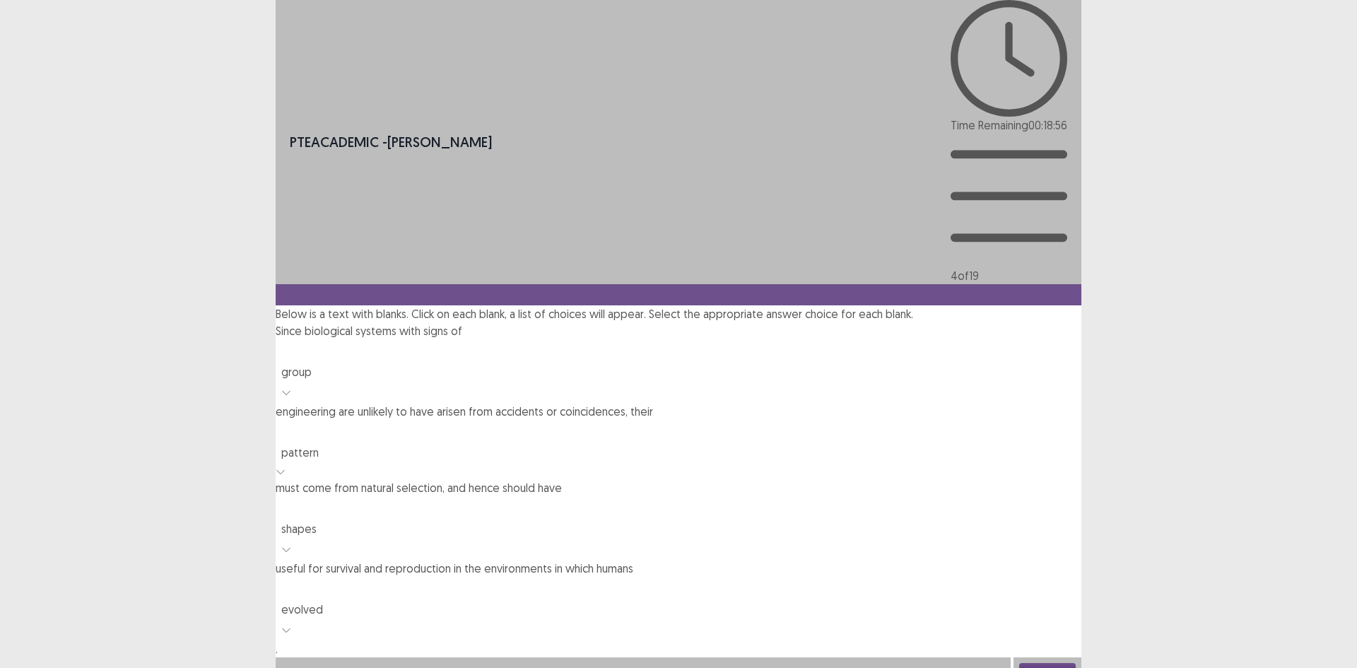
click at [1041, 630] on button "Next" at bounding box center [1047, 671] width 57 height 17
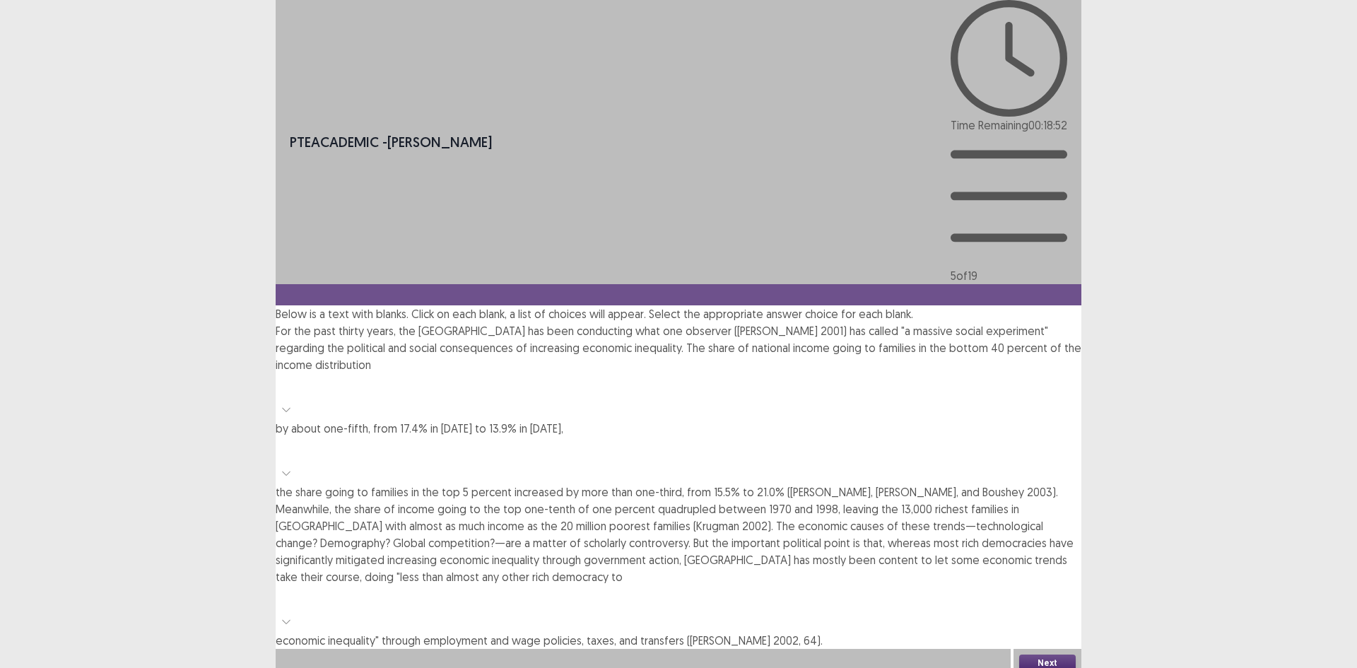
click at [388, 376] on div at bounding box center [678, 386] width 791 height 20
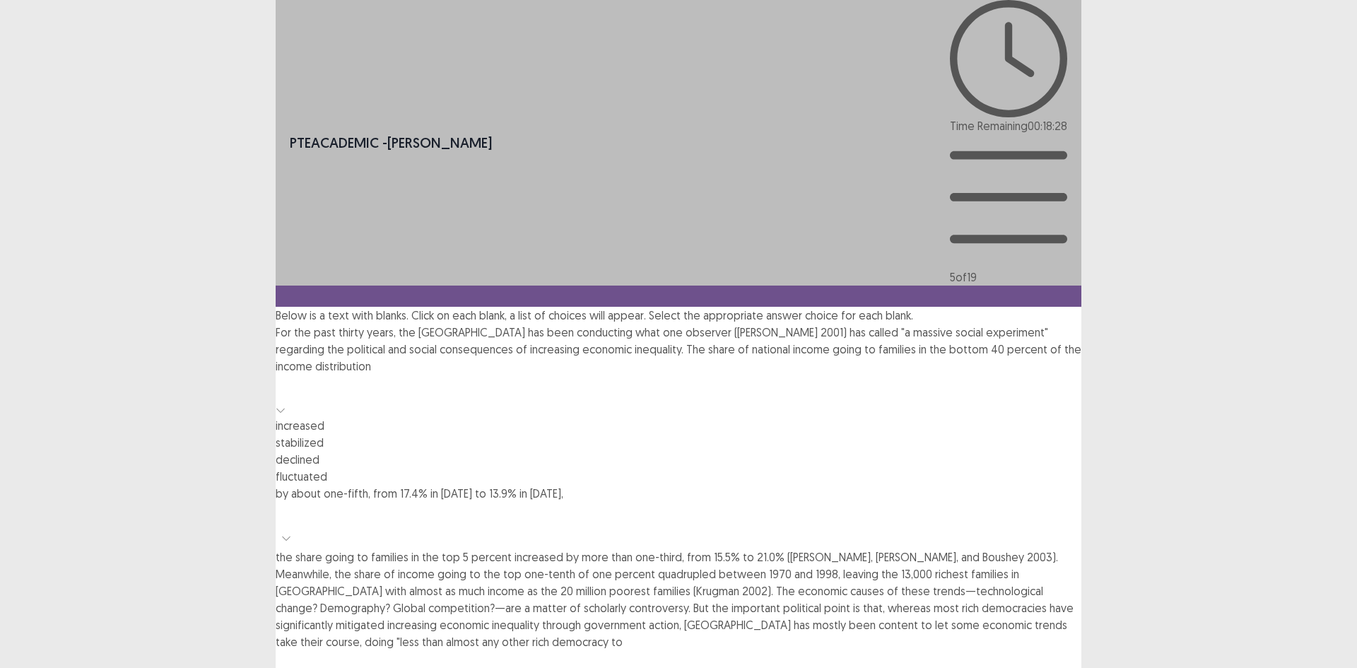
click at [431, 417] on div "increased" at bounding box center [679, 425] width 806 height 17
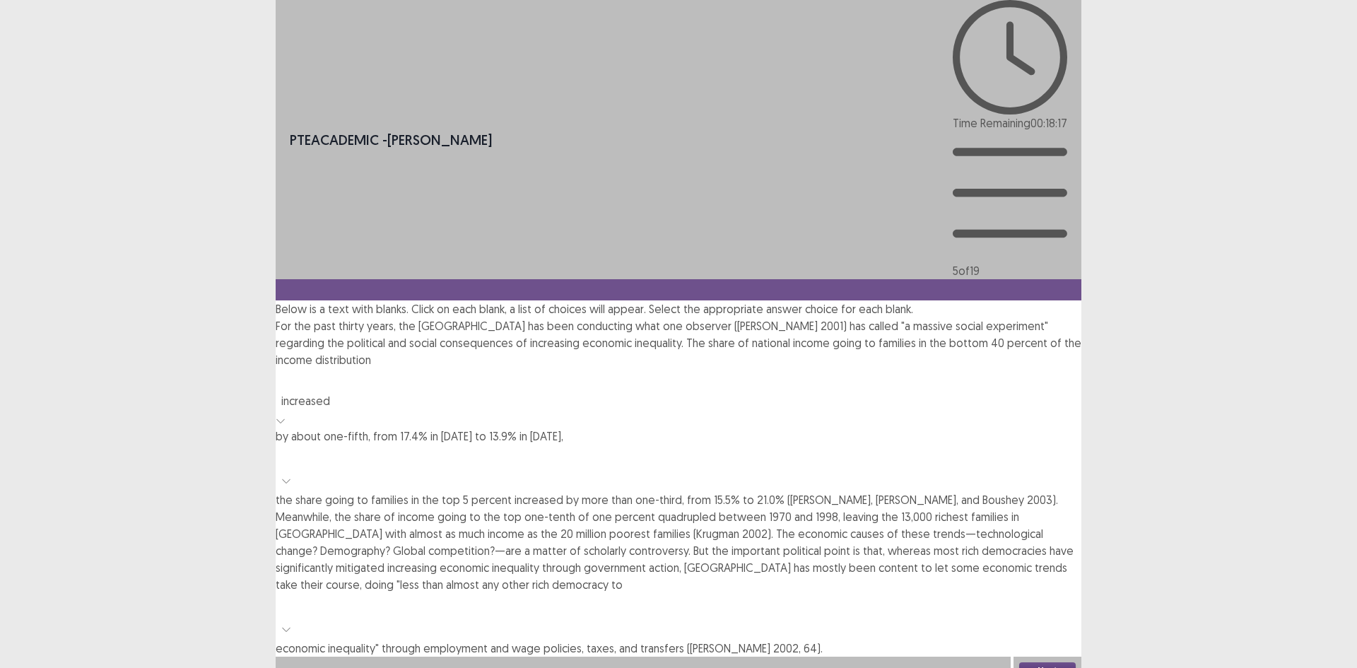
click at [420, 371] on div at bounding box center [678, 381] width 791 height 20
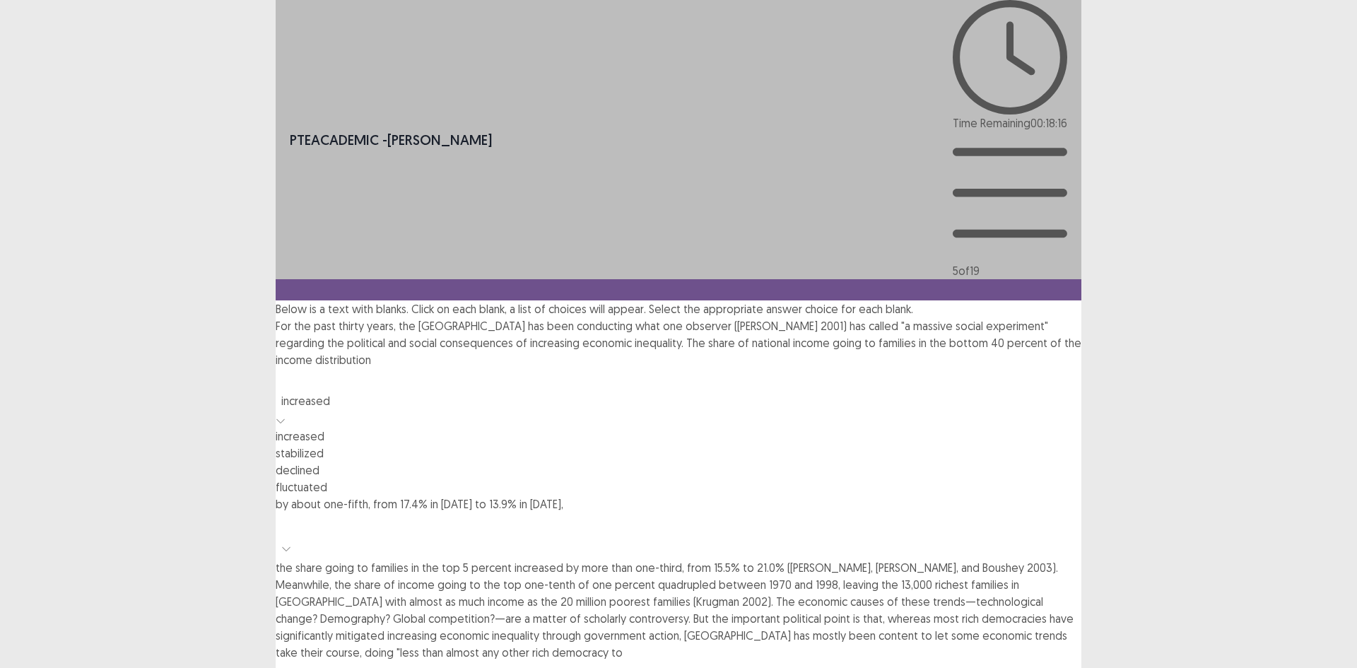
click at [425, 461] on div "declined" at bounding box center [679, 469] width 806 height 17
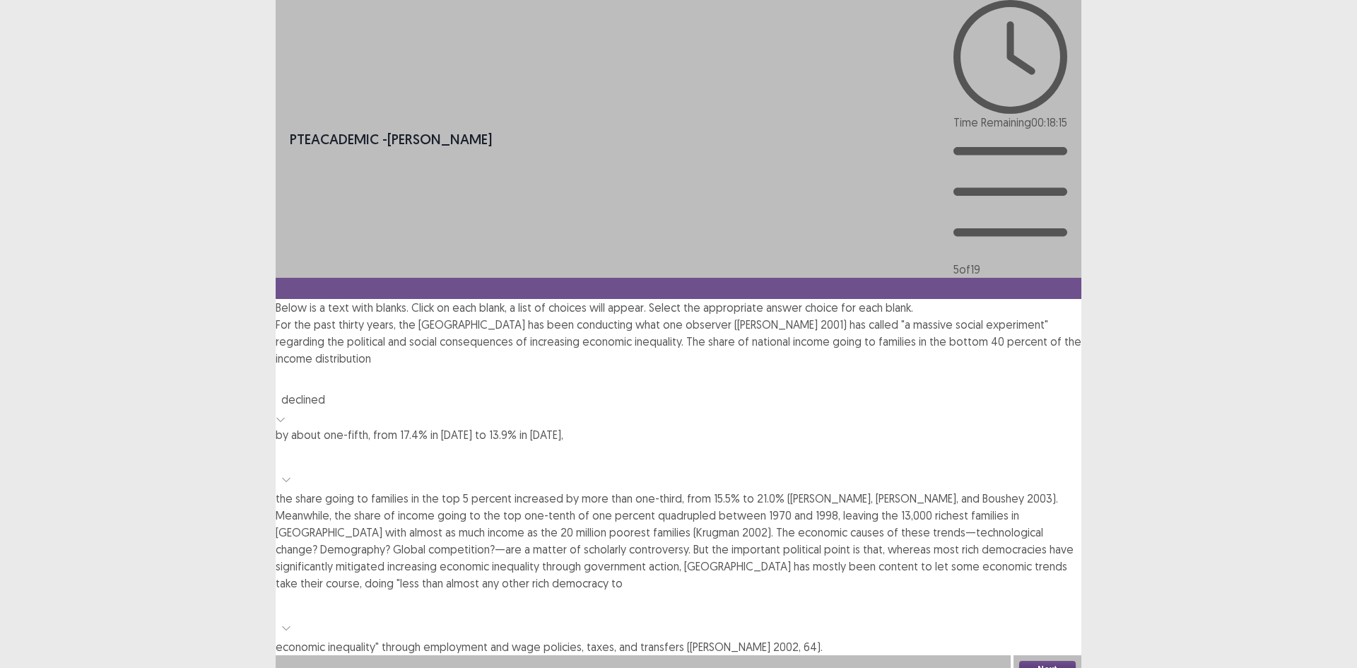
click at [412, 316] on p "For the past thirty years, the [GEOGRAPHIC_DATA] has been conducting what one o…" at bounding box center [679, 485] width 806 height 339
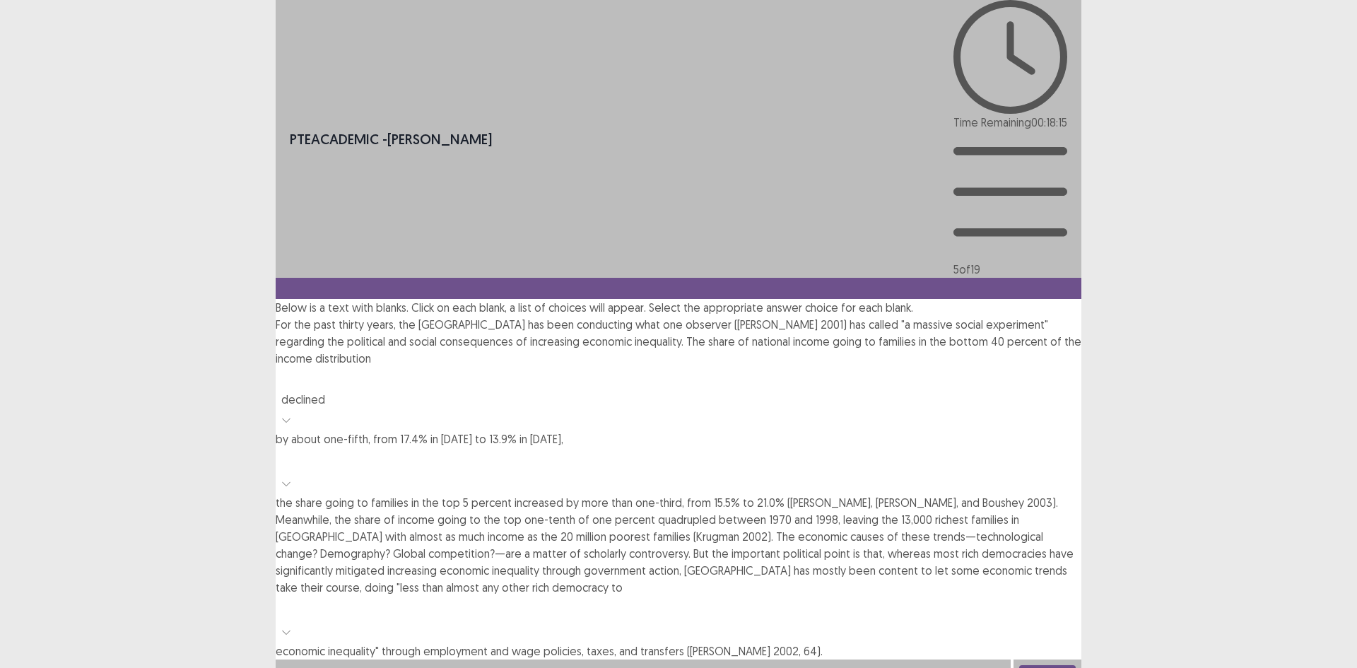
click at [408, 370] on div at bounding box center [678, 380] width 791 height 20
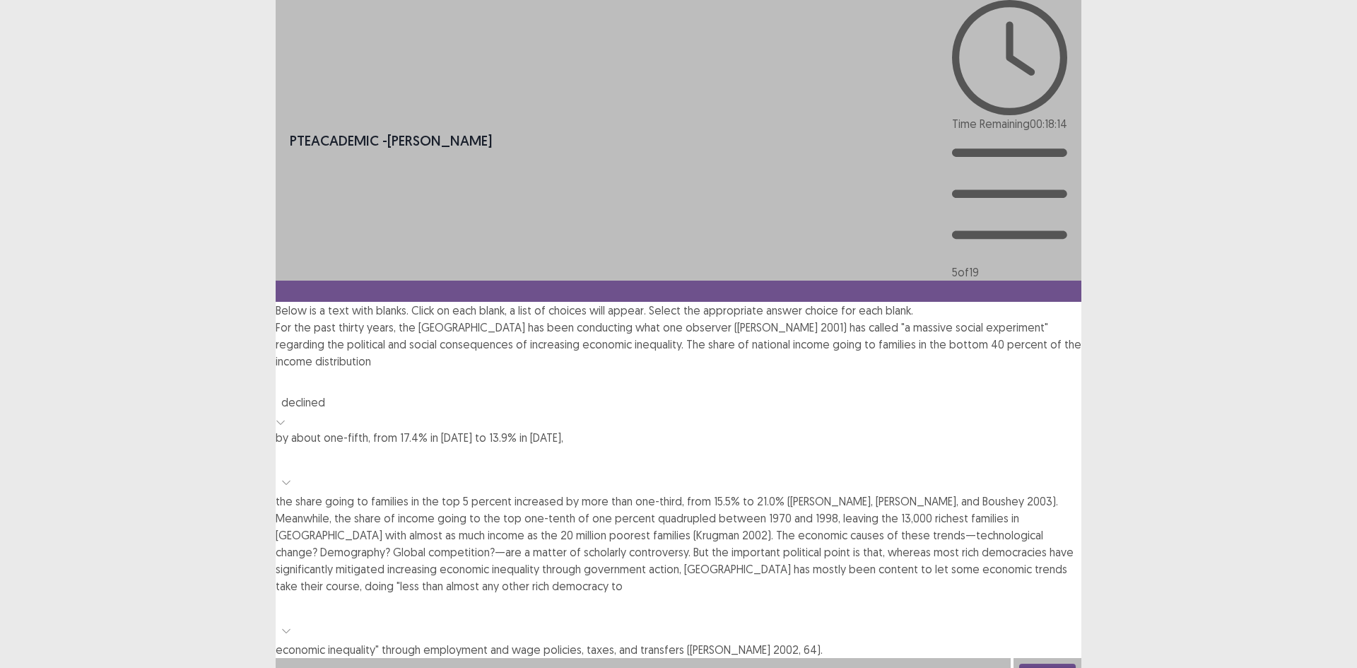
click at [408, 372] on div at bounding box center [678, 382] width 791 height 20
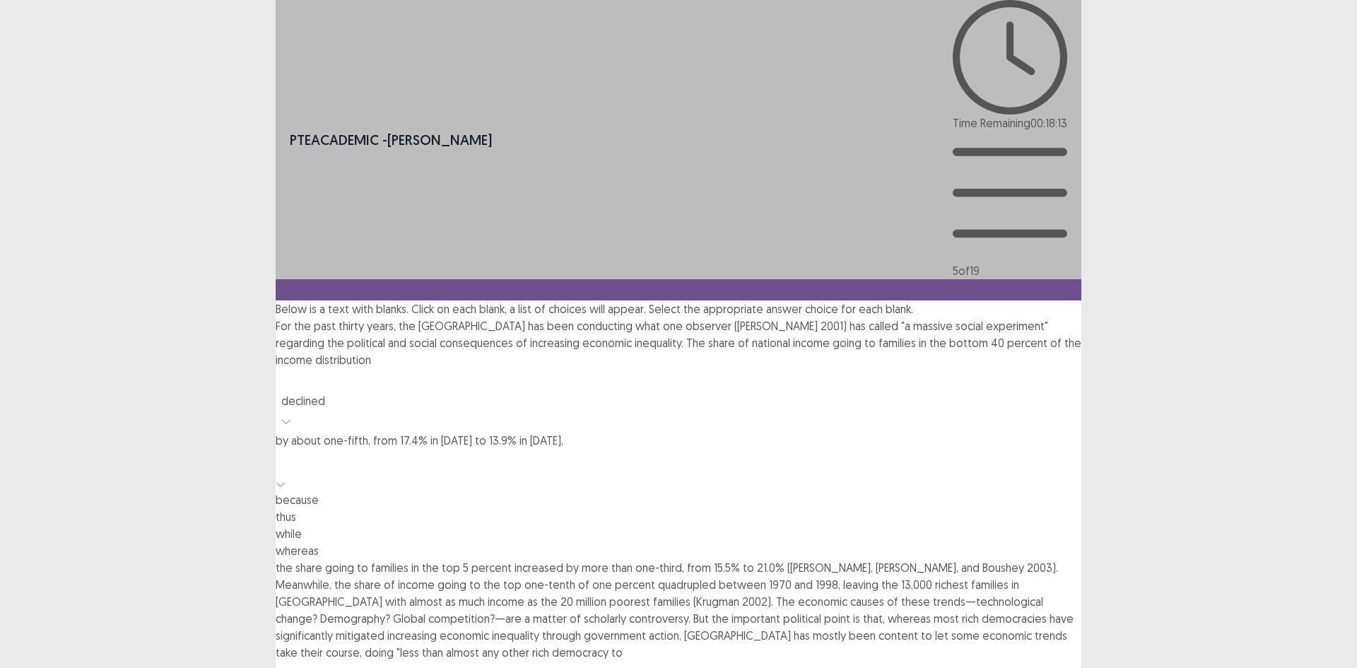
click at [813, 452] on div at bounding box center [678, 462] width 791 height 20
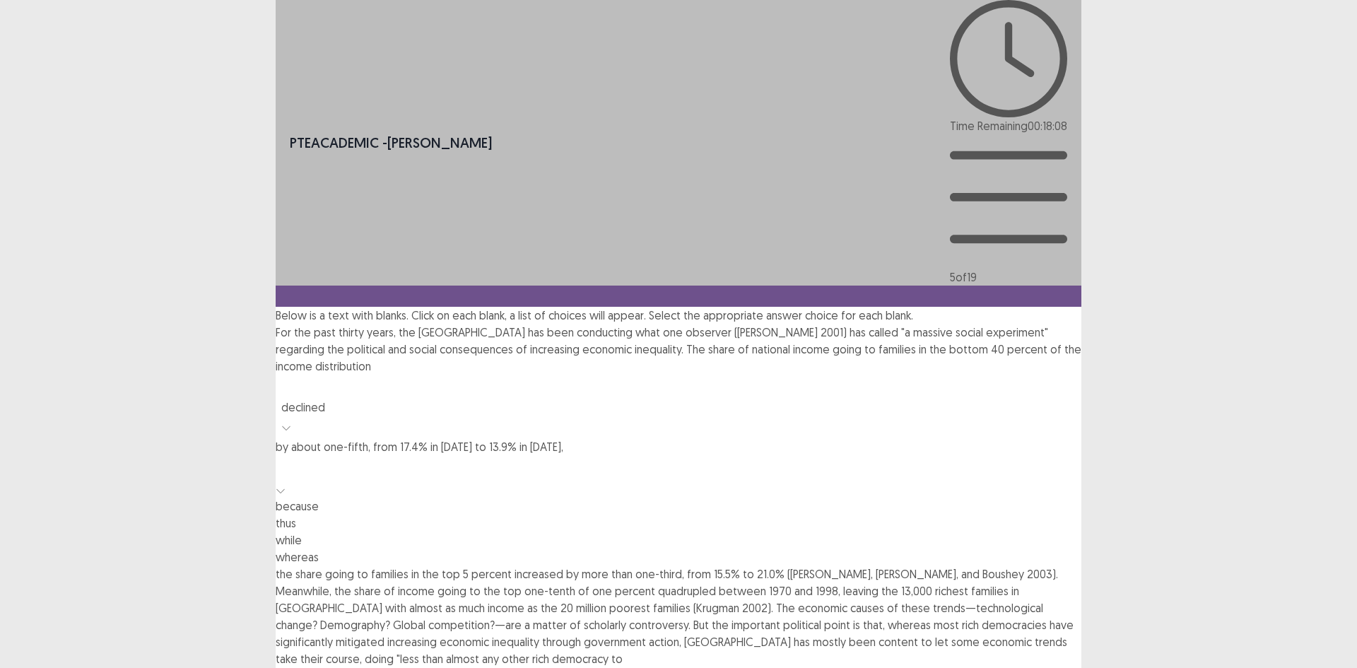
click at [696, 324] on p "For the past thirty years, the [GEOGRAPHIC_DATA] has been conducting what one o…" at bounding box center [679, 527] width 806 height 407
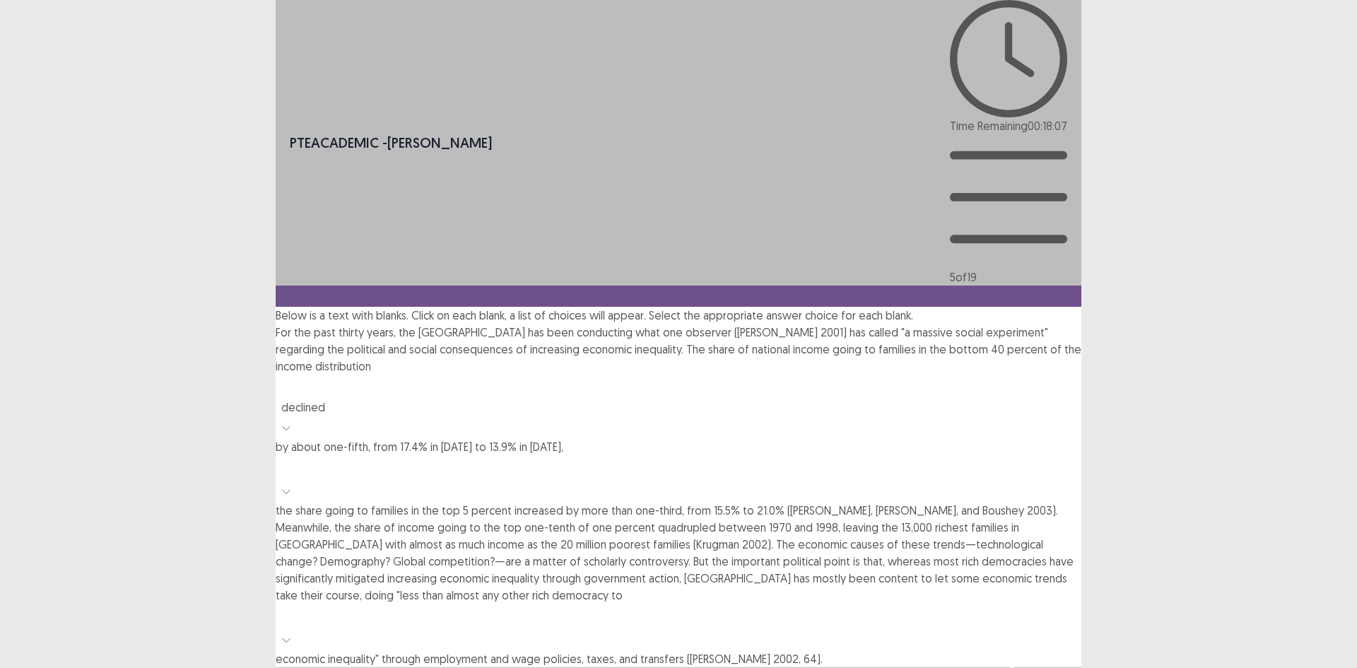
click at [790, 455] on div at bounding box center [679, 467] width 806 height 25
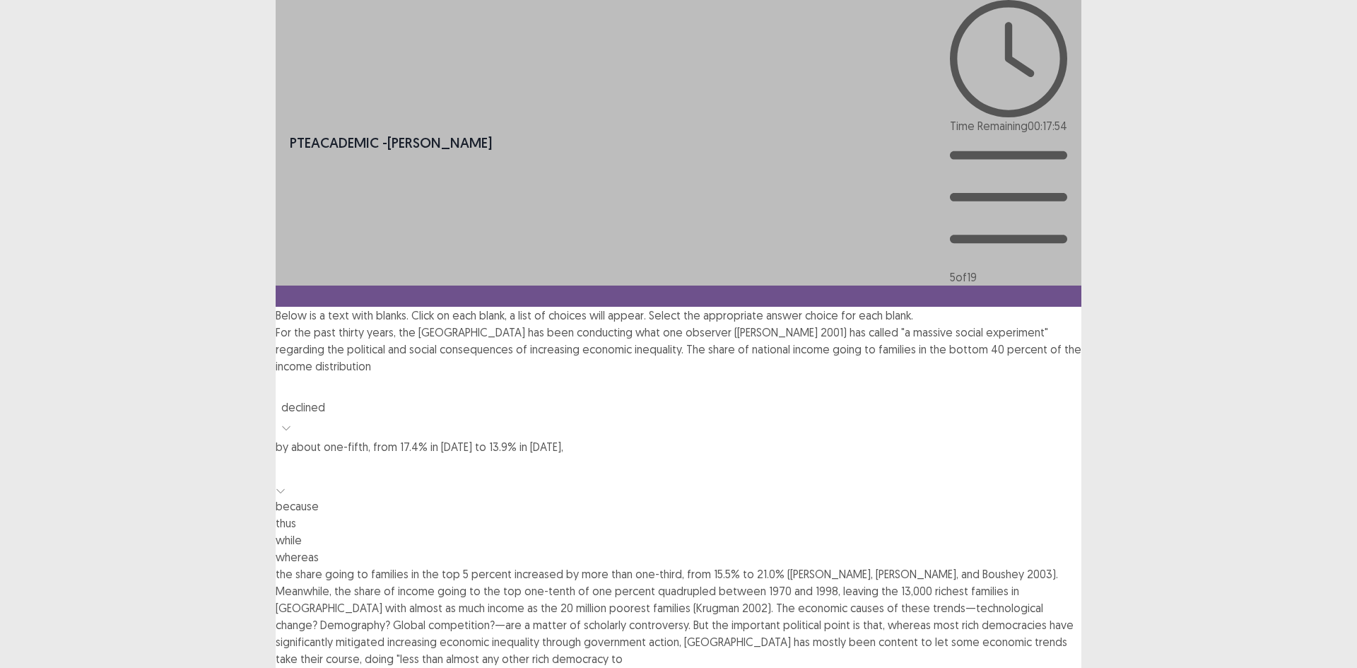
click at [785, 497] on div "because" at bounding box center [679, 505] width 806 height 17
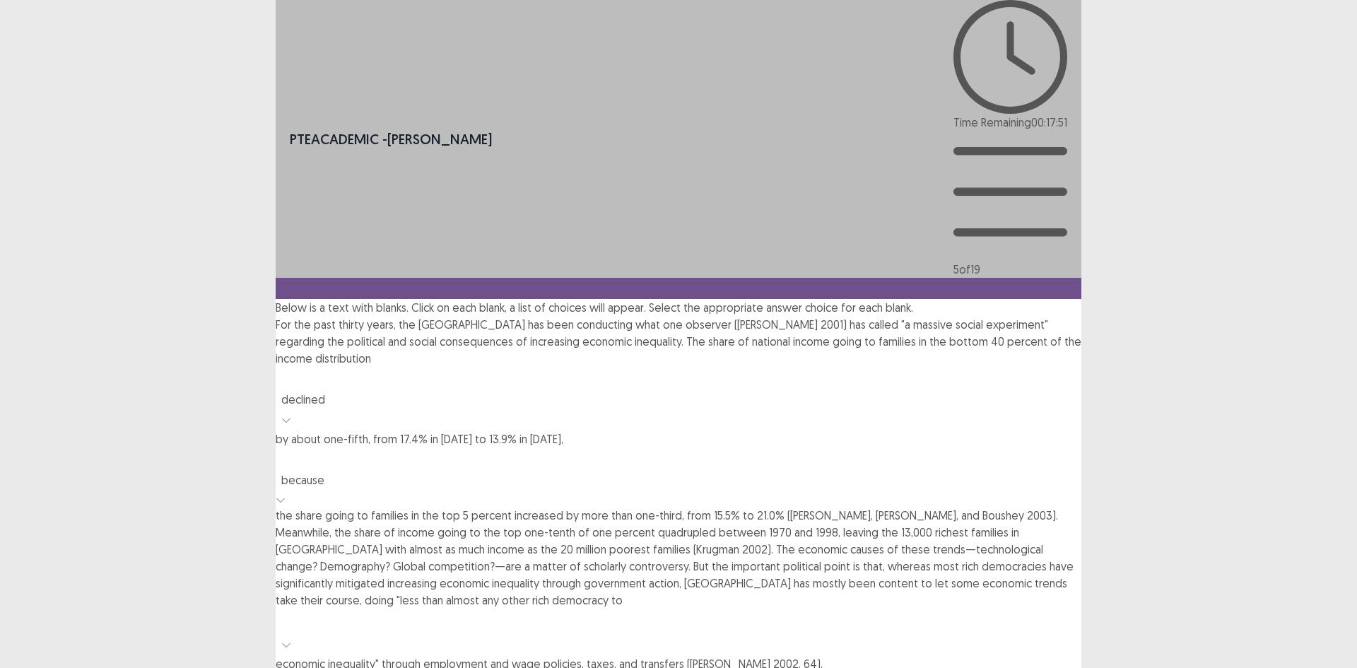
click at [436, 611] on div at bounding box center [678, 621] width 791 height 20
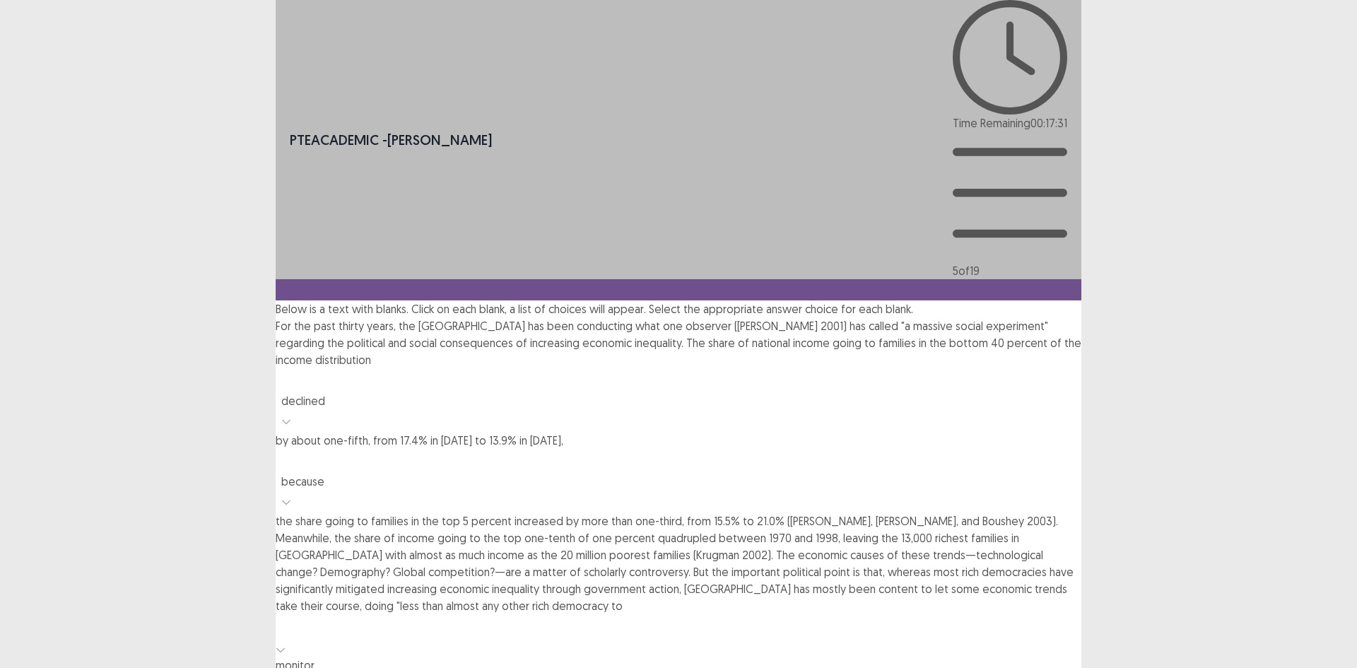
click at [423, 630] on div "monitor" at bounding box center [679, 664] width 806 height 17
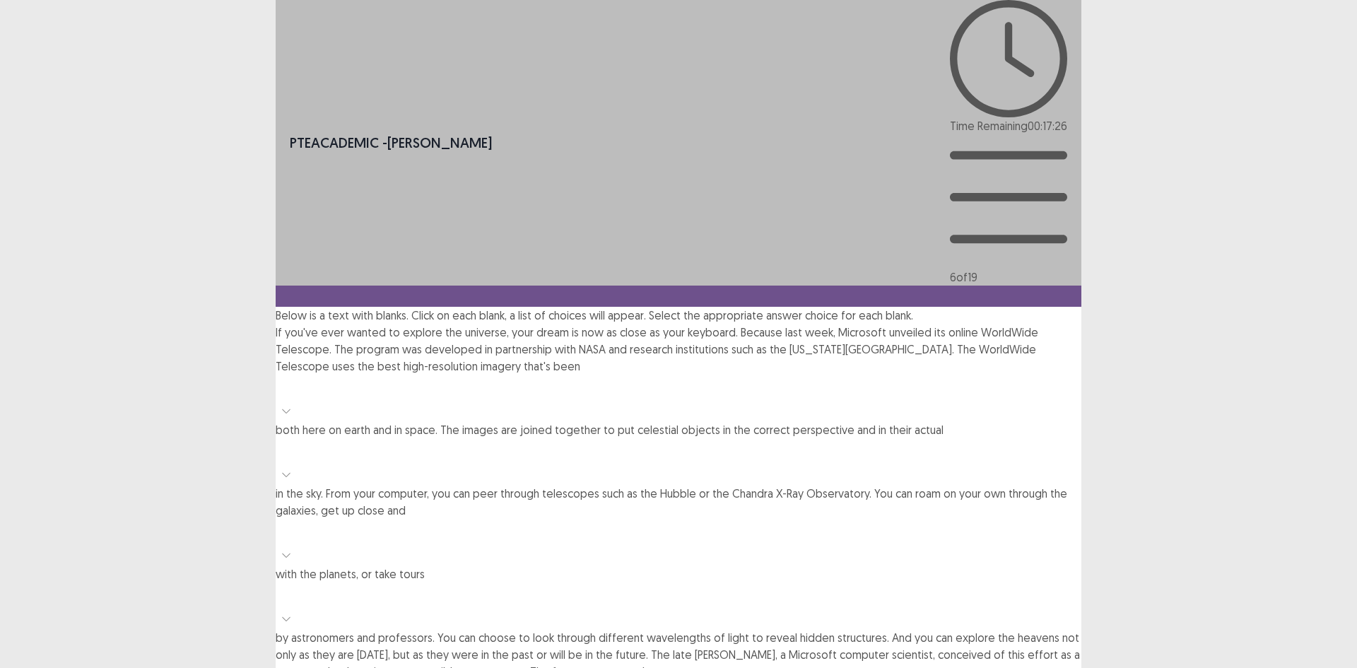
click at [671, 377] on div at bounding box center [678, 387] width 791 height 20
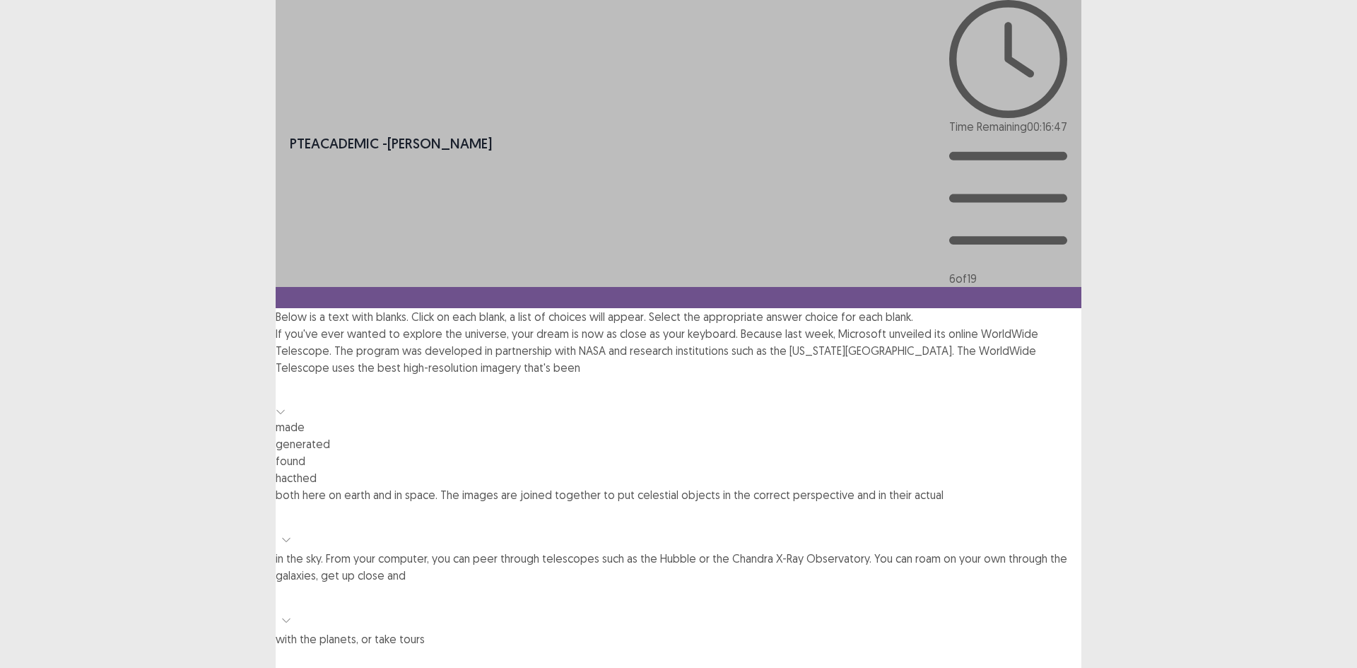
click at [647, 435] on div "generated" at bounding box center [679, 443] width 806 height 17
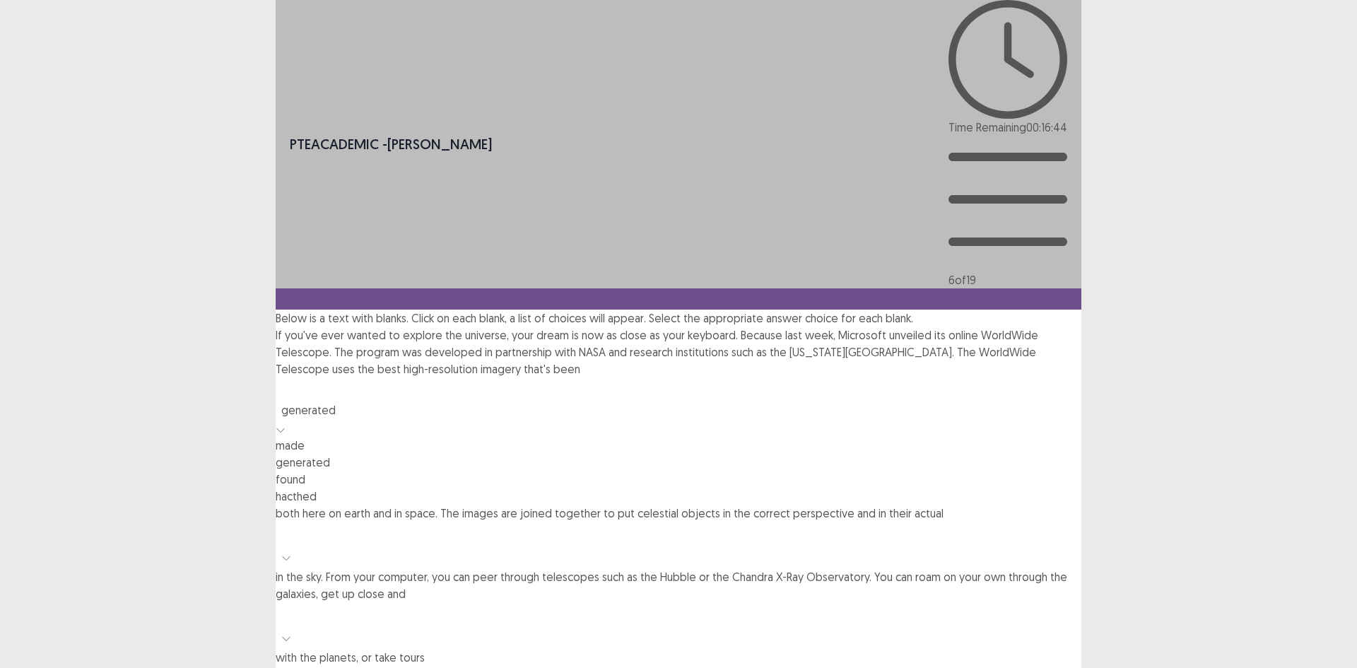
click at [285, 420] on div at bounding box center [281, 428] width 10 height 17
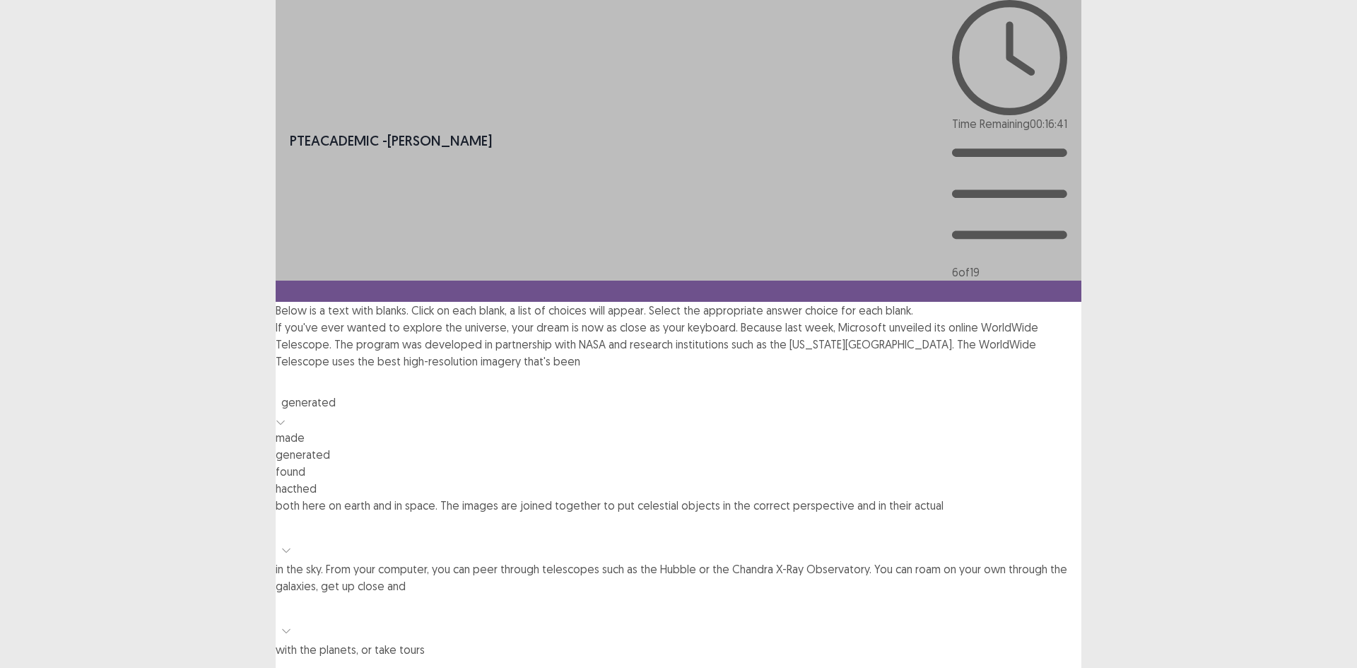
click at [660, 372] on div at bounding box center [678, 382] width 791 height 20
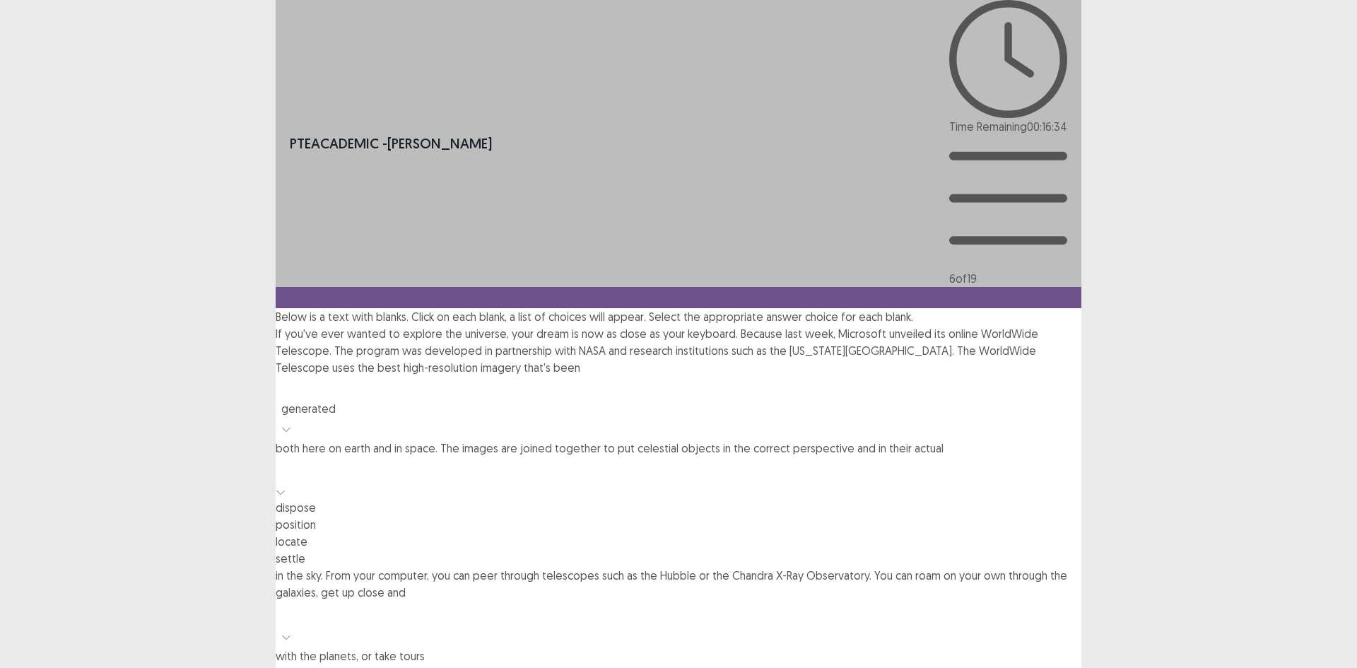
drag, startPoint x: 644, startPoint y: 230, endPoint x: 642, endPoint y: 242, distance: 11.5
click at [643, 459] on div at bounding box center [678, 469] width 791 height 20
click at [666, 514] on div "position" at bounding box center [679, 522] width 806 height 17
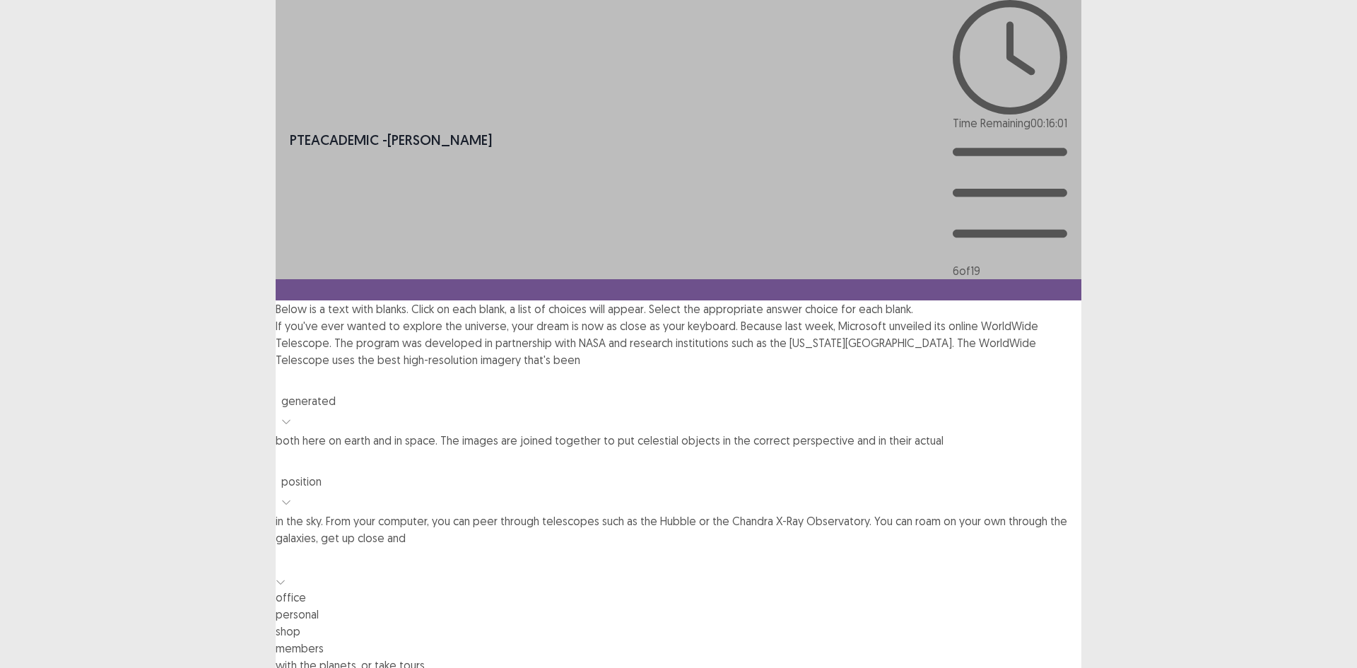
click at [891, 549] on div at bounding box center [678, 559] width 791 height 20
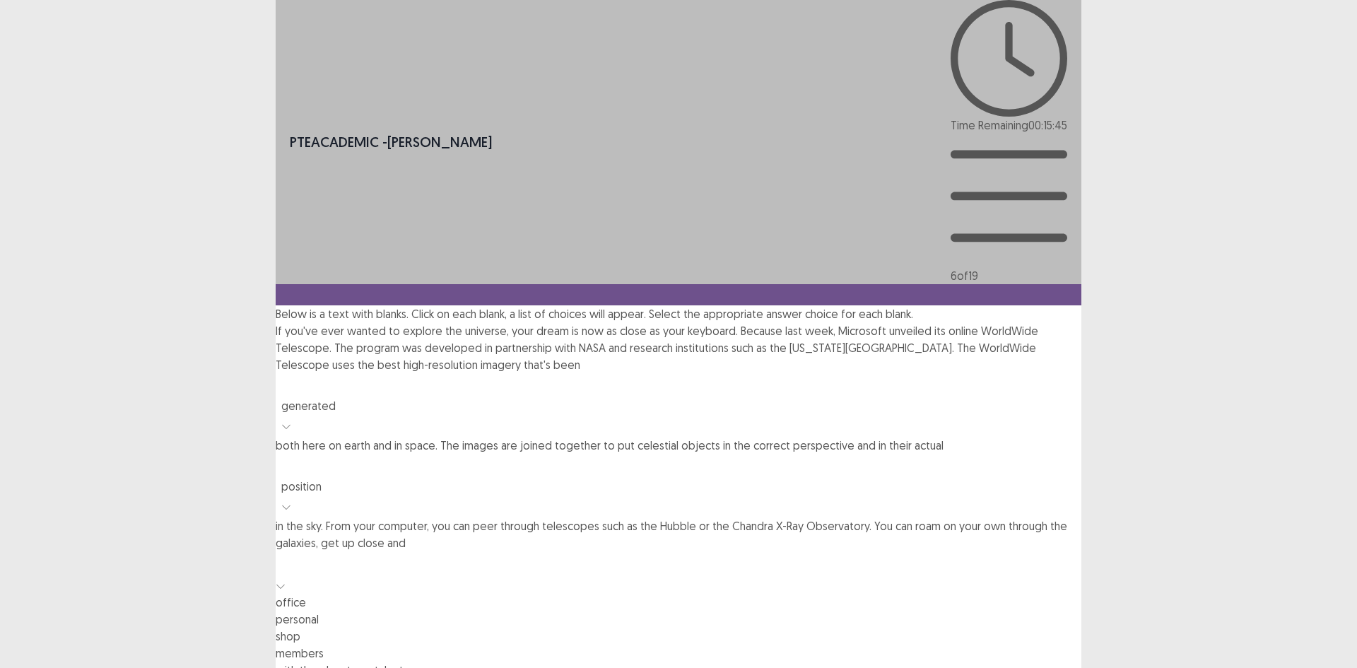
click at [933, 630] on div "members" at bounding box center [679, 652] width 806 height 17
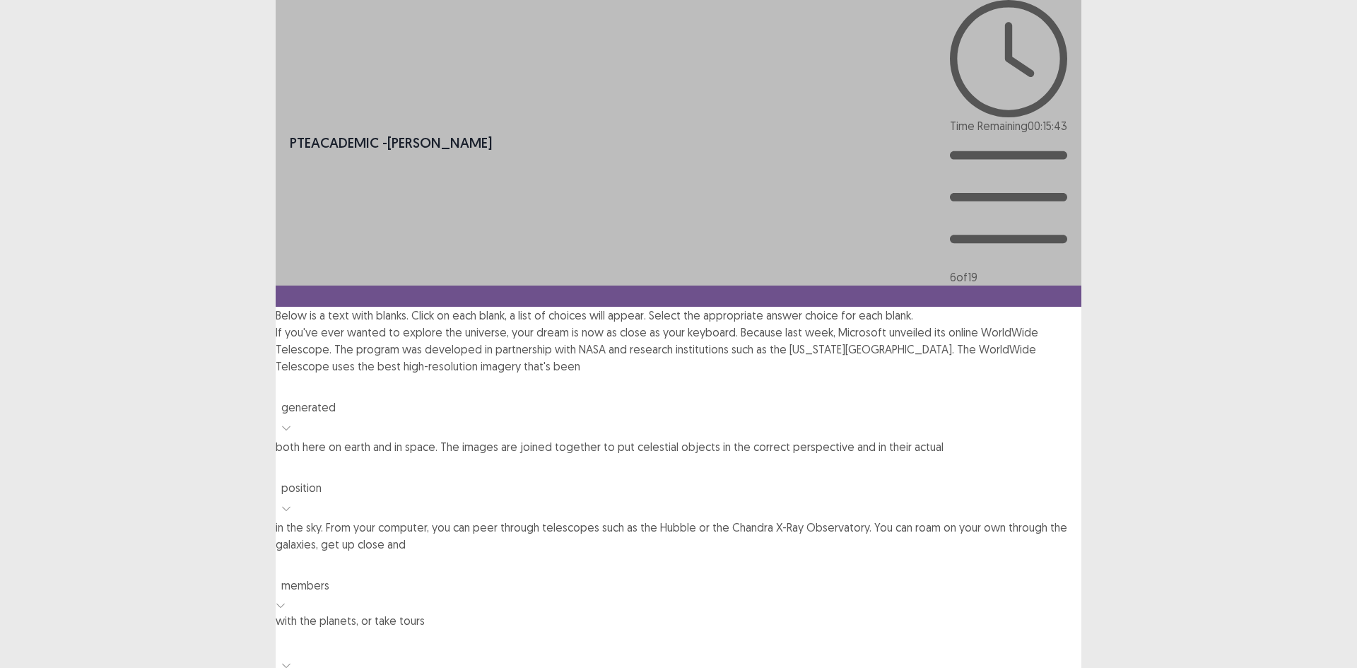
click at [443, 630] on div at bounding box center [678, 642] width 791 height 20
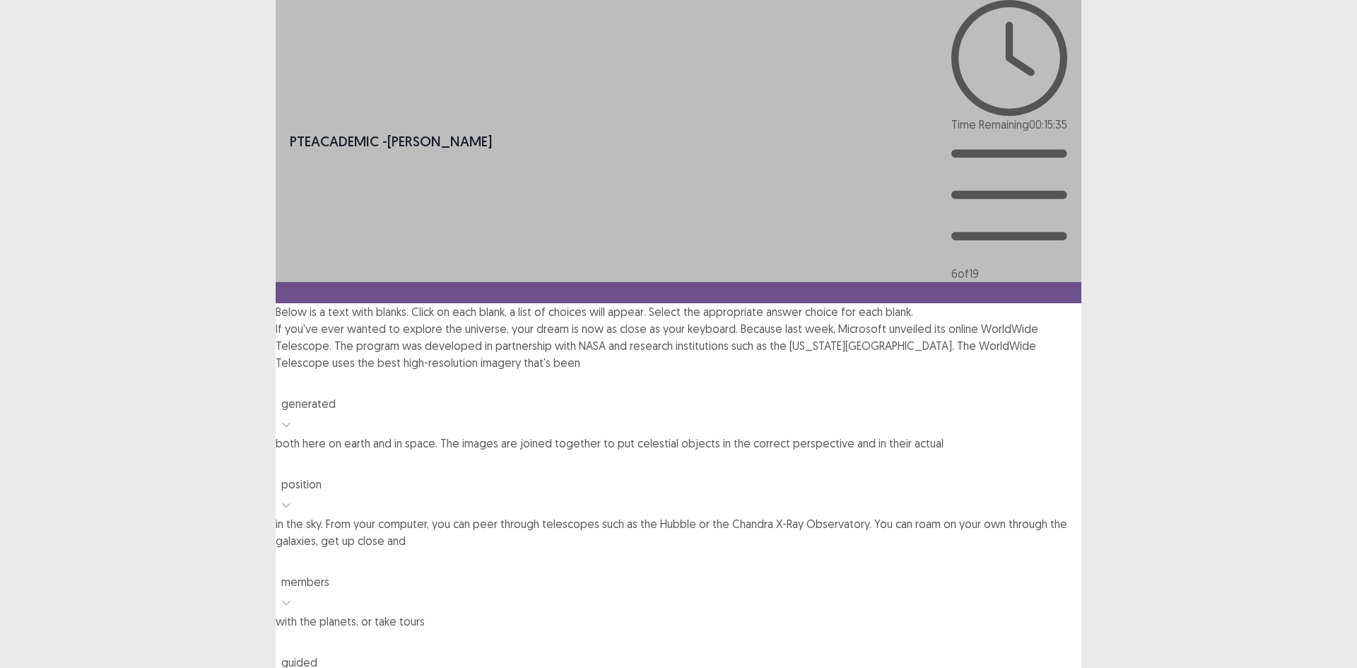
click at [466, 630] on div at bounding box center [678, 642] width 791 height 20
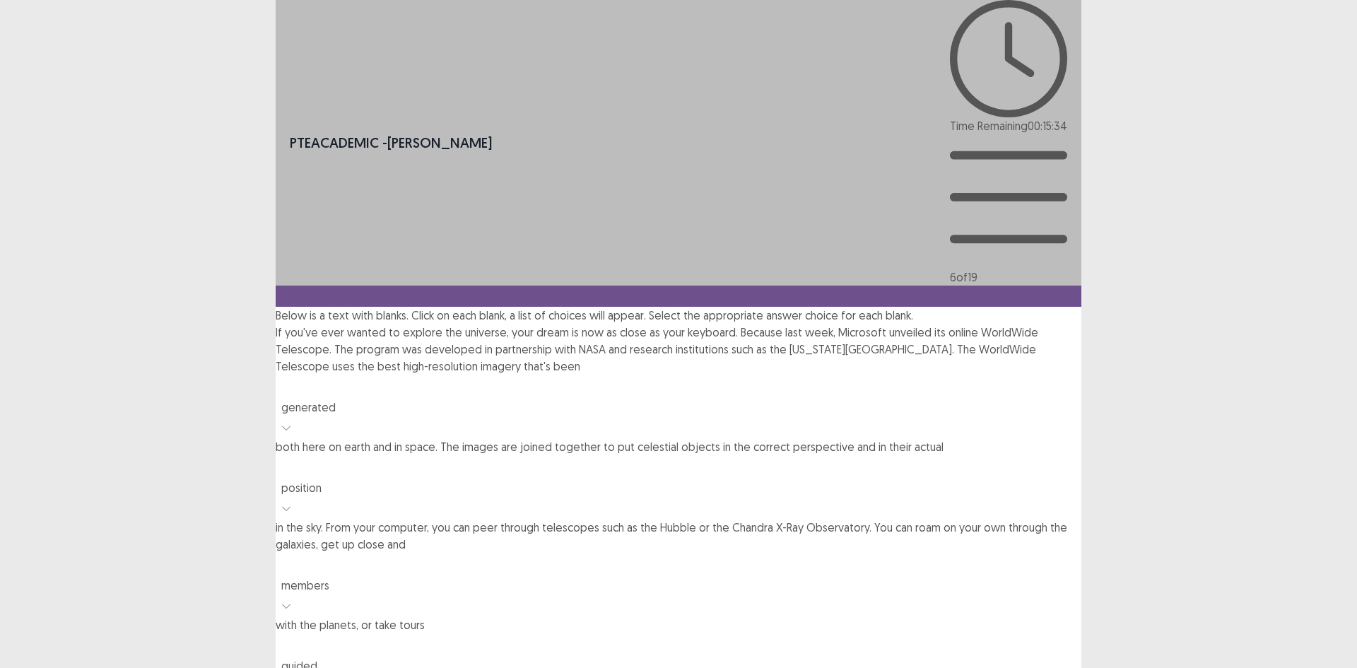
click at [466, 630] on div at bounding box center [678, 646] width 791 height 20
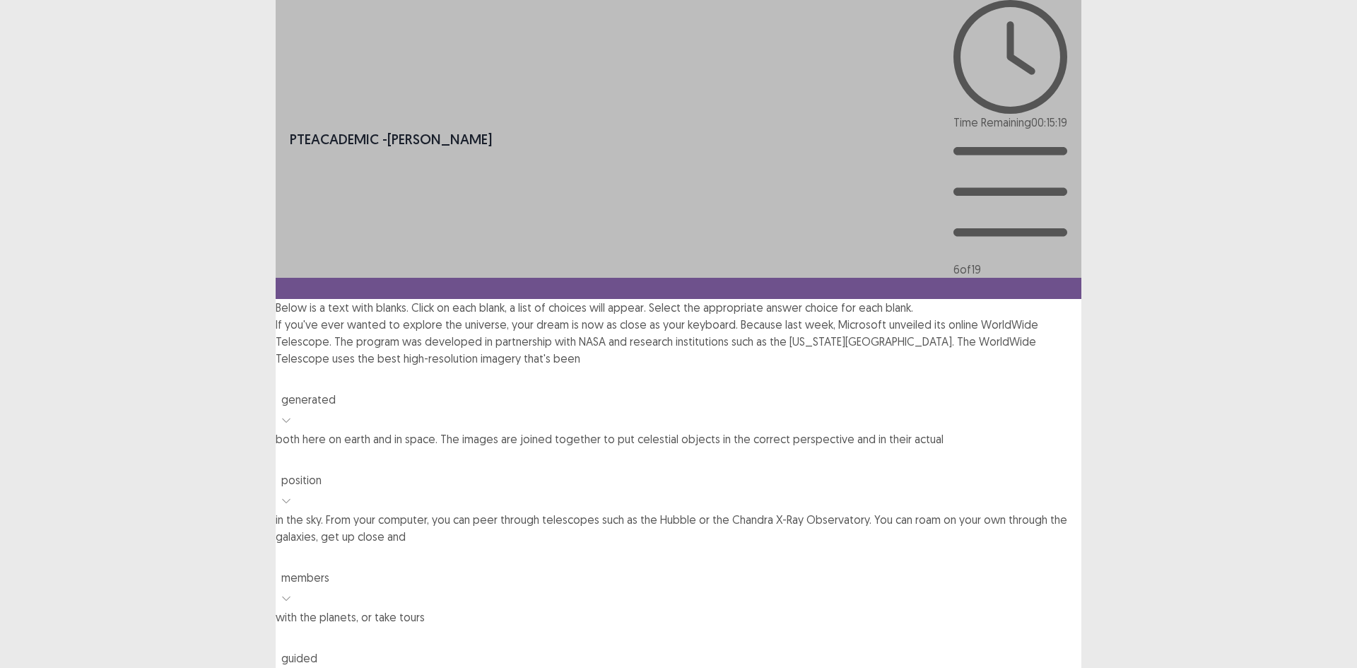
click at [851, 397] on div "PTE academic - [PERSON_NAME] Time Remaining 00 : 15 : 19 6 of 19 Below is a tex…" at bounding box center [679, 442] width 806 height 884
click at [702, 569] on div "members" at bounding box center [491, 577] width 421 height 17
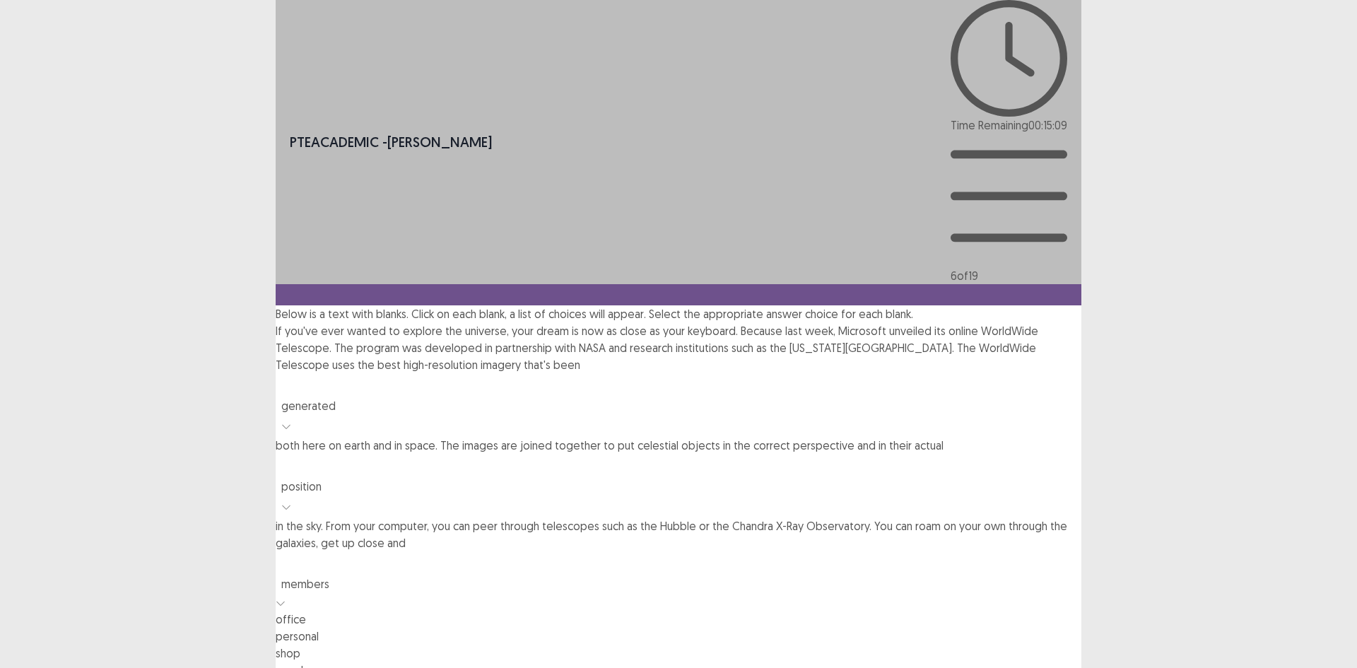
click at [927, 627] on div "personal" at bounding box center [679, 635] width 806 height 17
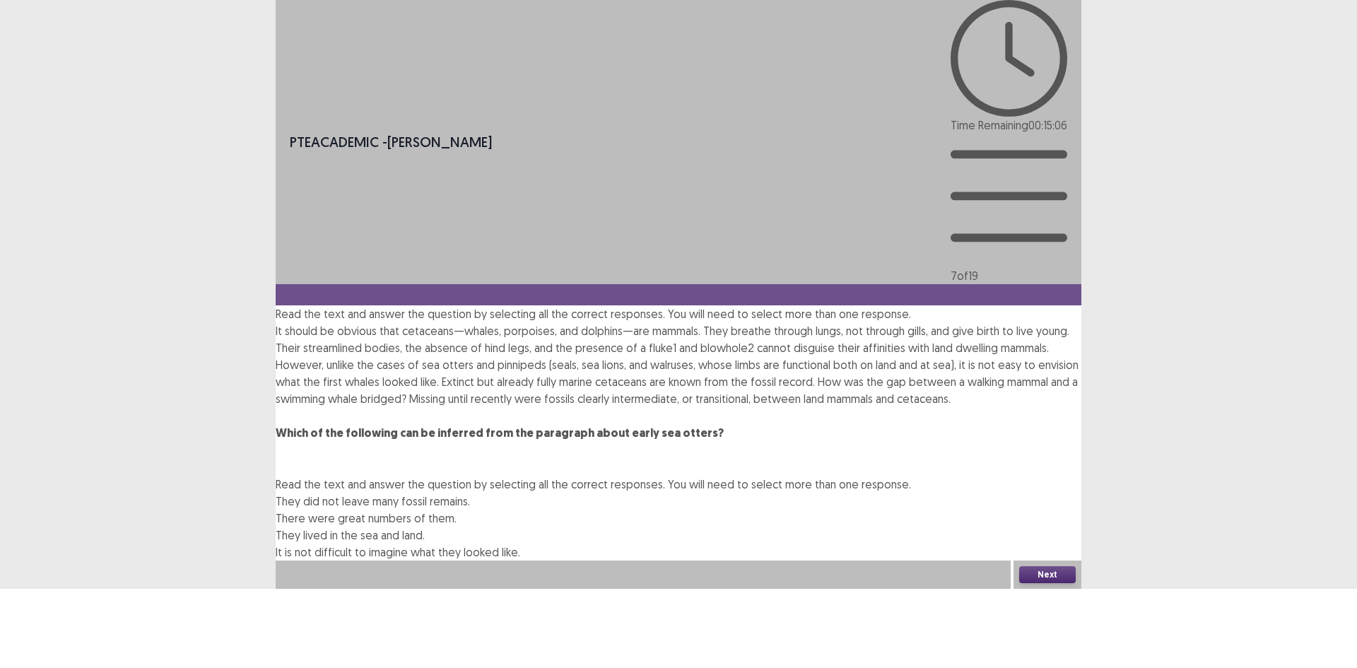
click at [470, 494] on span "They did not leave many fossil remains." at bounding box center [373, 501] width 194 height 14
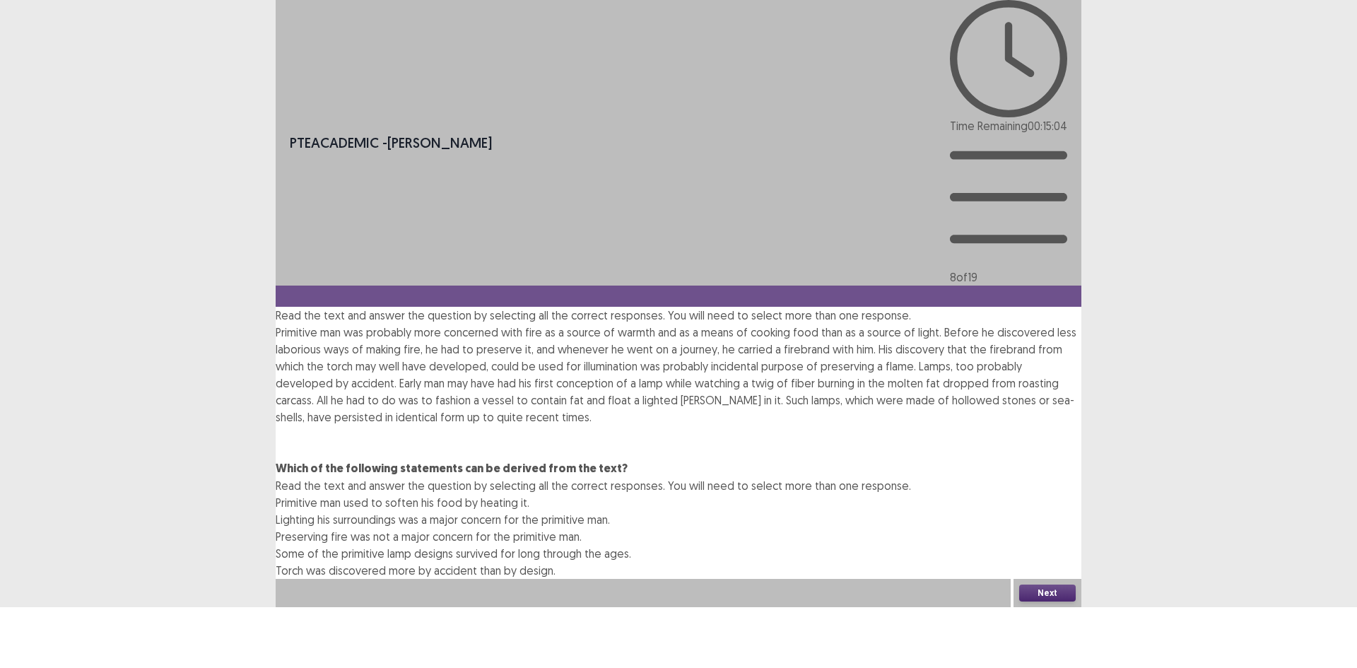
drag, startPoint x: 702, startPoint y: 166, endPoint x: 706, endPoint y: 189, distance: 23.7
click at [529, 495] on span "Primitive man used to soften his food by heating it." at bounding box center [403, 502] width 254 height 14
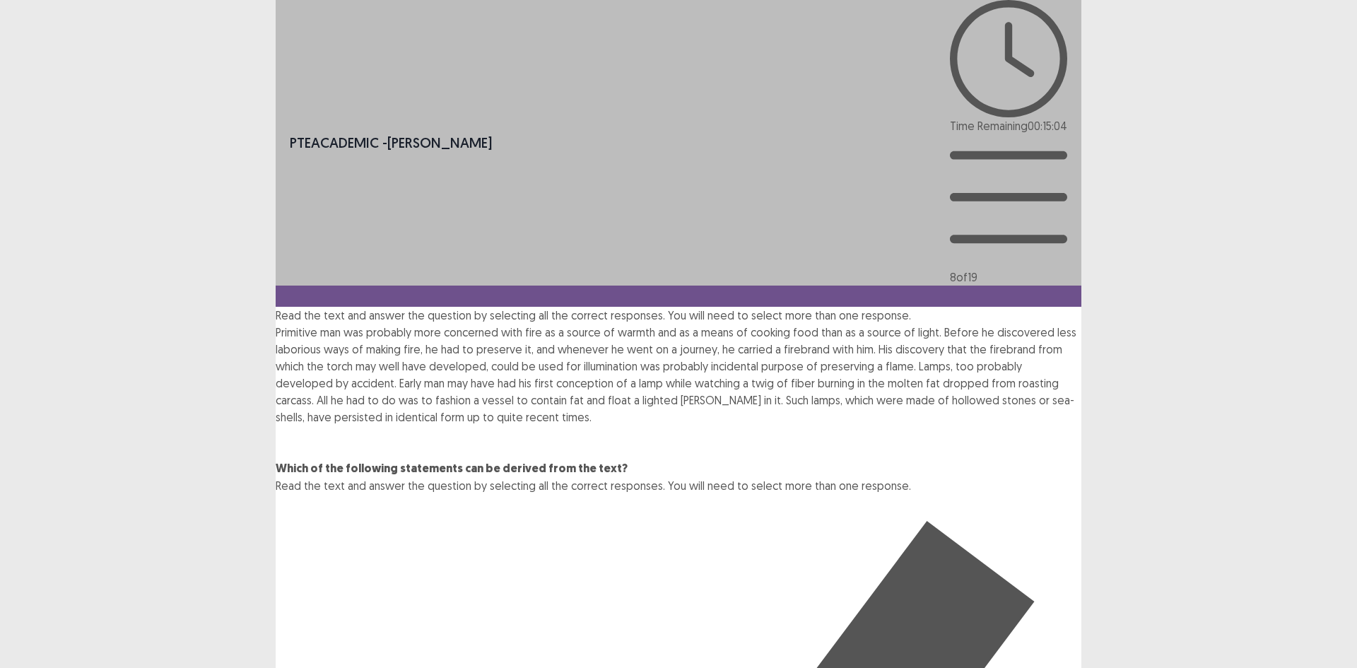
drag, startPoint x: 715, startPoint y: 230, endPoint x: 715, endPoint y: 244, distance: 14.1
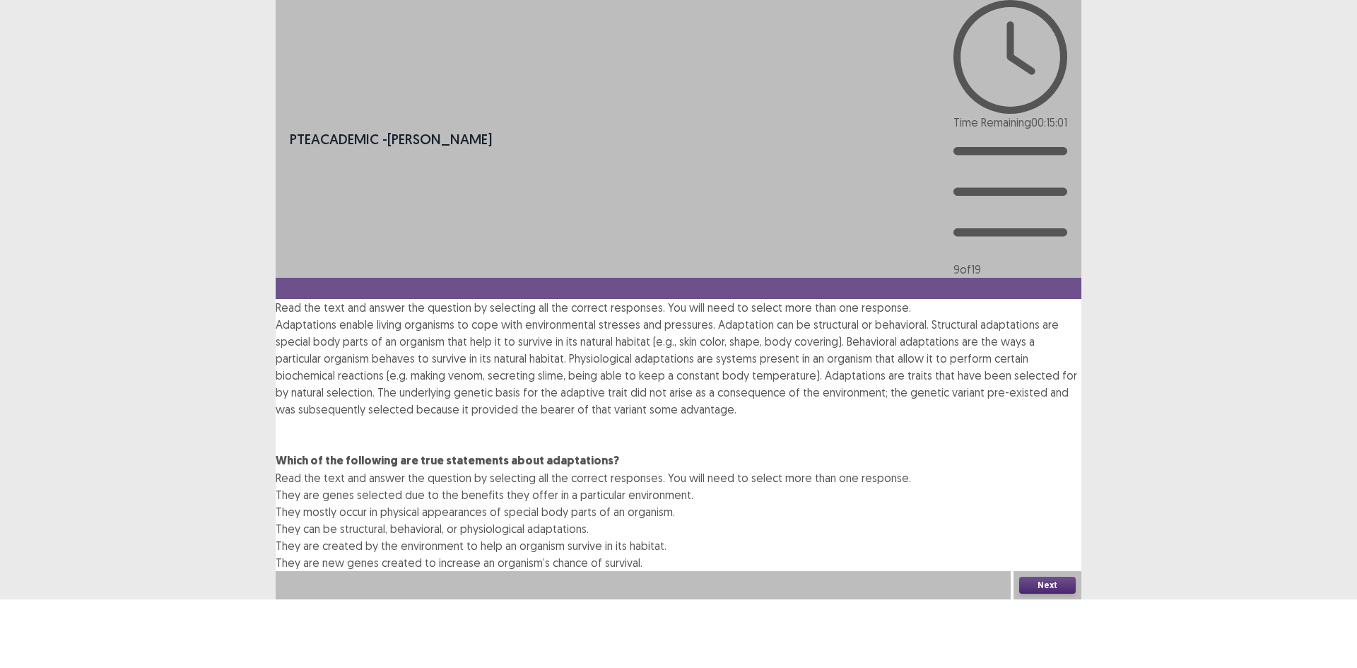
click at [675, 505] on span "They mostly occur in physical appearances of special body parts of an organism." at bounding box center [475, 512] width 399 height 14
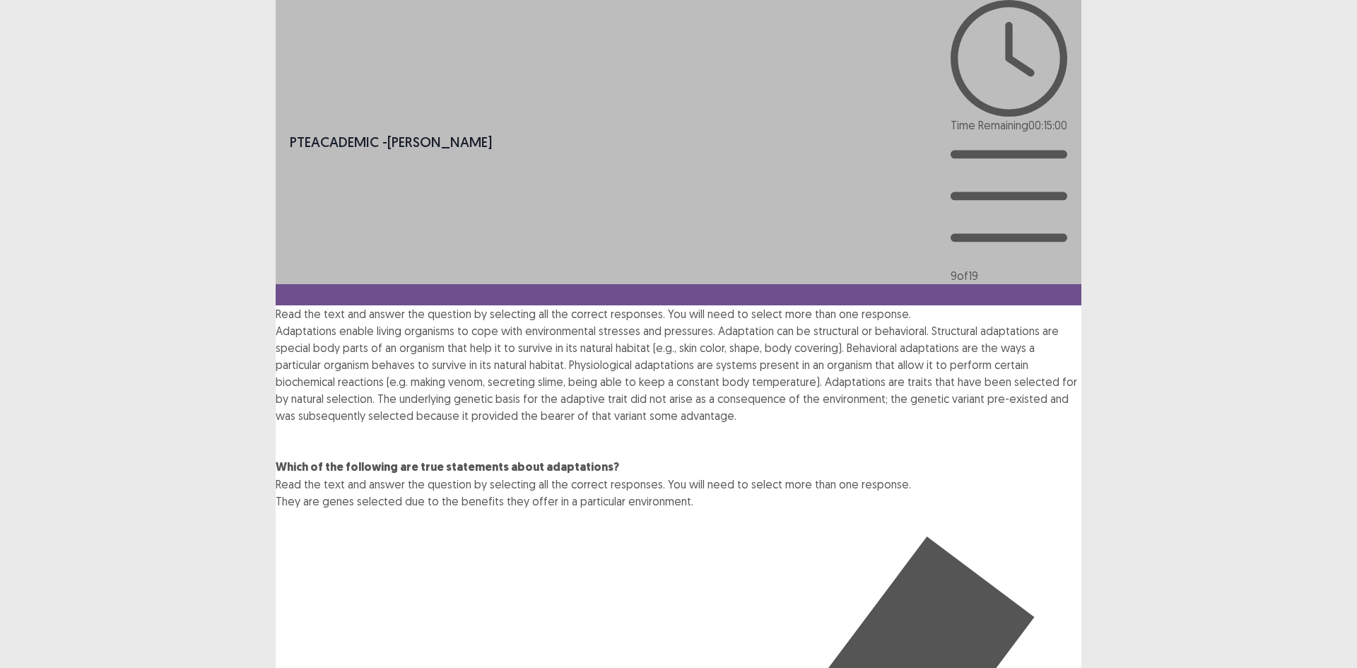
drag, startPoint x: 722, startPoint y: 170, endPoint x: 791, endPoint y: 313, distance: 159.3
click at [693, 494] on span "They are genes selected due to the benefits they offer in a particular environm…" at bounding box center [485, 501] width 418 height 14
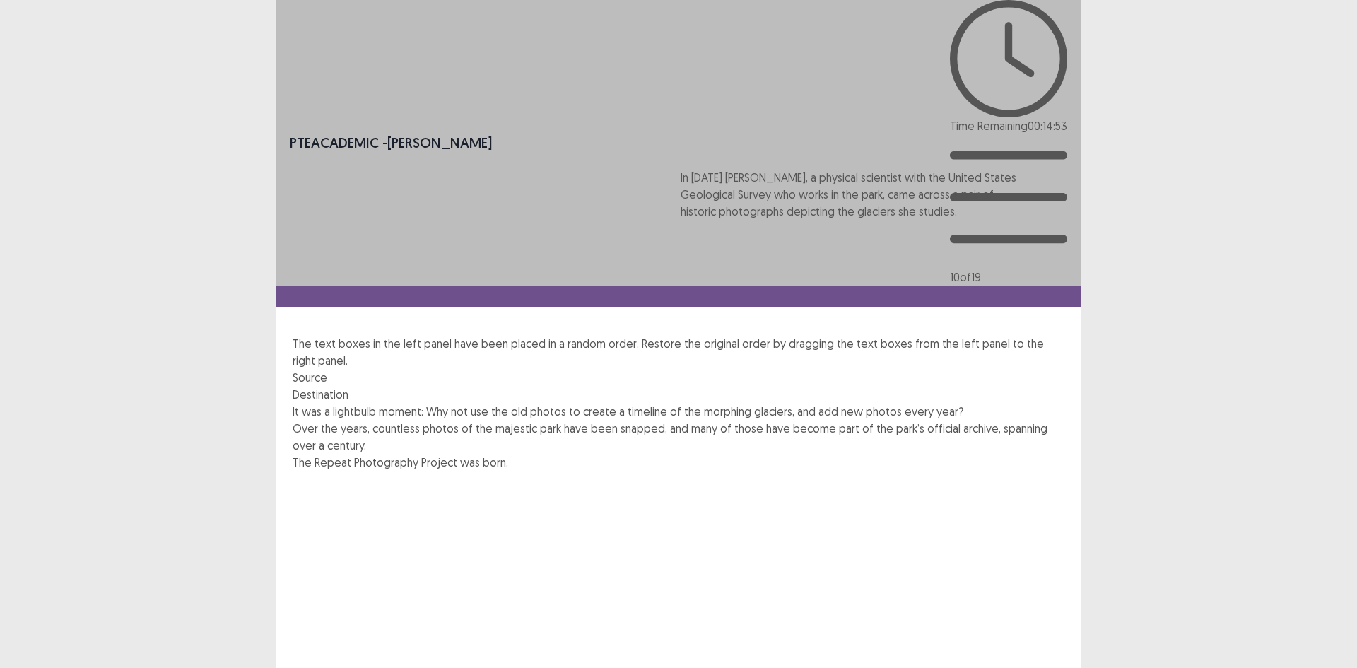
drag, startPoint x: 459, startPoint y: 408, endPoint x: 834, endPoint y: 210, distance: 424.2
click at [840, 403] on div "It was a lightbulb moment: Why not use the old photos to create a timeline of t…" at bounding box center [679, 530] width 772 height 254
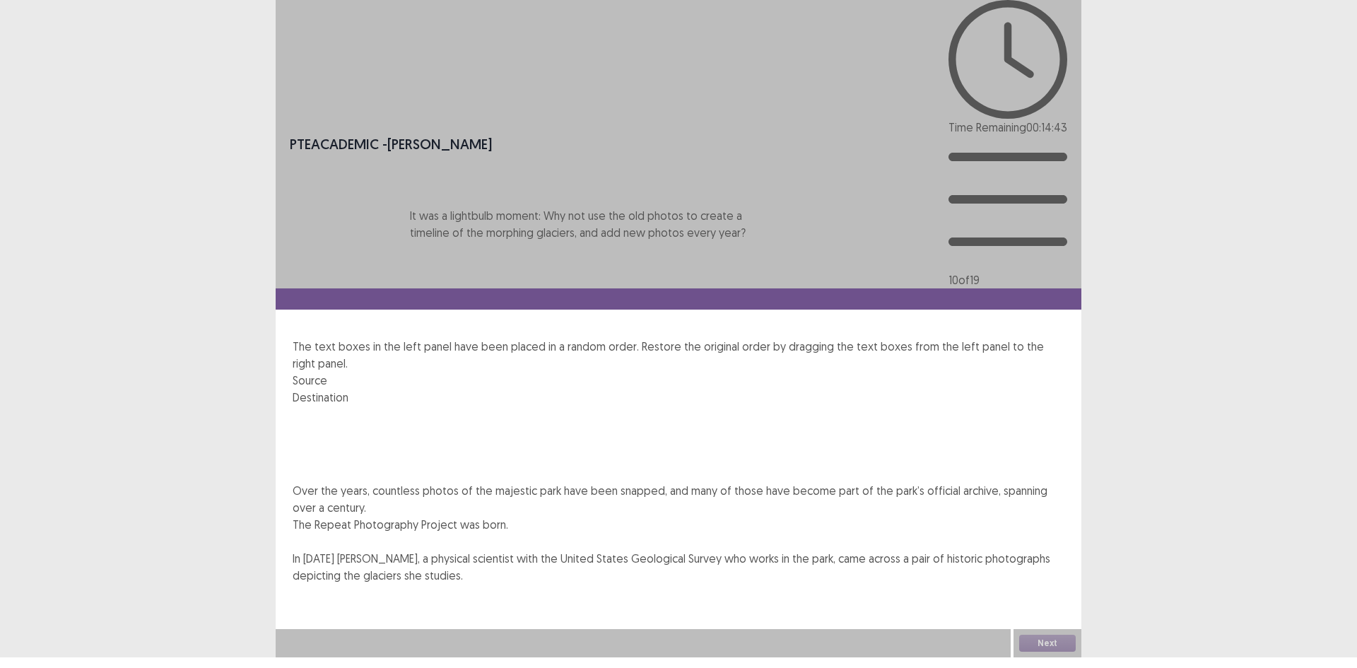
drag, startPoint x: 444, startPoint y: 225, endPoint x: 735, endPoint y: 296, distance: 299.7
click at [735, 406] on div "It was a lightbulb moment: Why not use the old photos to create a timeline of t…" at bounding box center [679, 503] width 772 height 195
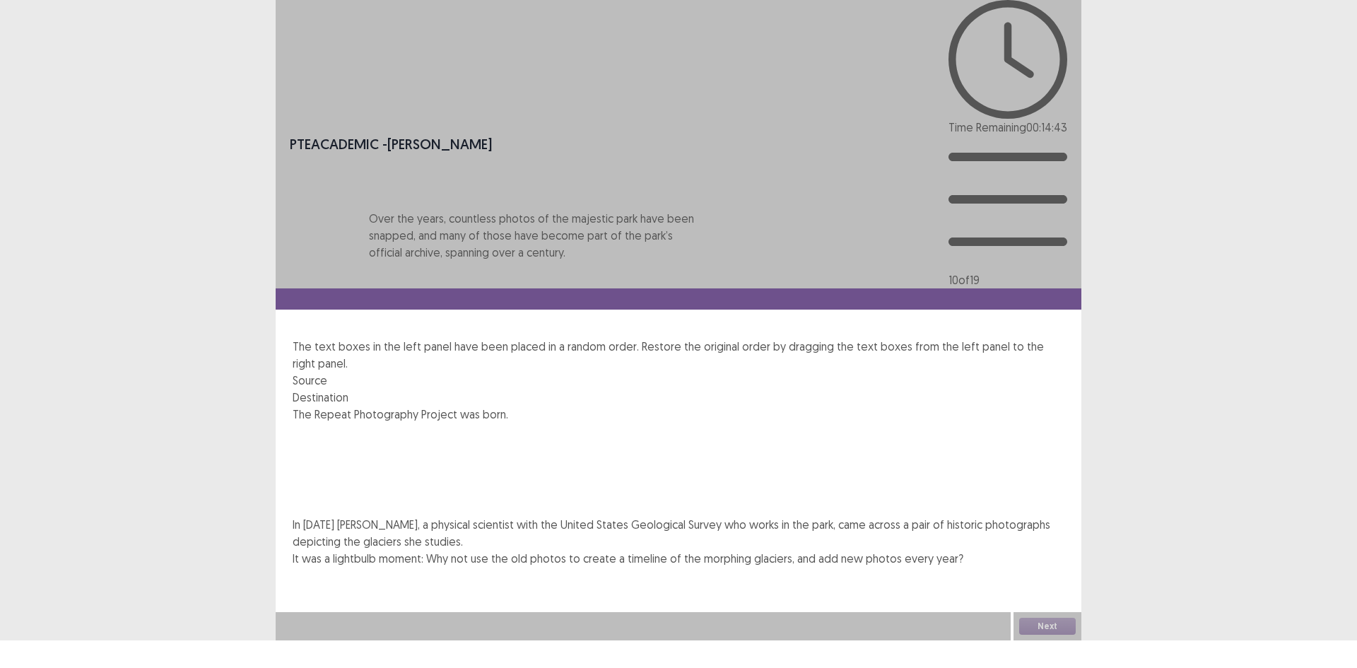
drag, startPoint x: 462, startPoint y: 221, endPoint x: 802, endPoint y: 376, distance: 373.4
click at [801, 406] on div "Over the years, countless photos of the majestic park have been snapped, and ma…" at bounding box center [679, 495] width 772 height 178
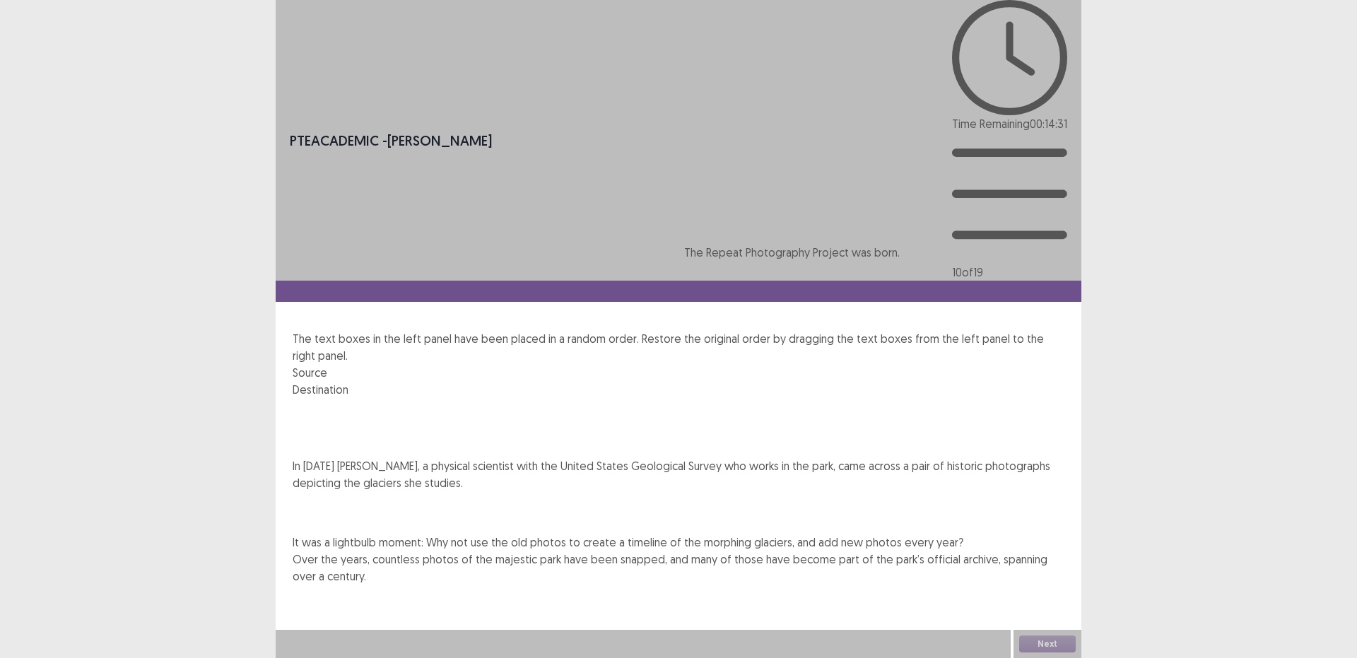
drag, startPoint x: 561, startPoint y: 194, endPoint x: 942, endPoint y: 266, distance: 387.6
click at [953, 398] on div "The Repeat Photography Project was born. In [DEMOGRAPHIC_DATA] [PERSON_NAME], a…" at bounding box center [679, 499] width 772 height 203
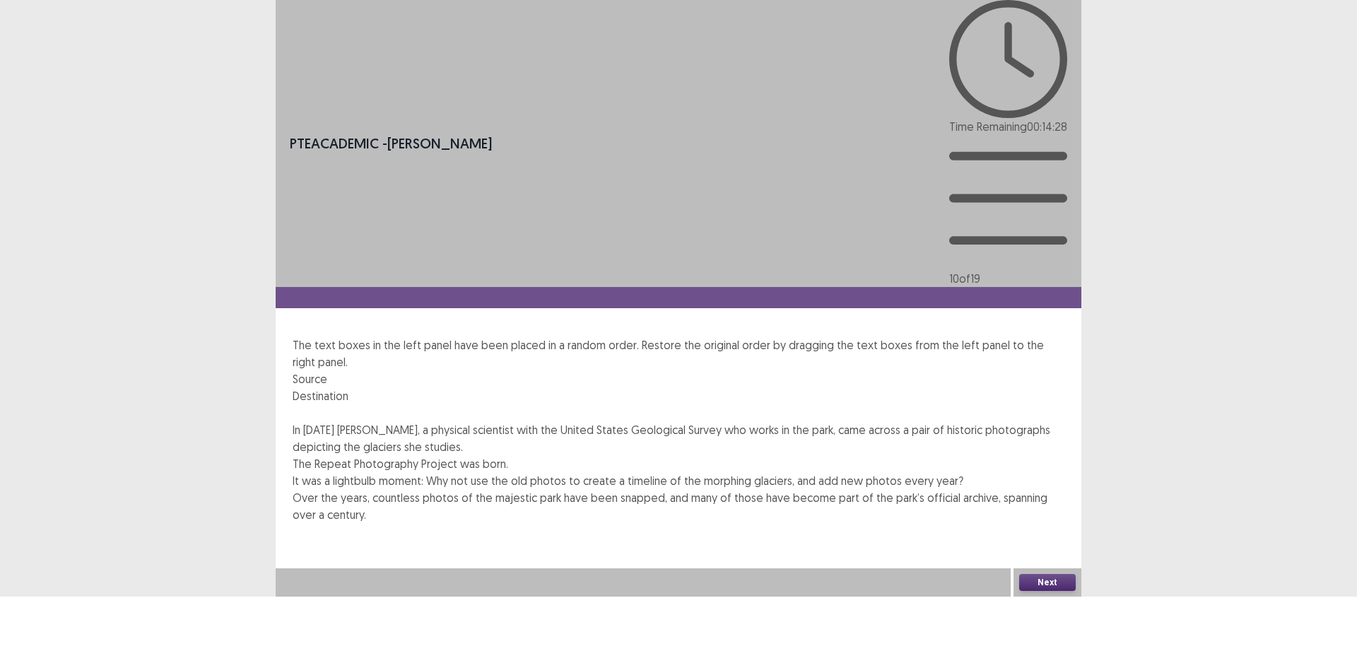
drag, startPoint x: 1044, startPoint y: 651, endPoint x: 960, endPoint y: 589, distance: 104.2
click at [951, 585] on div "PTE academic - [PERSON_NAME] Time Remaining 00 : 14 : 28 10 of 19 The text boxe…" at bounding box center [679, 298] width 806 height 596
click at [1041, 591] on button "Next" at bounding box center [1047, 582] width 57 height 17
click at [61, 630] on button "Confirm" at bounding box center [30, 642] width 61 height 25
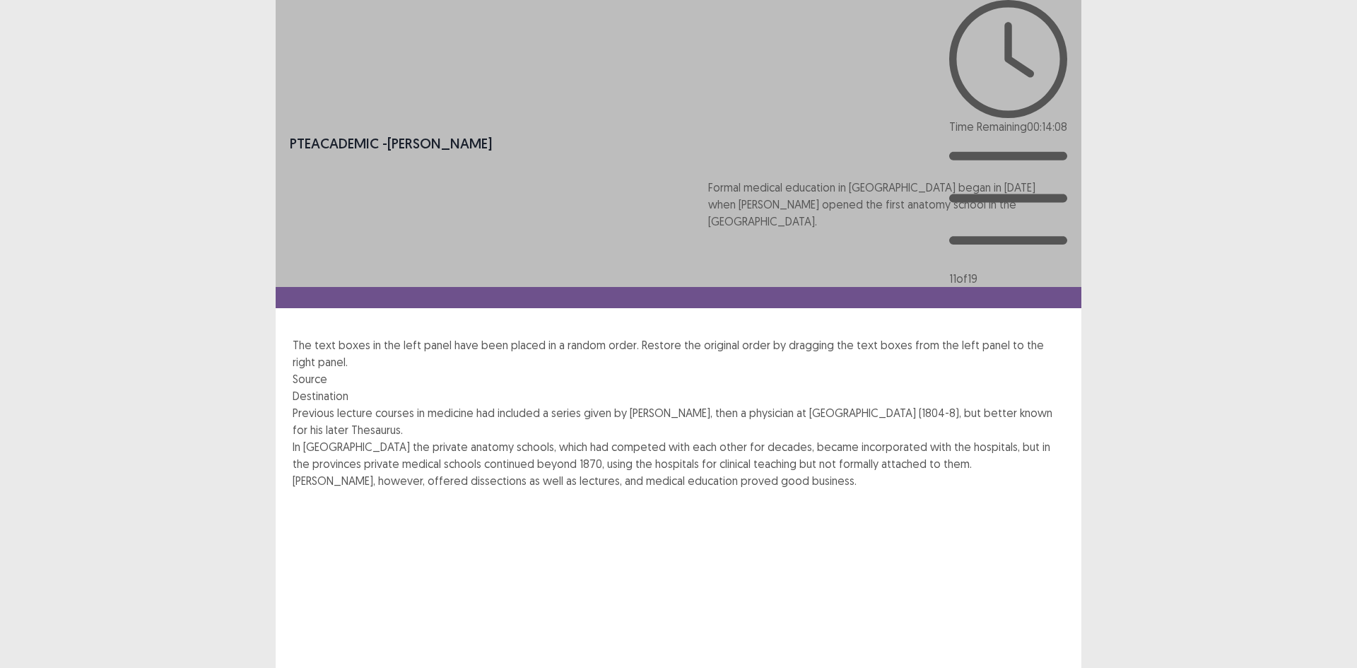
drag, startPoint x: 455, startPoint y: 305, endPoint x: 883, endPoint y: 232, distance: 433.6
click at [883, 404] on div "Previous lecture courses in medicine had included a series given by [PERSON_NAM…" at bounding box center [679, 539] width 772 height 271
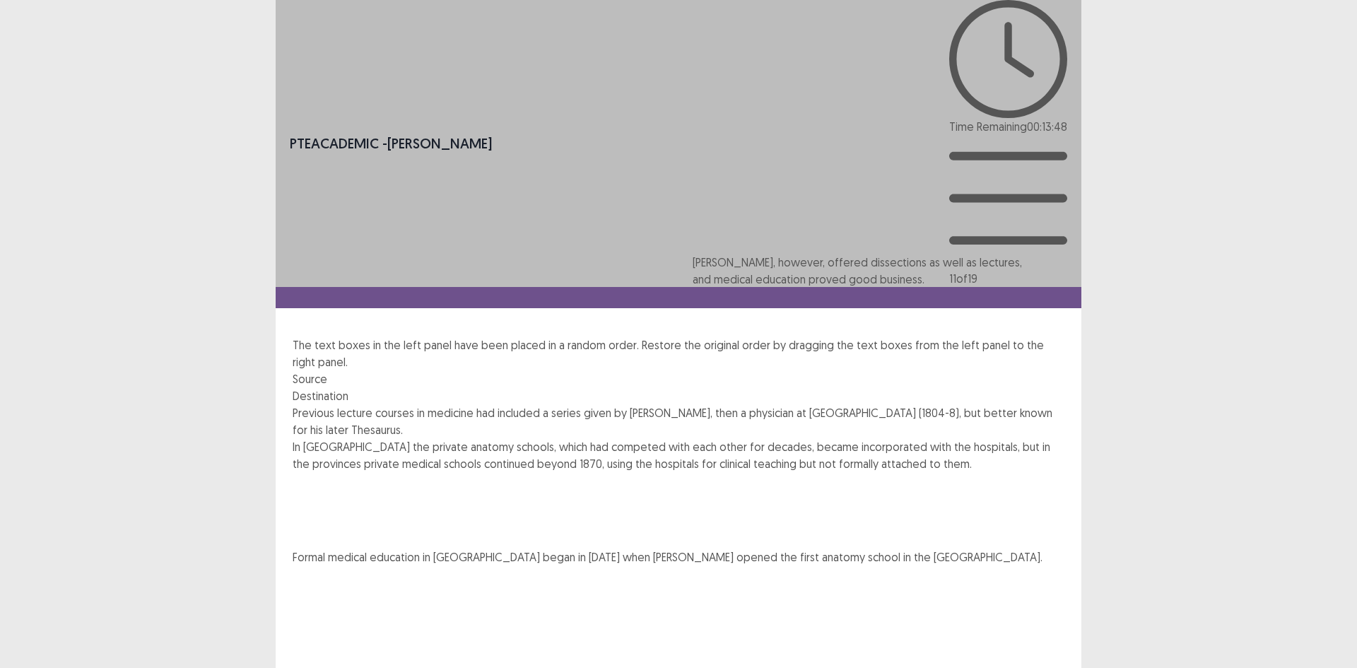
drag, startPoint x: 430, startPoint y: 401, endPoint x: 832, endPoint y: 287, distance: 417.8
click at [833, 404] on div "Previous lecture courses in medicine had included a series given by [PERSON_NAM…" at bounding box center [679, 522] width 772 height 237
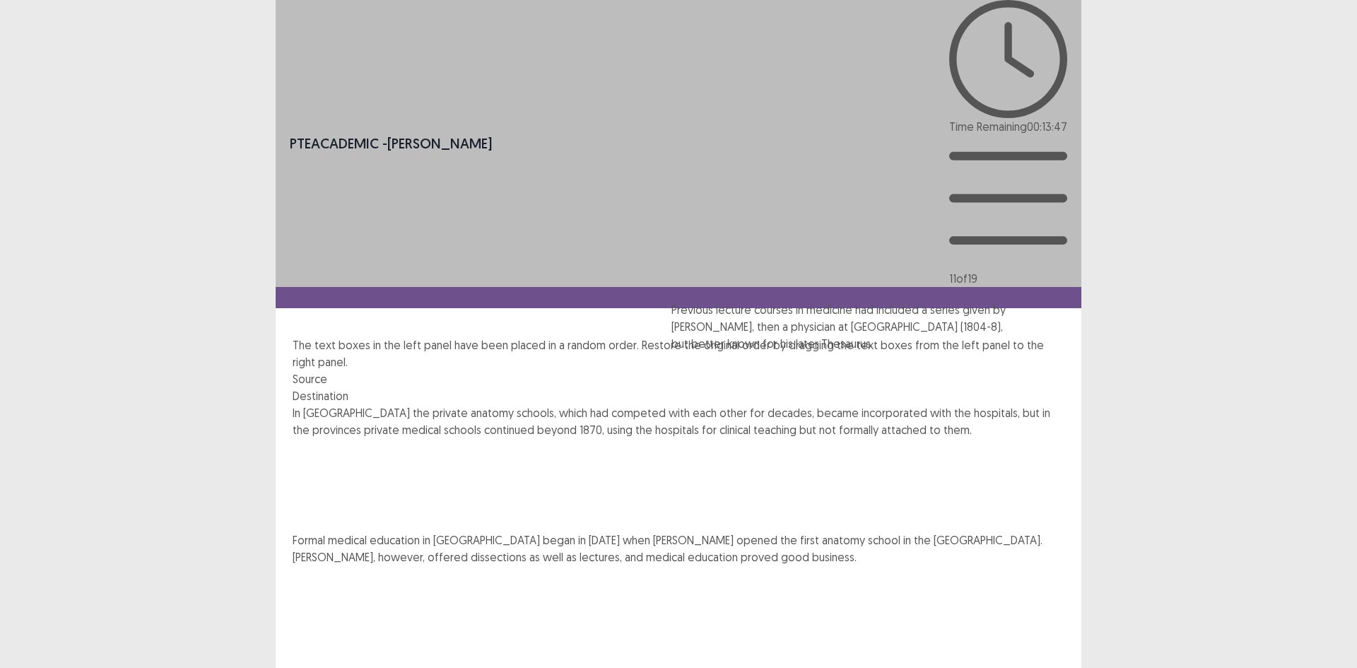
drag, startPoint x: 520, startPoint y: 201, endPoint x: 902, endPoint y: 337, distance: 405.6
click at [902, 404] on div "Previous lecture courses in medicine had included a series given by [PERSON_NAM…" at bounding box center [679, 531] width 772 height 254
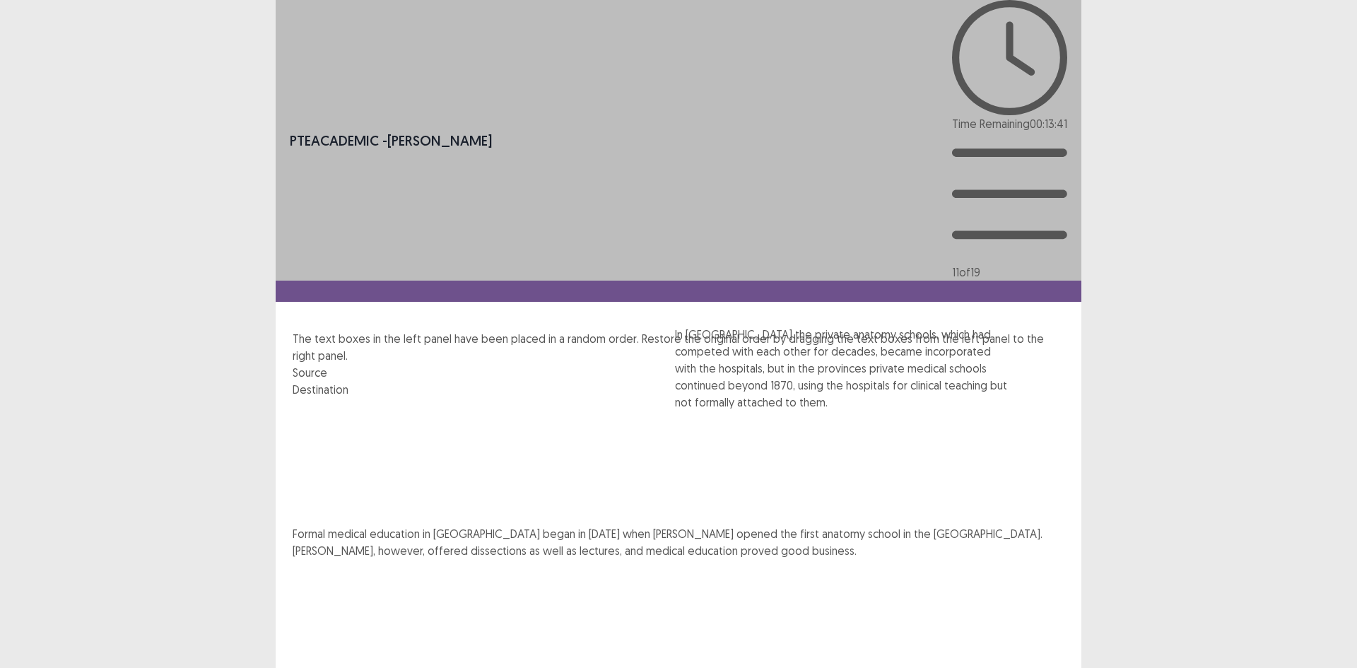
drag, startPoint x: 444, startPoint y: 232, endPoint x: 832, endPoint y: 387, distance: 417.4
click at [832, 398] on div "In [GEOGRAPHIC_DATA] the private anatomy schools, which had competed with each …" at bounding box center [679, 559] width 772 height 322
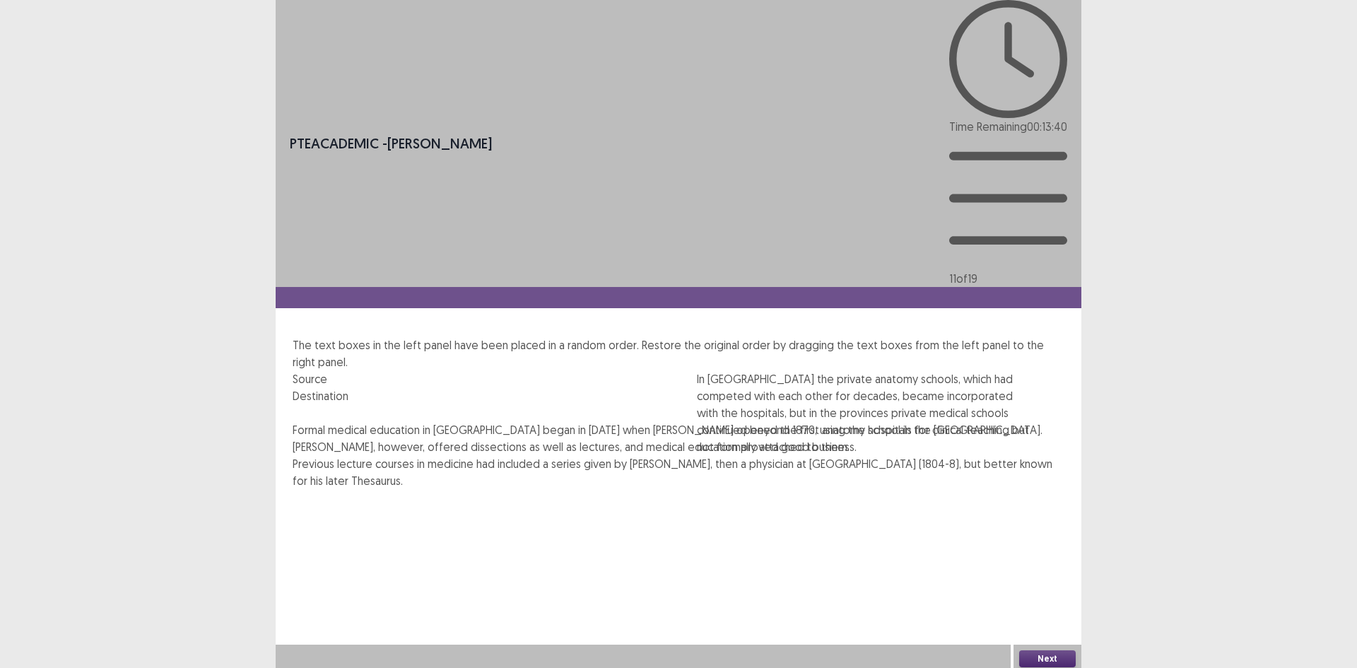
drag, startPoint x: 827, startPoint y: 370, endPoint x: 827, endPoint y: 449, distance: 78.4
click at [827, 449] on div "Formal medical education in [GEOGRAPHIC_DATA] began in [DATE] when [PERSON_NAME…" at bounding box center [679, 510] width 772 height 178
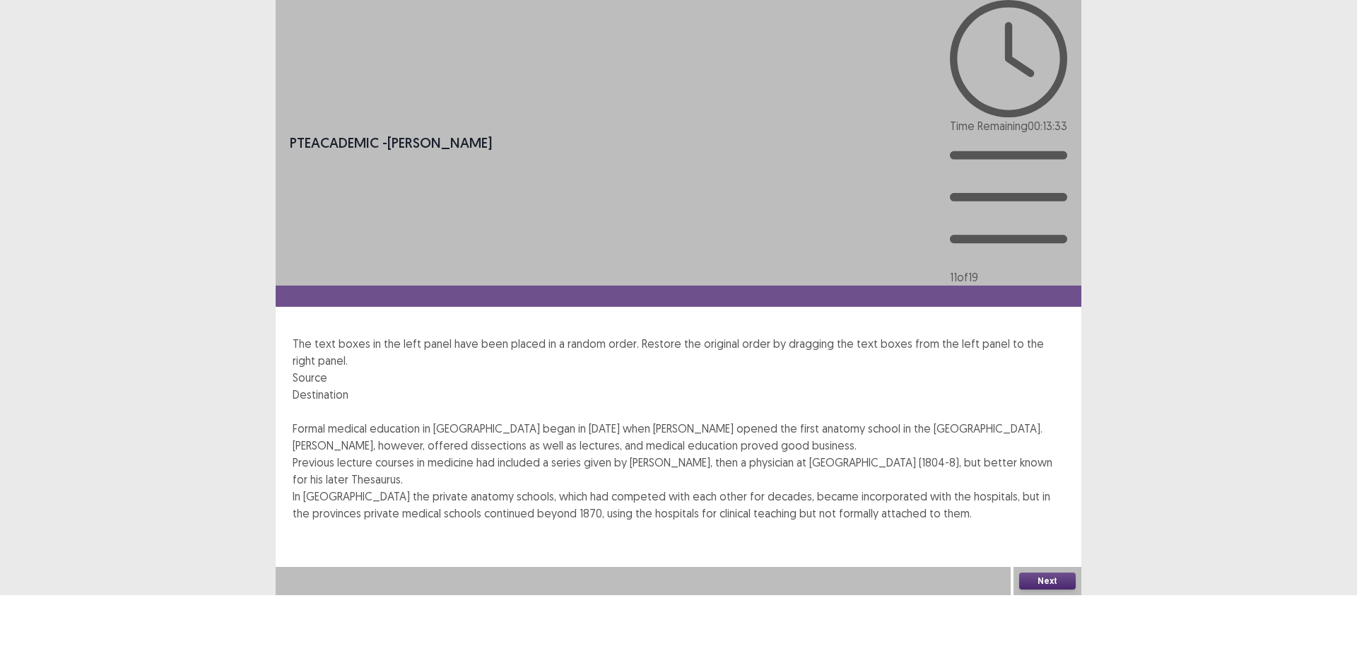
click at [1046, 589] on button "Next" at bounding box center [1047, 580] width 57 height 17
click at [727, 629] on footer "Confirm Cancel" at bounding box center [678, 641] width 1357 height 25
click at [725, 629] on footer "Confirm Cancel" at bounding box center [678, 641] width 1357 height 25
click at [61, 629] on button "Confirm" at bounding box center [30, 641] width 61 height 25
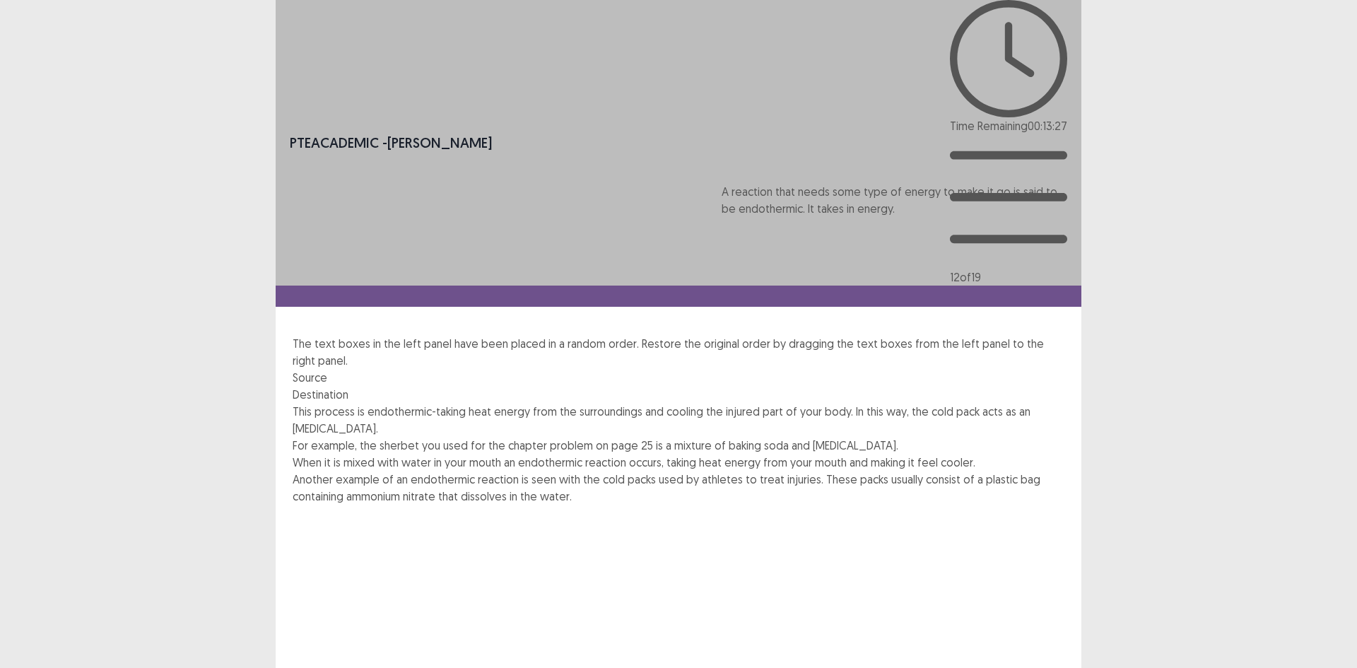
drag, startPoint x: 496, startPoint y: 338, endPoint x: 910, endPoint y: 215, distance: 432.1
click at [910, 403] on div "This process is endothermic-taking heat energy from the surroundings and coolin…" at bounding box center [679, 530] width 772 height 254
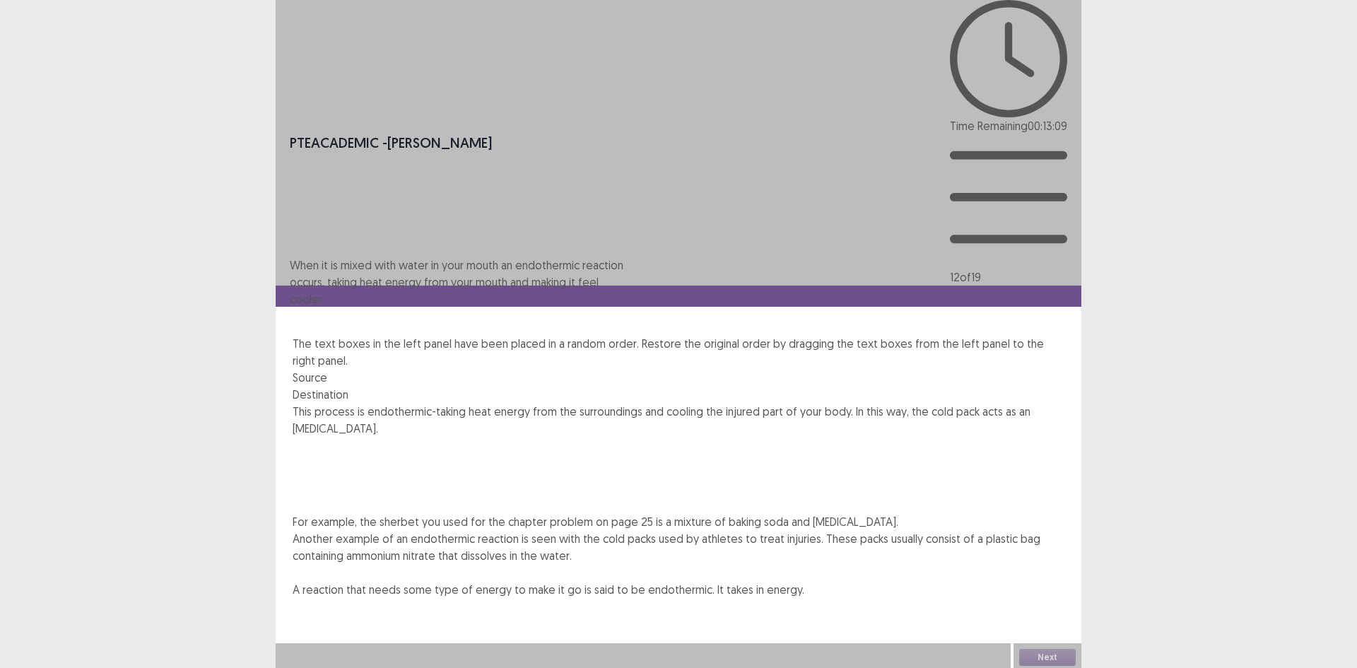
drag, startPoint x: 509, startPoint y: 334, endPoint x: 507, endPoint y: 264, distance: 70.7
click at [507, 403] on div "This process is endothermic-taking heat energy from the surroundings and coolin…" at bounding box center [679, 483] width 772 height 161
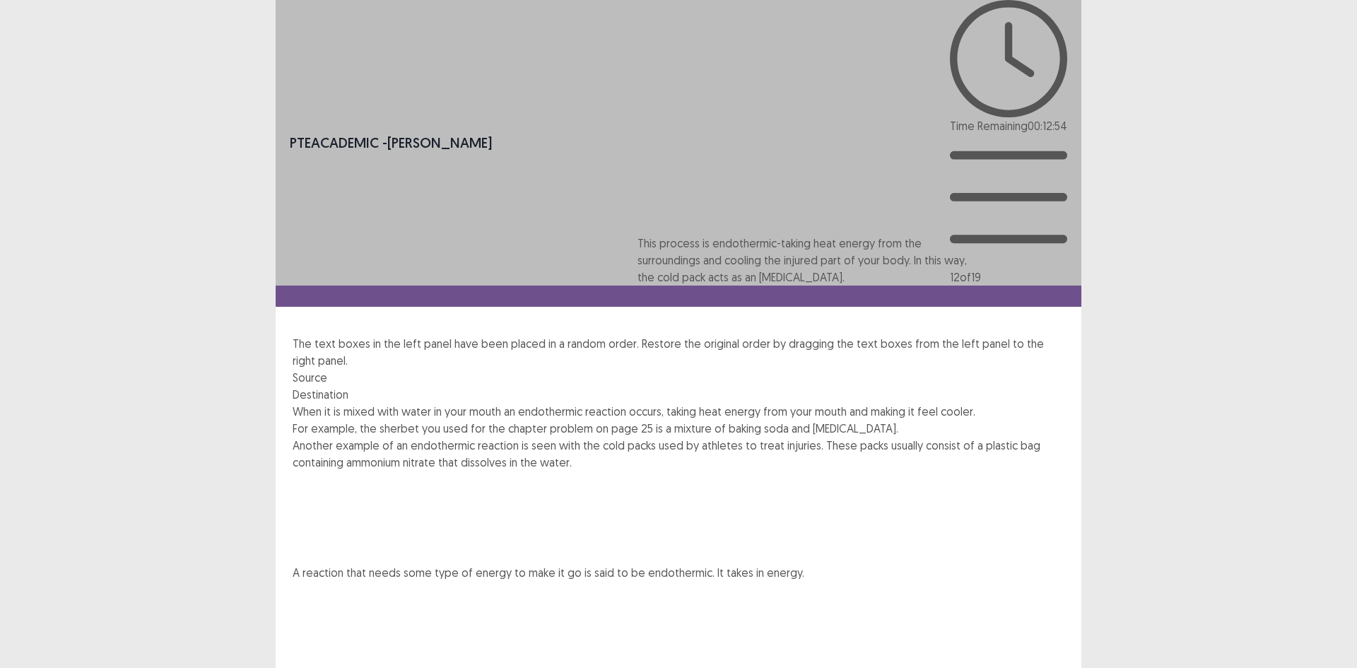
drag, startPoint x: 556, startPoint y: 231, endPoint x: 842, endPoint y: 279, distance: 289.5
click at [844, 403] on div "This process is endothermic-taking heat energy from the surroundings and coolin…" at bounding box center [679, 538] width 772 height 271
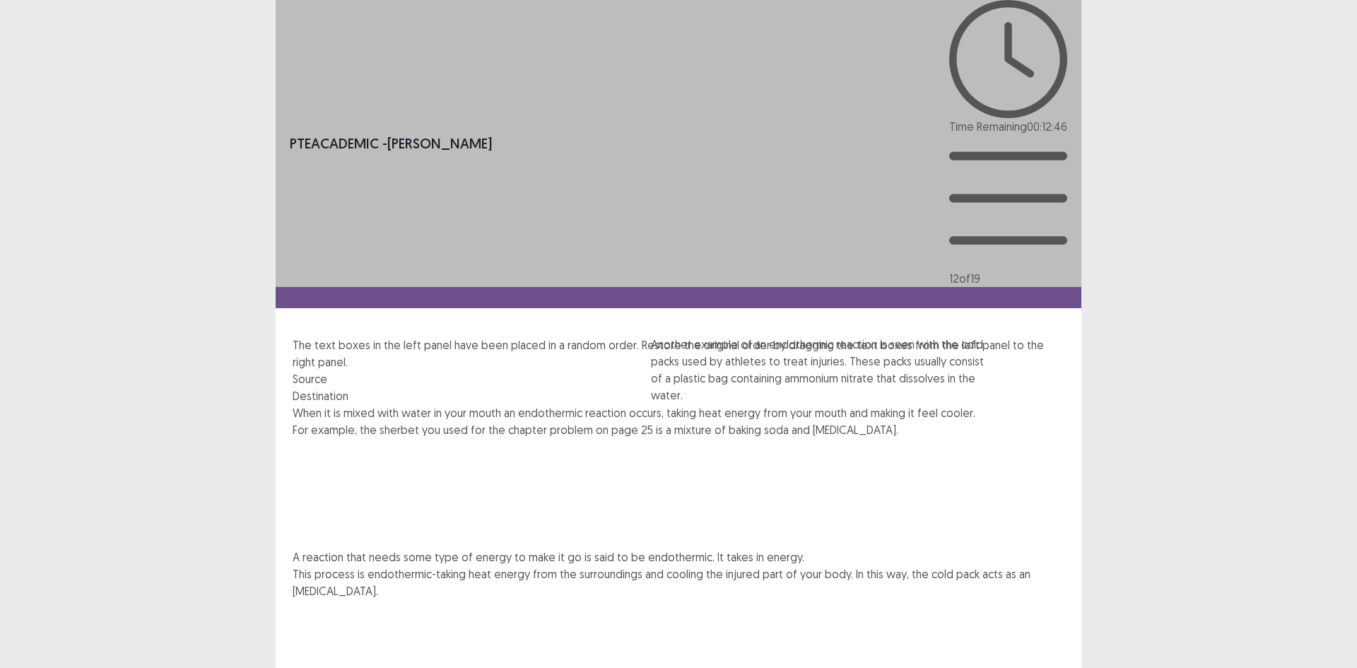
drag, startPoint x: 454, startPoint y: 358, endPoint x: 838, endPoint y: 382, distance: 384.4
click at [841, 404] on div "When it is mixed with water in your mouth an endothermic reaction occurs, takin…" at bounding box center [679, 556] width 772 height 305
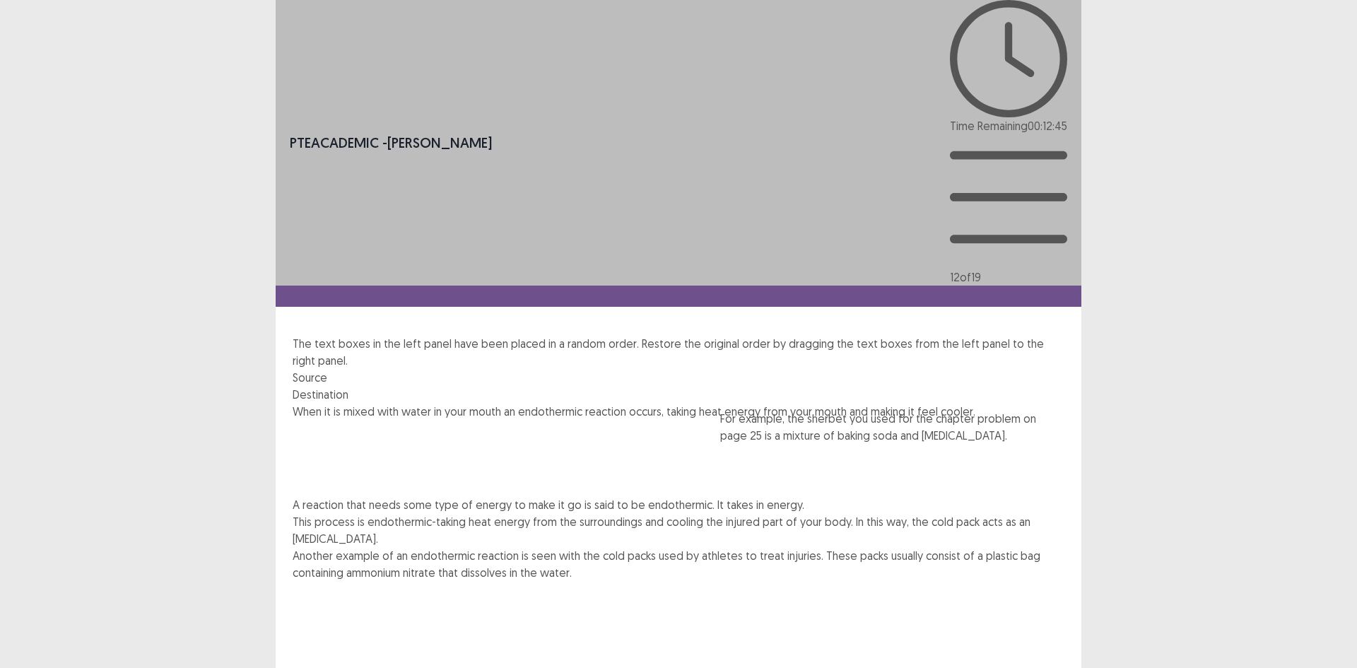
drag, startPoint x: 495, startPoint y: 278, endPoint x: 899, endPoint y: 443, distance: 436.7
click at [908, 447] on div "When it is mixed with water in your mouth an endothermic reaction occurs, takin…" at bounding box center [679, 530] width 772 height 254
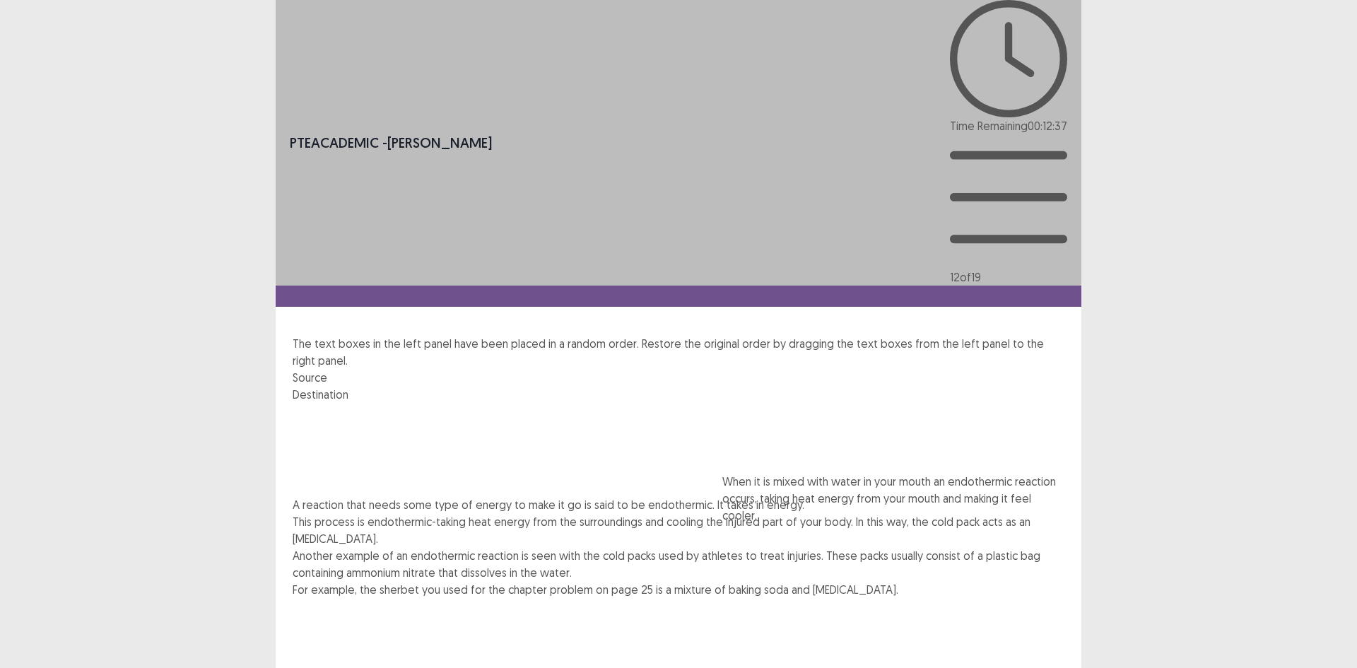
drag, startPoint x: 473, startPoint y: 206, endPoint x: 895, endPoint y: 504, distance: 516.6
click at [895, 504] on div "When it is mixed with water in your mouth an endothermic reaction occurs, takin…" at bounding box center [679, 547] width 772 height 288
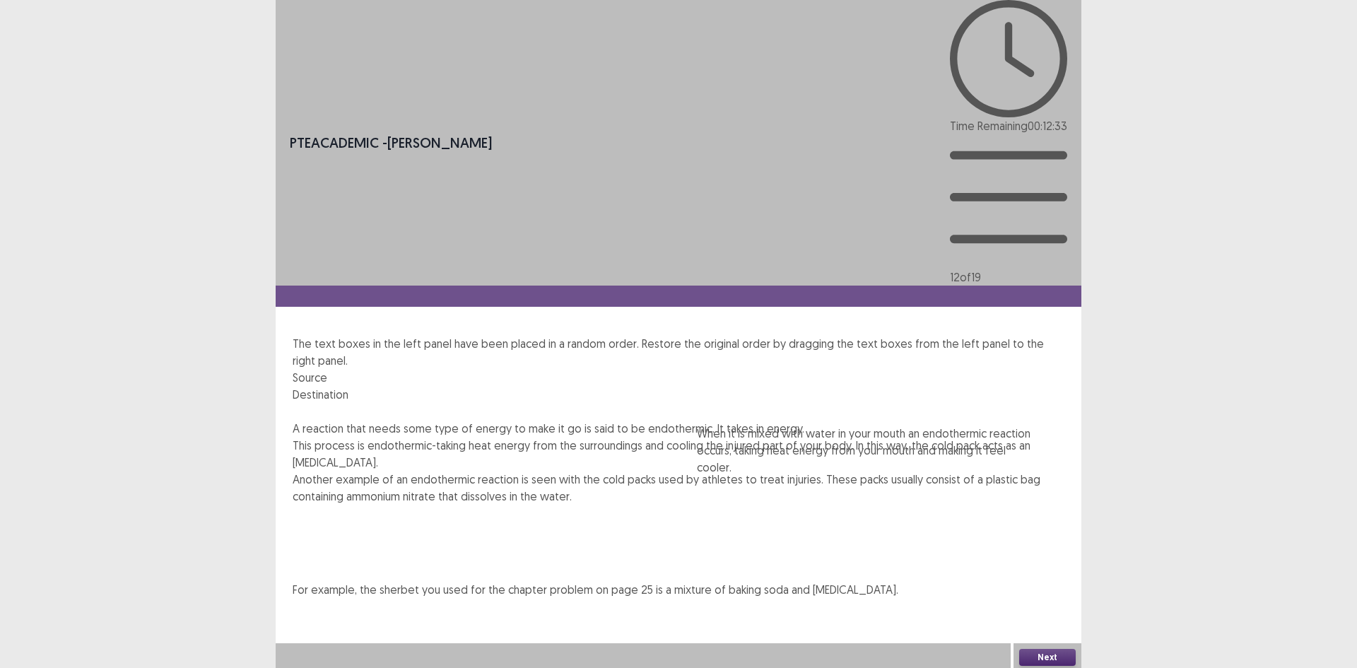
drag, startPoint x: 839, startPoint y: 511, endPoint x: 835, endPoint y: 419, distance: 92.0
click at [835, 420] on div "A reaction that needs some type of energy to make it go is said to be endotherm…" at bounding box center [679, 509] width 772 height 178
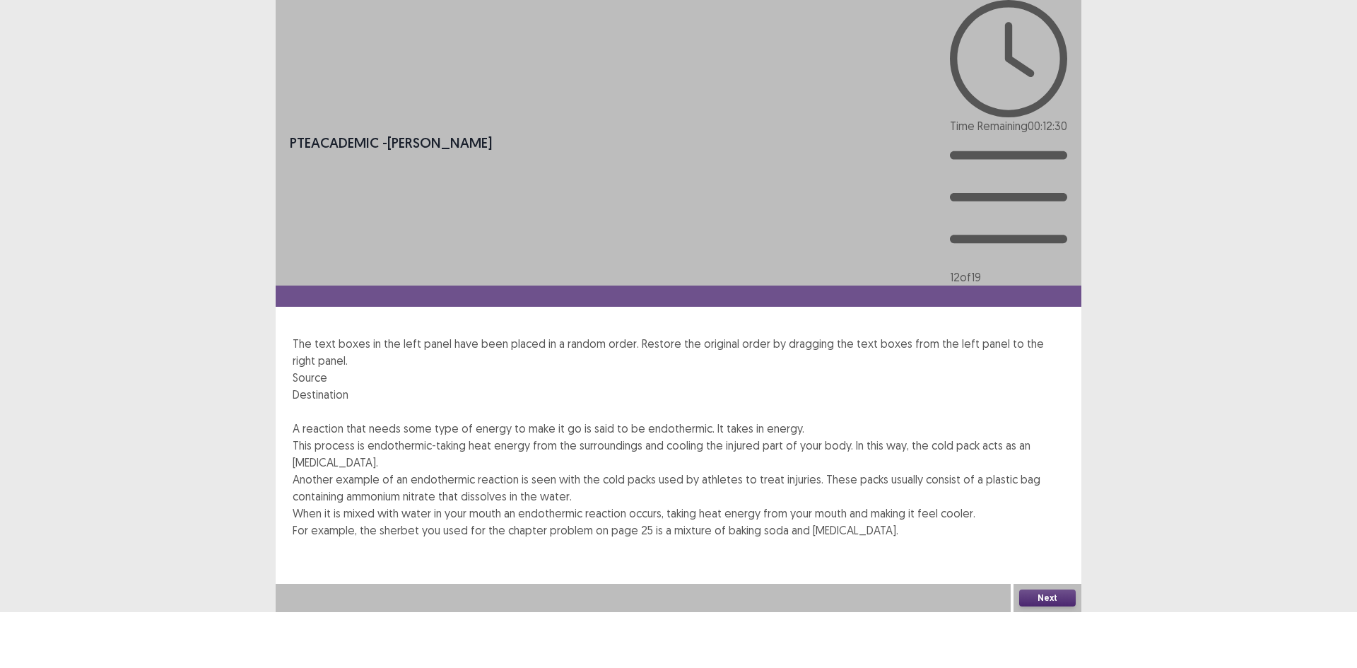
click at [1039, 606] on button "Next" at bounding box center [1047, 597] width 57 height 17
click at [61, 630] on button "Confirm" at bounding box center [30, 658] width 61 height 25
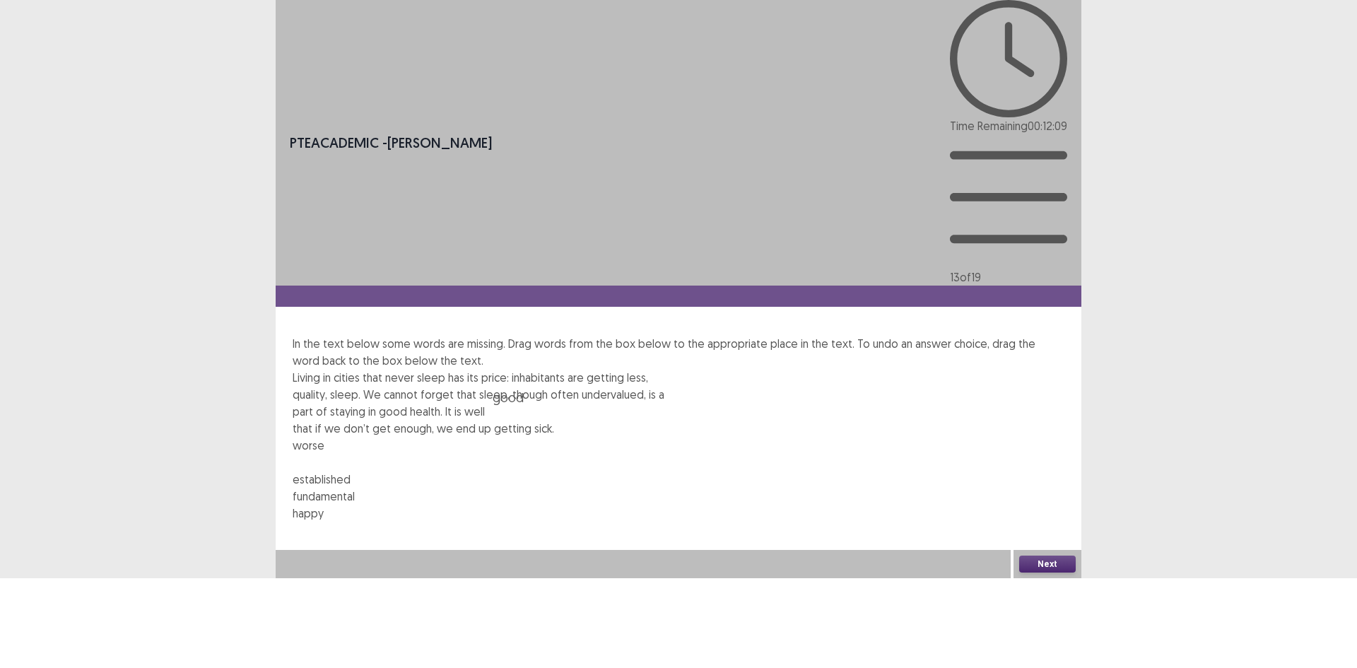
drag, startPoint x: 414, startPoint y: 218, endPoint x: 652, endPoint y: 152, distance: 247.0
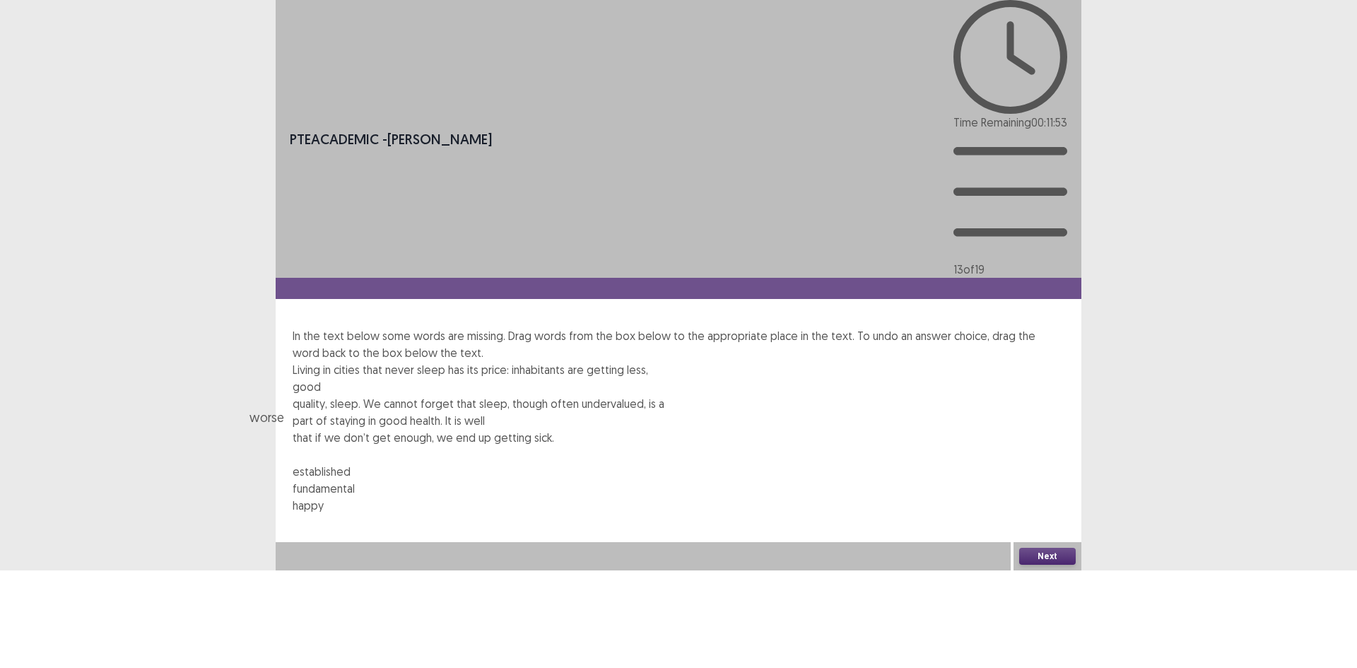
drag, startPoint x: 355, startPoint y: 218, endPoint x: 349, endPoint y: 172, distance: 46.4
drag, startPoint x: 491, startPoint y: 215, endPoint x: 324, endPoint y: 179, distance: 171.3
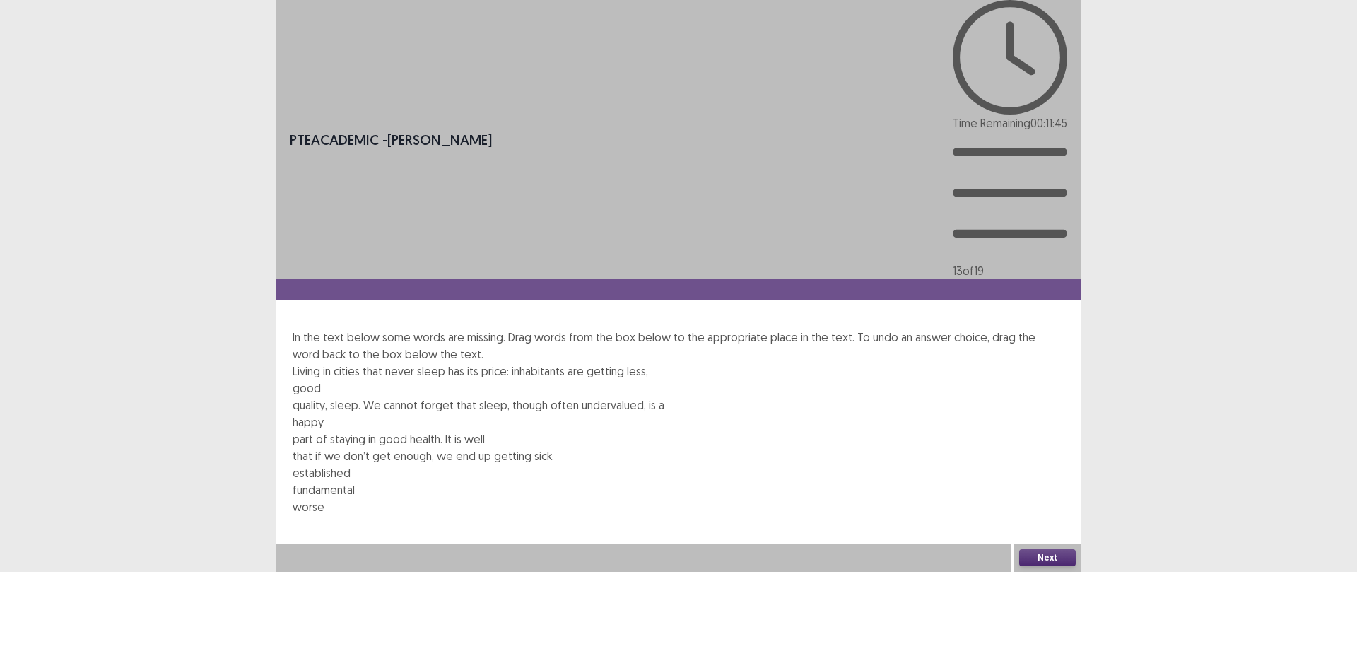
drag, startPoint x: 355, startPoint y: 216, endPoint x: 452, endPoint y: 232, distance: 98.2
click at [562, 362] on div "Living in cities that never sleep has its price: inhabitants are getting less, …" at bounding box center [679, 438] width 772 height 153
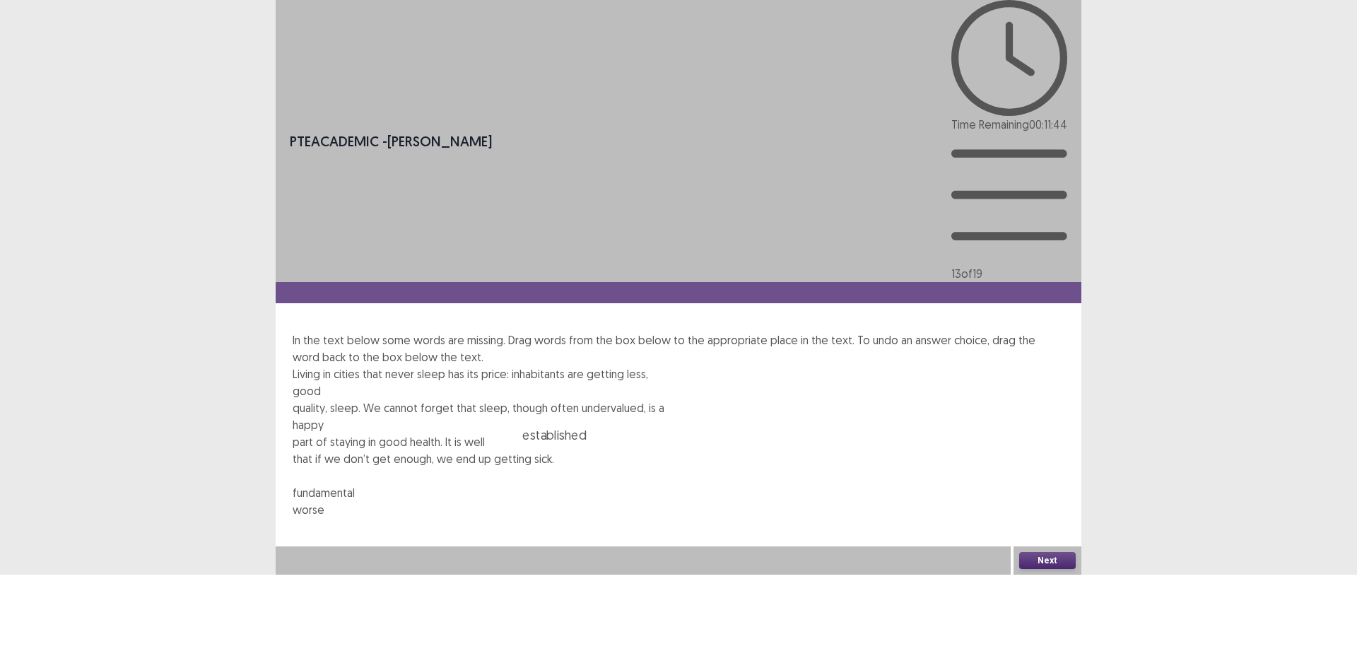
drag, startPoint x: 353, startPoint y: 217, endPoint x: 621, endPoint y: 176, distance: 271.6
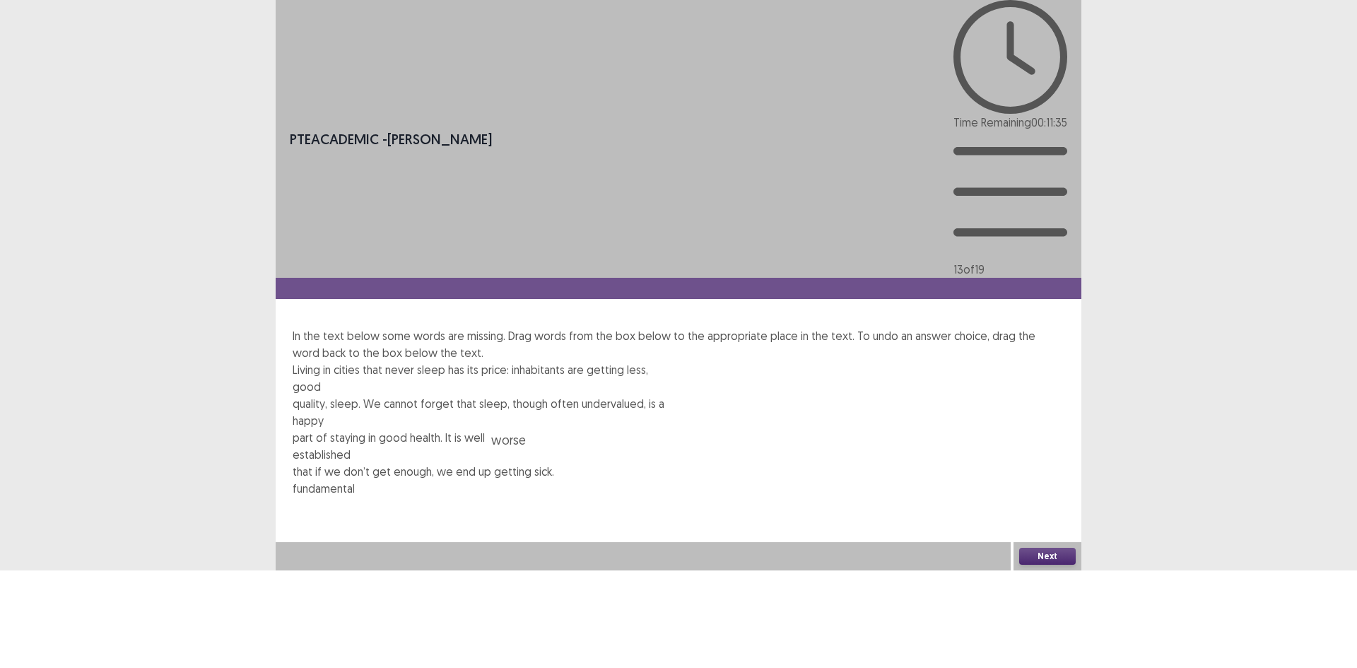
drag, startPoint x: 392, startPoint y: 219, endPoint x: 630, endPoint y: 153, distance: 246.3
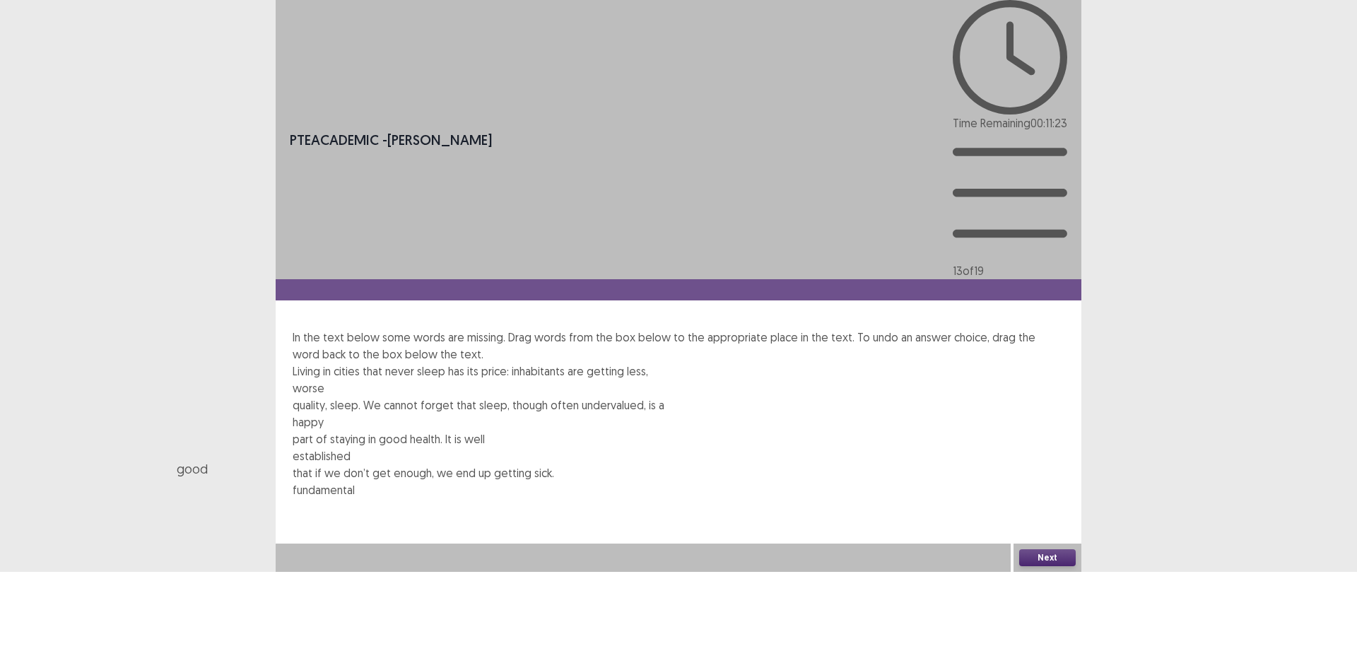
drag, startPoint x: 408, startPoint y: 220, endPoint x: 329, endPoint y: 180, distance: 88.5
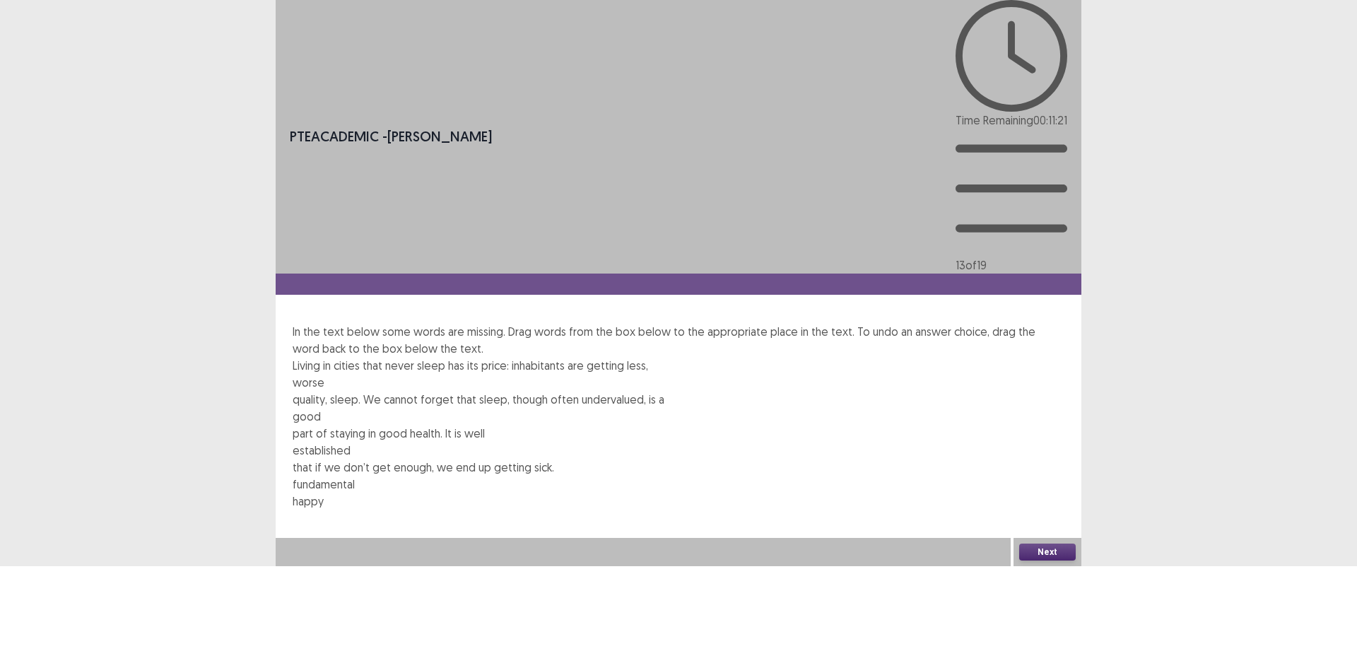
click at [1041, 560] on button "Next" at bounding box center [1047, 551] width 57 height 17
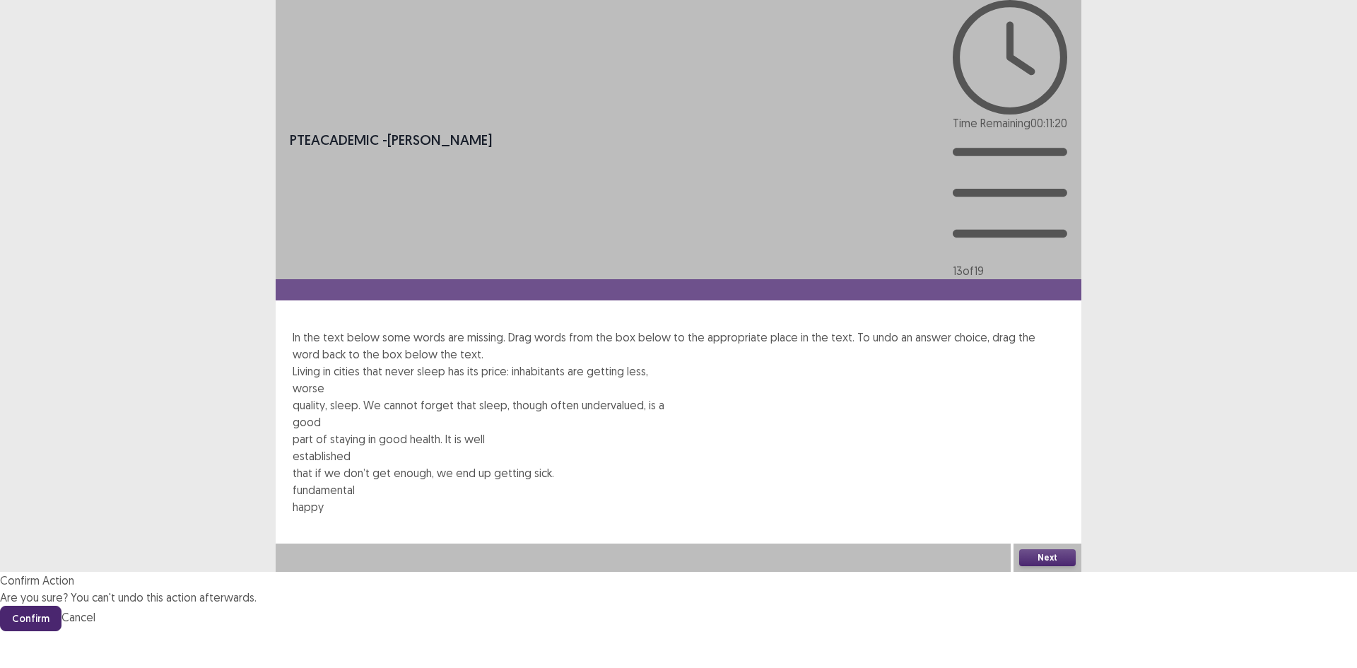
click at [61, 606] on button "Confirm" at bounding box center [30, 618] width 61 height 25
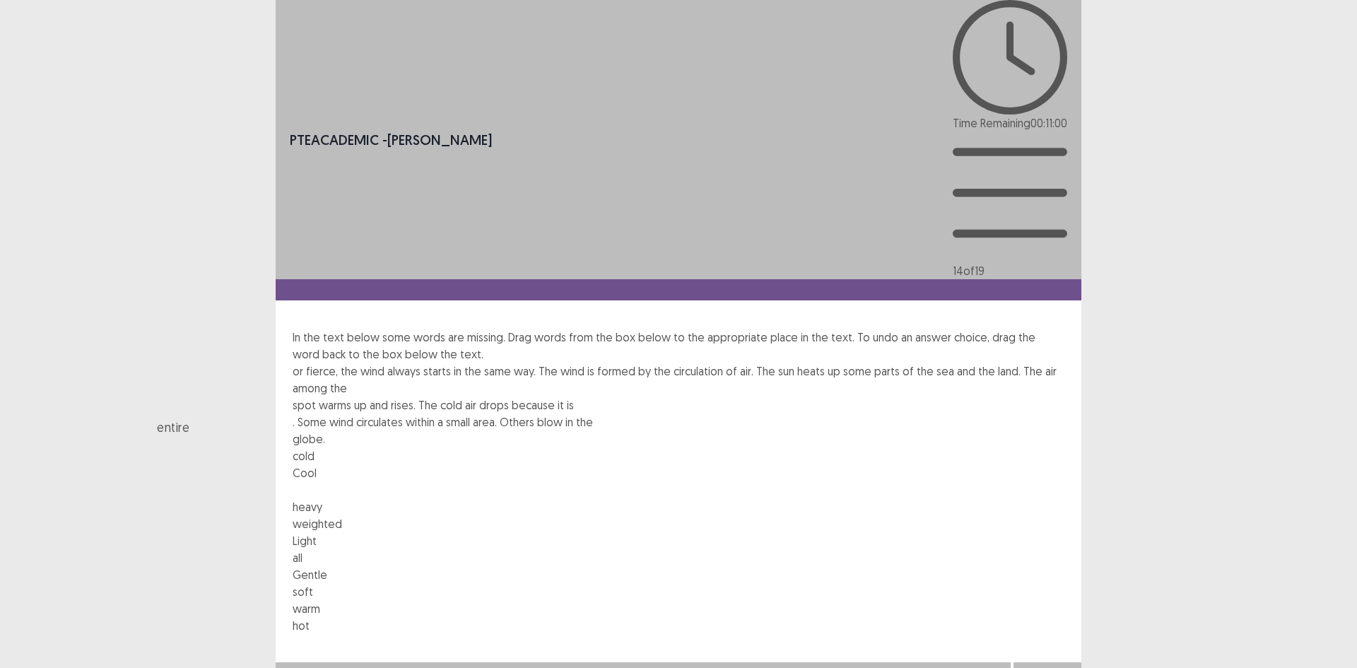
drag, startPoint x: 492, startPoint y: 240, endPoint x: 394, endPoint y: 175, distance: 116.8
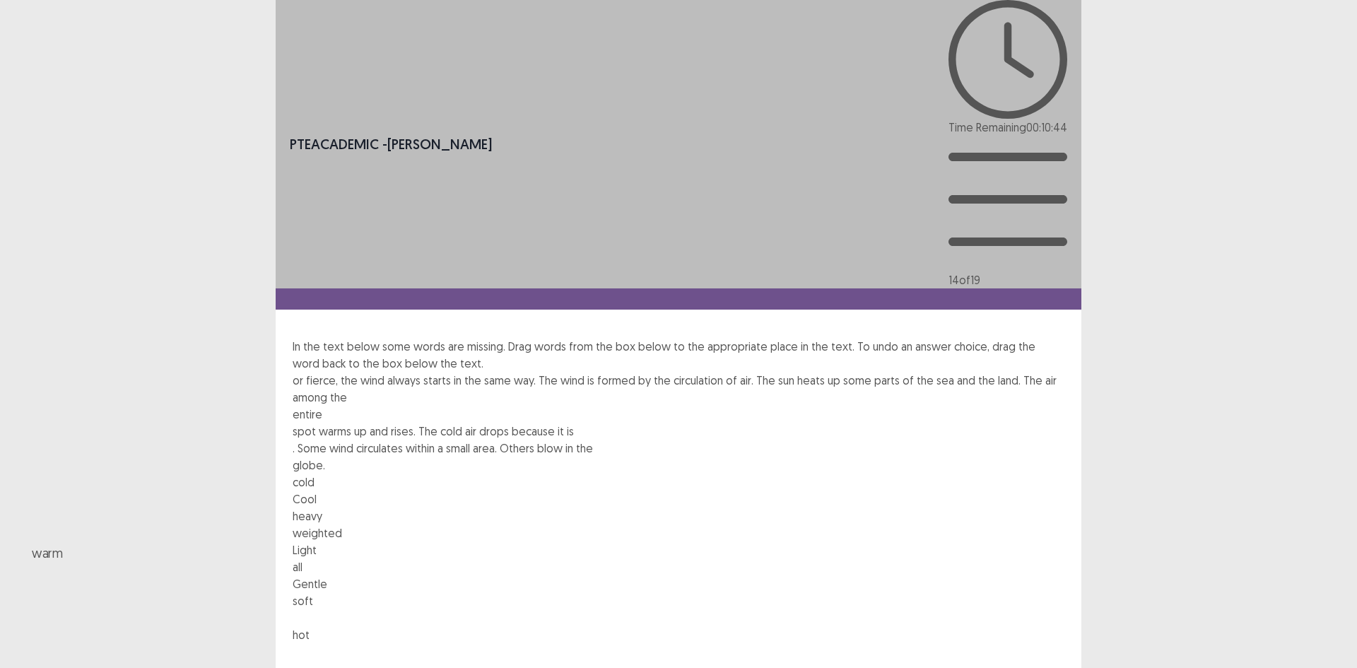
drag, startPoint x: 894, startPoint y: 229, endPoint x: 712, endPoint y: 178, distance: 188.6
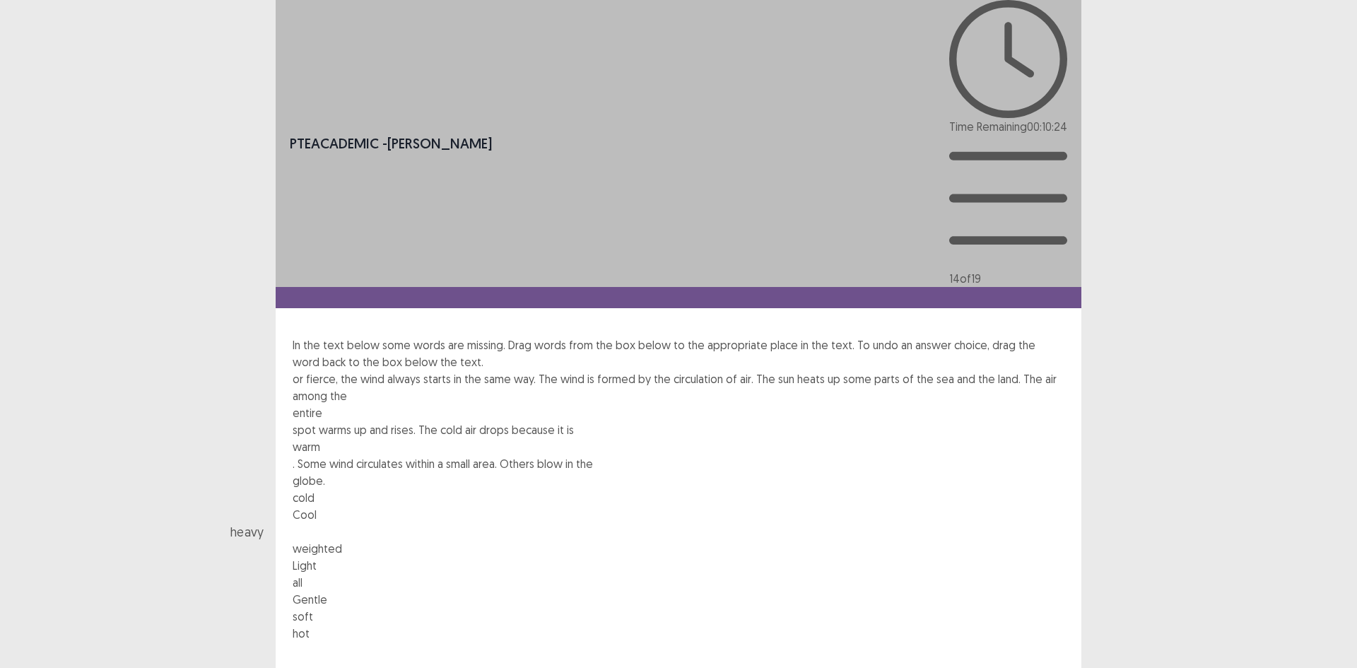
drag, startPoint x: 502, startPoint y: 242, endPoint x: 479, endPoint y: 242, distance: 23.3
click at [479, 522] on div "heavy" at bounding box center [654, 531] width 849 height 18
drag, startPoint x: 415, startPoint y: 238, endPoint x: 457, endPoint y: 252, distance: 44.5
click at [457, 486] on div "Cool" at bounding box center [607, 495] width 849 height 18
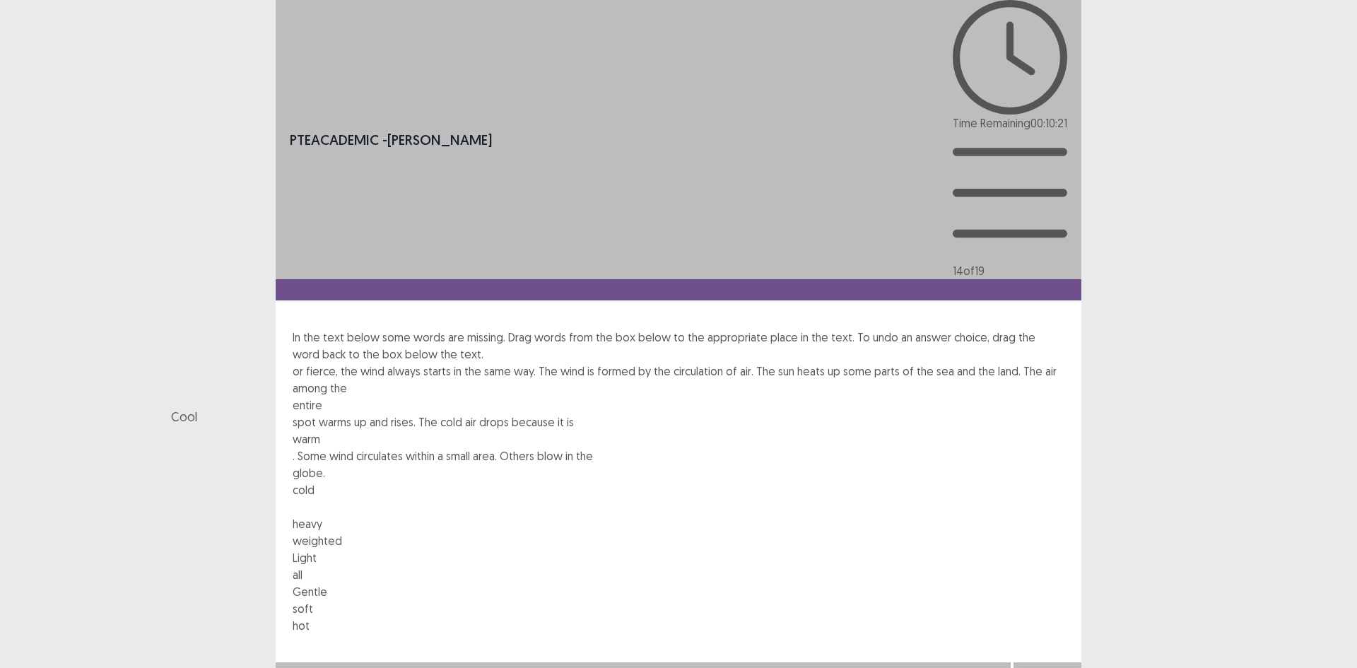
drag, startPoint x: 423, startPoint y: 234, endPoint x: 345, endPoint y: 147, distance: 117.1
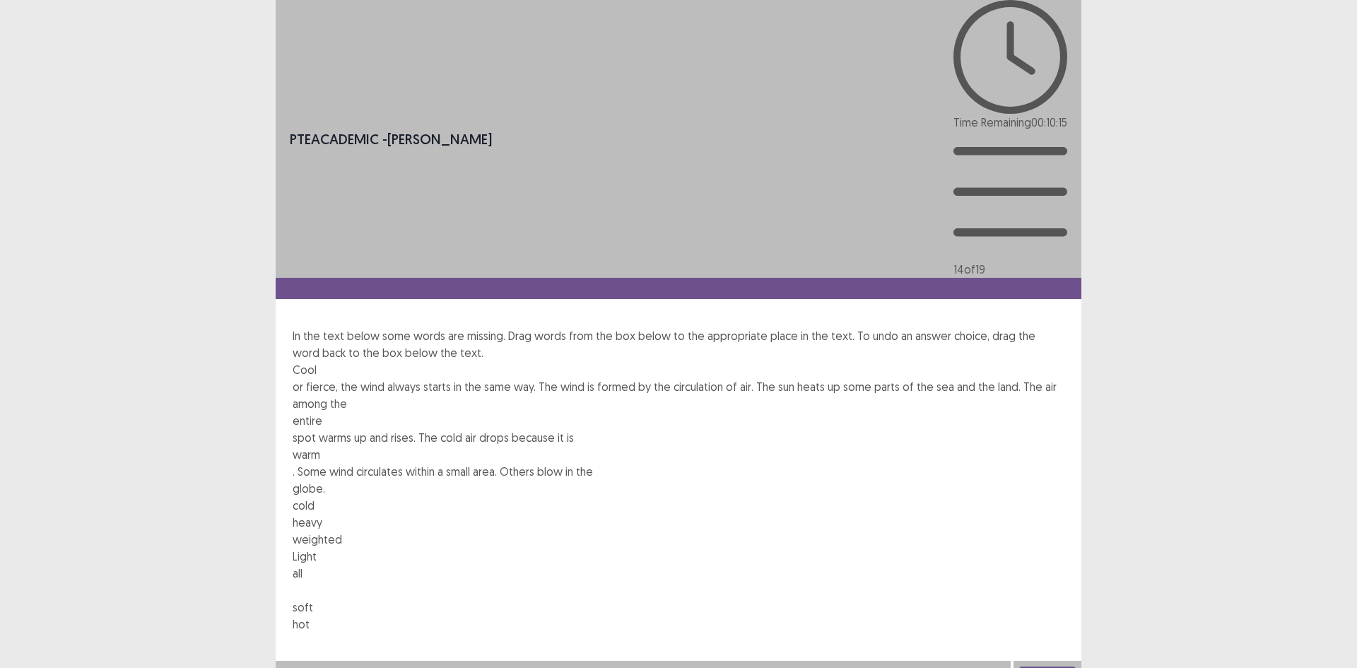
drag, startPoint x: 737, startPoint y: 242, endPoint x: 339, endPoint y: 152, distance: 408.0
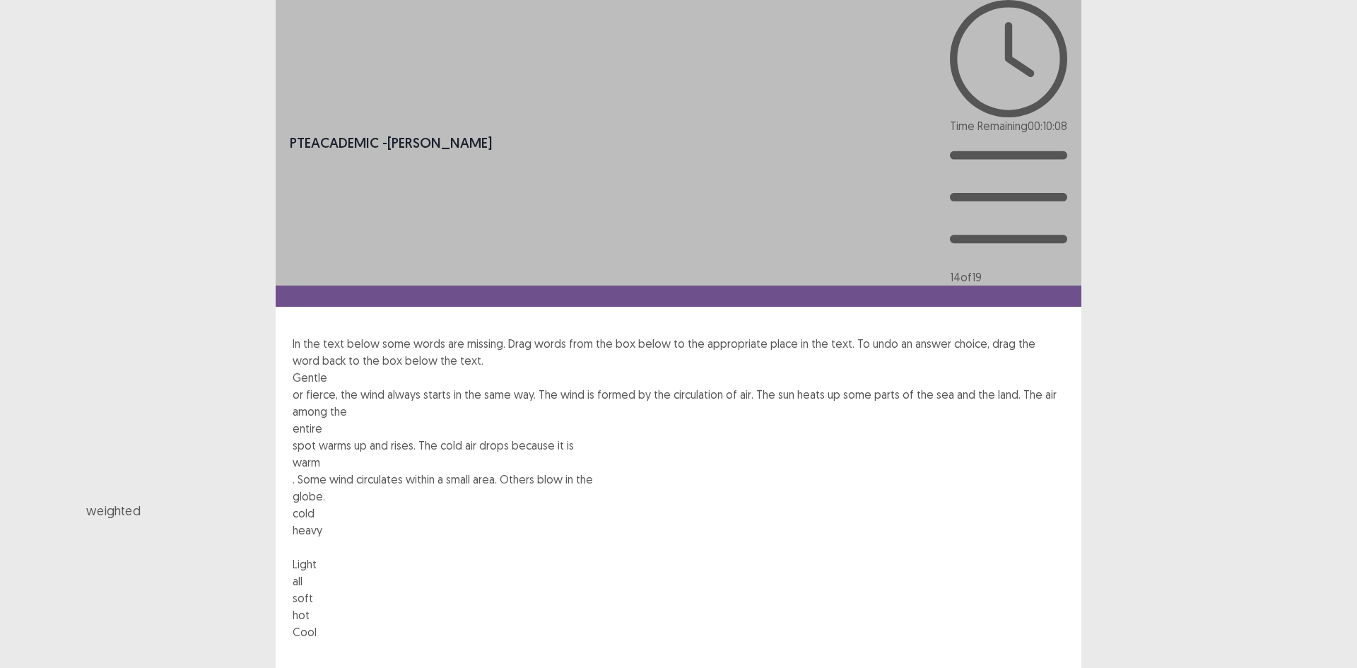
drag, startPoint x: 504, startPoint y: 240, endPoint x: 346, endPoint y: 206, distance: 161.9
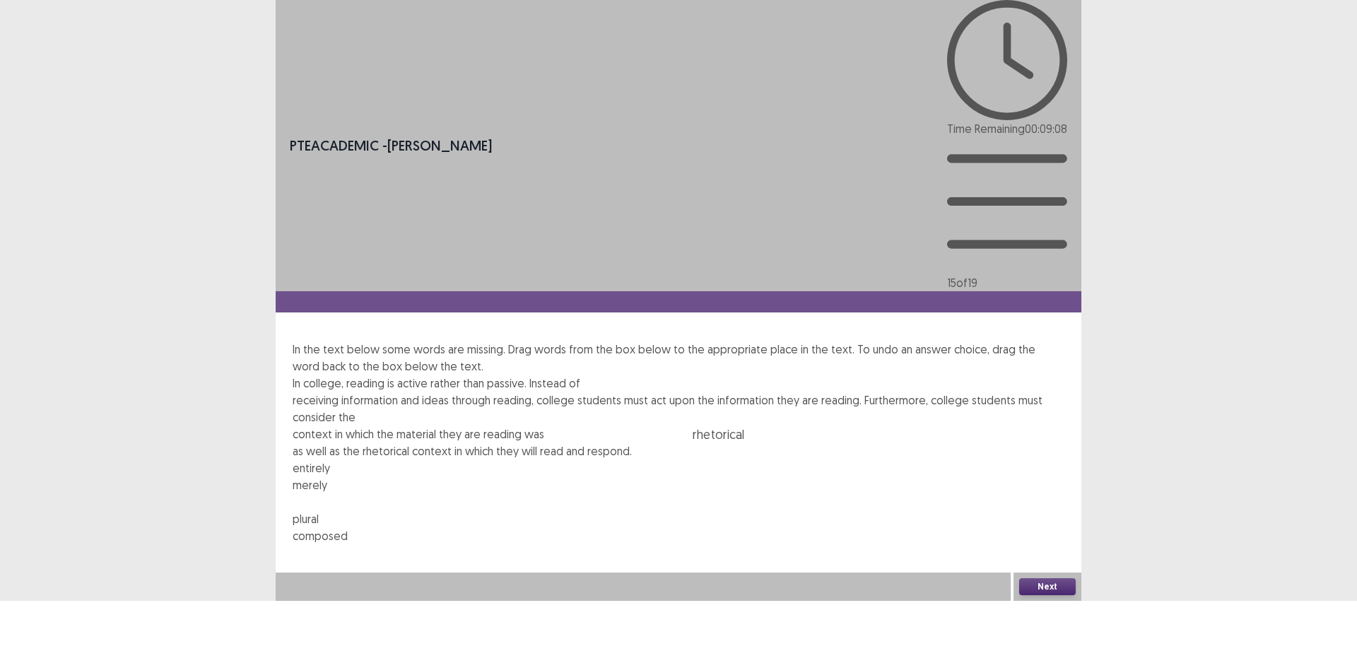
drag, startPoint x: 496, startPoint y: 240, endPoint x: 935, endPoint y: 172, distance: 444.0
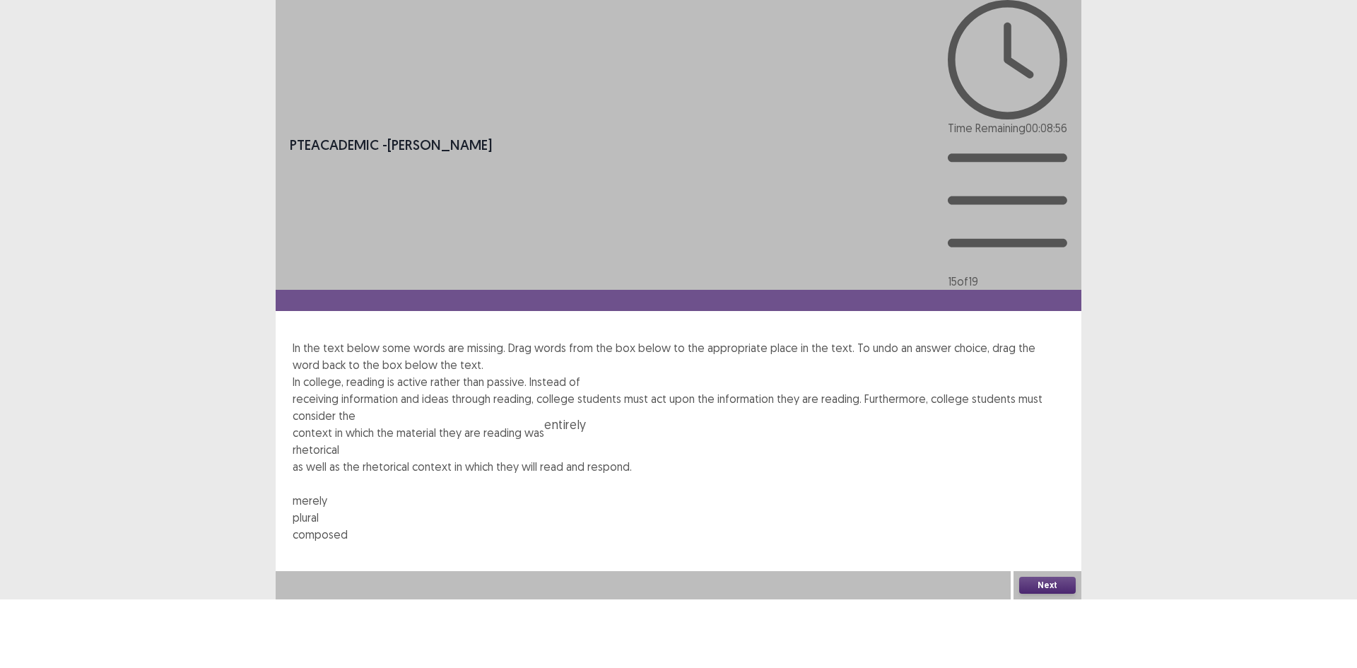
drag, startPoint x: 350, startPoint y: 245, endPoint x: 640, endPoint y: 186, distance: 296.4
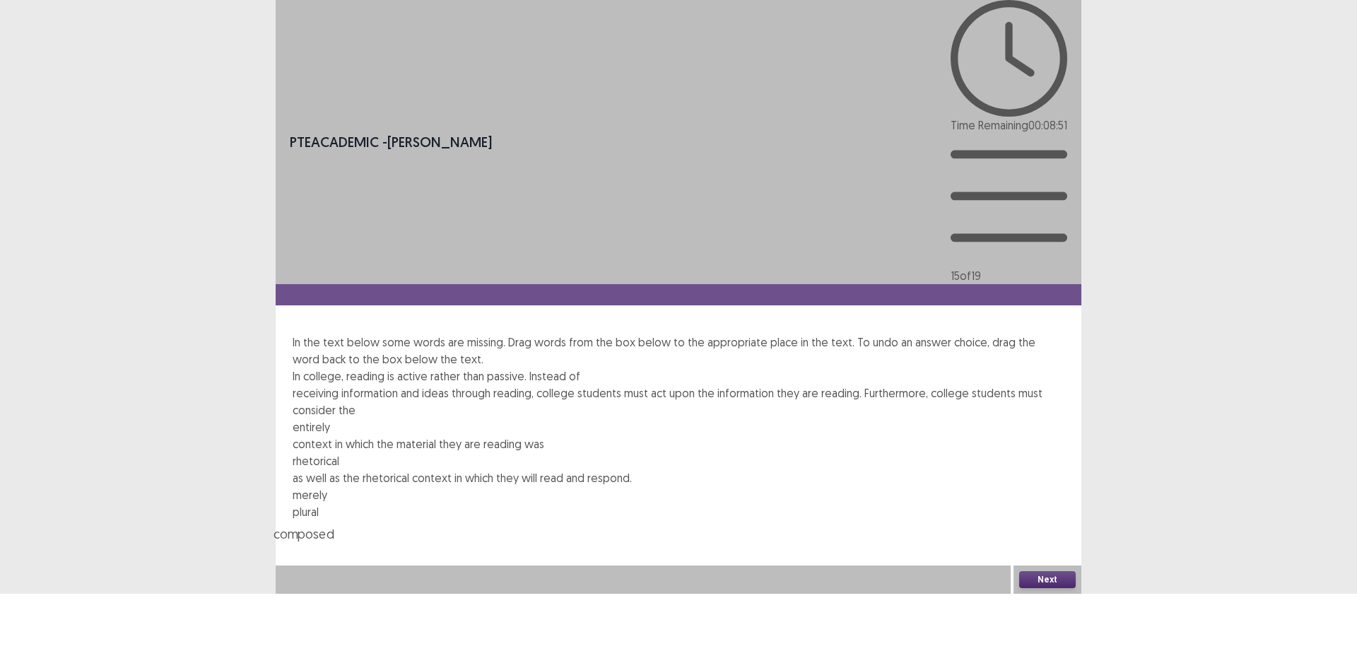
drag, startPoint x: 502, startPoint y: 244, endPoint x: 512, endPoint y: 256, distance: 15.5
click at [512, 524] on div "composed" at bounding box center [697, 533] width 849 height 18
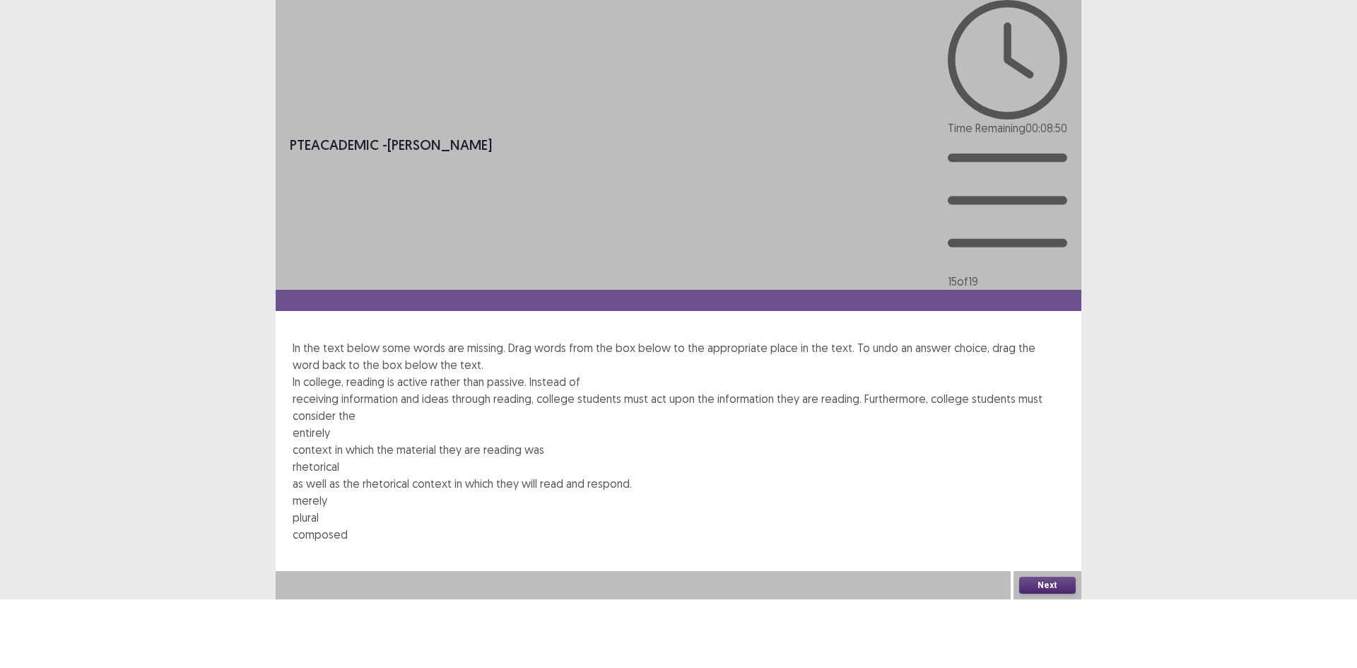
drag, startPoint x: 352, startPoint y: 243, endPoint x: 518, endPoint y: 186, distance: 175.6
click at [534, 373] on div "In college, reading is active rather than passive. Instead of receiving informa…" at bounding box center [679, 458] width 772 height 170
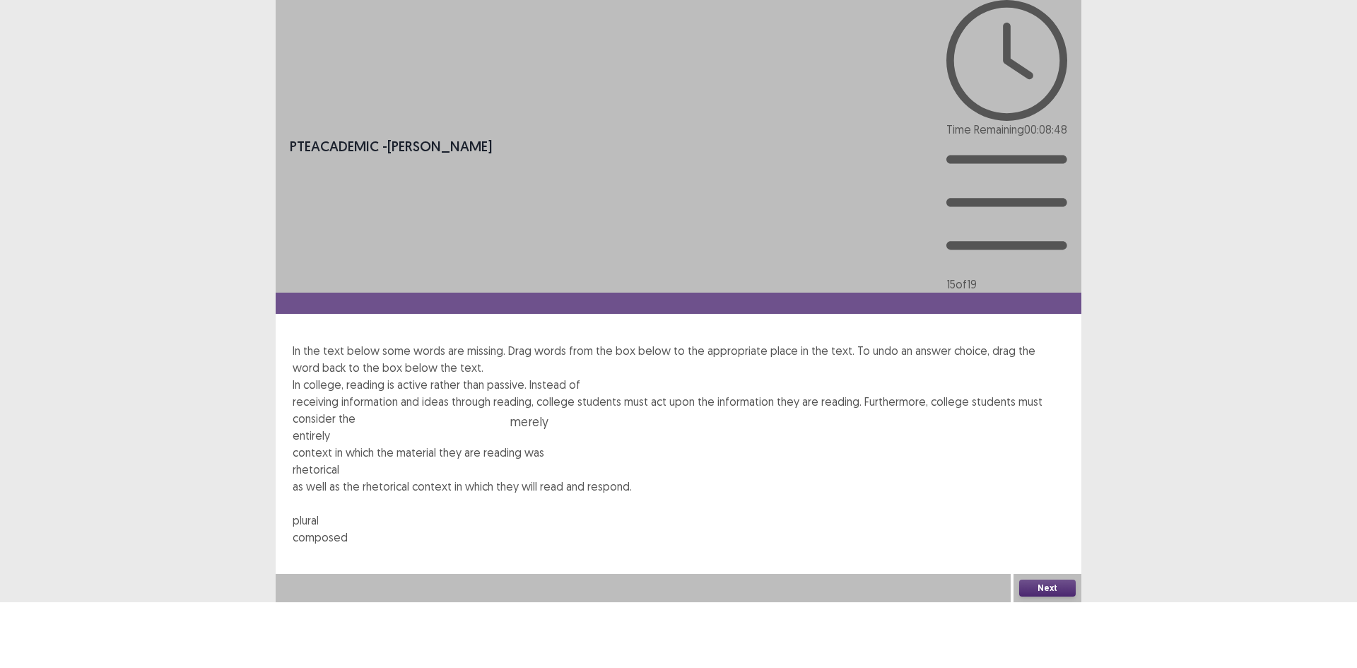
drag, startPoint x: 355, startPoint y: 247, endPoint x: 614, endPoint y: 166, distance: 271.7
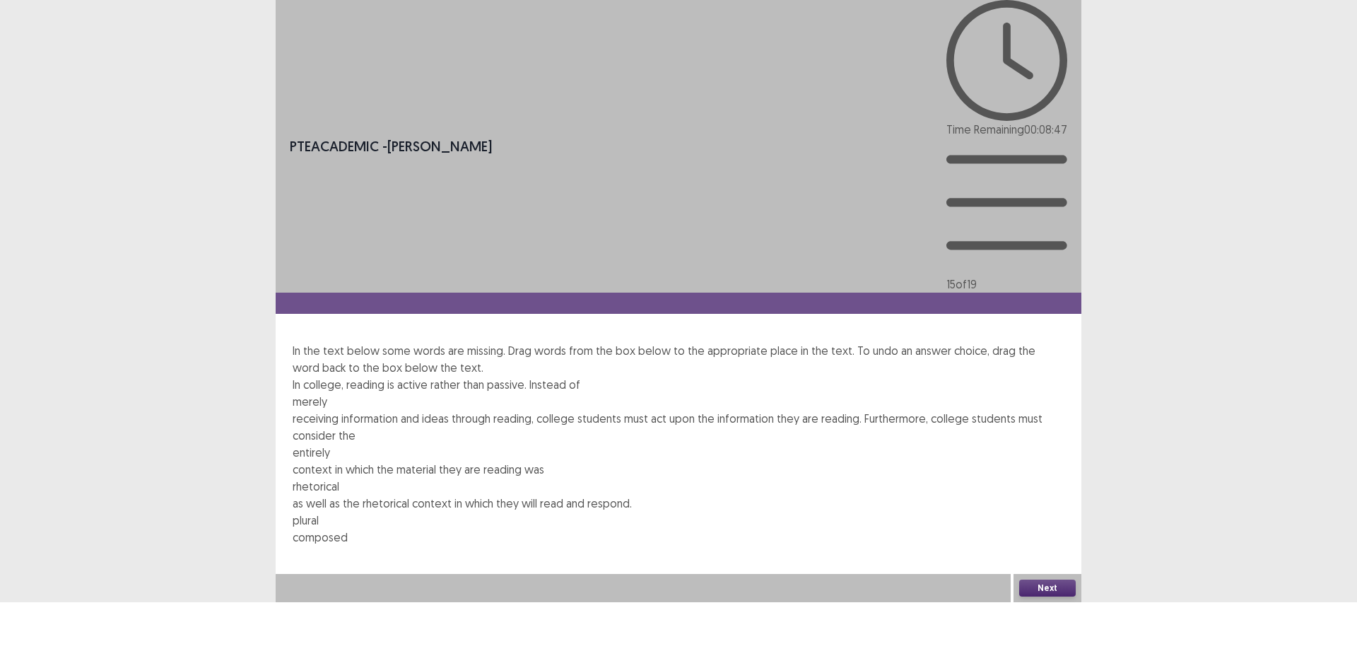
click at [1049, 596] on button "Next" at bounding box center [1047, 587] width 57 height 17
click at [61, 630] on button "Confirm" at bounding box center [30, 648] width 61 height 25
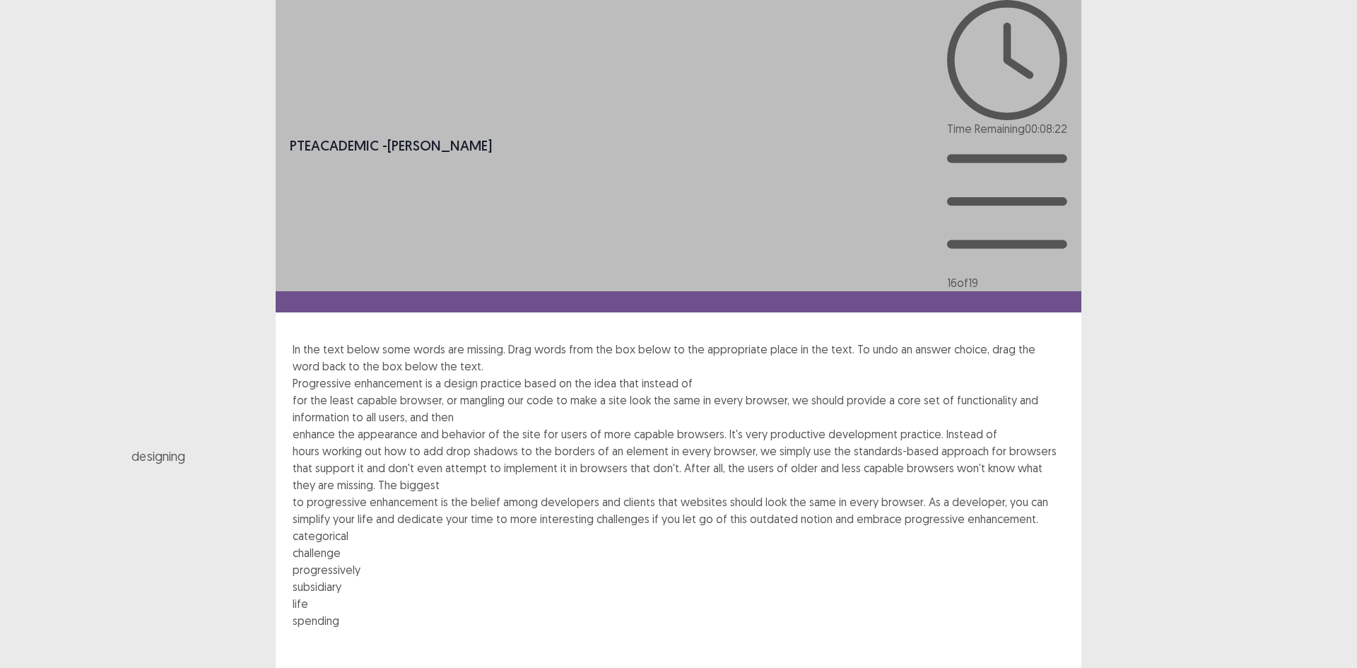
drag, startPoint x: 791, startPoint y: 341, endPoint x: 668, endPoint y: 148, distance: 229.3
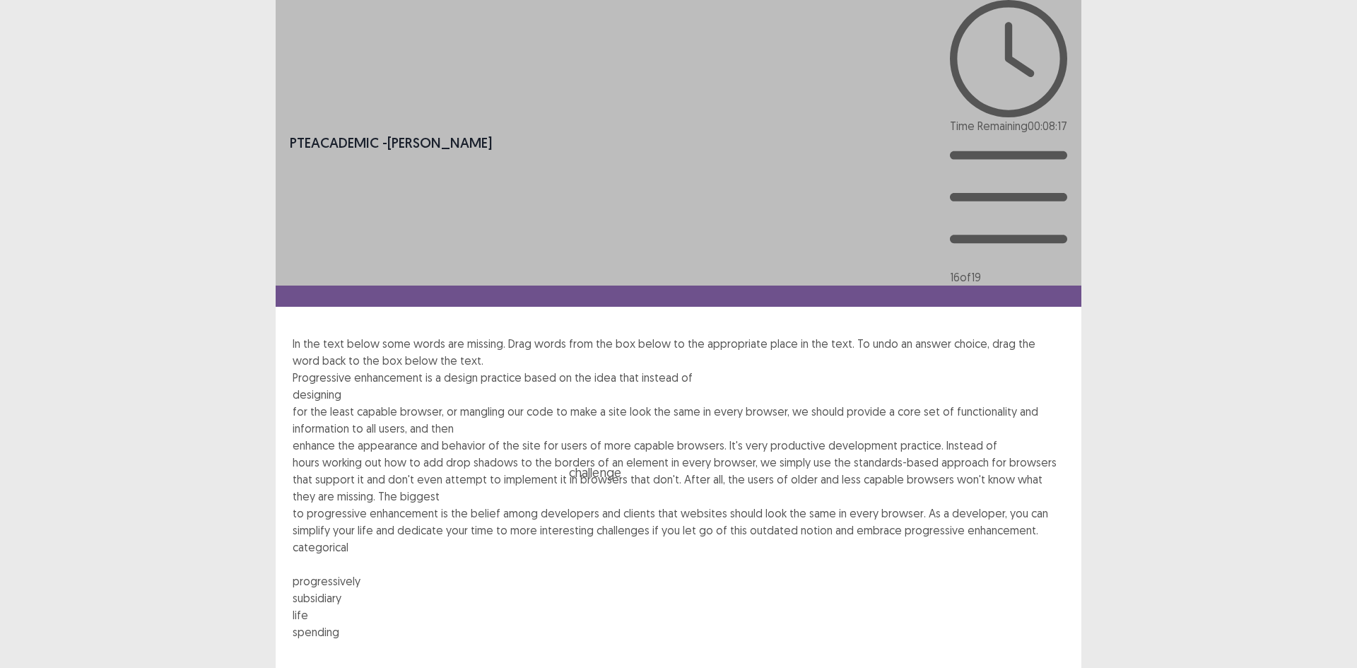
drag, startPoint x: 415, startPoint y: 343, endPoint x: 729, endPoint y: 249, distance: 327.5
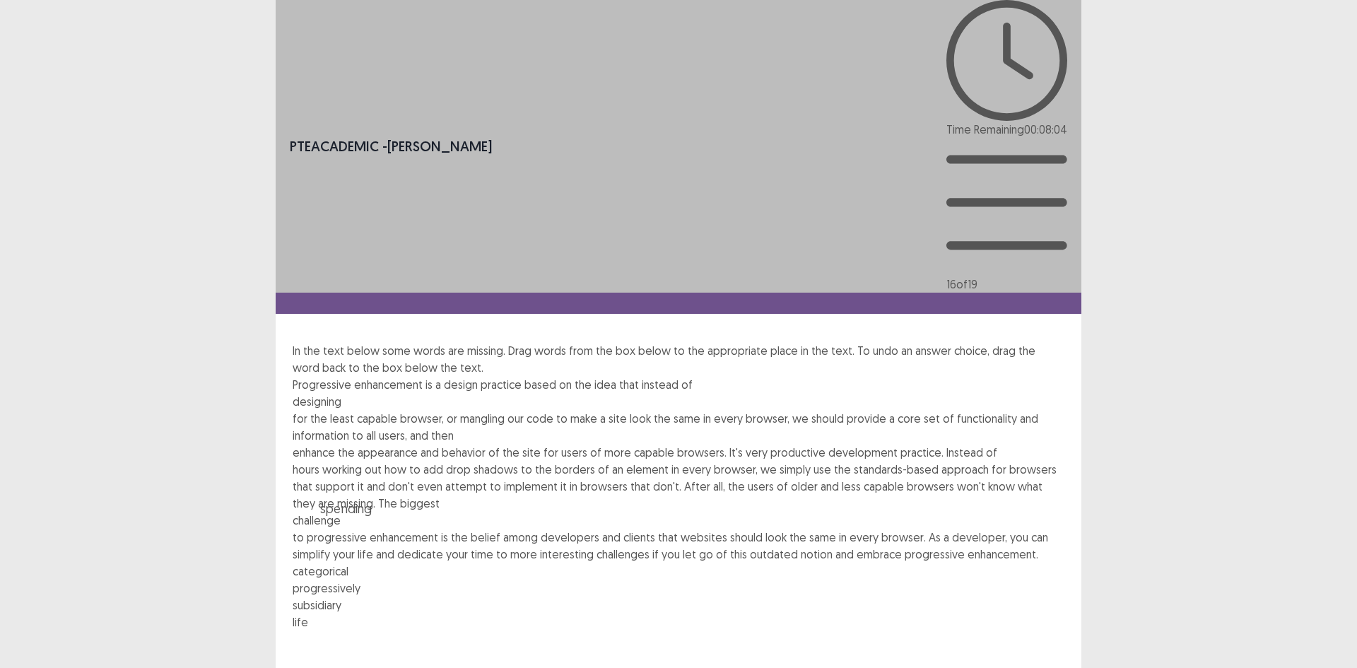
drag, startPoint x: 637, startPoint y: 343, endPoint x: 707, endPoint y: 208, distance: 153.0
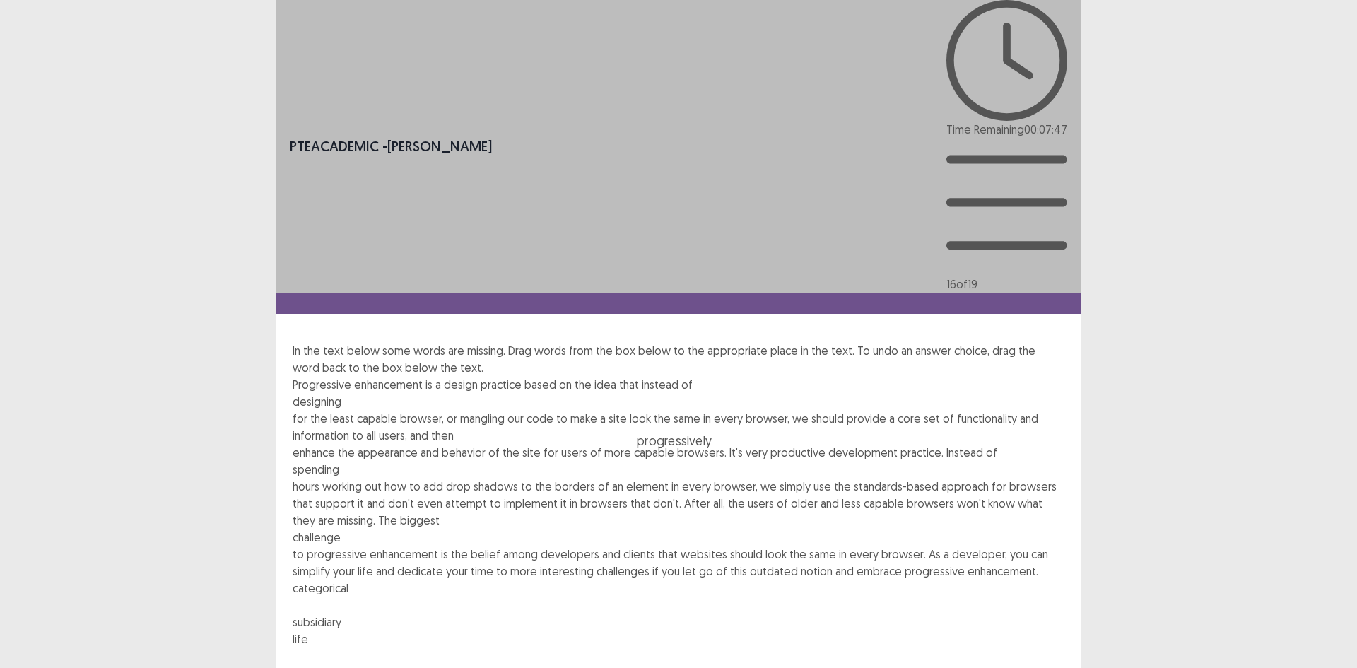
drag, startPoint x: 404, startPoint y: 341, endPoint x: 789, endPoint y: 175, distance: 419.1
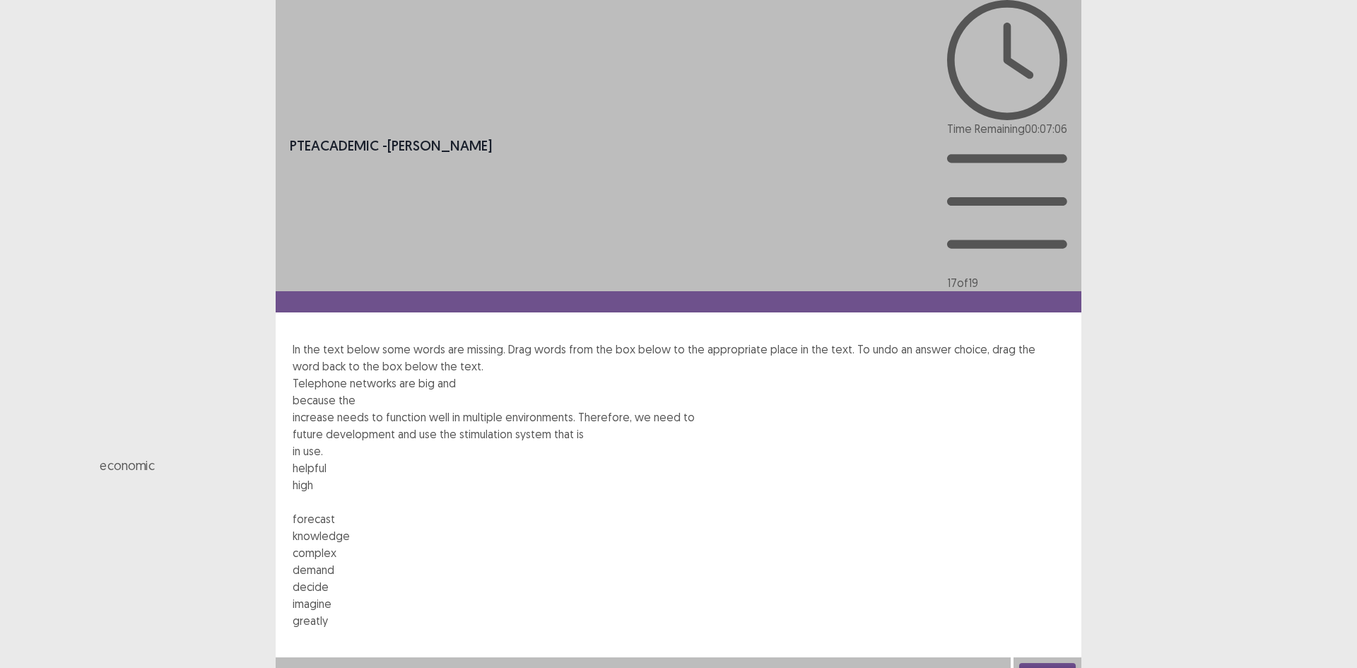
drag, startPoint x: 488, startPoint y: 216, endPoint x: 334, endPoint y: 179, distance: 157.8
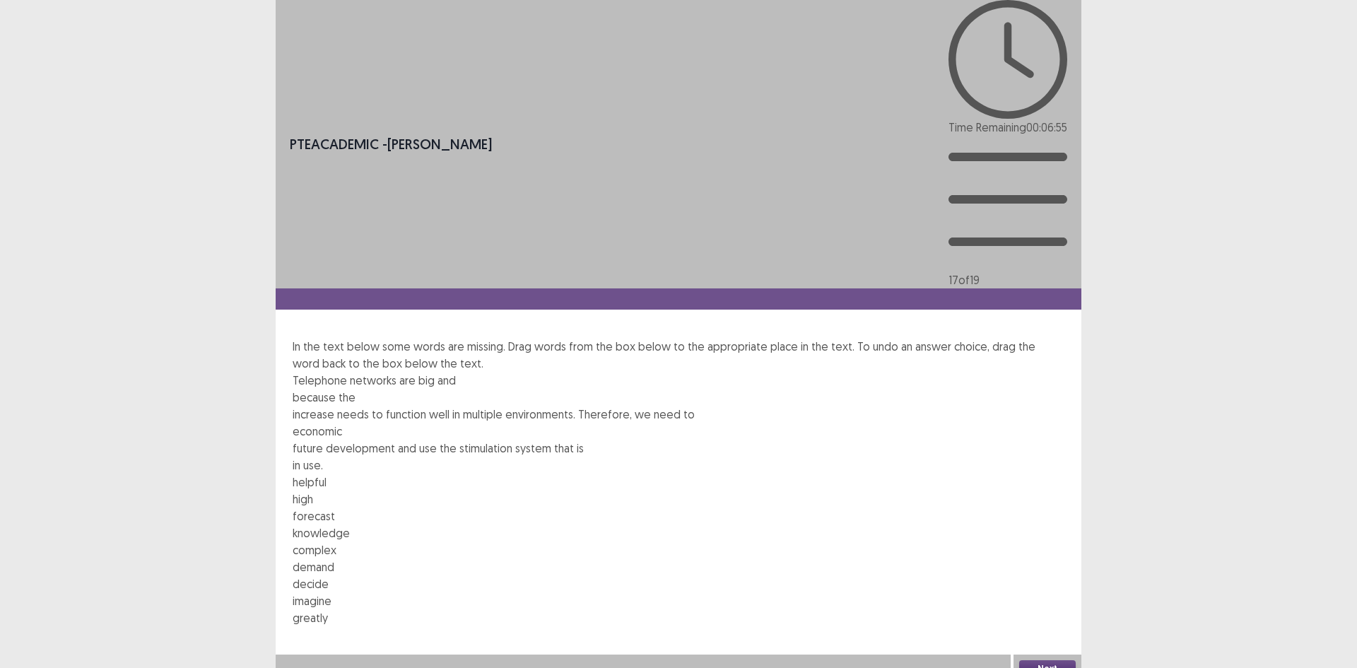
drag, startPoint x: 397, startPoint y: 215, endPoint x: 468, endPoint y: 148, distance: 98.0
click at [468, 372] on div "Telephone networks are big and because the increase needs to function well in m…" at bounding box center [679, 499] width 772 height 254
drag, startPoint x: 420, startPoint y: 217, endPoint x: 483, endPoint y: 148, distance: 92.5
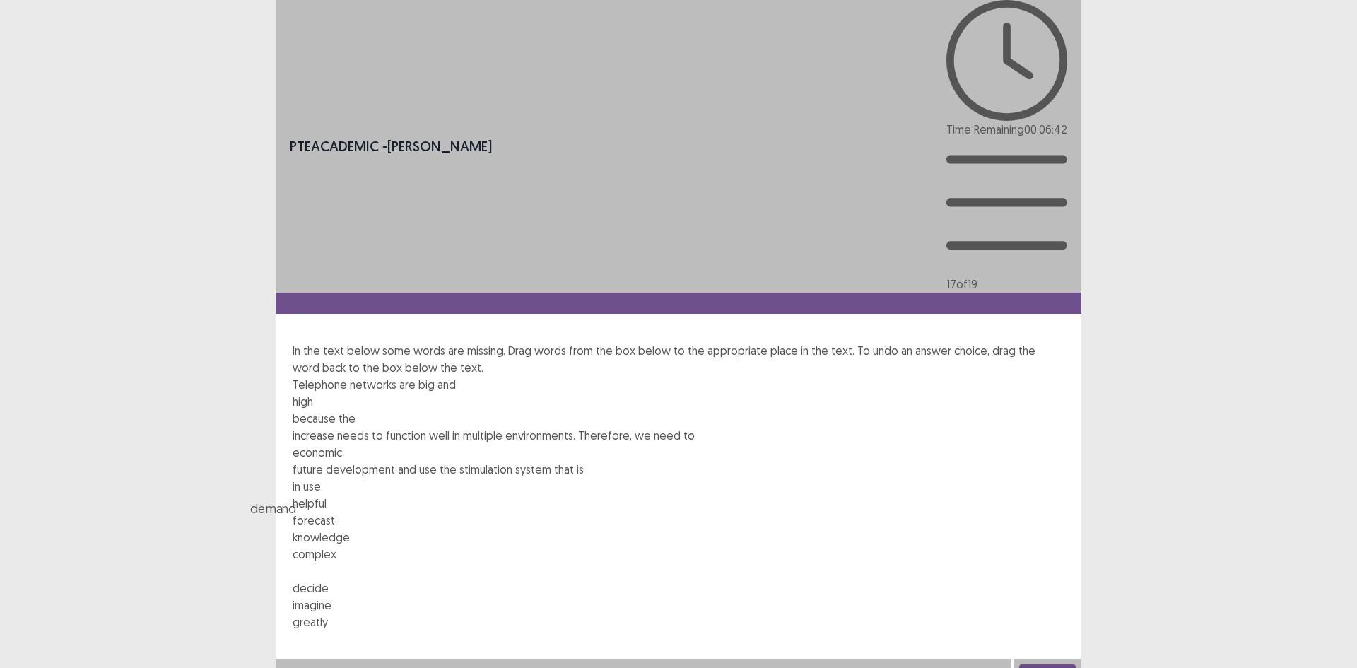
drag, startPoint x: 622, startPoint y: 218, endPoint x: 606, endPoint y: 153, distance: 66.2
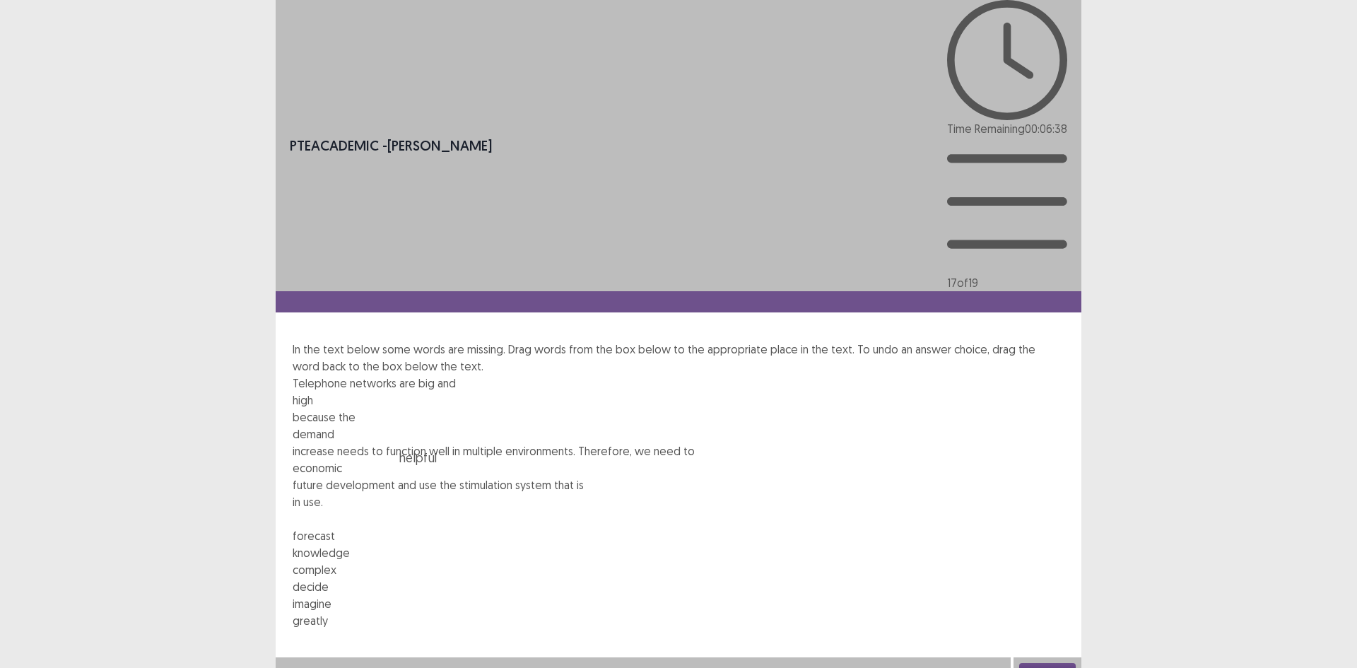
drag, startPoint x: 349, startPoint y: 213, endPoint x: 497, endPoint y: 148, distance: 161.7
drag, startPoint x: 727, startPoint y: 220, endPoint x: 677, endPoint y: 177, distance: 66.6
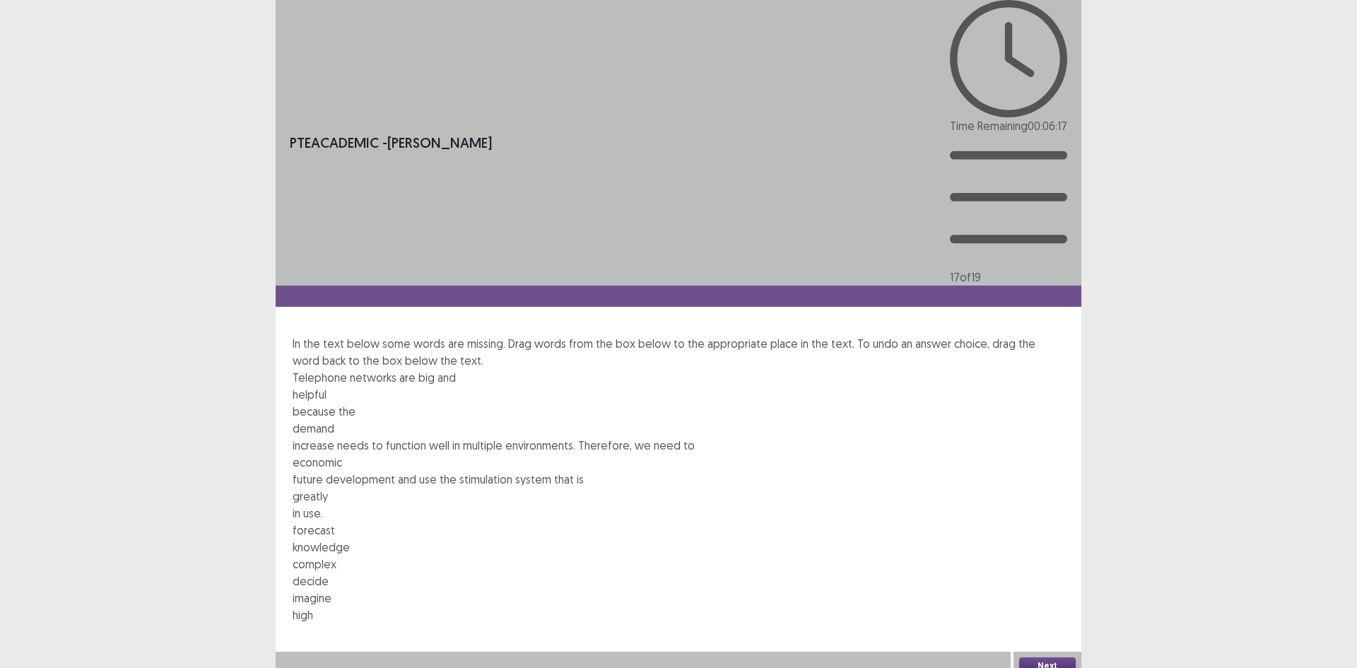
click at [1029, 630] on button "Next" at bounding box center [1047, 665] width 57 height 17
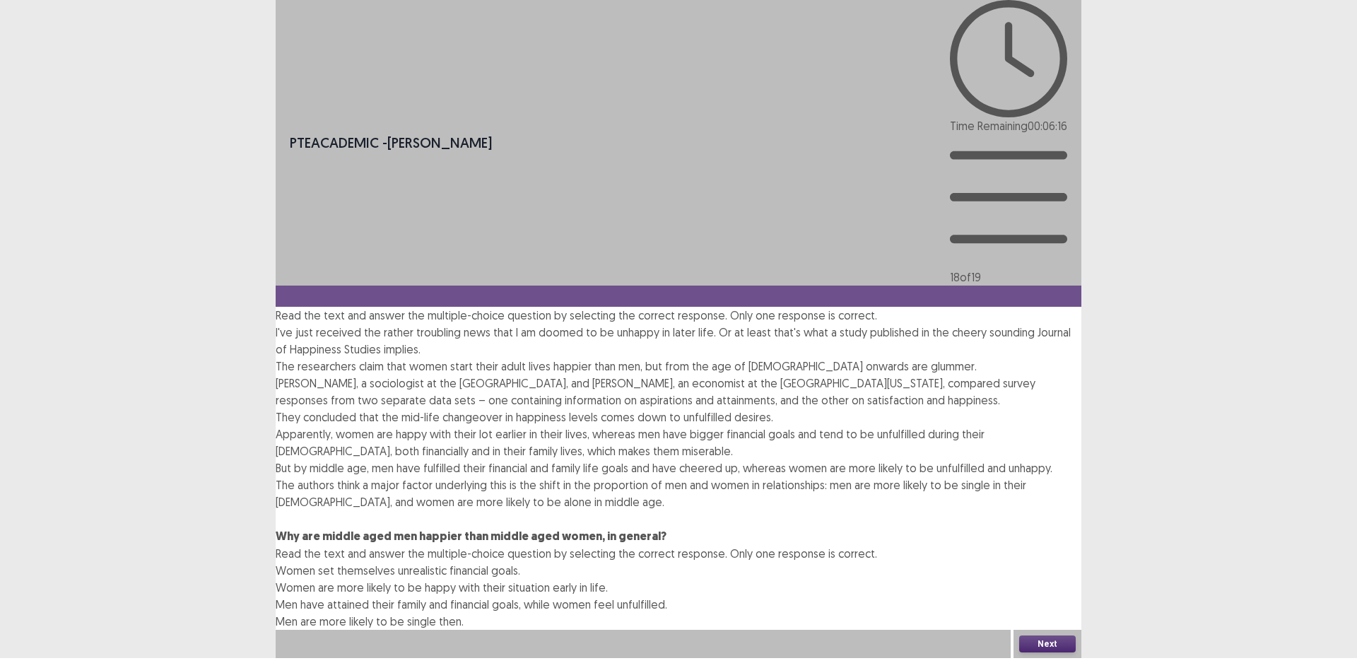
click at [520, 563] on span "Women set themselves unrealistic financial goals." at bounding box center [398, 570] width 244 height 14
click at [1039, 630] on button "Next" at bounding box center [1047, 642] width 57 height 17
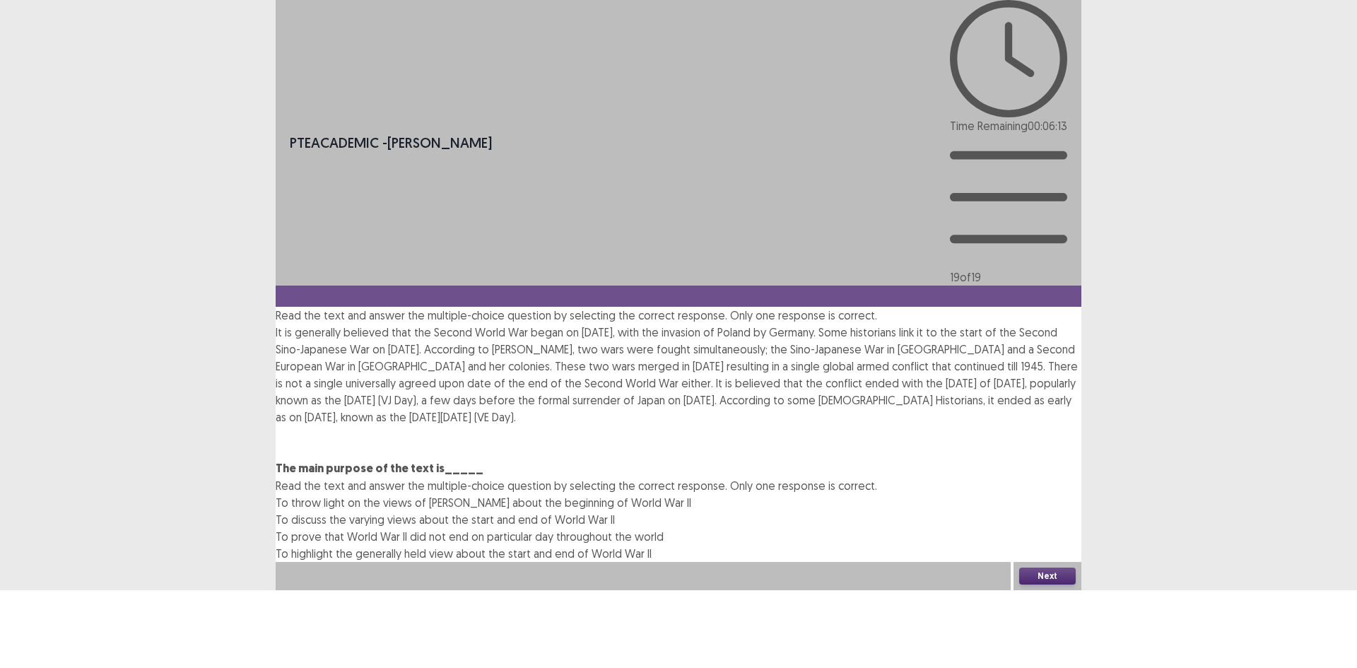
click at [691, 495] on span "To throw light on the views of [PERSON_NAME] about the beginning of World War II" at bounding box center [483, 502] width 415 height 14
click at [1051, 584] on button "Next" at bounding box center [1047, 575] width 57 height 17
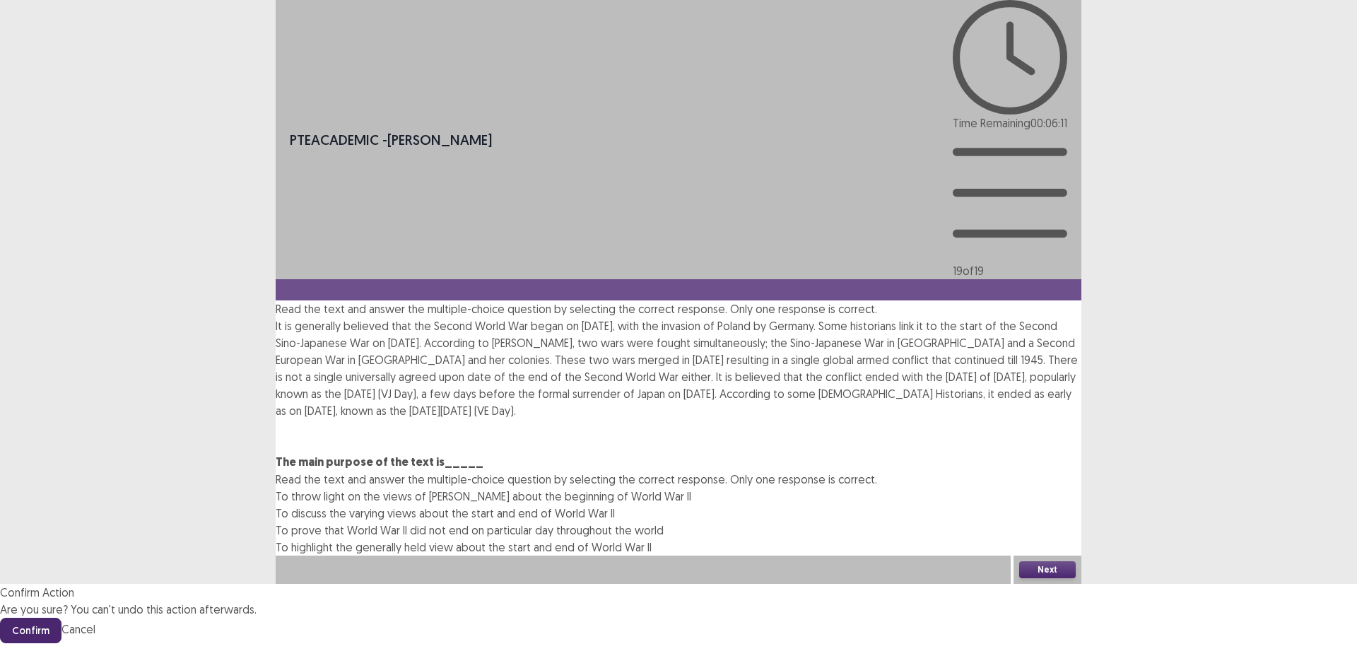
click at [61, 618] on button "Confirm" at bounding box center [30, 630] width 61 height 25
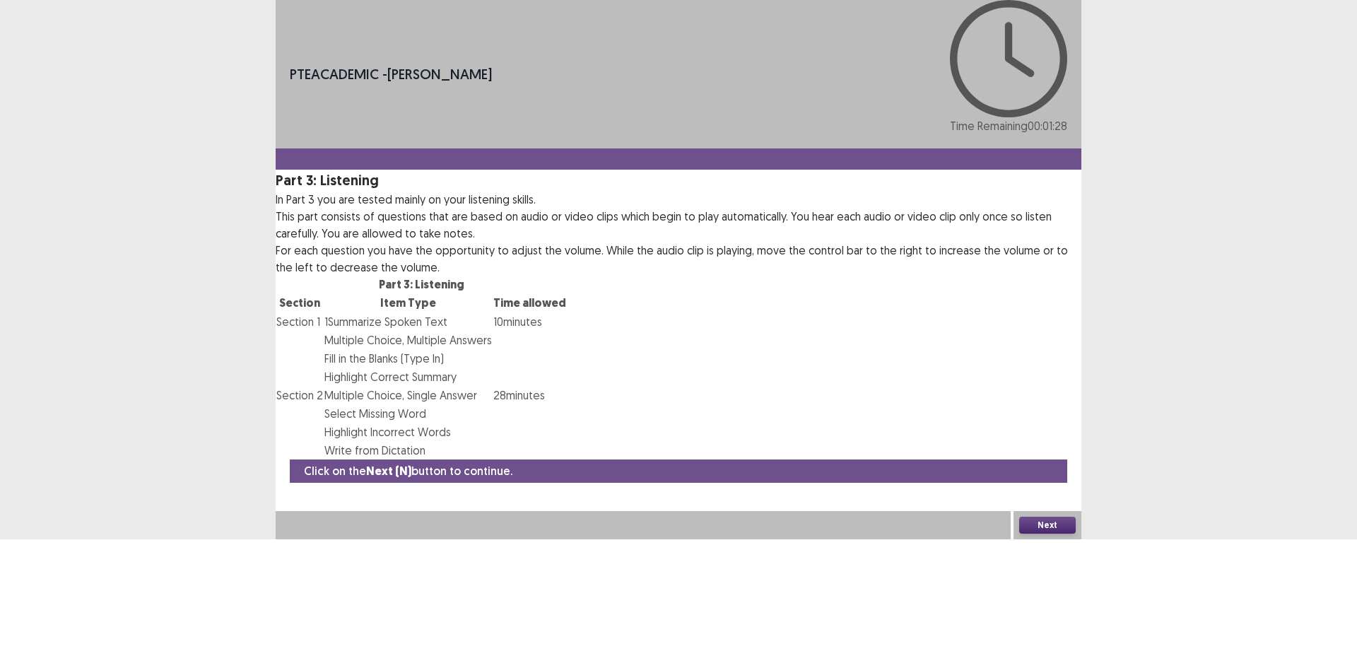
click at [1039, 533] on button "Next" at bounding box center [1047, 525] width 57 height 17
click at [61, 573] on button "Confirm" at bounding box center [30, 585] width 61 height 25
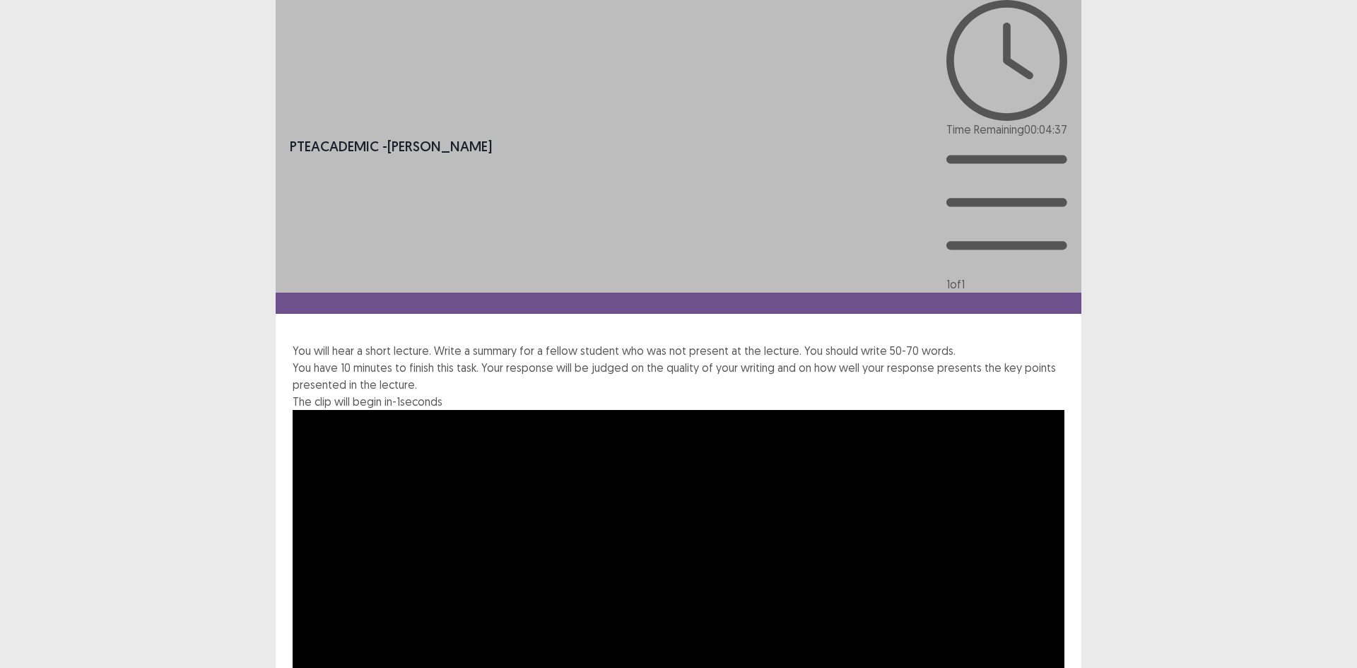
drag, startPoint x: 625, startPoint y: 471, endPoint x: 647, endPoint y: 478, distance: 23.0
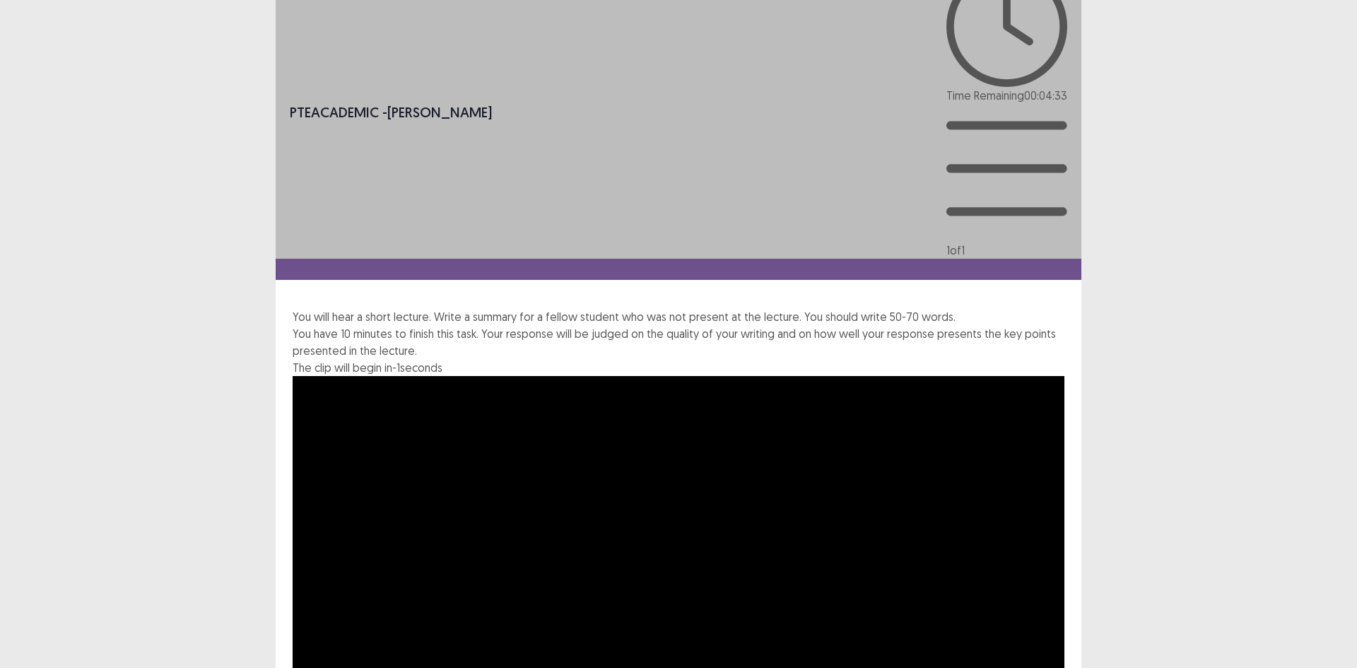
scroll to position [35, 0]
type textarea "**********"
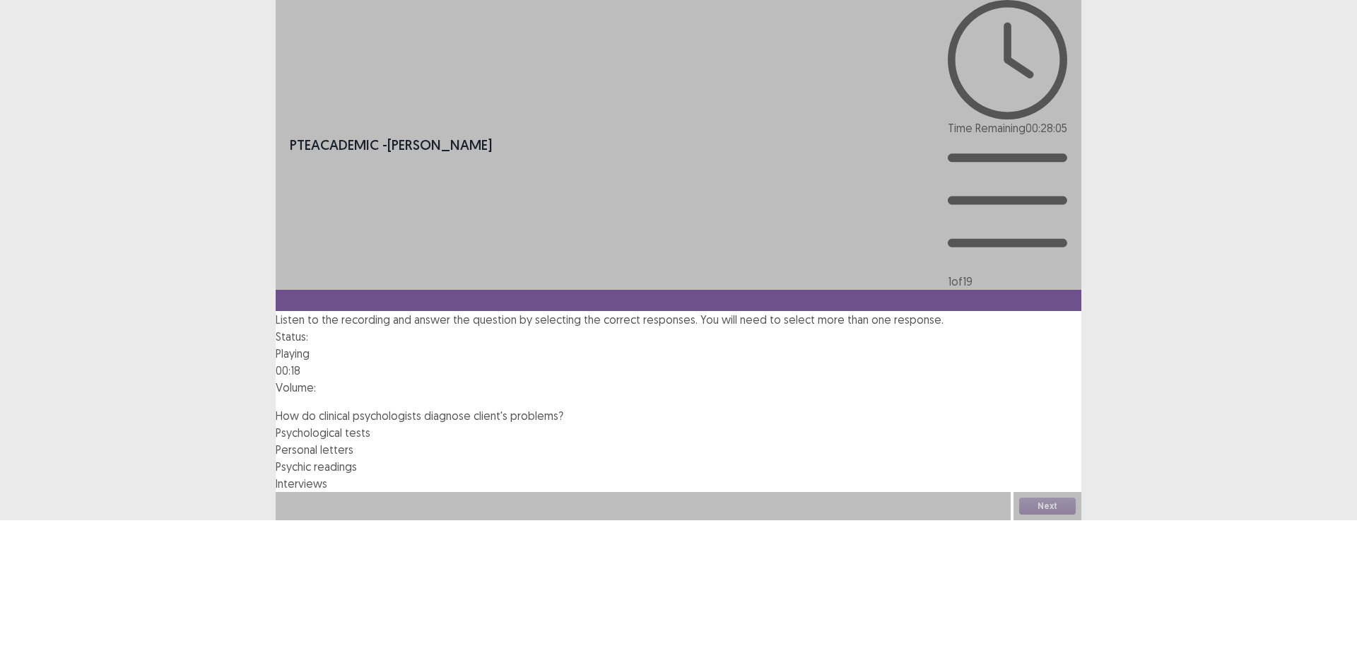
click at [327, 476] on span "Interviews" at bounding box center [302, 483] width 52 height 14
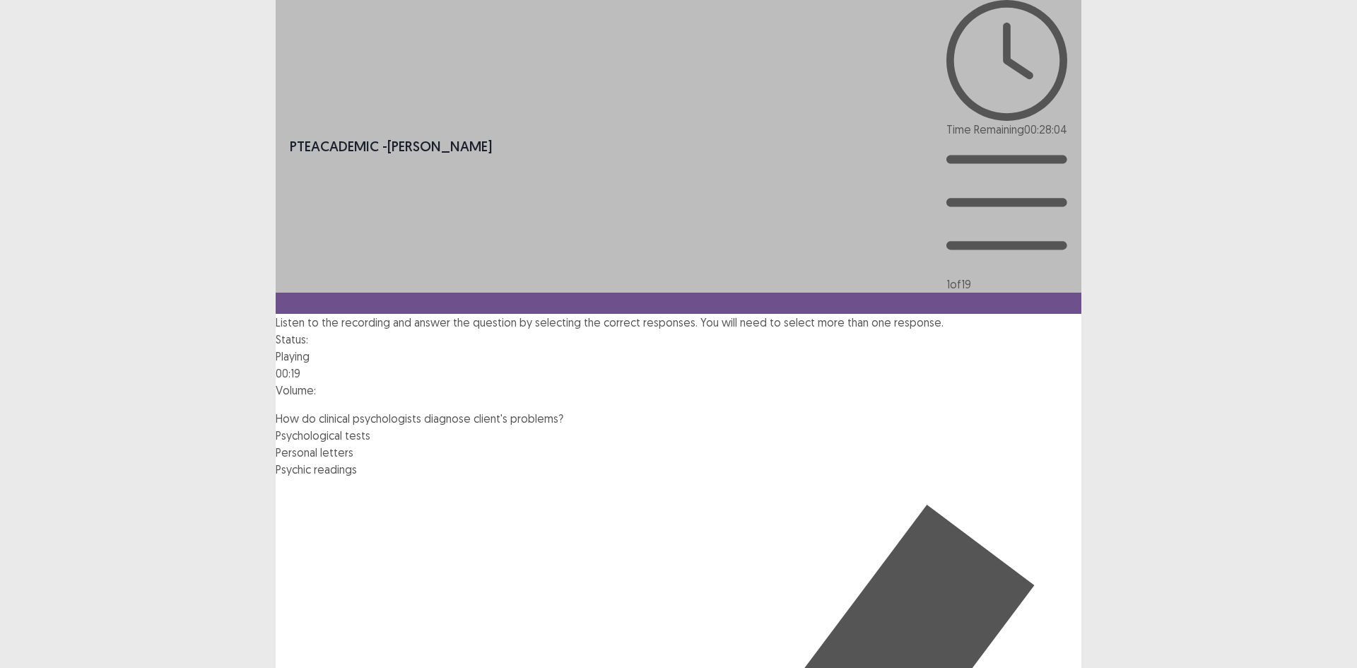
click at [370, 428] on span "Psychological tests" at bounding box center [323, 435] width 95 height 14
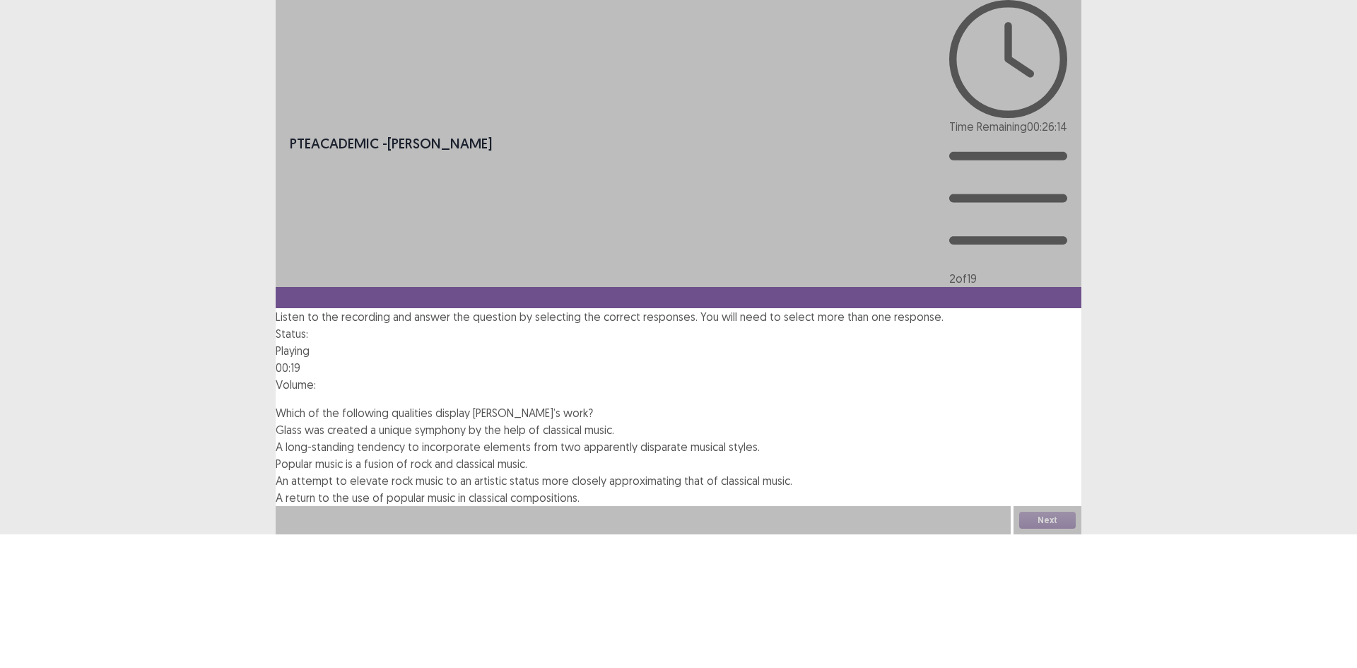
click at [412, 423] on span "Glass was created a unique symphony by the help of classical music." at bounding box center [445, 430] width 338 height 14
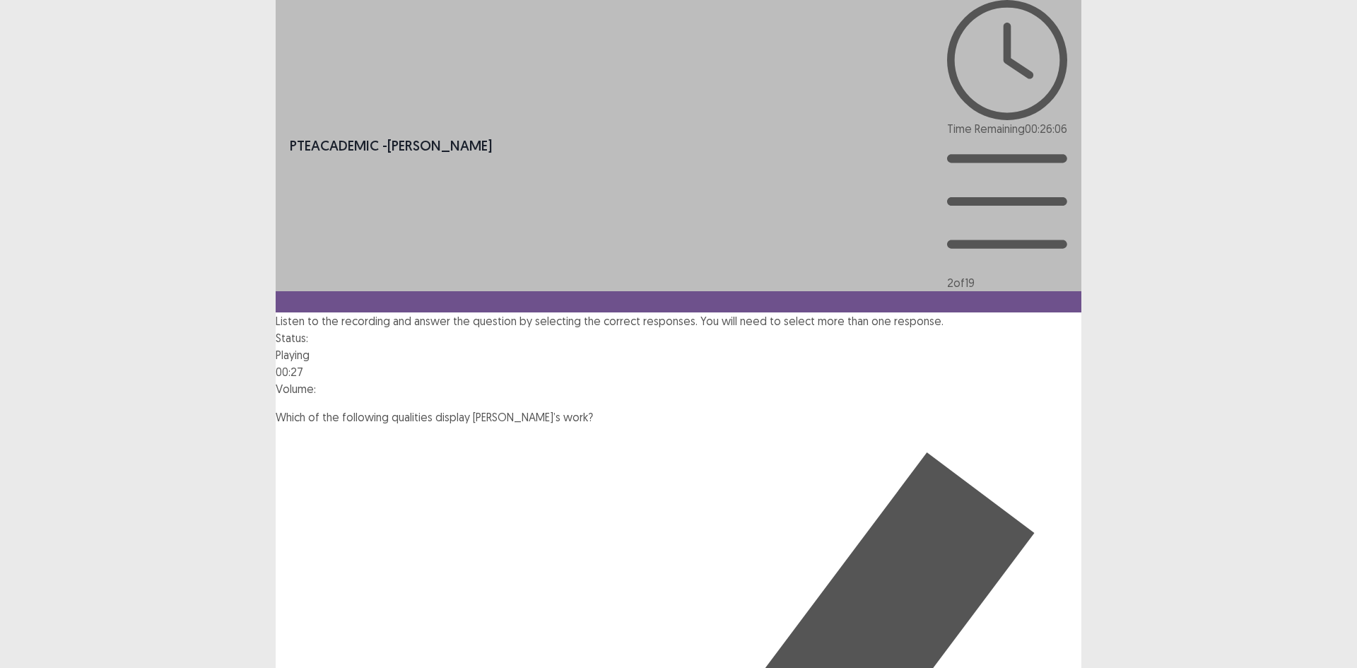
click at [592, 403] on img at bounding box center [592, 403] width 0 height 0
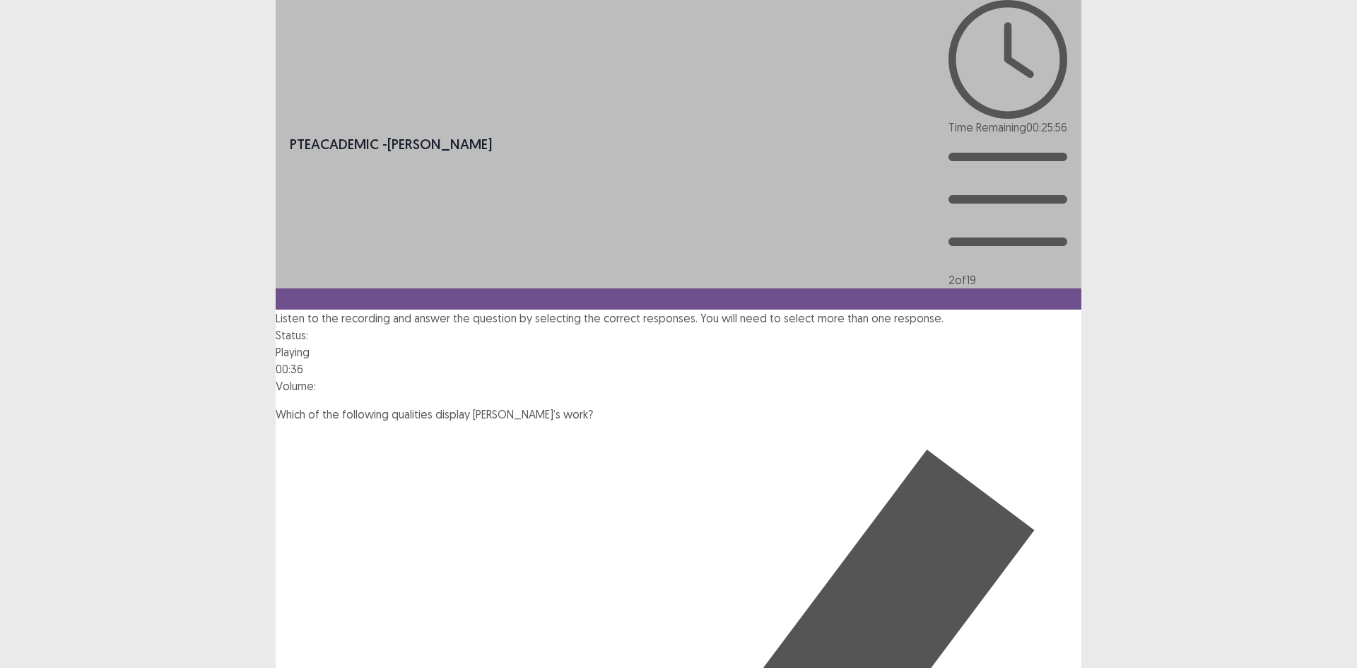
click at [678, 394] on div at bounding box center [679, 399] width 806 height 11
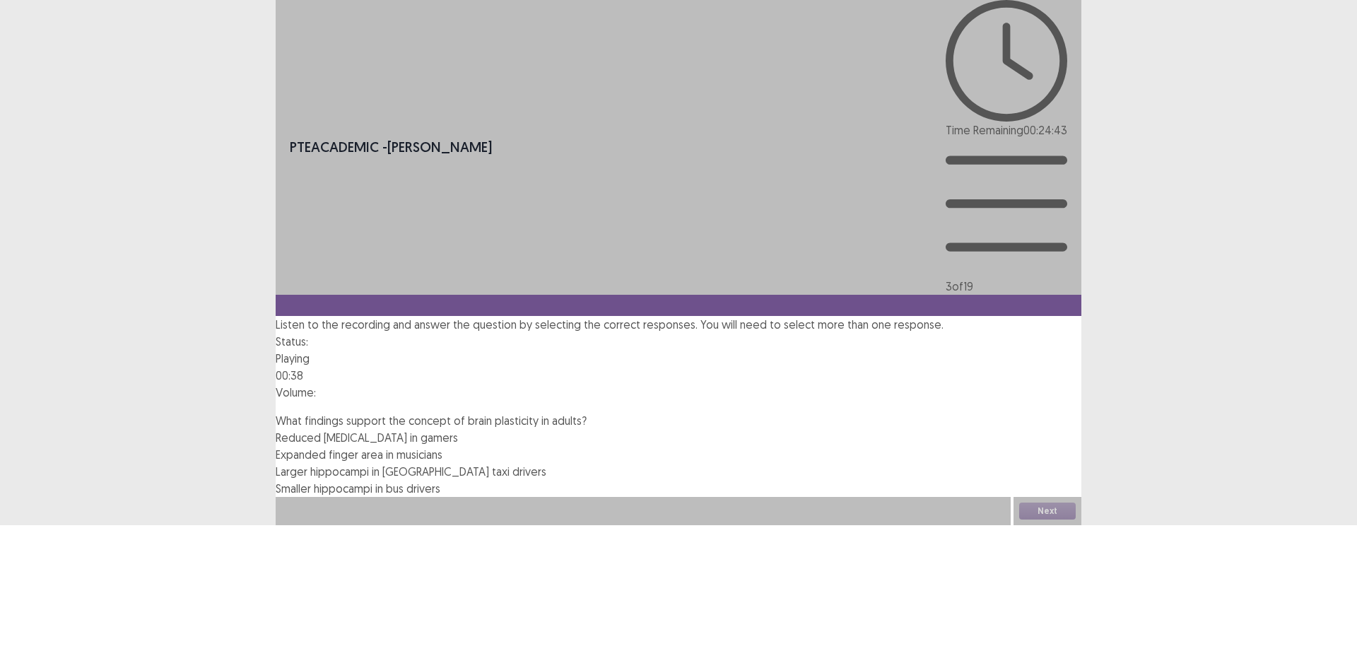
click at [485, 464] on span "Larger hippocampi in [GEOGRAPHIC_DATA] taxi drivers" at bounding box center [411, 471] width 271 height 14
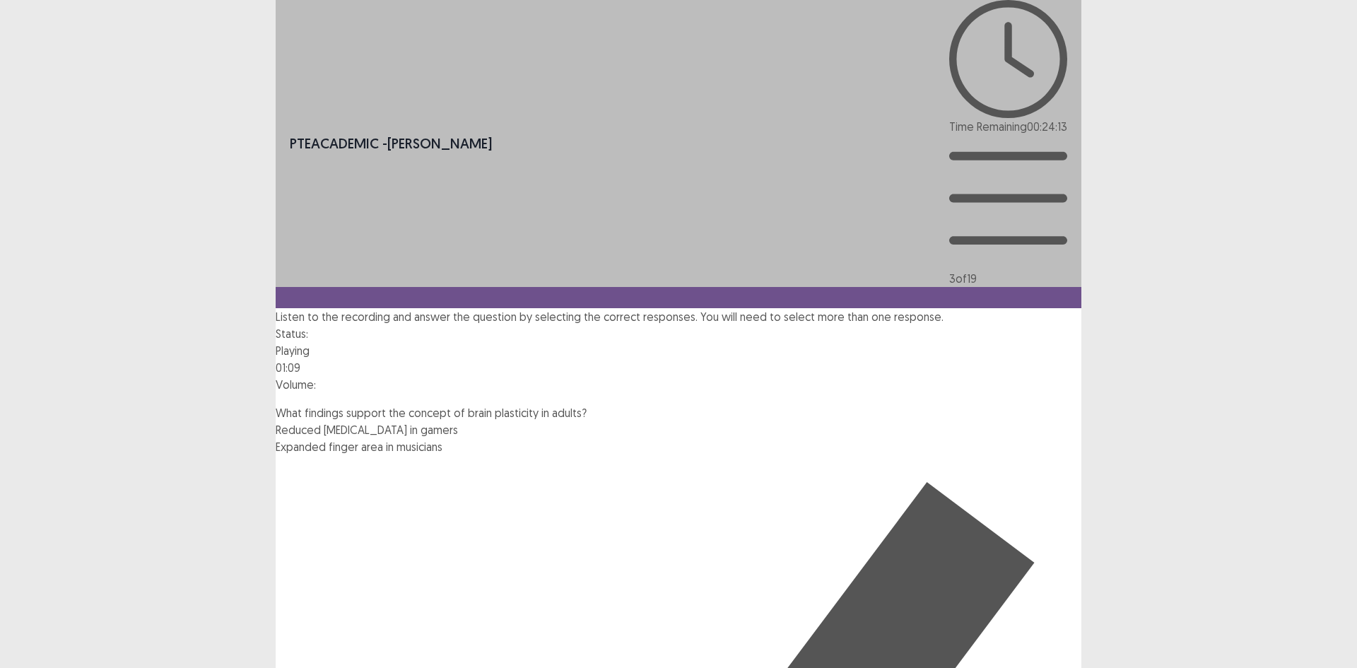
click at [379, 439] on span "Expanded finger area in musicians" at bounding box center [359, 446] width 167 height 14
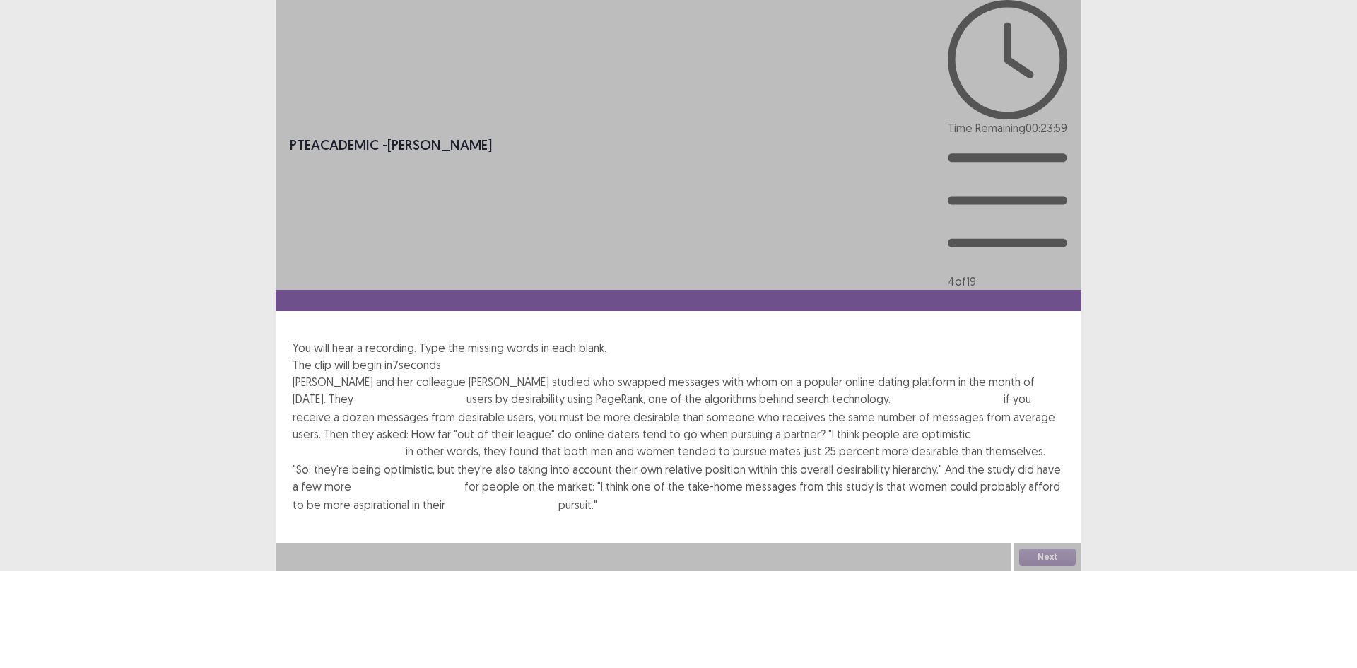
click at [404, 391] on input "text" at bounding box center [409, 399] width 113 height 17
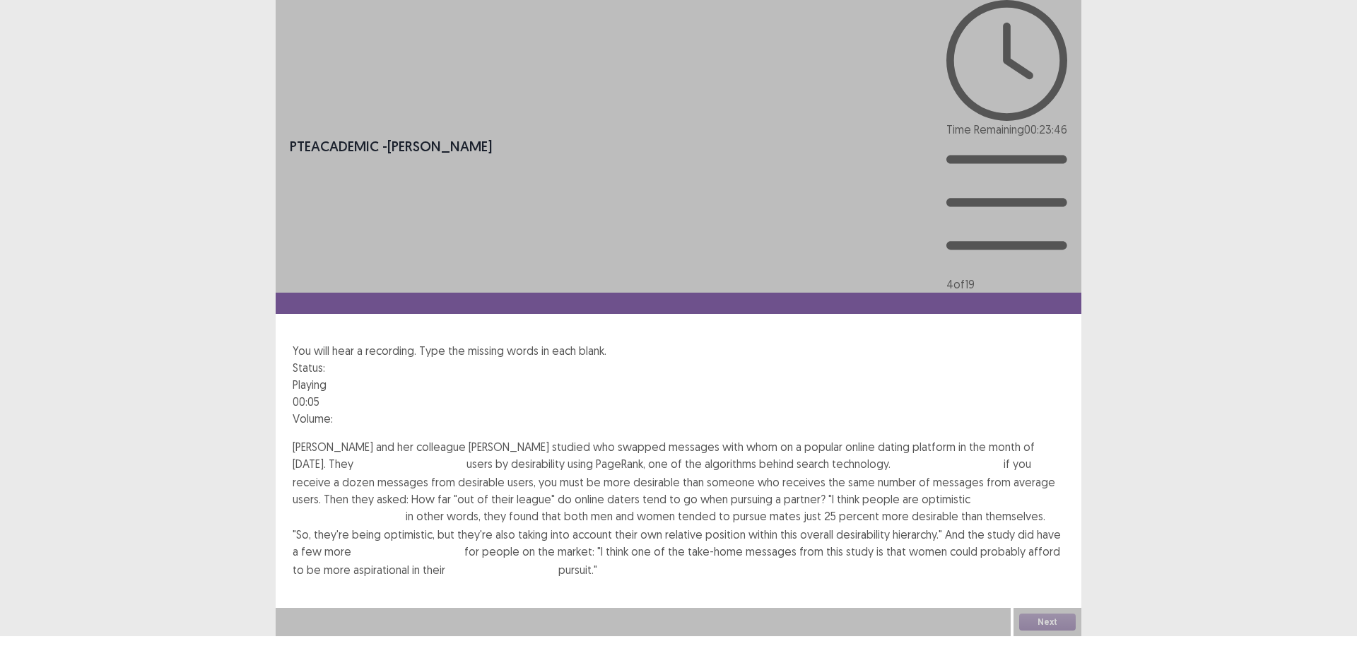
click at [404, 456] on input "text" at bounding box center [409, 464] width 113 height 17
type input "**********"
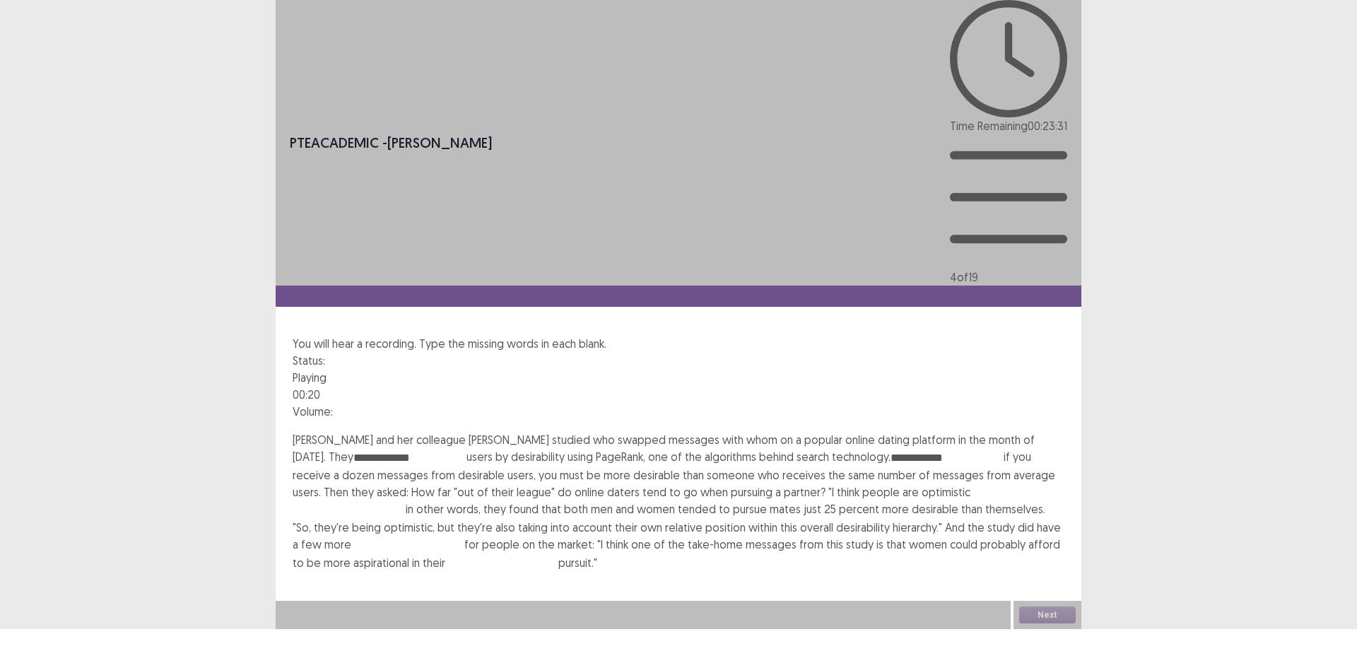
click at [895, 449] on input "**********" at bounding box center [946, 457] width 113 height 17
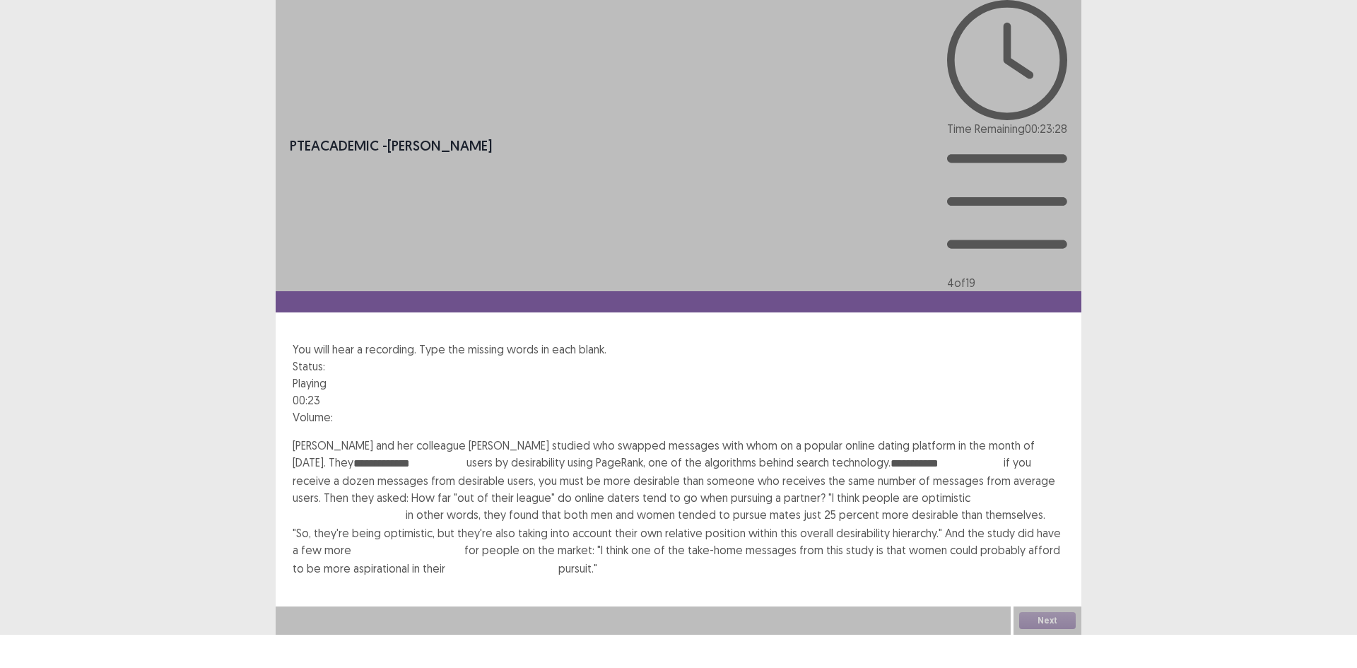
click at [406, 507] on input "text" at bounding box center [349, 515] width 113 height 17
drag, startPoint x: 929, startPoint y: 331, endPoint x: 918, endPoint y: 327, distance: 12.1
click at [406, 507] on input "text" at bounding box center [349, 515] width 113 height 17
drag, startPoint x: 878, startPoint y: 271, endPoint x: 888, endPoint y: 278, distance: 12.4
click at [890, 455] on input "**********" at bounding box center [946, 463] width 113 height 17
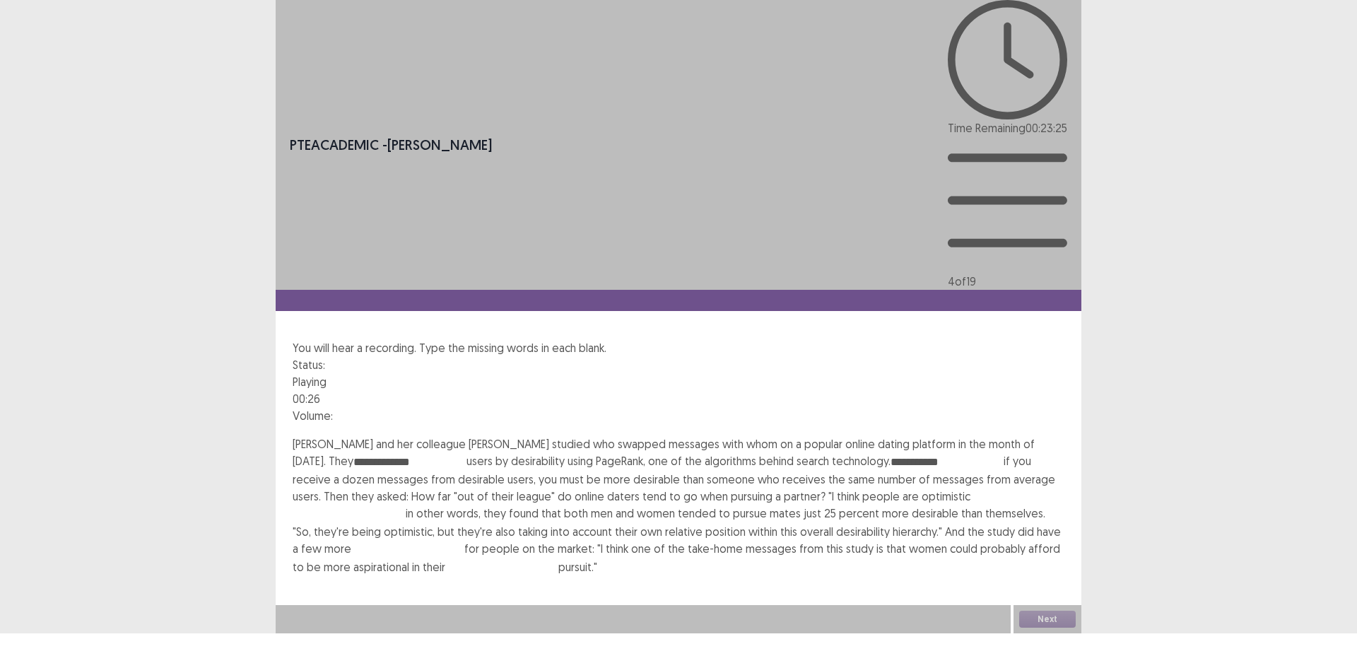
type input "**********"
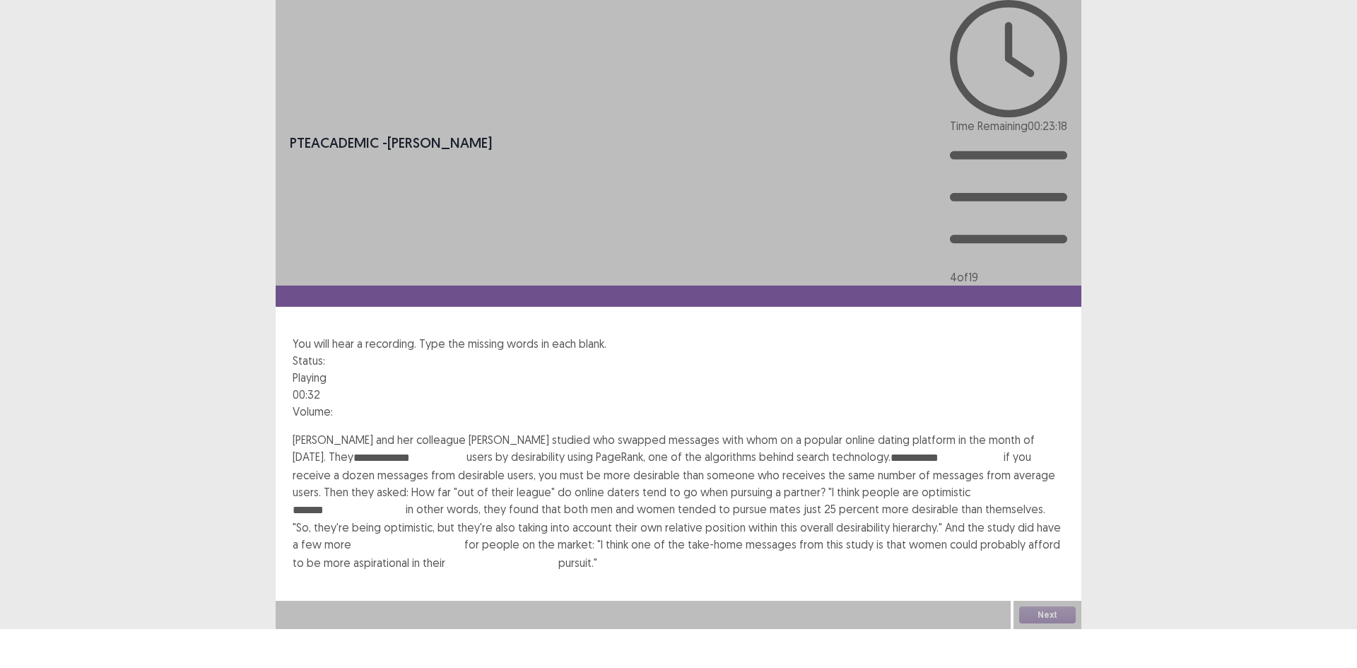
type input "*******"
click at [371, 538] on input "text" at bounding box center [407, 546] width 113 height 17
click at [353, 449] on input "**********" at bounding box center [409, 457] width 113 height 17
click at [377, 537] on input "text" at bounding box center [407, 545] width 113 height 17
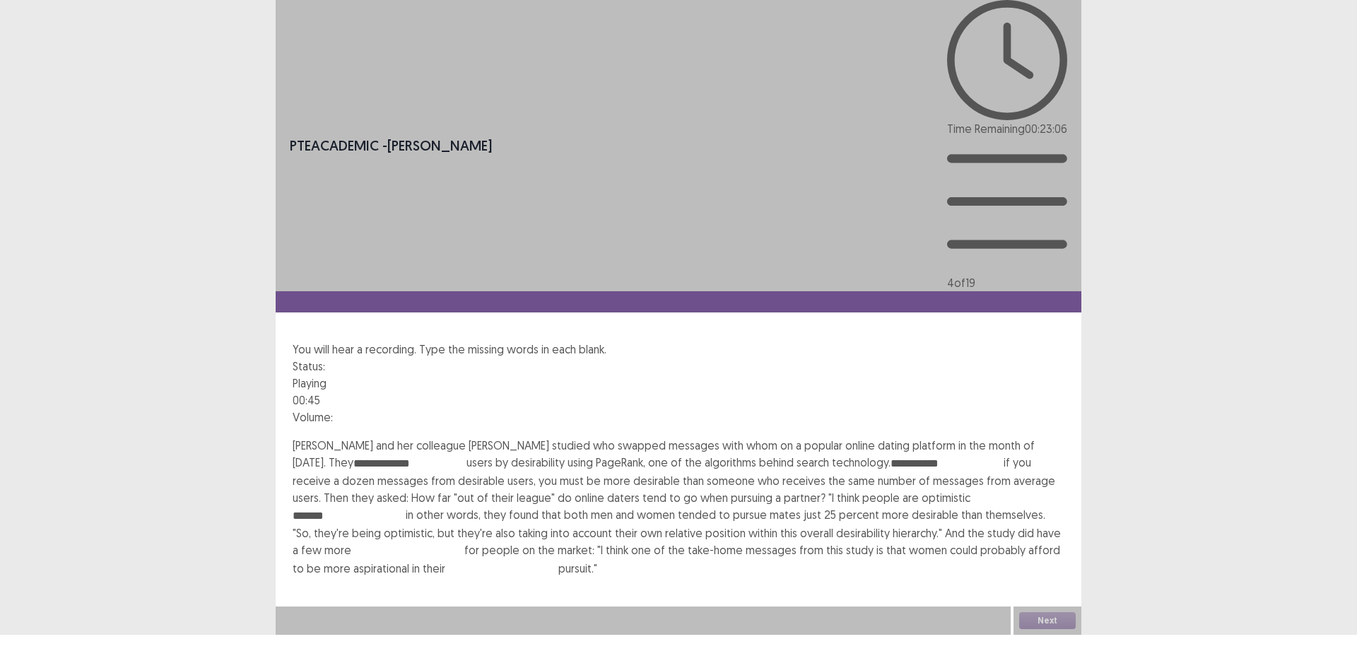
click at [353, 455] on input "**********" at bounding box center [409, 463] width 113 height 17
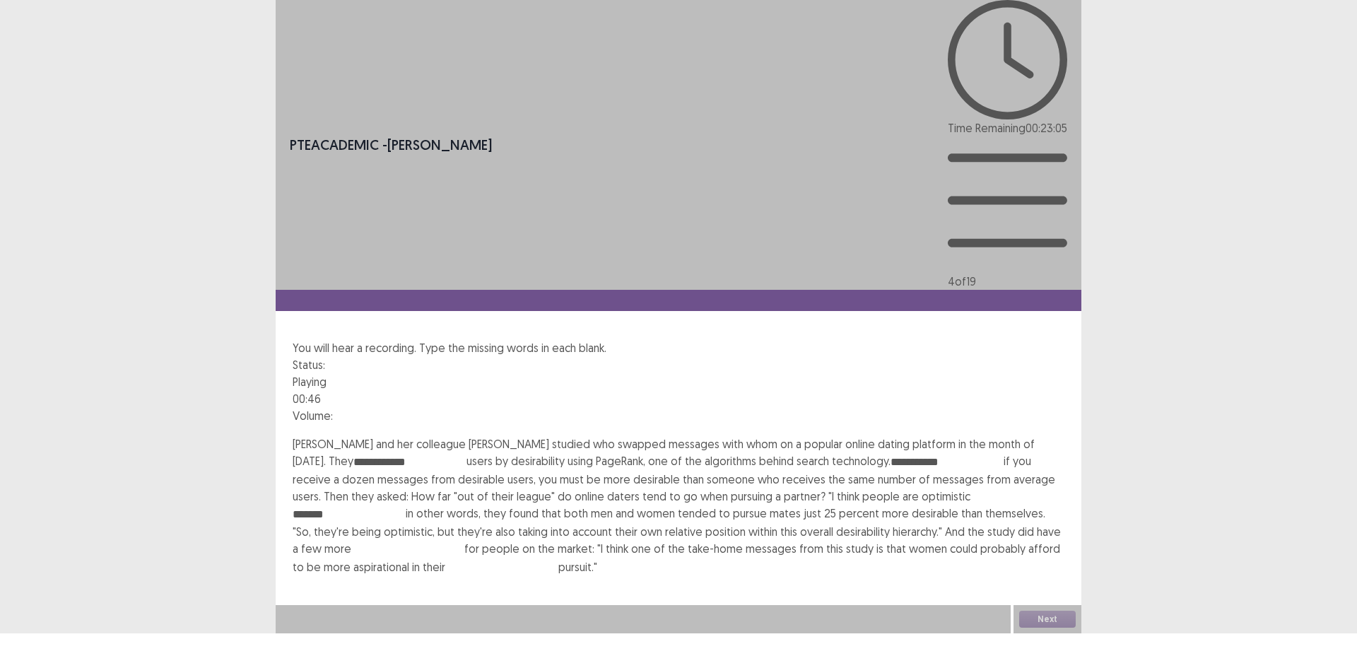
type input "**********"
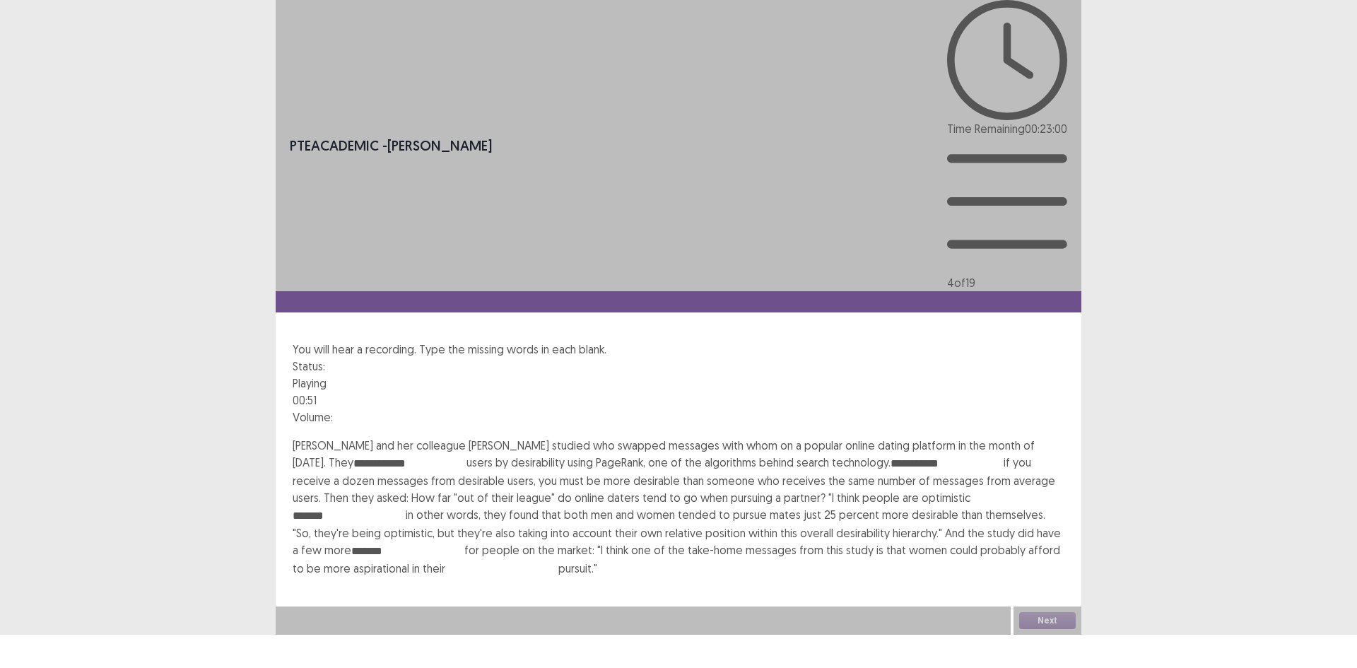
type input "*******"
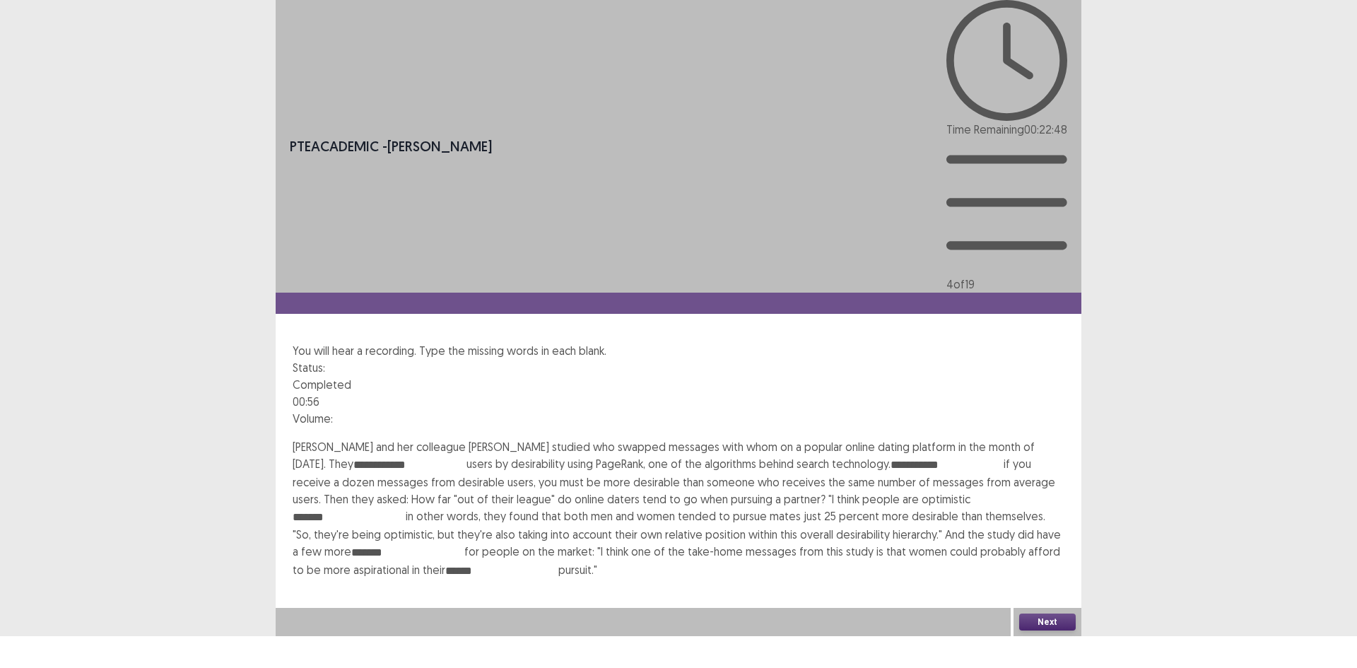
type input "******"
click at [372, 456] on input "**********" at bounding box center [409, 464] width 113 height 17
type input "**********"
click at [890, 456] on input "**********" at bounding box center [946, 464] width 113 height 17
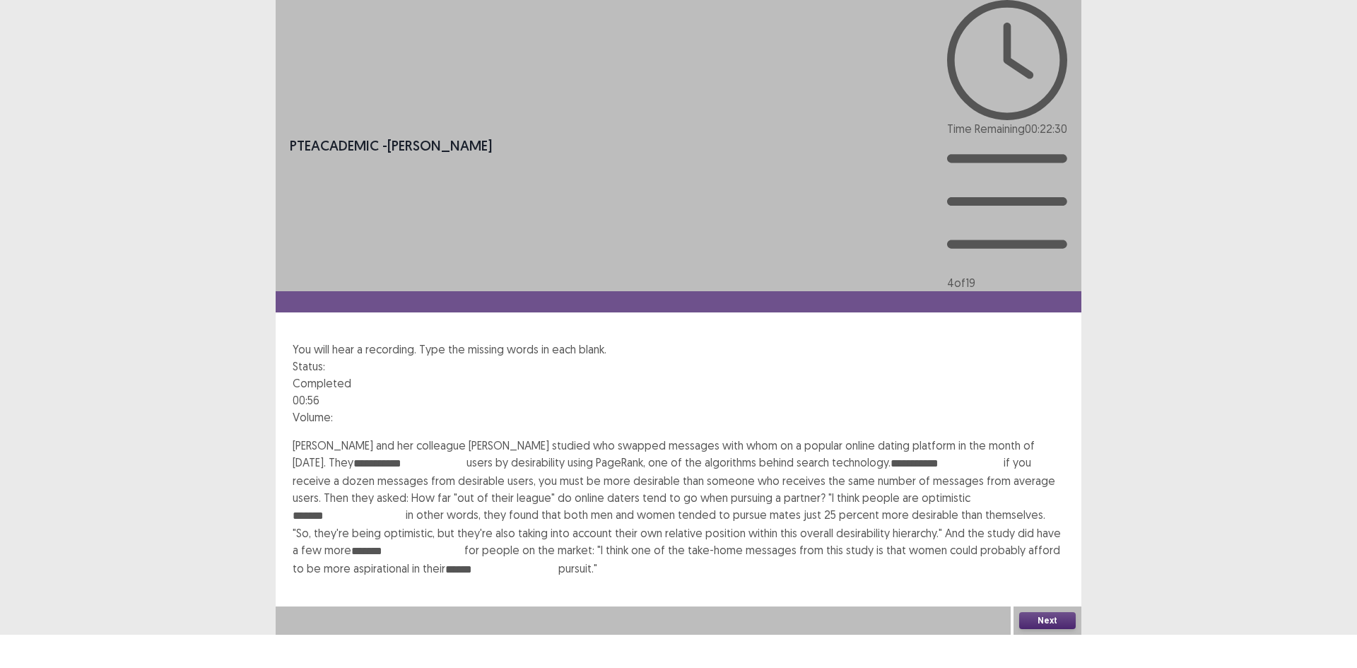
type input "**********"
click at [1028, 629] on button "Next" at bounding box center [1047, 620] width 57 height 17
click at [61, 630] on button "Confirm" at bounding box center [30, 680] width 61 height 25
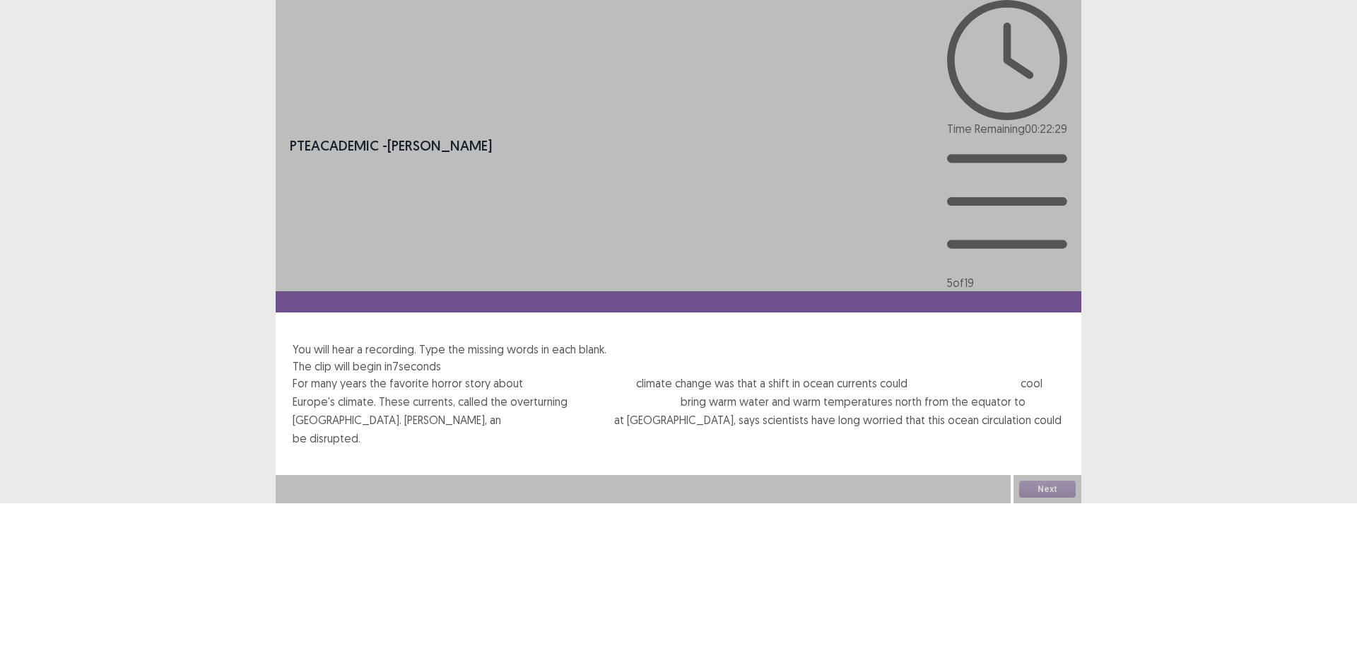
click at [571, 376] on input "text" at bounding box center [579, 384] width 113 height 17
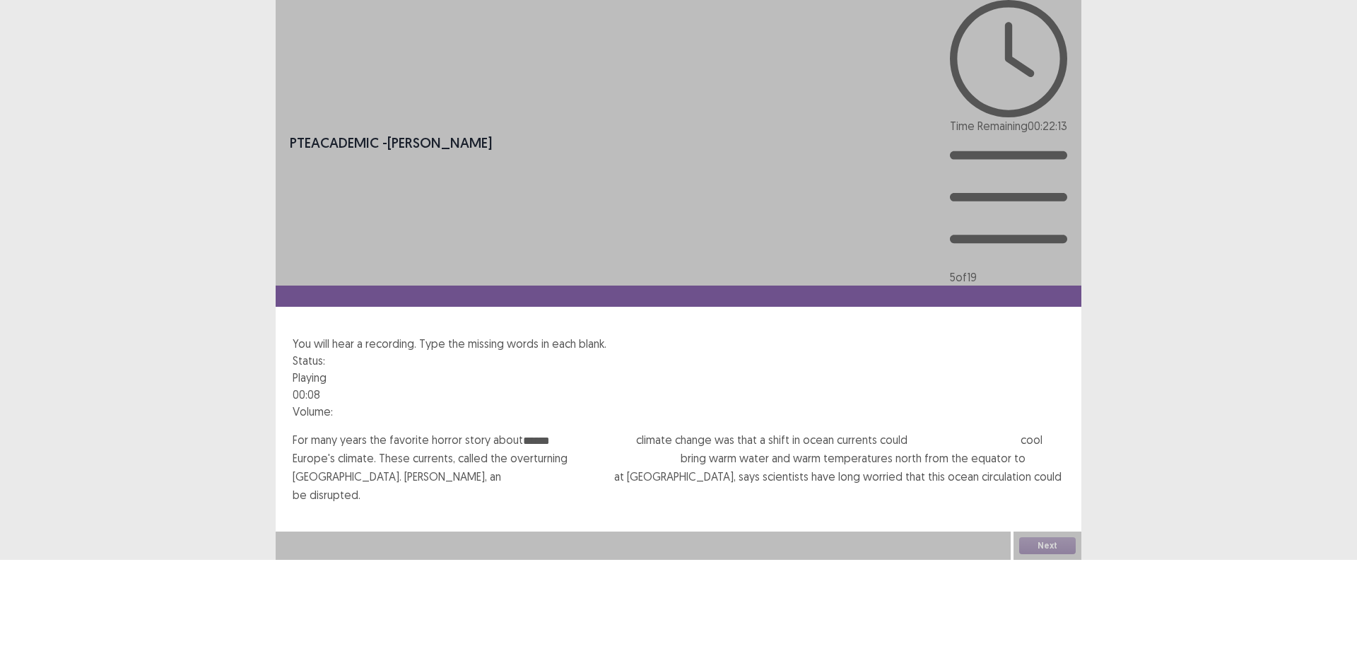
type input "******"
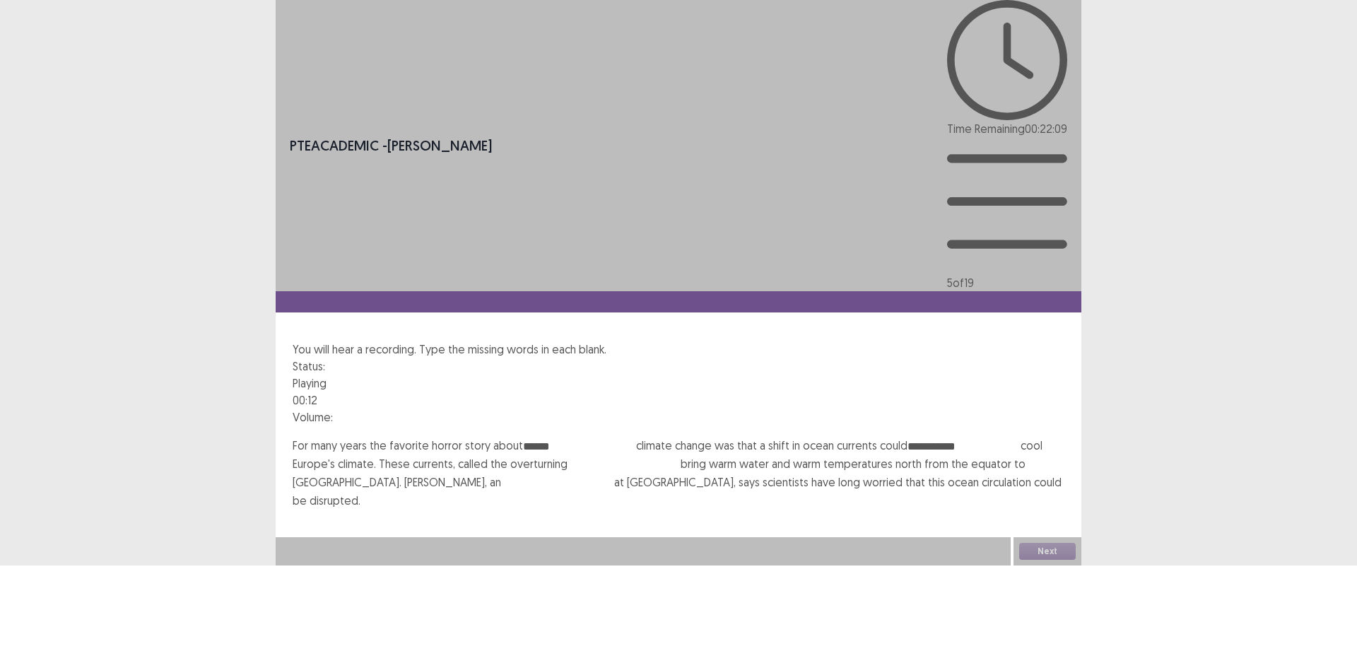
type input "**********"
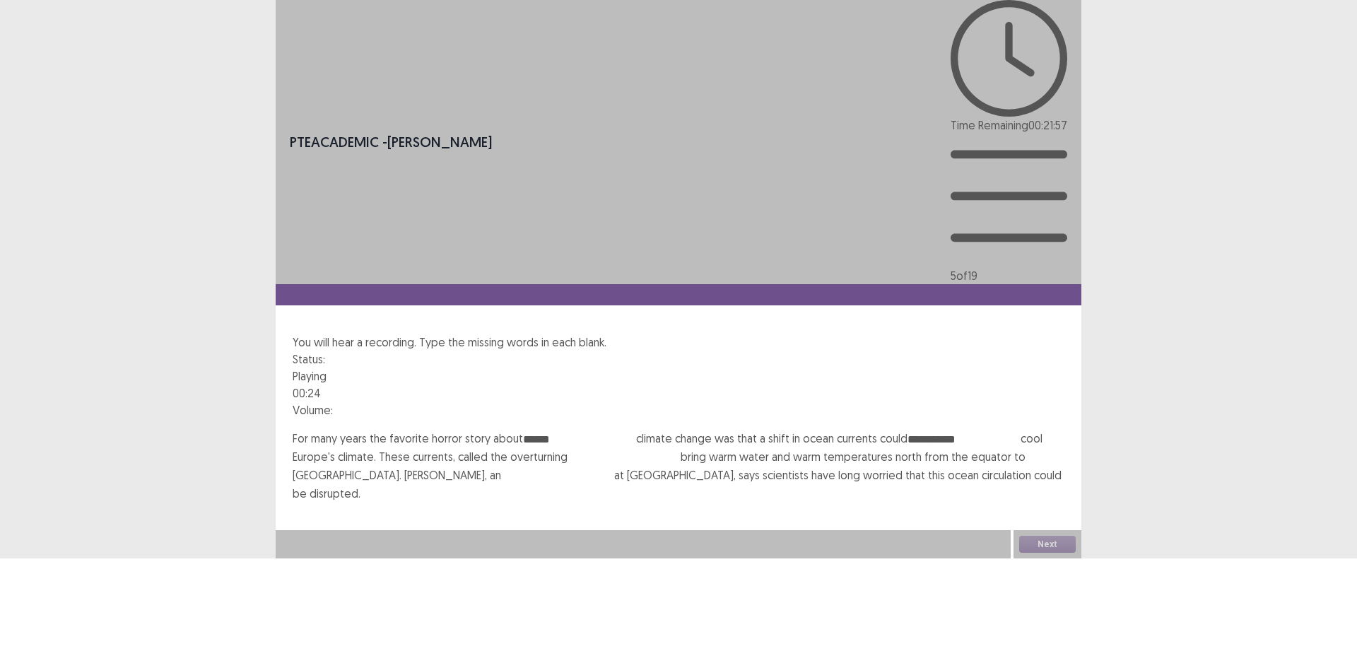
click at [501, 468] on input "text" at bounding box center [557, 476] width 113 height 17
click at [570, 431] on input "******" at bounding box center [579, 439] width 113 height 17
type input "*"
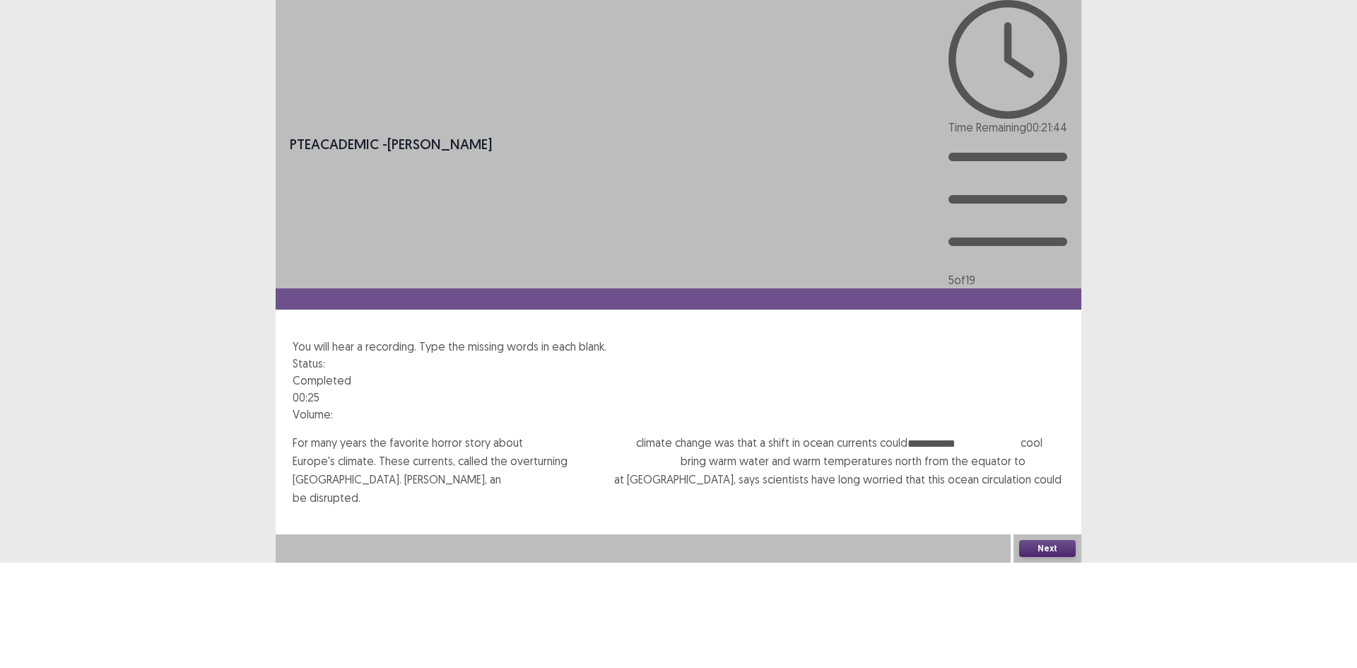
click at [630, 454] on input "text" at bounding box center [623, 462] width 113 height 17
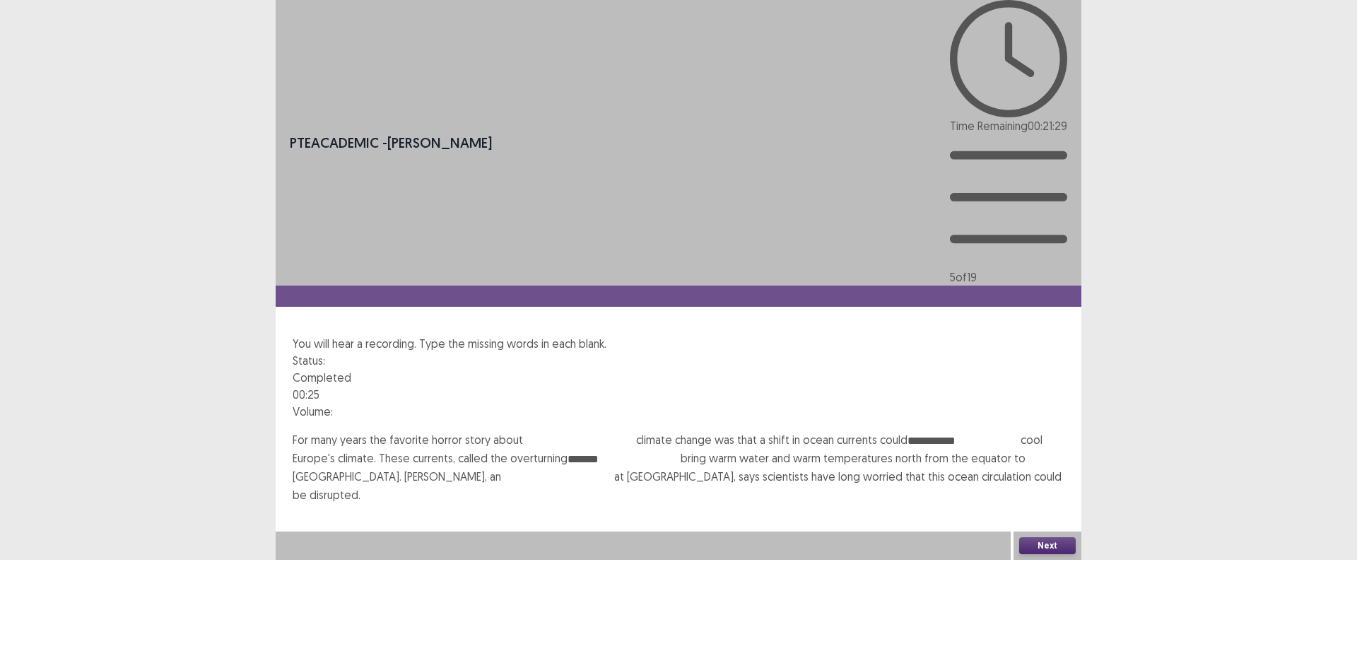
type input "*******"
click at [1051, 554] on button "Next" at bounding box center [1047, 545] width 57 height 17
click at [61, 594] on button "Confirm" at bounding box center [30, 606] width 61 height 25
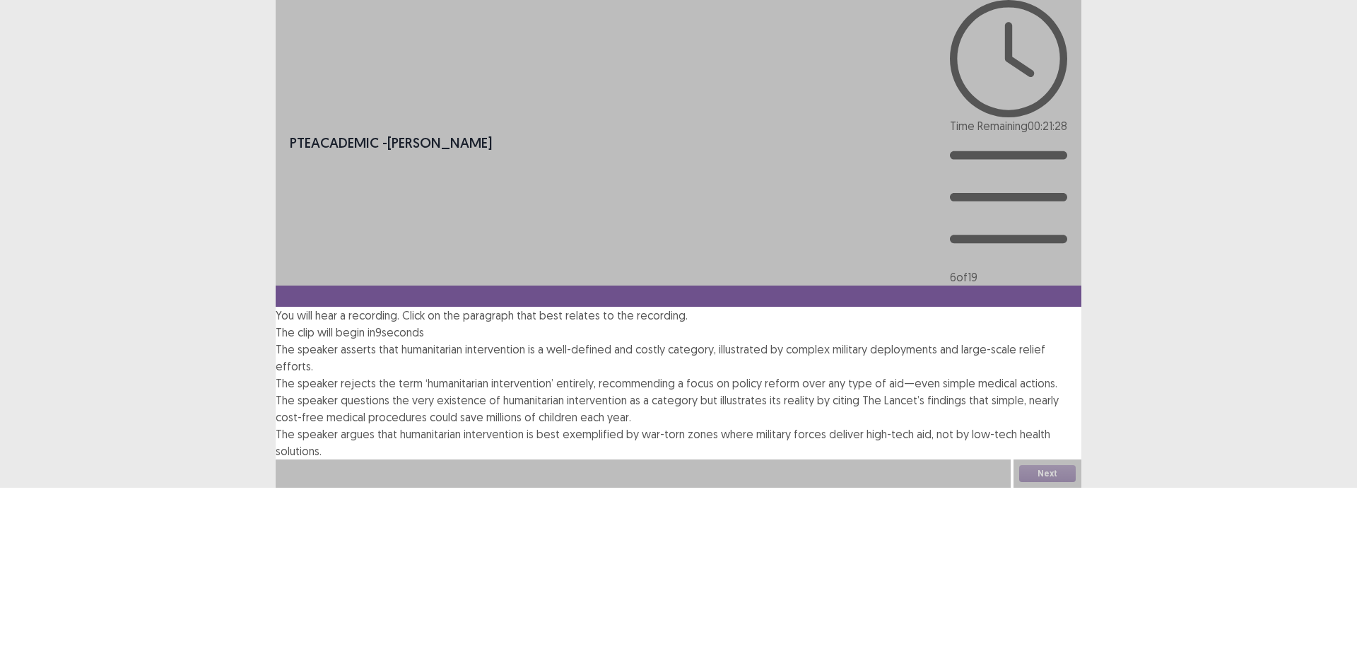
click at [403, 342] on span "The speaker asserts that humanitarian intervention is a well-defined and costly…" at bounding box center [660, 357] width 769 height 31
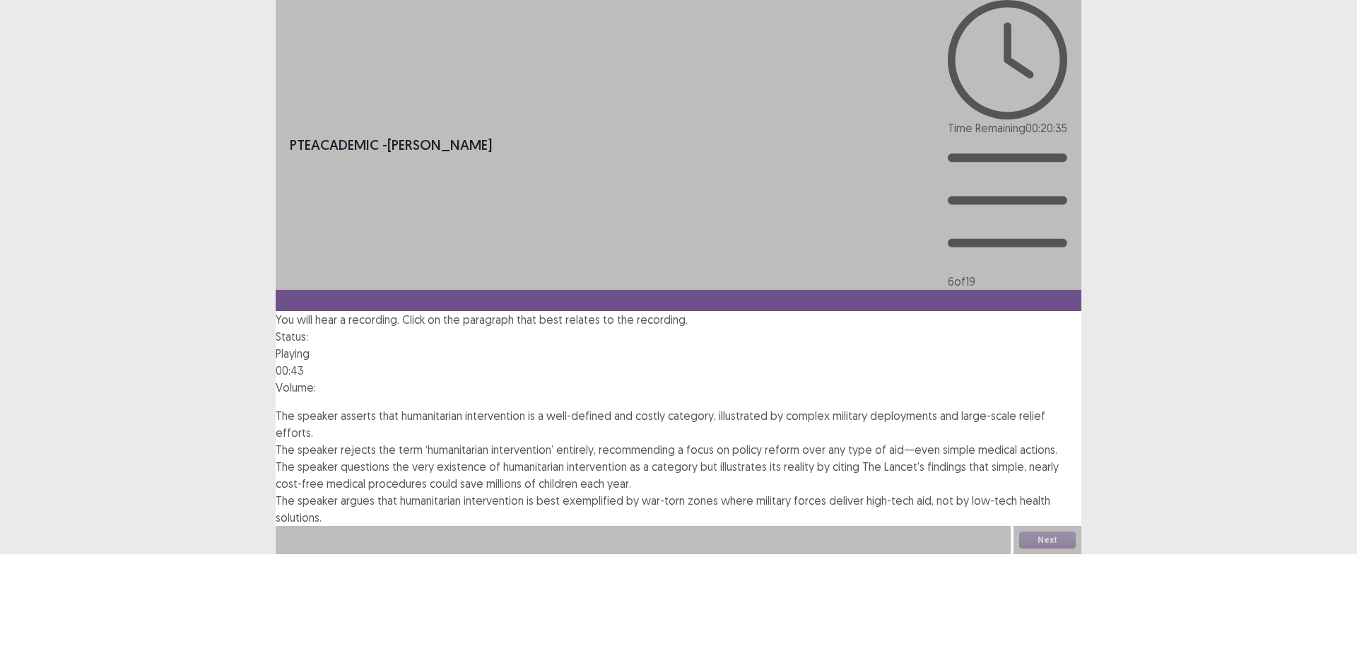
click at [509, 493] on span "The speaker argues that humanitarian intervention is best exemplified by war-to…" at bounding box center [663, 508] width 774 height 31
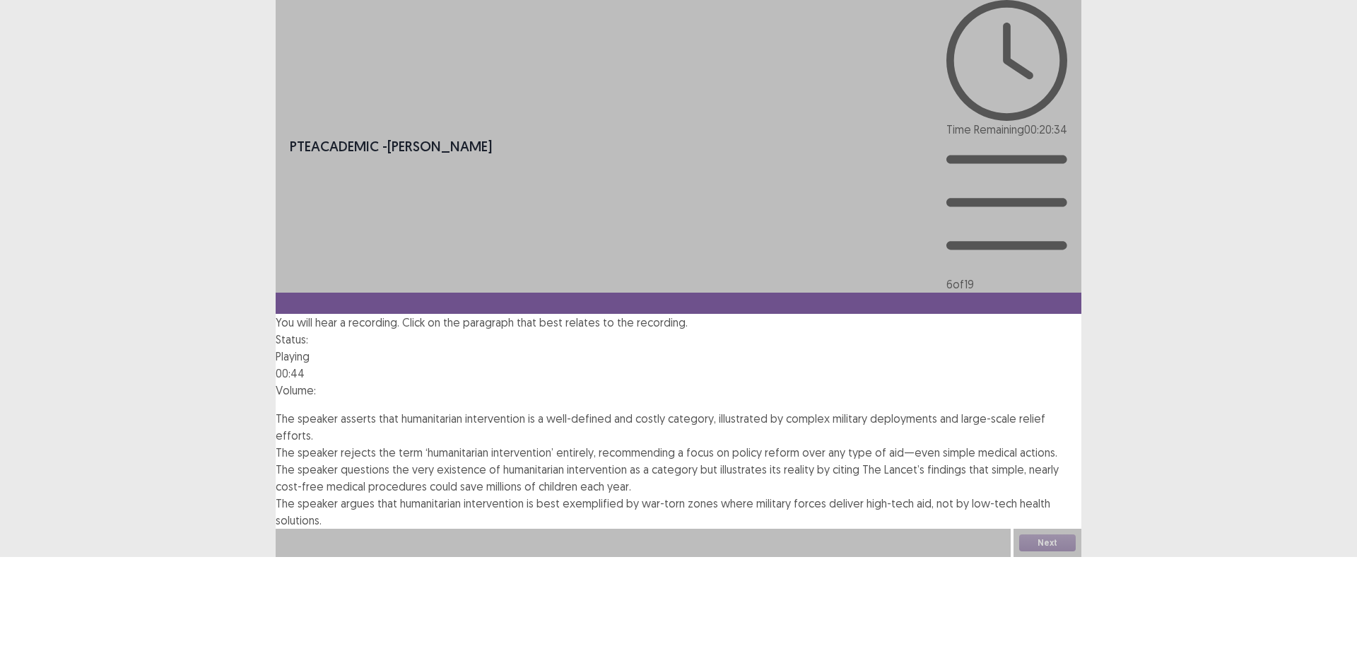
click at [495, 462] on span "The speaker questions the very existence of humanitarian intervention as a cate…" at bounding box center [667, 477] width 783 height 31
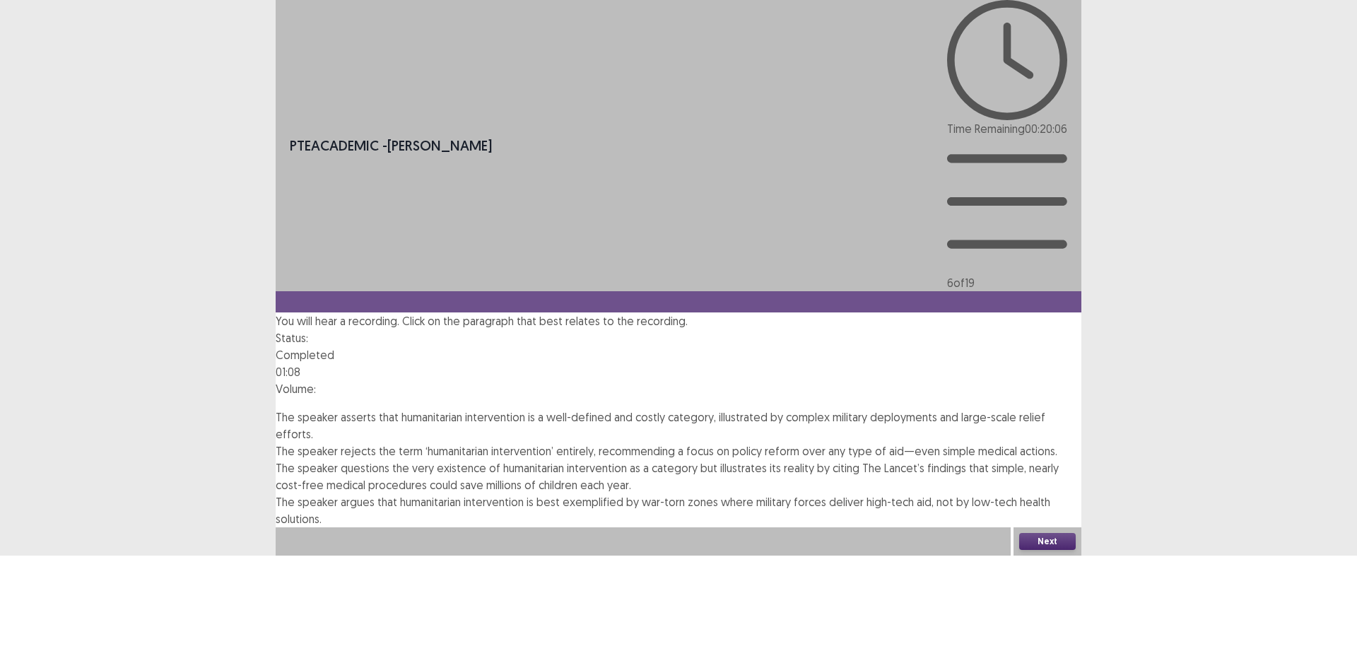
click at [540, 444] on span "The speaker rejects the term ‘humanitarian intervention’ entirely, recommending…" at bounding box center [666, 451] width 781 height 14
click at [1035, 550] on button "Next" at bounding box center [1047, 541] width 57 height 17
click at [61, 589] on button "Confirm" at bounding box center [30, 601] width 61 height 25
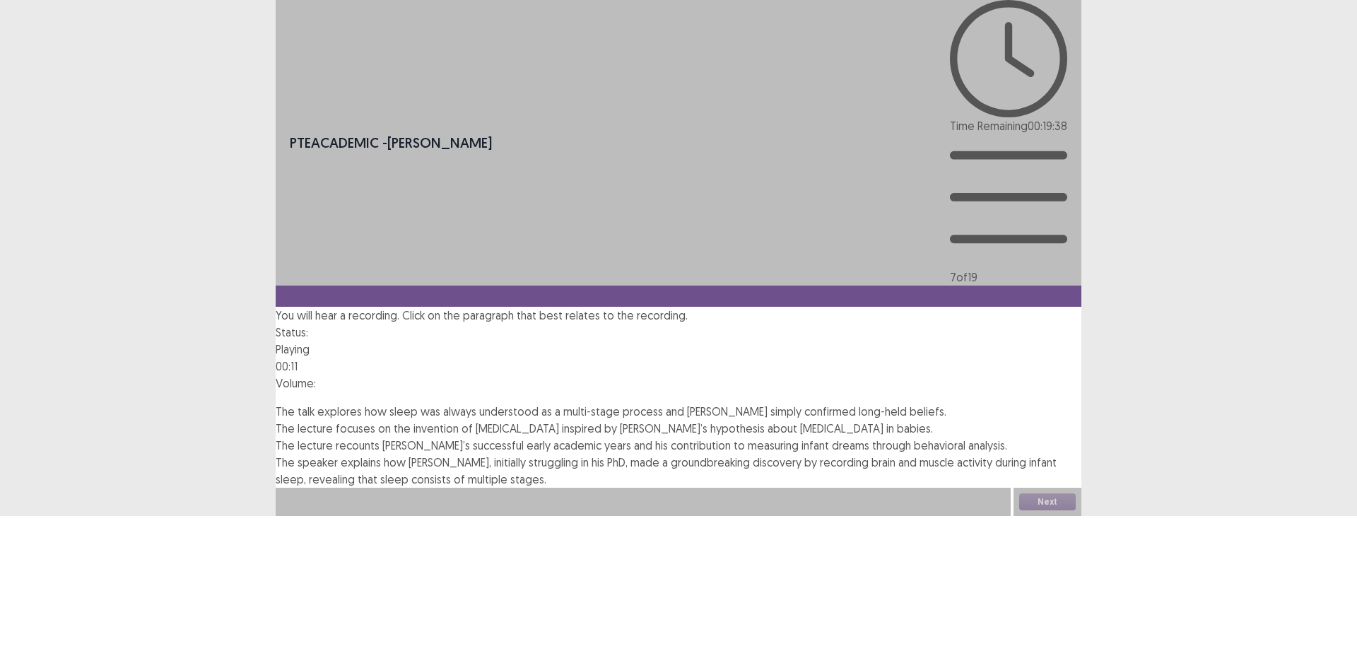
click at [490, 404] on span "The talk explores how sleep was always understood as a multi-stage process and …" at bounding box center [611, 411] width 671 height 14
click at [651, 420] on span "The lecture focuses on the invention of [MEDICAL_DATA] inspired by [PERSON_NAME…" at bounding box center [604, 427] width 657 height 14
click at [583, 404] on div "The talk explores how sleep was always understood as a multi-stage process and …" at bounding box center [679, 412] width 806 height 17
click at [648, 406] on span "The talk explores how sleep was always understood as a multi-stage process and …" at bounding box center [611, 413] width 671 height 14
click at [1039, 512] on button "Next" at bounding box center [1047, 503] width 57 height 17
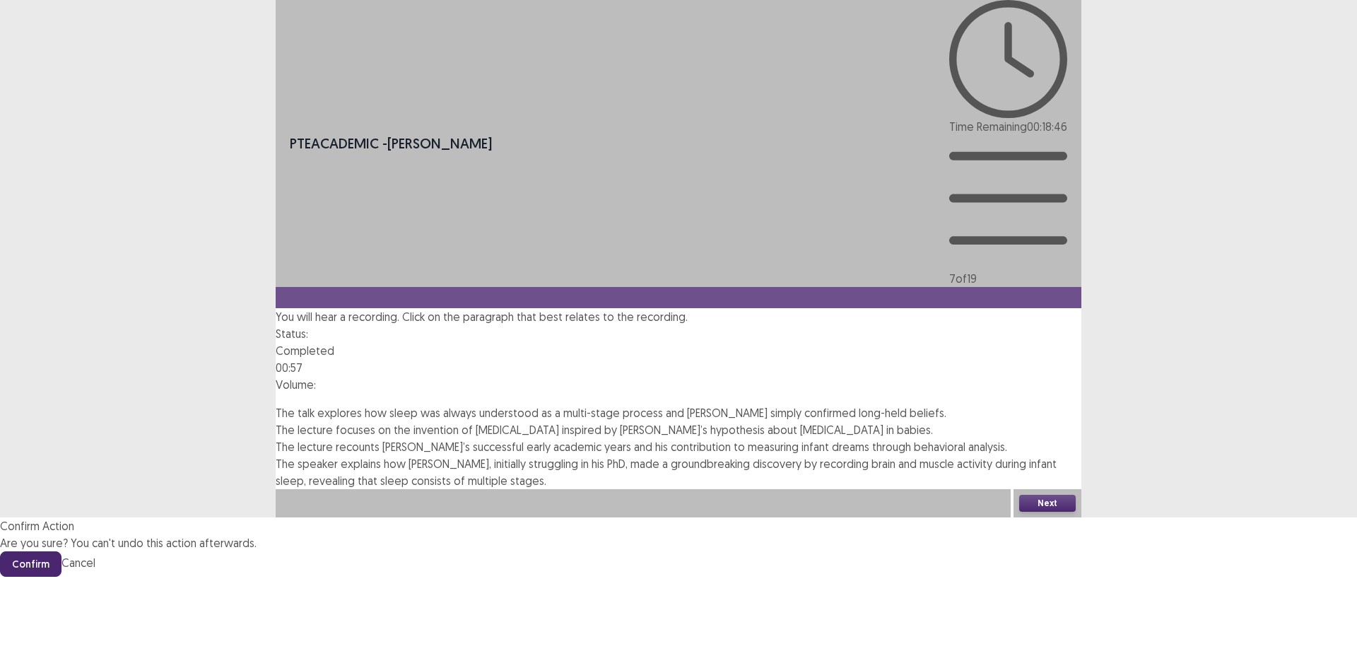
click at [61, 551] on button "Confirm" at bounding box center [30, 563] width 61 height 25
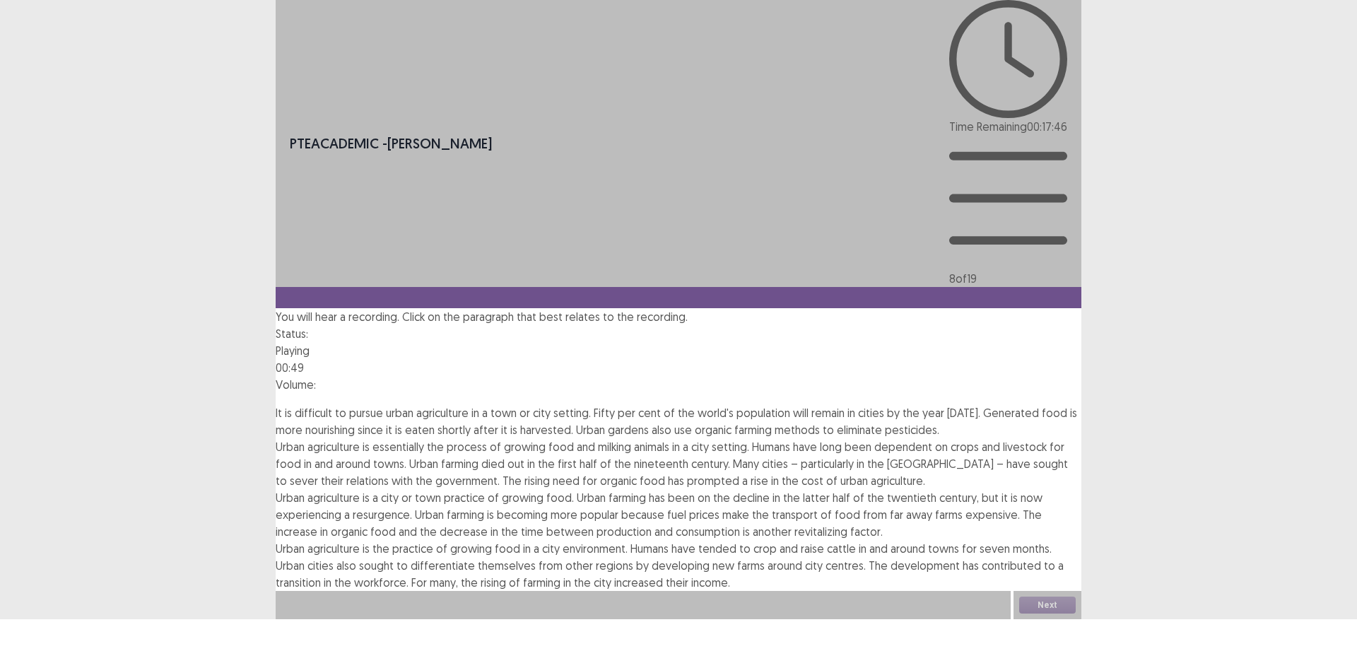
click at [688, 490] on span "Urban agriculture is a city or town practice of growing food. Urban farming has…" at bounding box center [659, 514] width 767 height 48
click at [575, 439] on span "Urban agriculture is essentially the process of growing food and milking animal…" at bounding box center [672, 463] width 792 height 48
click at [1041, 613] on button "Next" at bounding box center [1047, 604] width 57 height 17
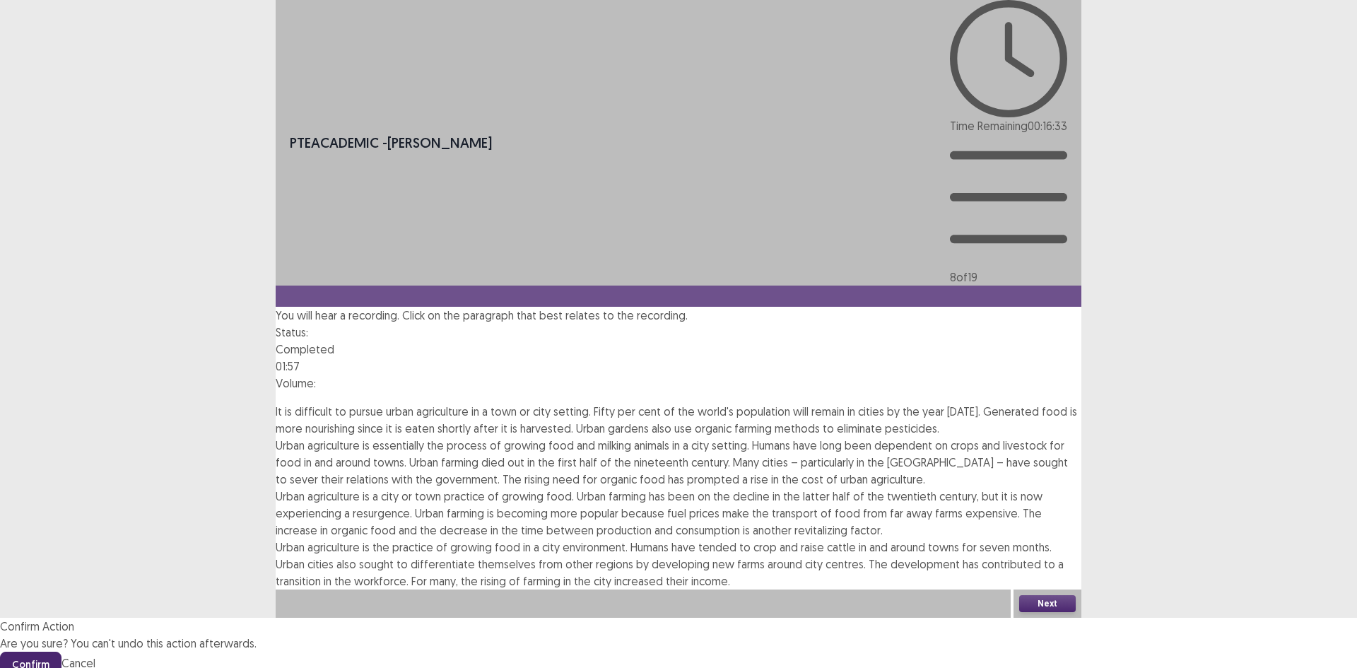
click at [61, 630] on button "Confirm" at bounding box center [30, 663] width 61 height 25
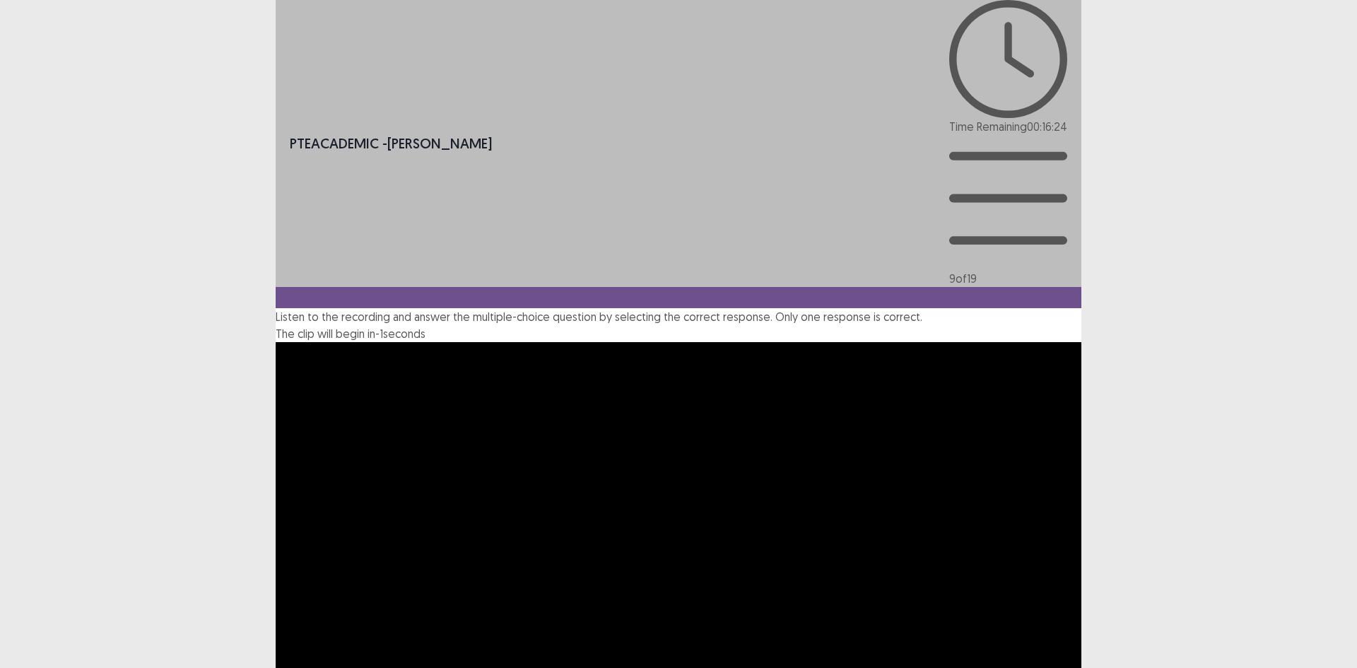
drag, startPoint x: 557, startPoint y: 348, endPoint x: 536, endPoint y: 348, distance: 21.2
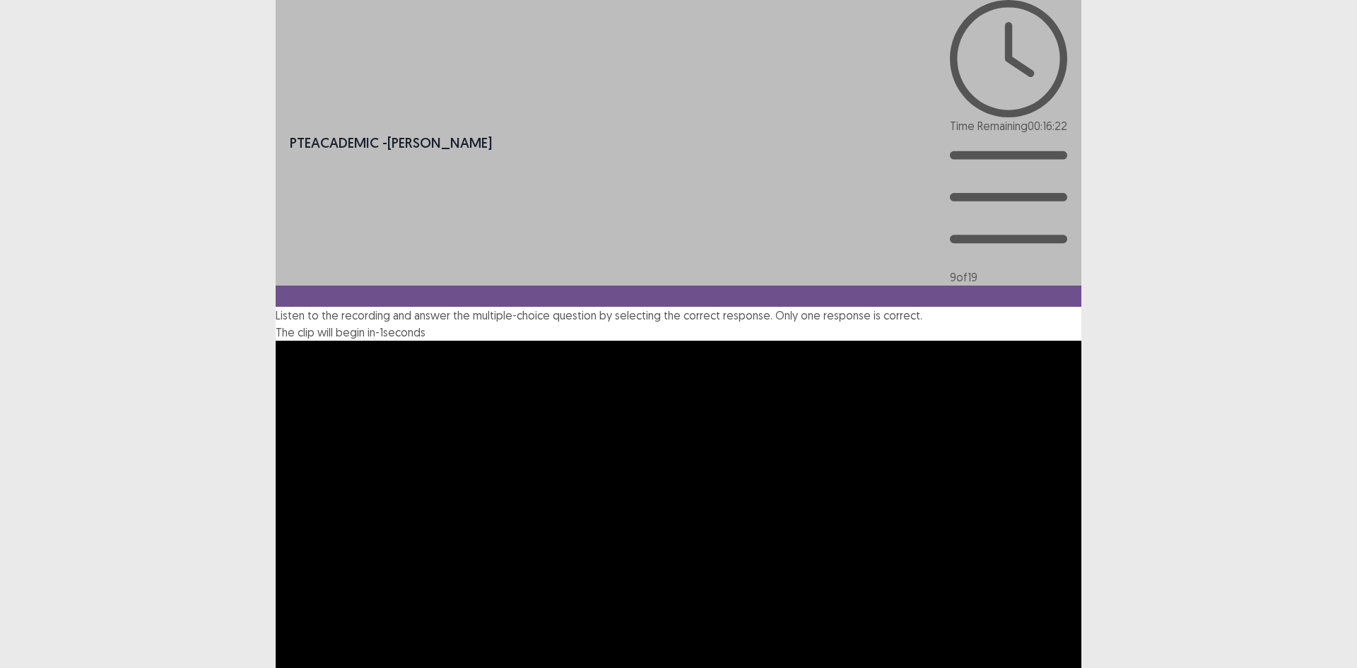
drag, startPoint x: 531, startPoint y: 354, endPoint x: 521, endPoint y: 351, distance: 9.6
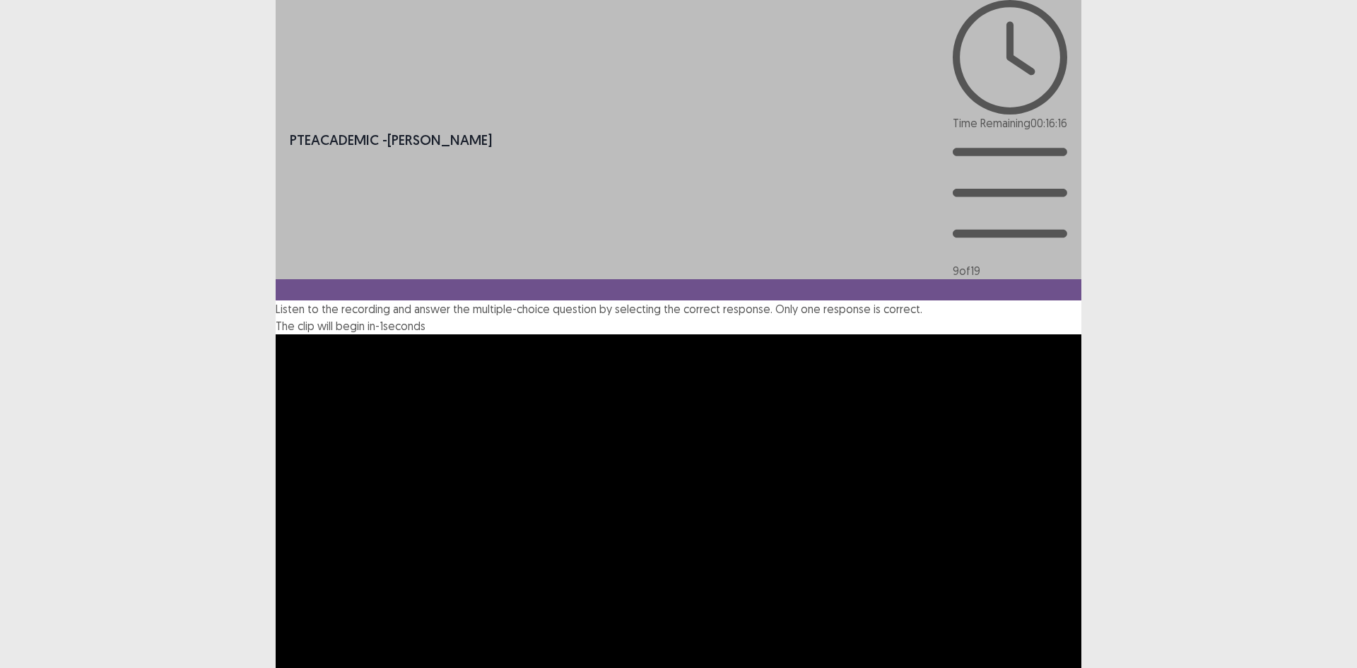
drag, startPoint x: 520, startPoint y: 353, endPoint x: 527, endPoint y: 354, distance: 7.1
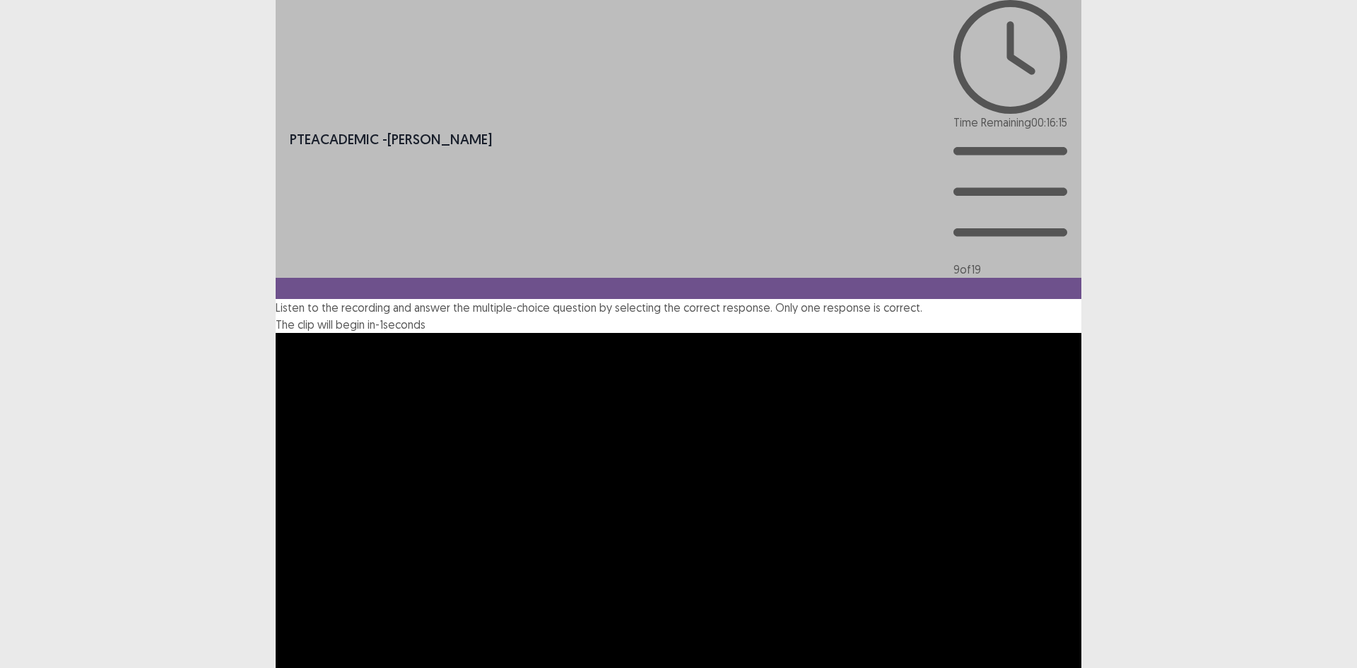
click at [292, 374] on div "**********" at bounding box center [679, 585] width 806 height 572
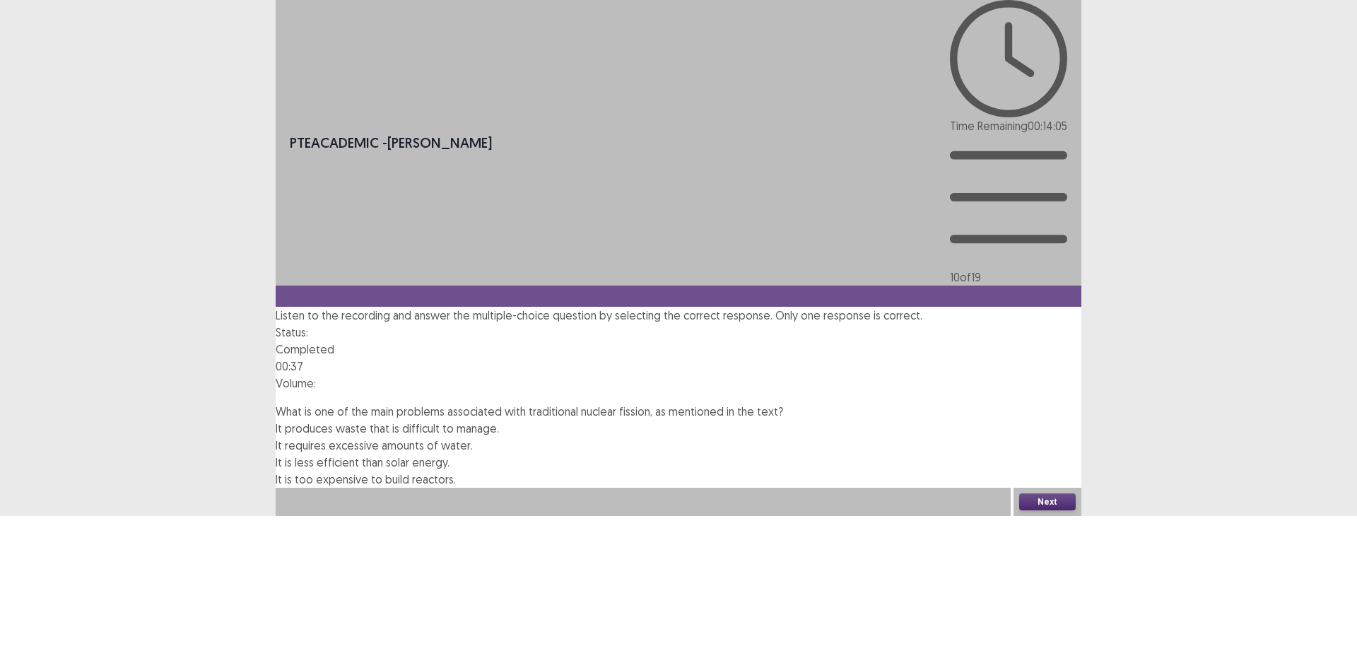
click at [401, 455] on span "It is less efficient than solar energy." at bounding box center [363, 462] width 174 height 14
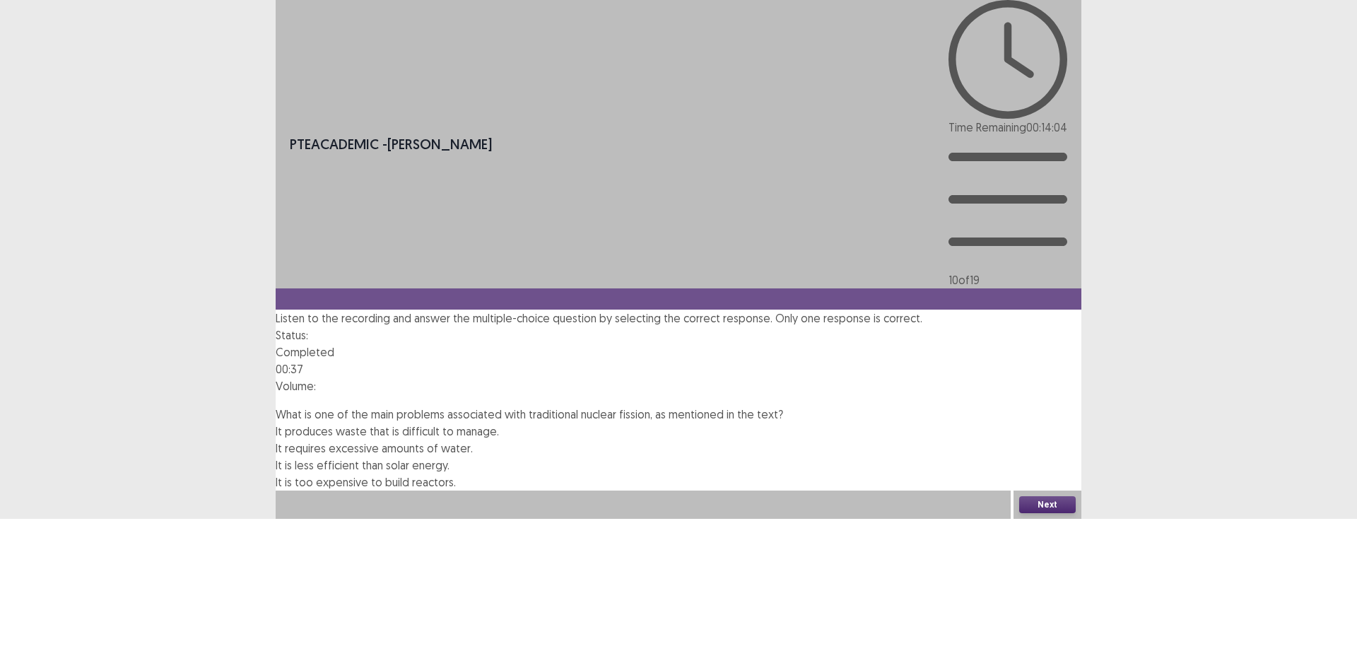
click at [1053, 513] on button "Next" at bounding box center [1047, 504] width 57 height 17
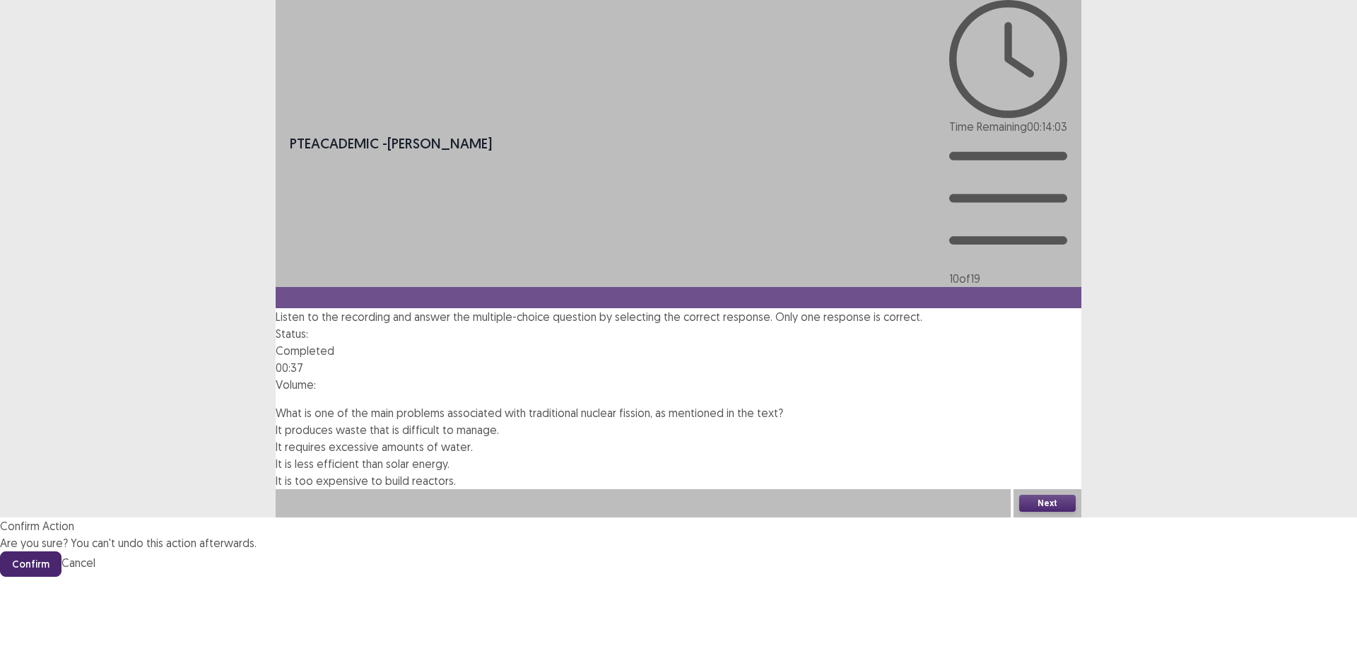
click at [61, 551] on button "Confirm" at bounding box center [30, 563] width 61 height 25
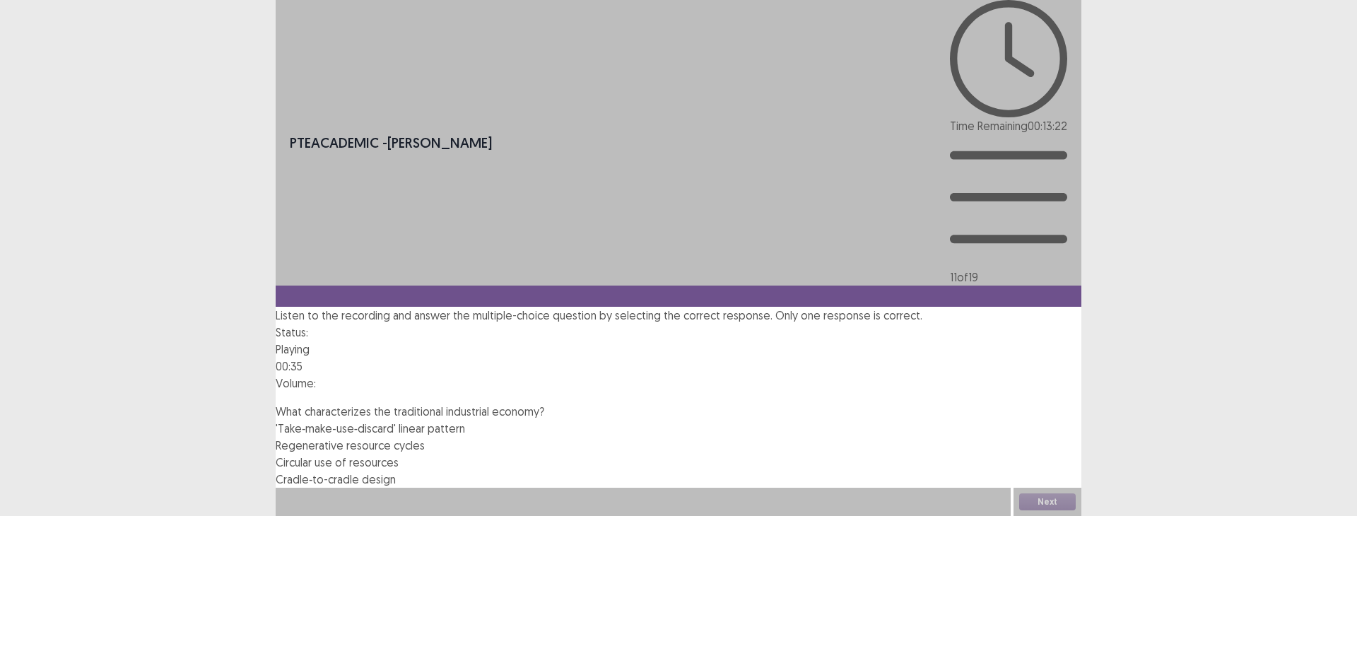
click at [430, 421] on span "'Take‑make‑use‑discard' linear pattern" at bounding box center [370, 428] width 189 height 14
click at [399, 455] on span "Circular use of resources" at bounding box center [337, 462] width 123 height 14
click at [1031, 516] on div "PTE academic - [PERSON_NAME] Time Remaining 00 : 12 : 23 11 of 19 Listen to the…" at bounding box center [679, 258] width 806 height 516
click at [1027, 510] on button "Next" at bounding box center [1047, 501] width 57 height 17
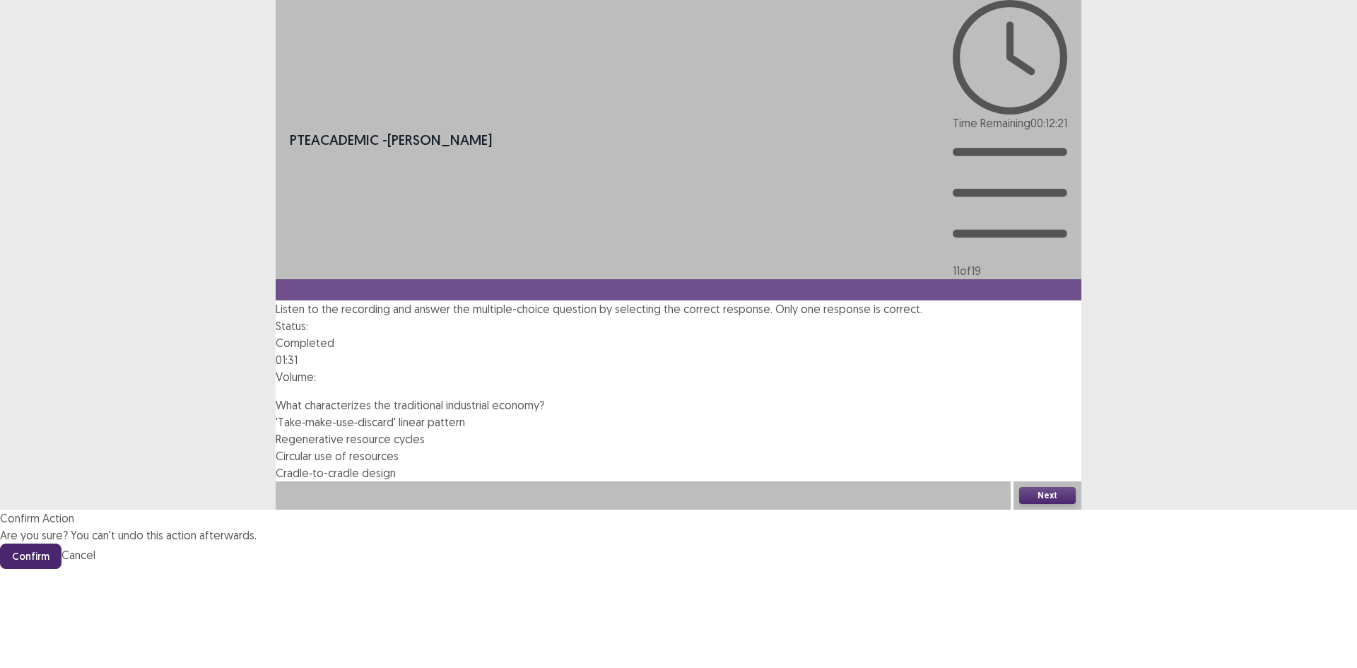
click at [61, 543] on button "Confirm" at bounding box center [30, 555] width 61 height 25
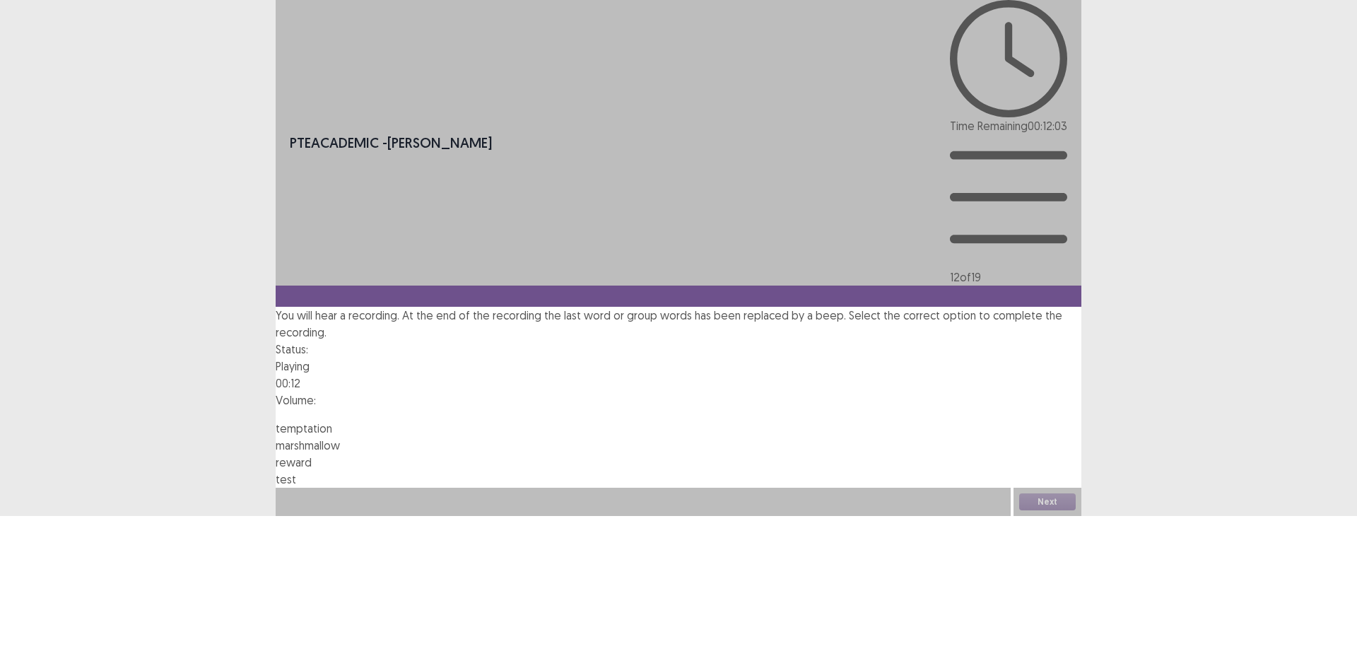
click at [340, 438] on span "marshmallow" at bounding box center [308, 445] width 64 height 14
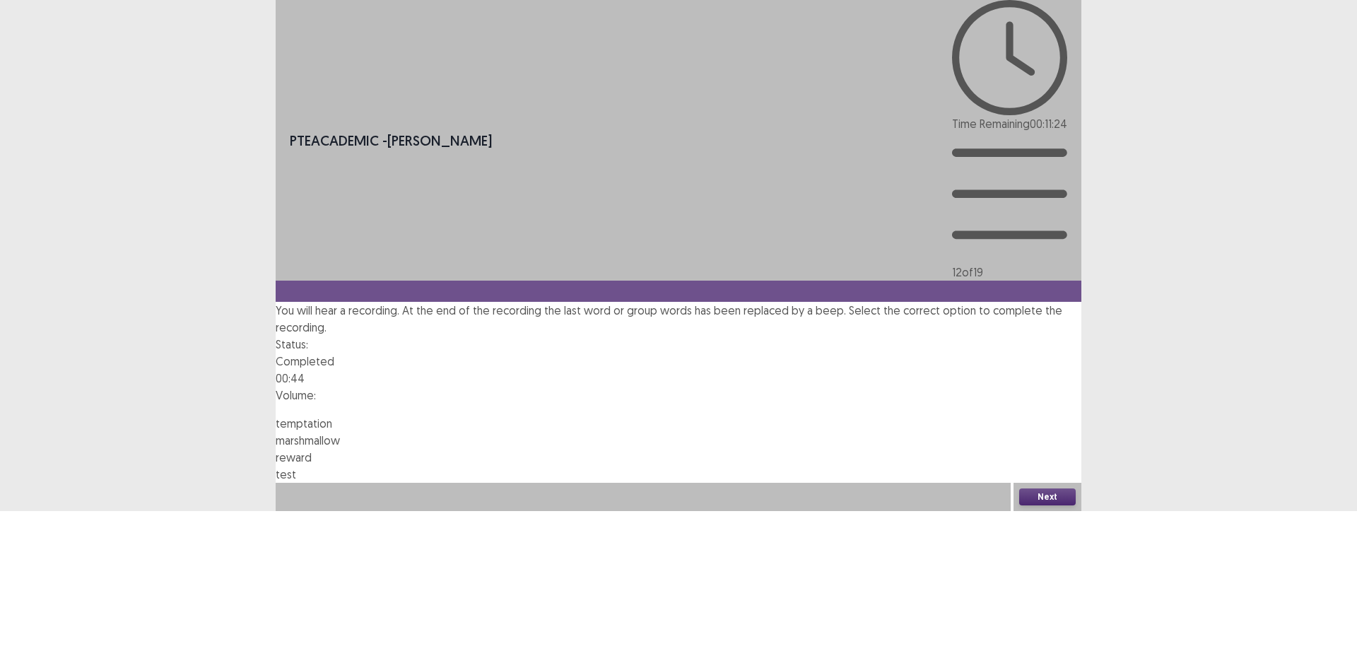
click at [312, 450] on span "reward" at bounding box center [294, 457] width 36 height 14
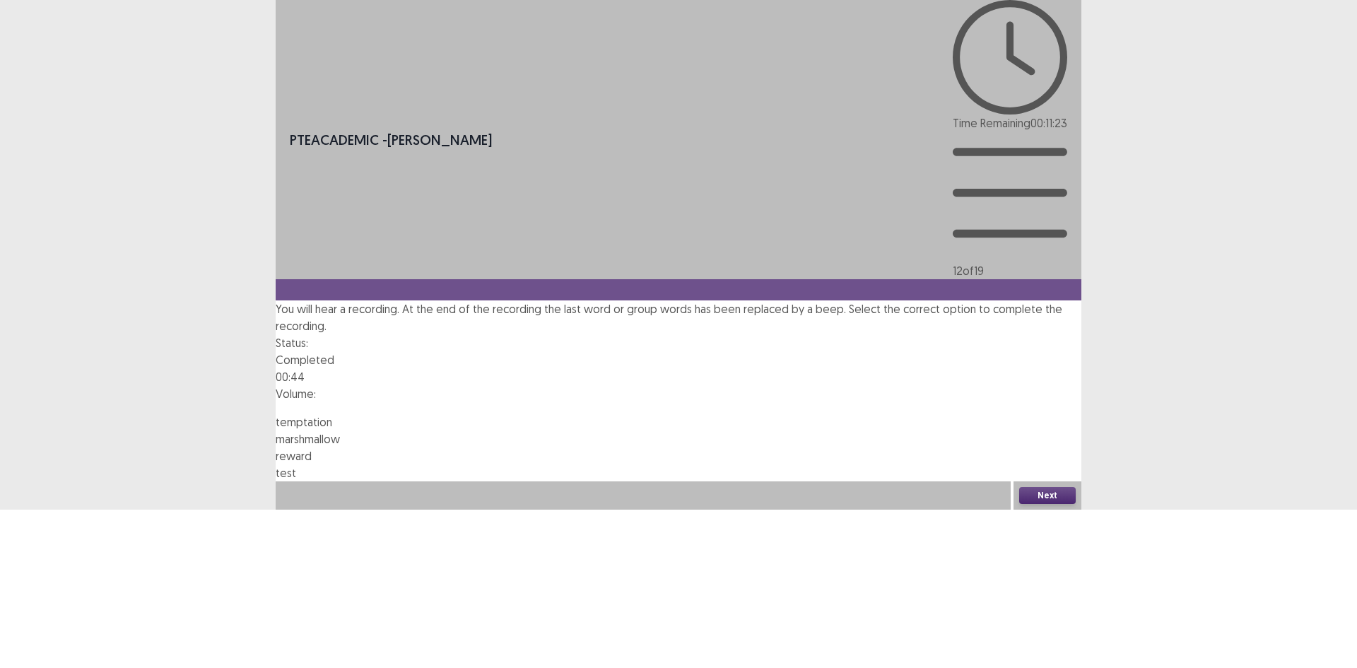
click at [1043, 504] on button "Next" at bounding box center [1047, 495] width 57 height 17
drag, startPoint x: 1043, startPoint y: 656, endPoint x: 717, endPoint y: 365, distance: 436.4
click at [61, 543] on button "Confirm" at bounding box center [30, 555] width 61 height 25
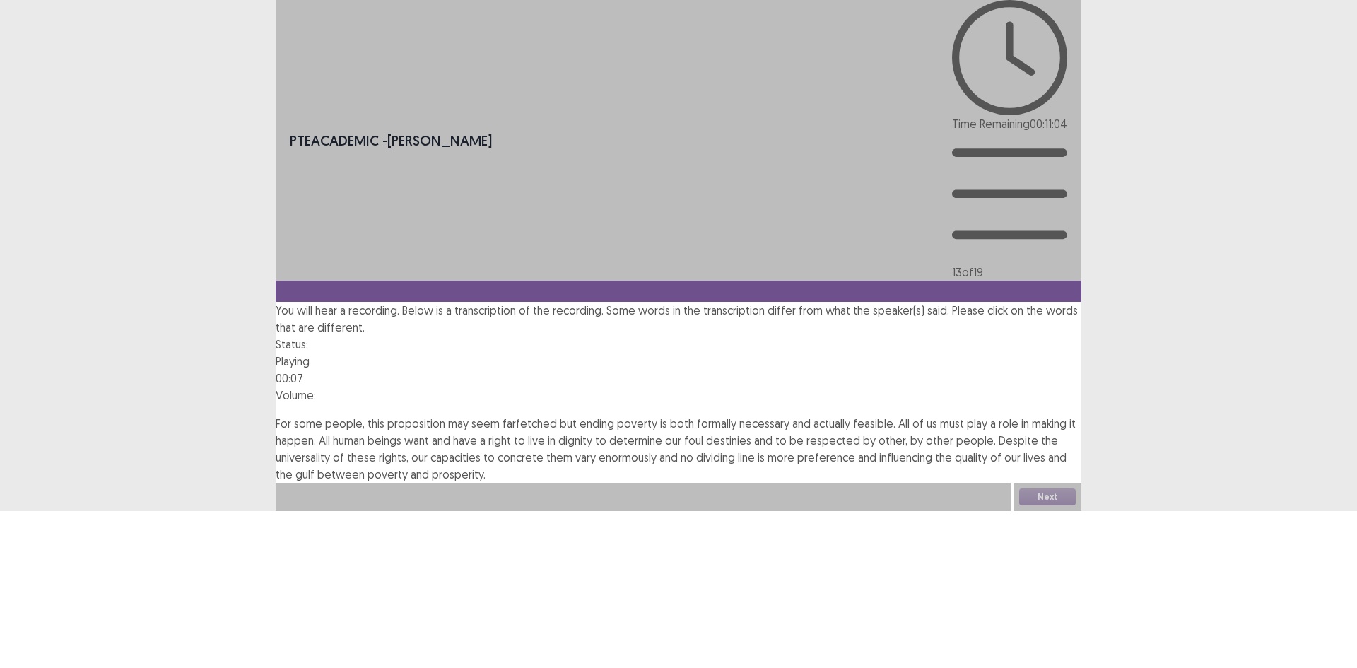
click at [718, 416] on span "formally" at bounding box center [717, 423] width 40 height 14
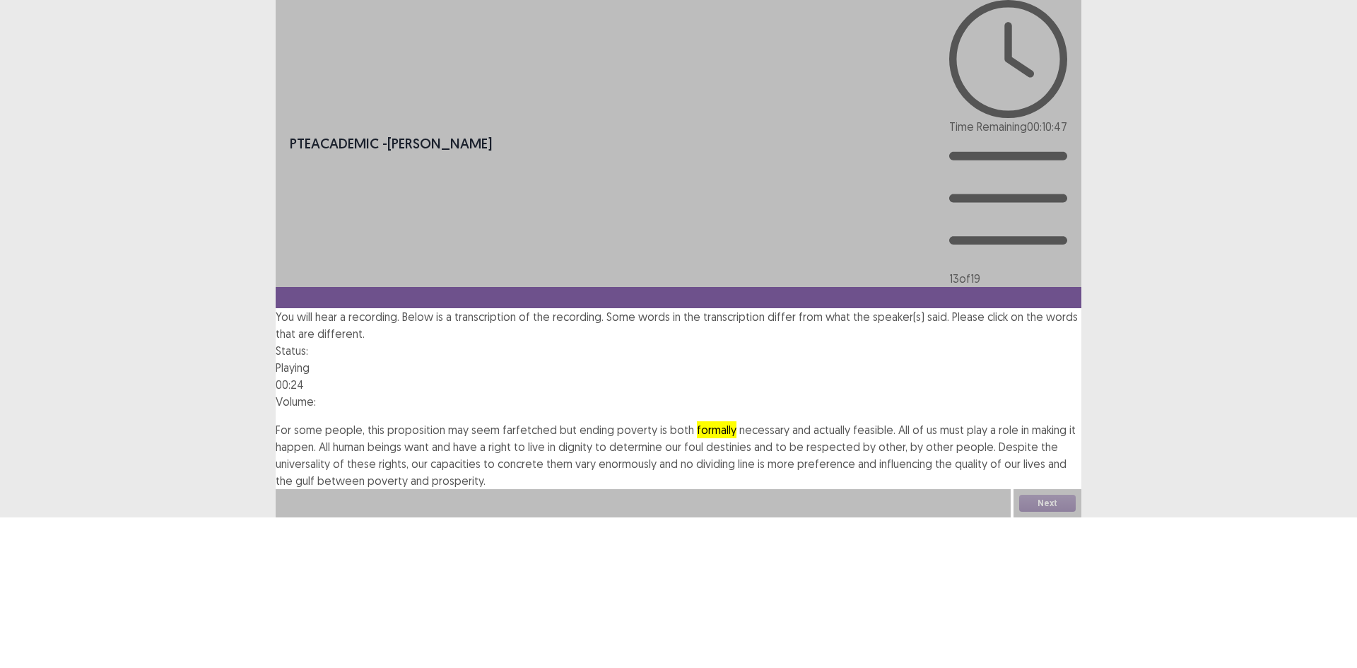
click at [703, 439] on span "foul" at bounding box center [693, 446] width 19 height 14
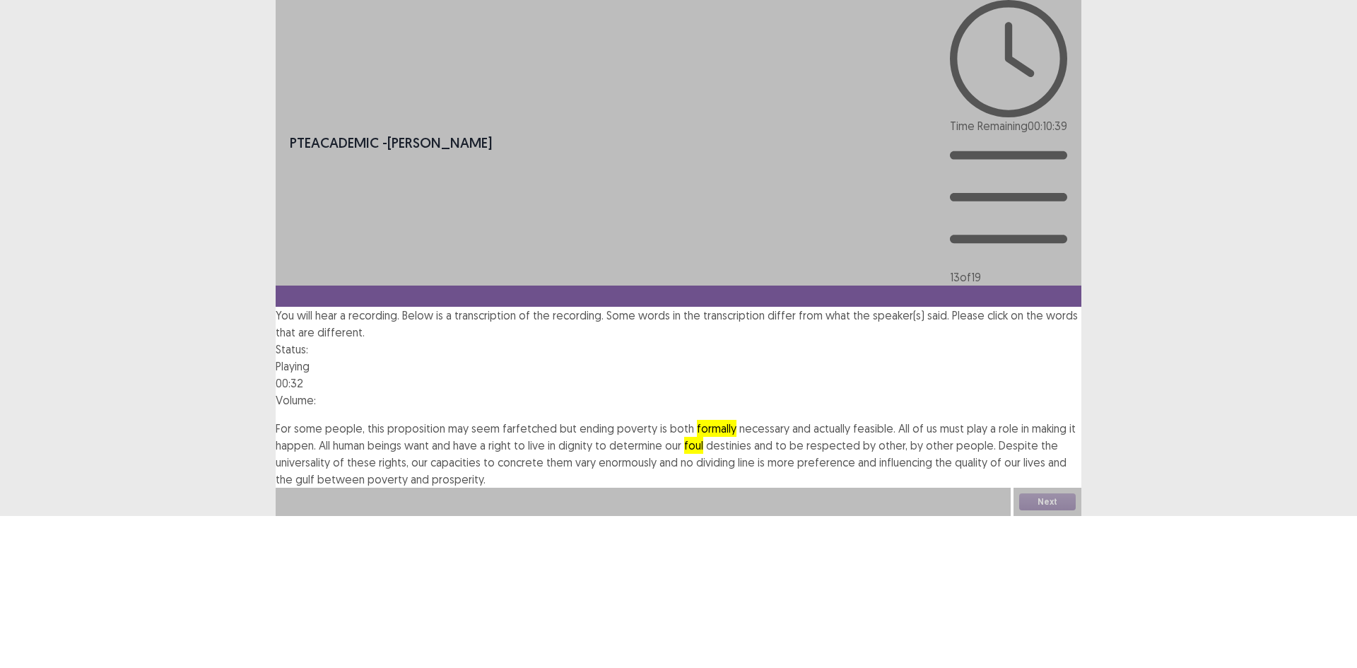
click at [480, 455] on span "capacities" at bounding box center [455, 462] width 50 height 14
click at [480, 454] on span "capacities" at bounding box center [455, 462] width 50 height 17
click at [543, 455] on span "concrete" at bounding box center [520, 462] width 46 height 14
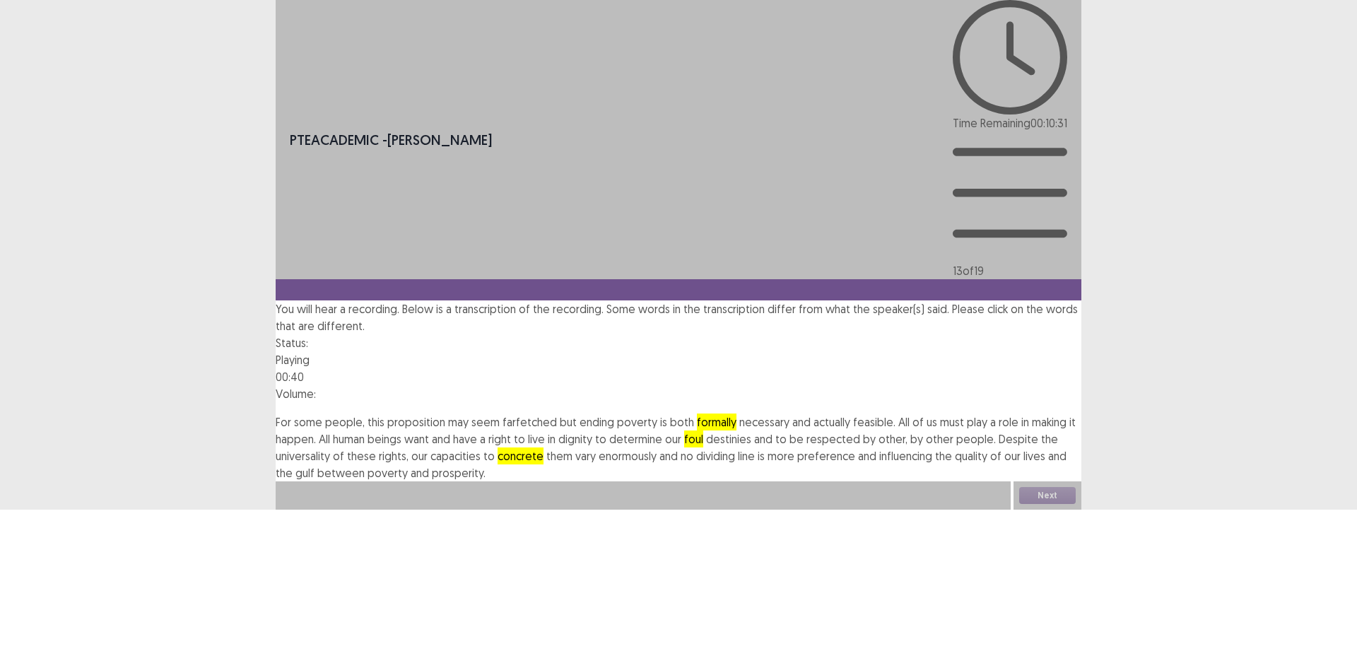
click at [855, 449] on span "preference" at bounding box center [826, 456] width 58 height 14
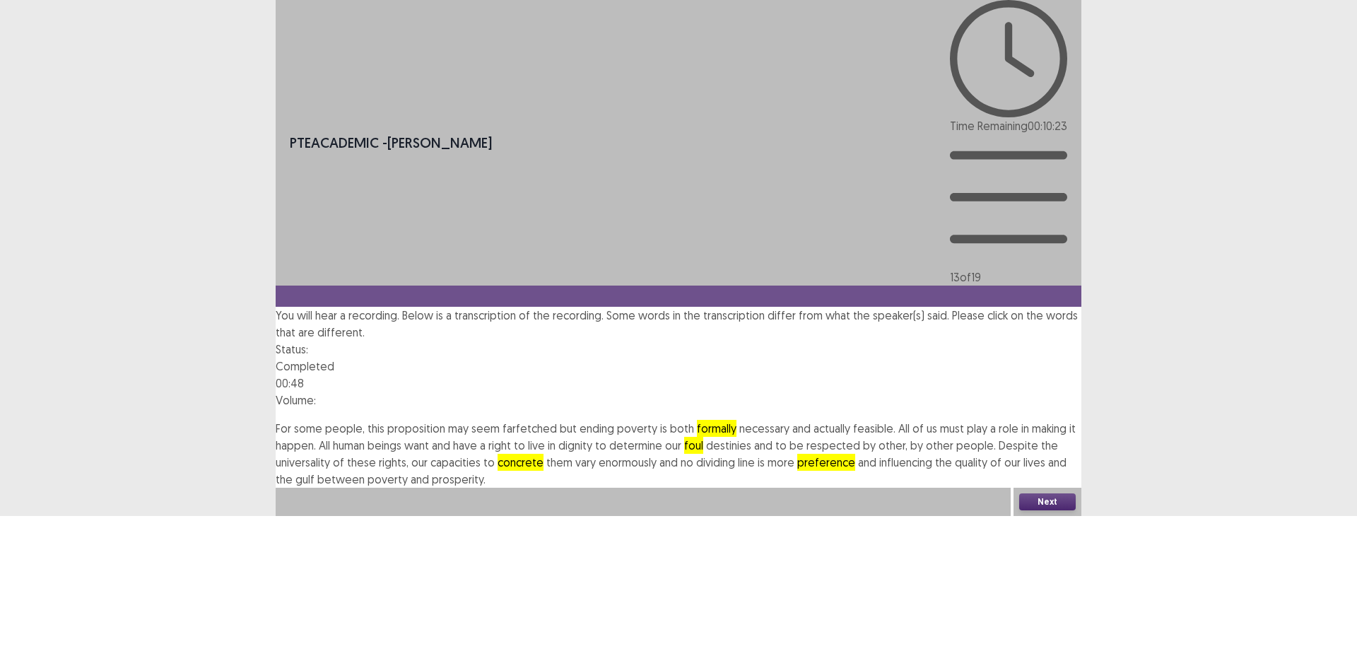
click at [1048, 510] on button "Next" at bounding box center [1047, 501] width 57 height 17
click at [61, 550] on button "Confirm" at bounding box center [30, 562] width 61 height 25
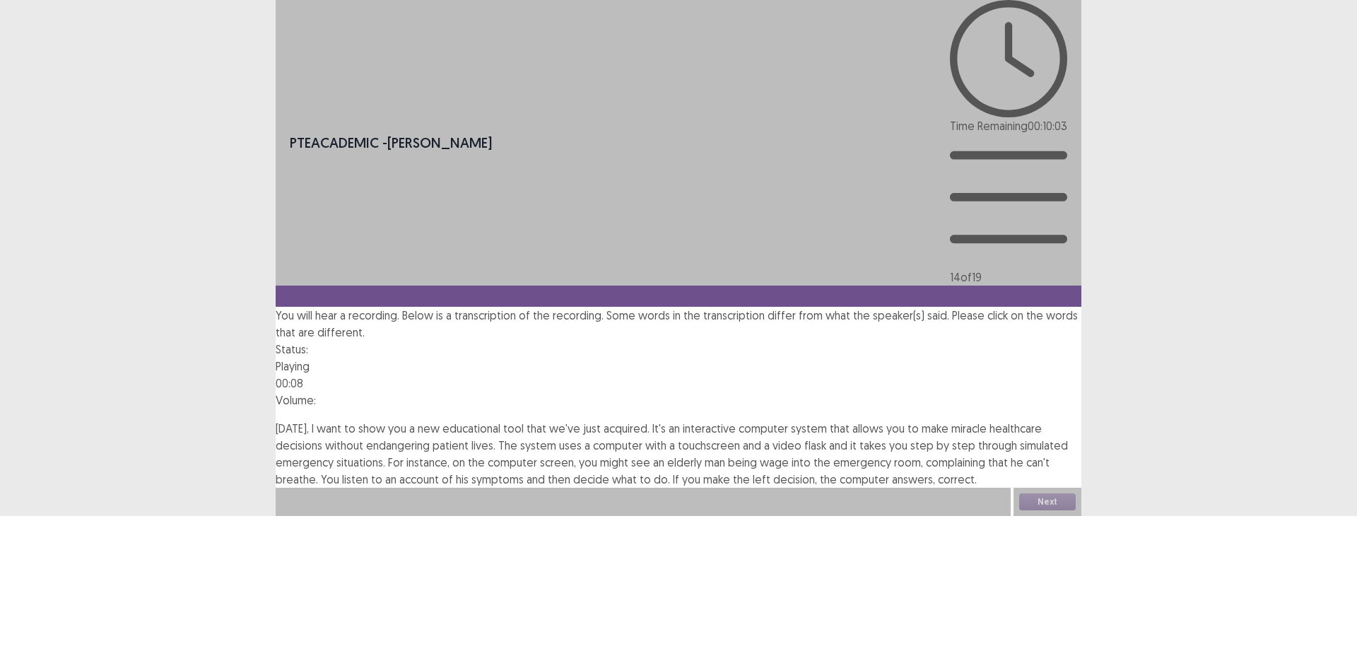
click at [961, 421] on span "miracle" at bounding box center [968, 428] width 35 height 14
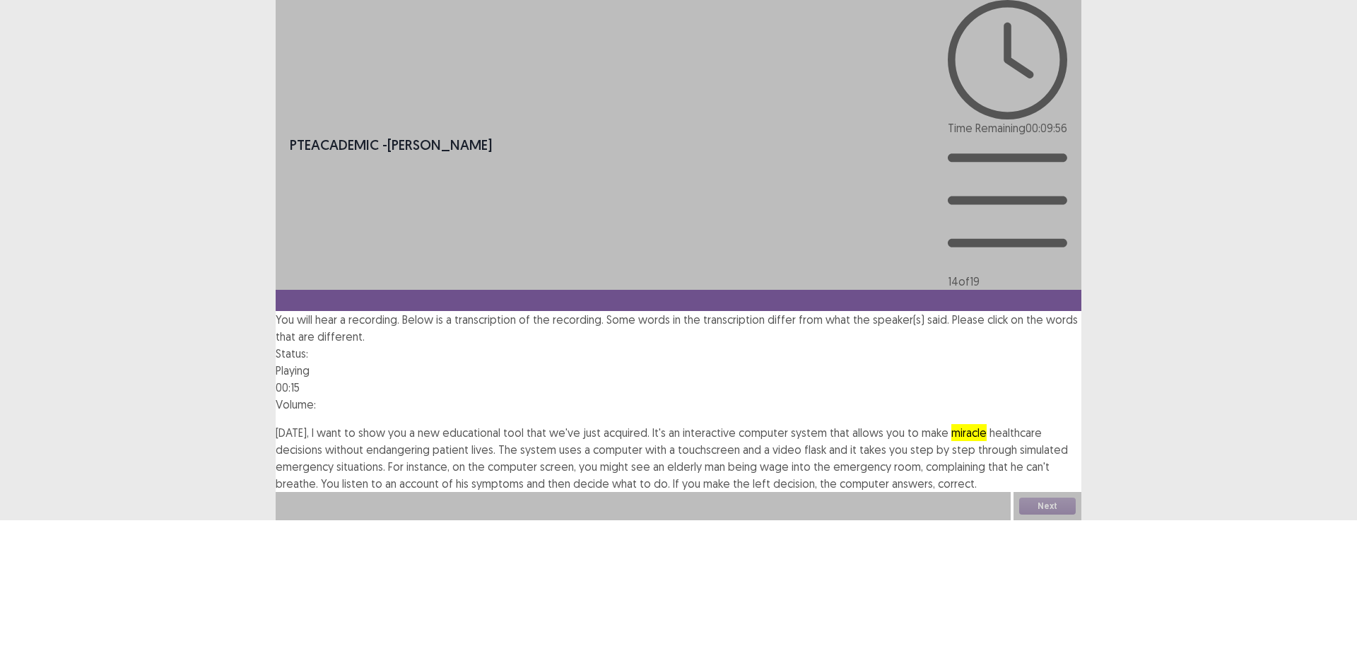
click at [818, 442] on span "flask" at bounding box center [815, 449] width 22 height 14
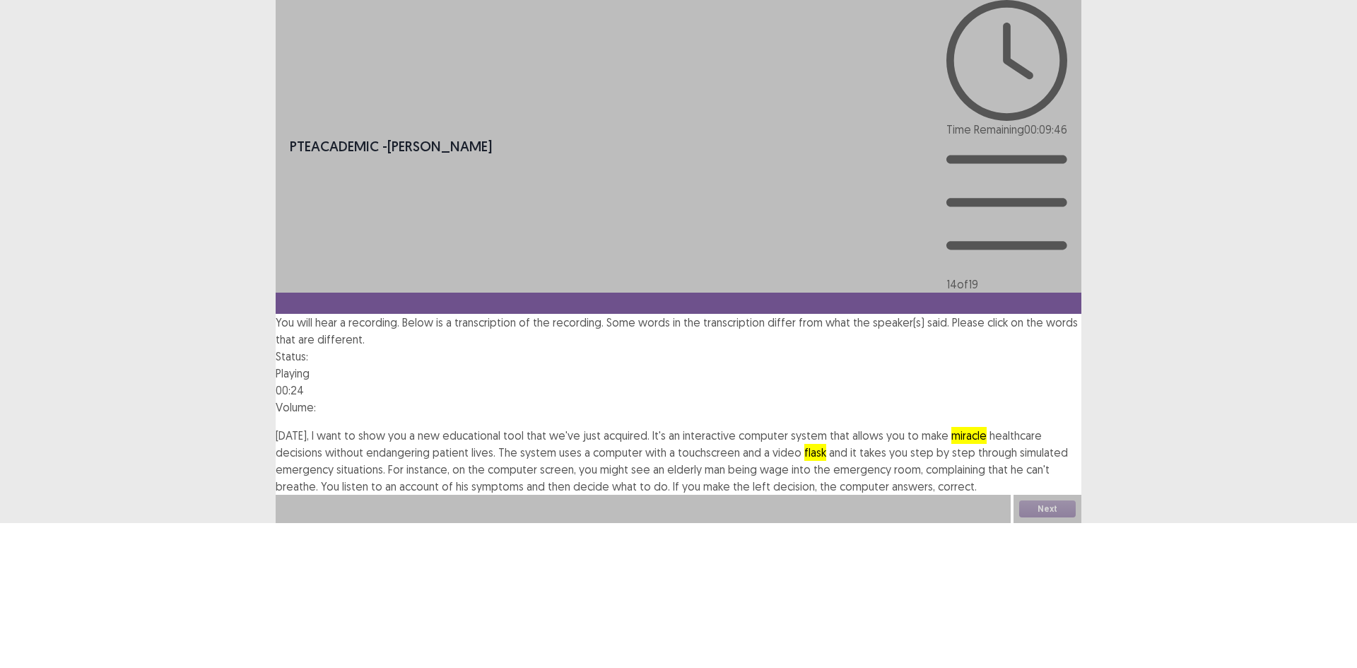
click at [789, 462] on span "wage" at bounding box center [774, 469] width 29 height 14
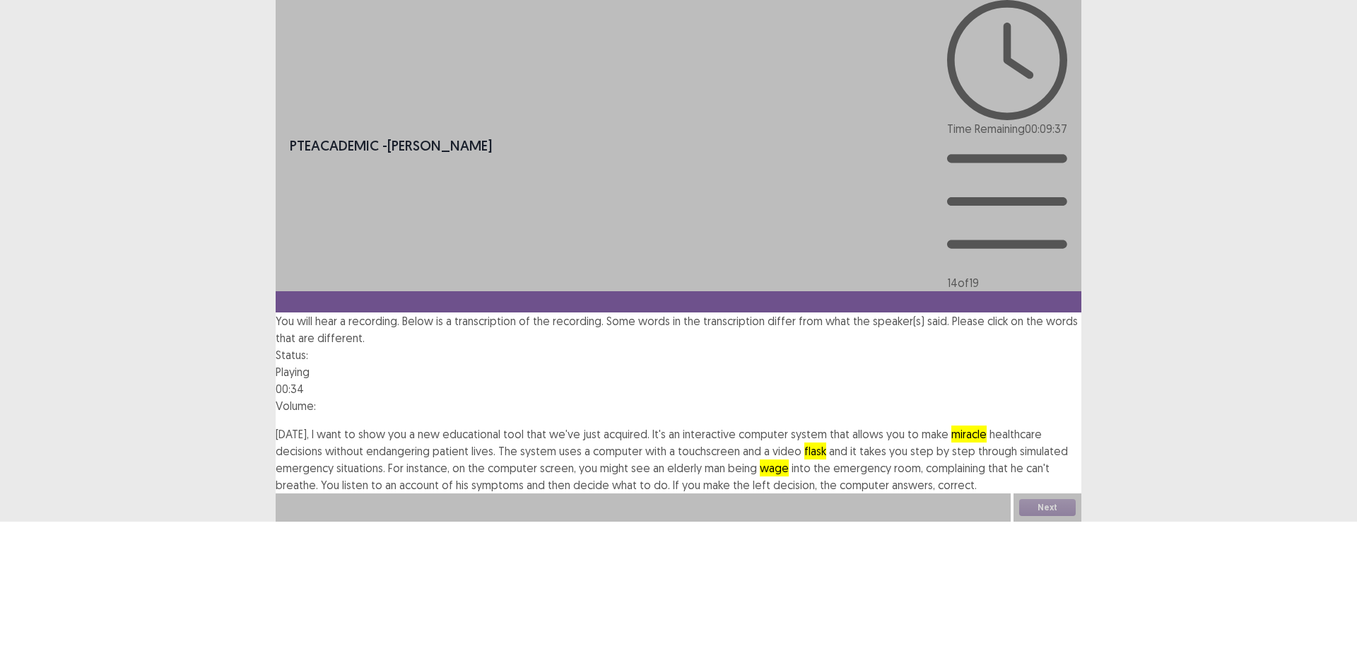
click at [770, 478] on span "left" at bounding box center [762, 485] width 18 height 14
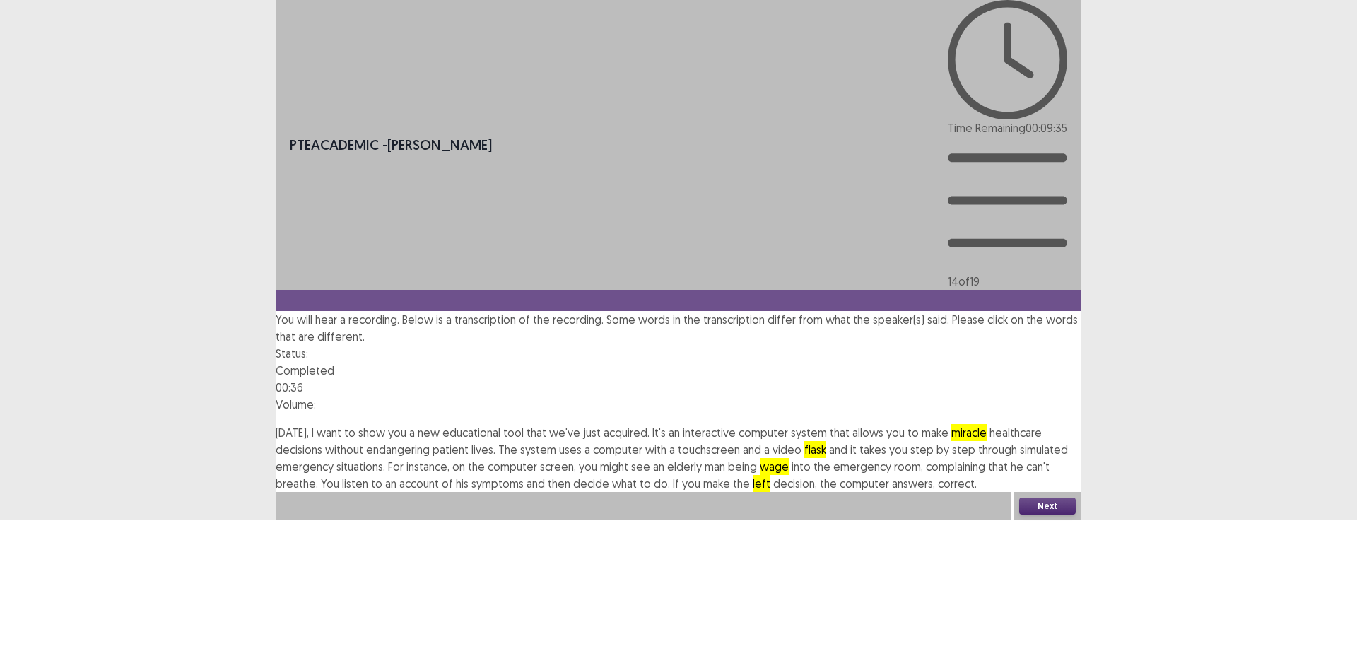
click at [1044, 514] on button "Next" at bounding box center [1047, 505] width 57 height 17
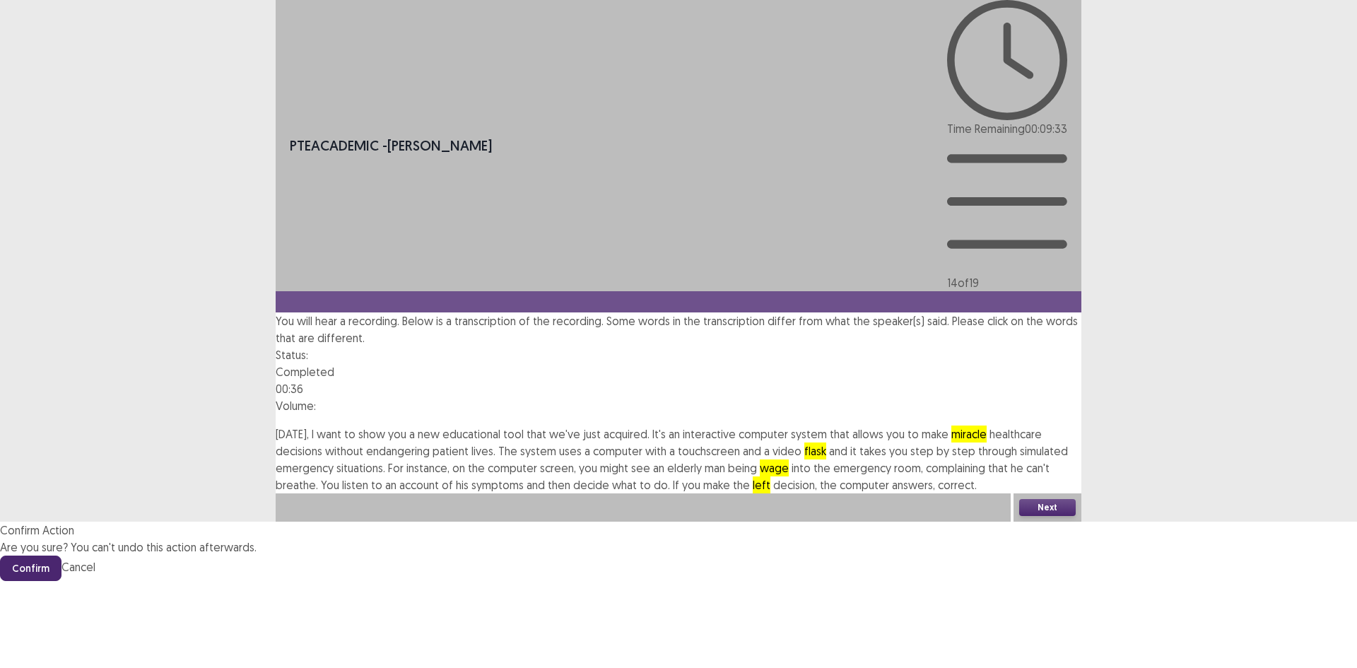
click at [61, 555] on button "Confirm" at bounding box center [30, 567] width 61 height 25
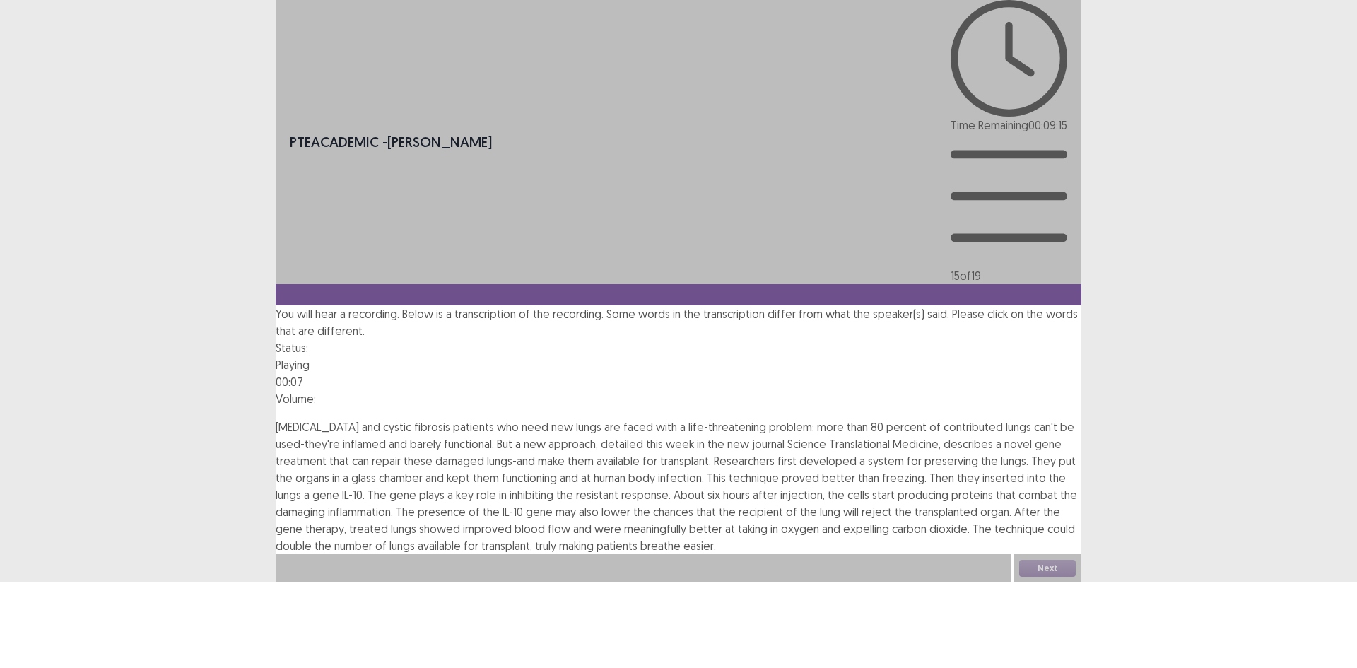
click at [943, 420] on span "contributed" at bounding box center [972, 427] width 59 height 14
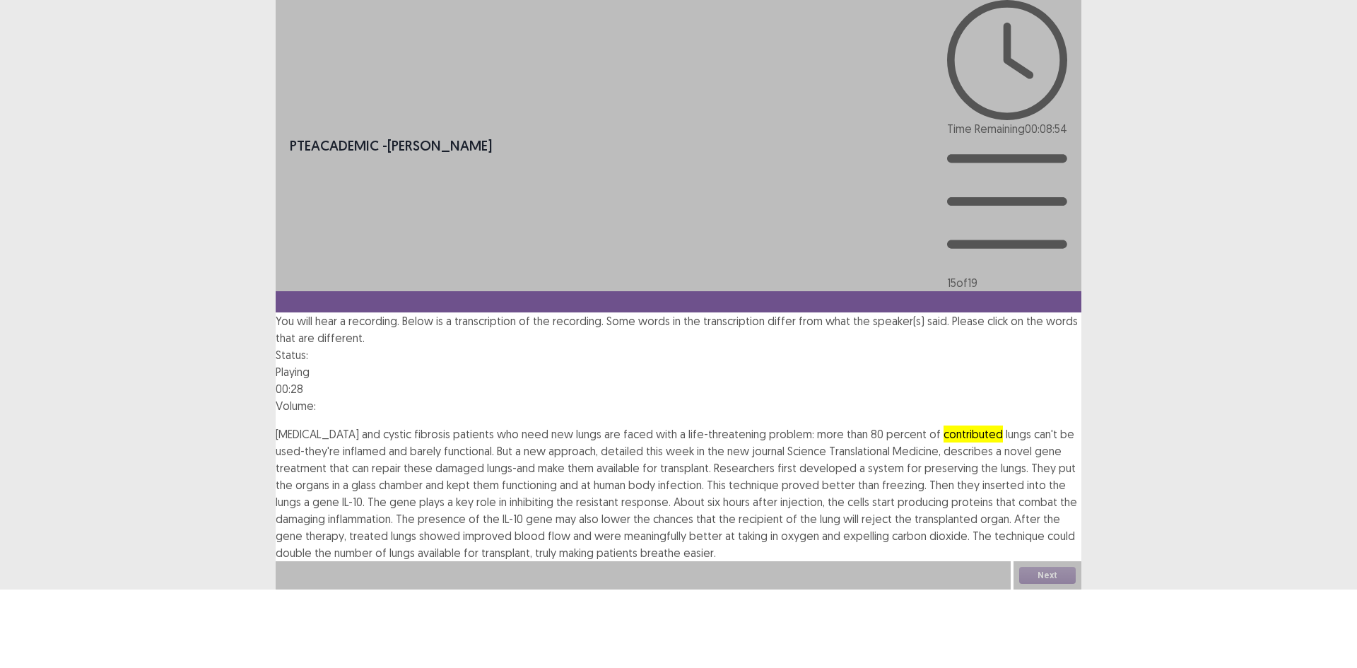
drag, startPoint x: 734, startPoint y: 324, endPoint x: 802, endPoint y: 325, distance: 67.8
click at [704, 478] on span "infection." at bounding box center [681, 485] width 46 height 14
click at [618, 495] on span "resistant" at bounding box center [597, 502] width 42 height 14
drag, startPoint x: 798, startPoint y: 387, endPoint x: 838, endPoint y: 387, distance: 40.3
click at [686, 529] on span "meaningfully" at bounding box center [655, 536] width 62 height 14
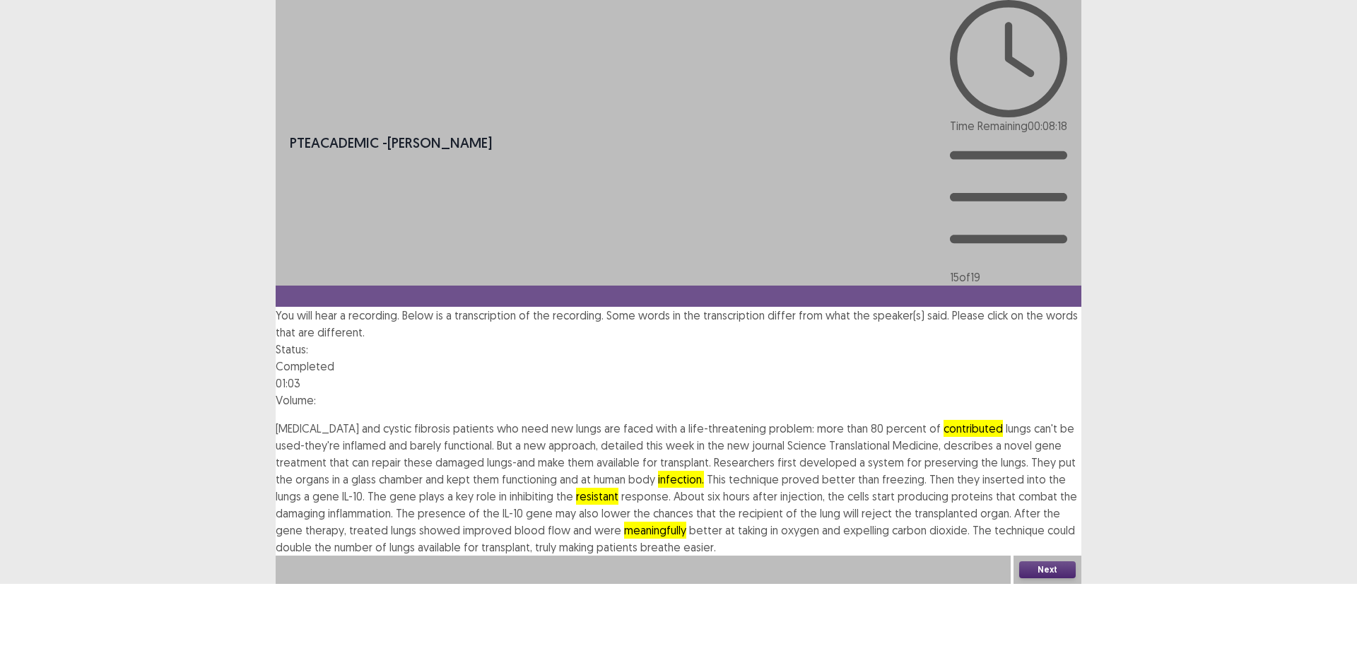
click at [1054, 578] on button "Next" at bounding box center [1047, 569] width 57 height 17
click at [61, 618] on button "Confirm" at bounding box center [30, 630] width 61 height 25
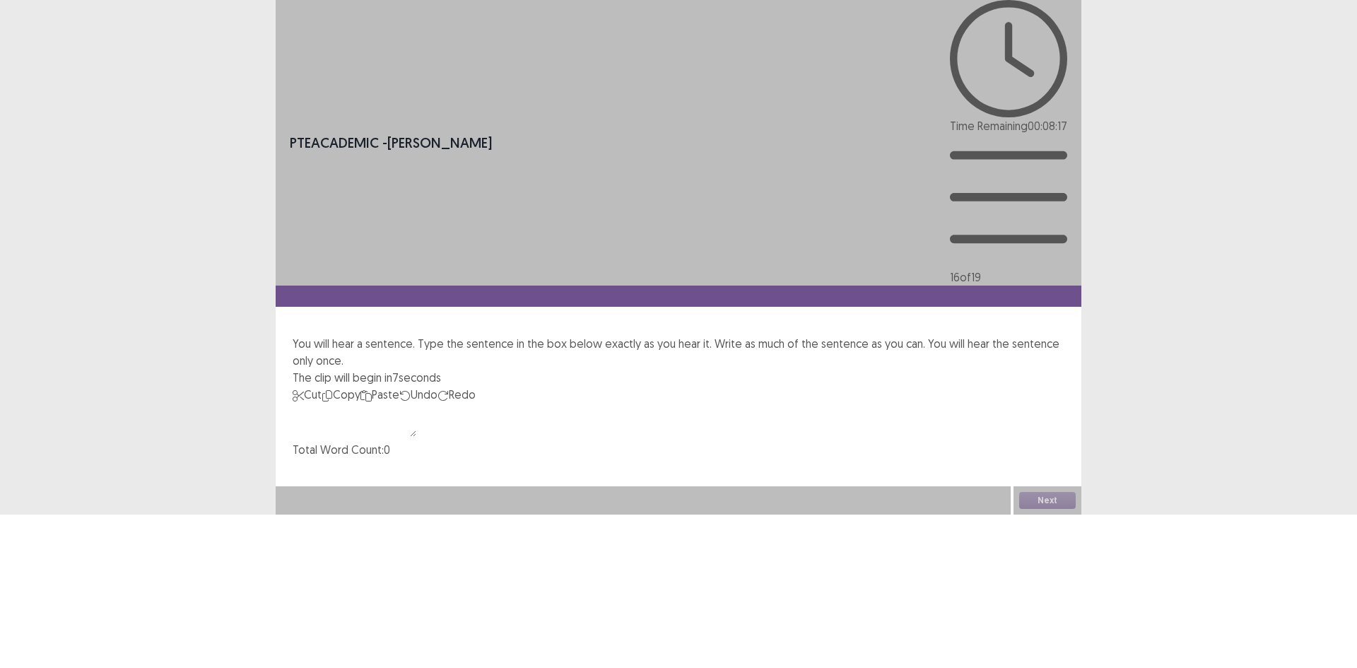
click at [412, 403] on textarea at bounding box center [355, 420] width 124 height 34
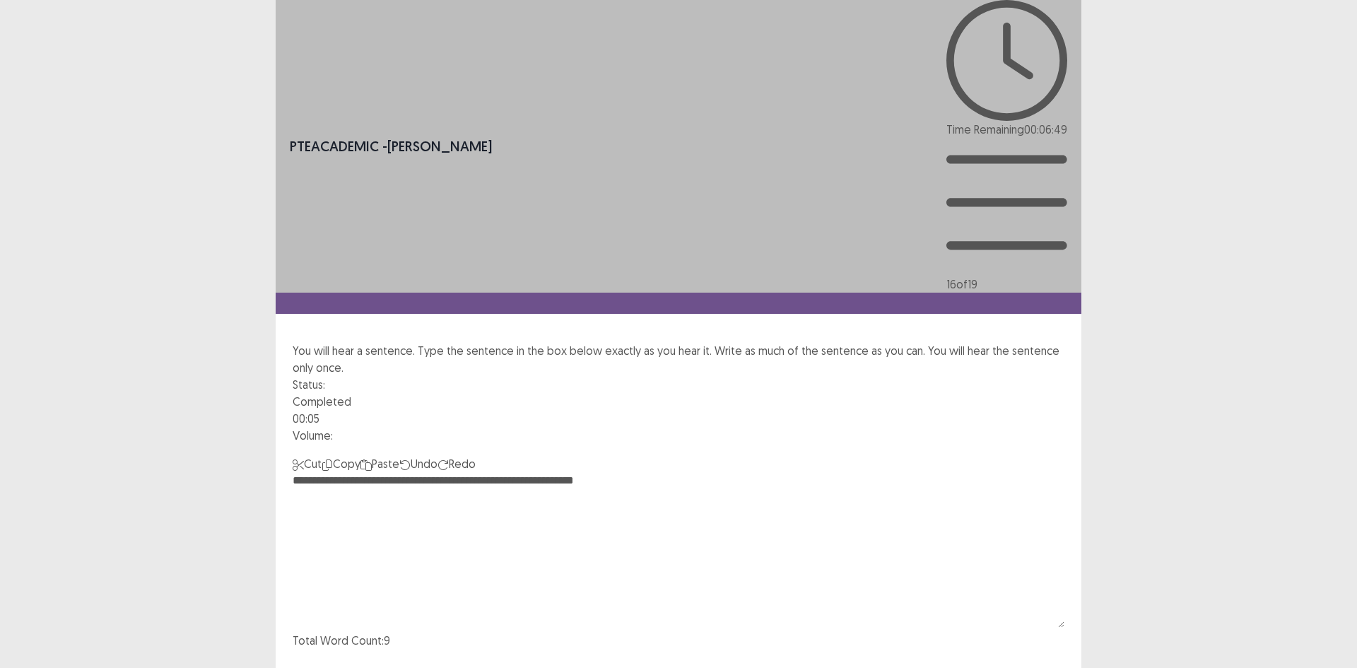
type textarea "**********"
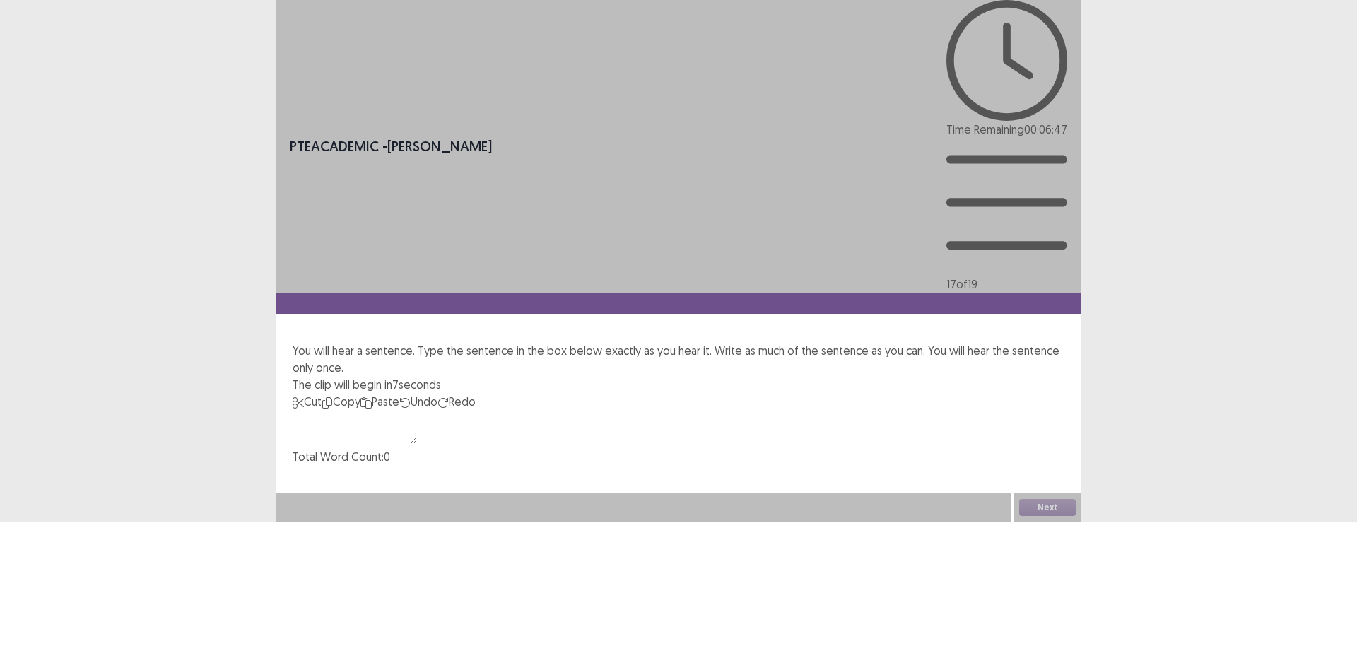
drag, startPoint x: 418, startPoint y: 292, endPoint x: 410, endPoint y: 287, distance: 9.2
click at [416, 410] on textarea at bounding box center [355, 427] width 124 height 34
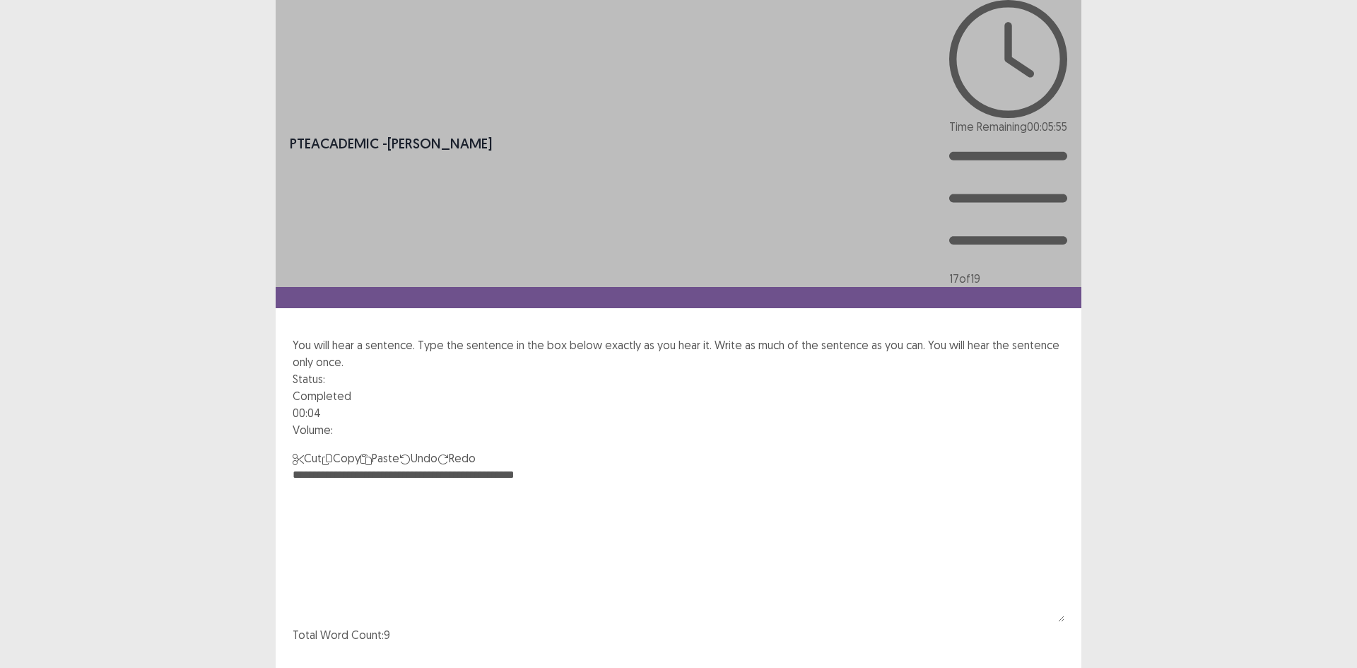
click at [406, 466] on textarea "**********" at bounding box center [679, 543] width 772 height 155
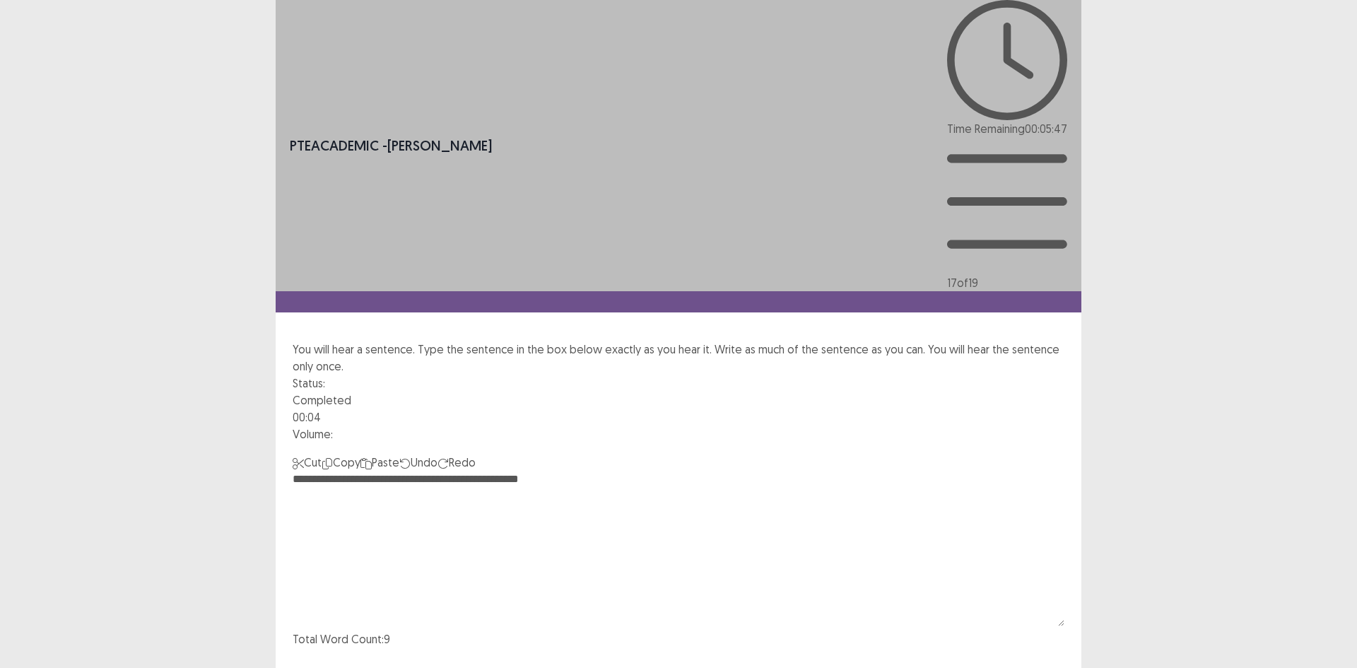
type textarea "**********"
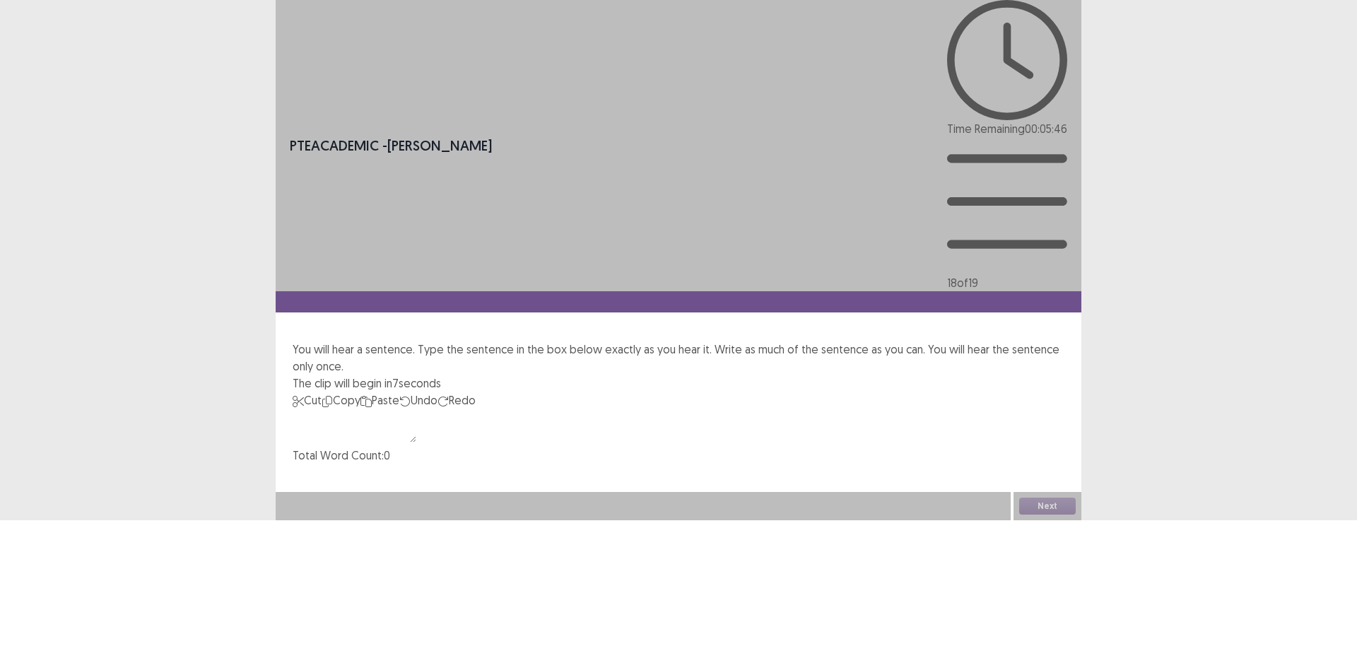
click at [364, 408] on textarea at bounding box center [355, 425] width 124 height 34
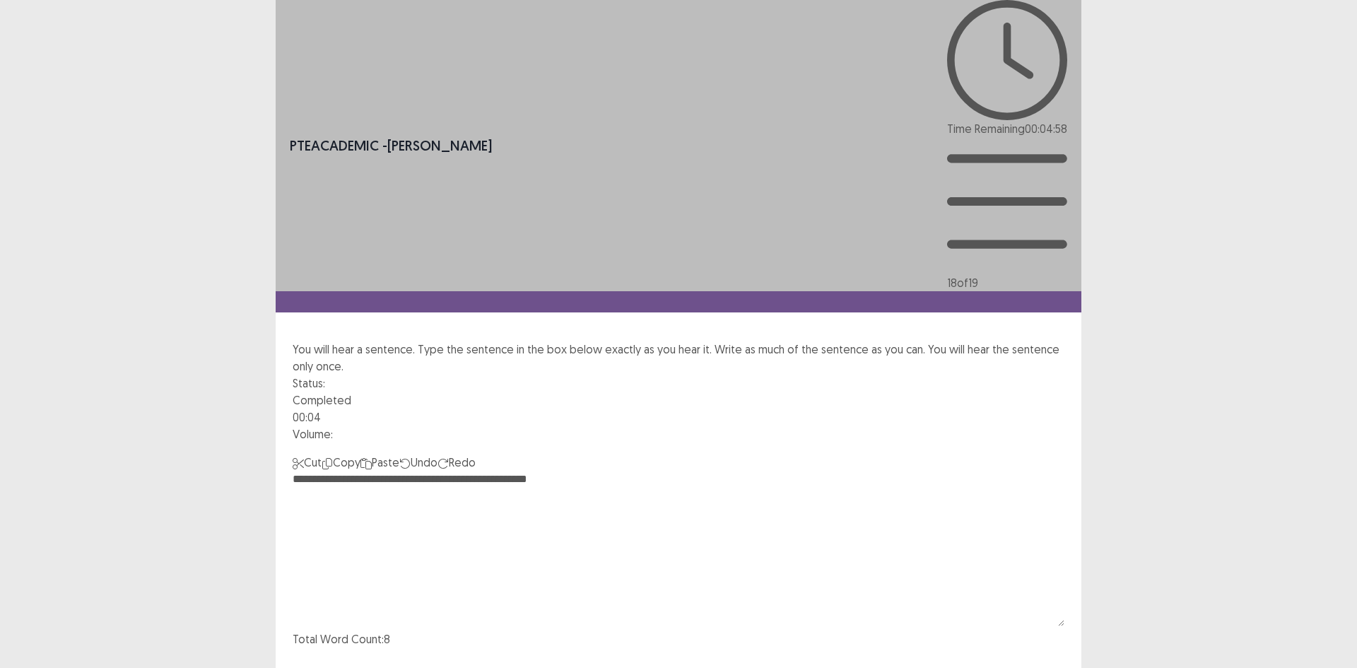
click at [448, 471] on textarea "**********" at bounding box center [679, 548] width 772 height 155
click at [543, 471] on textarea "**********" at bounding box center [679, 548] width 772 height 155
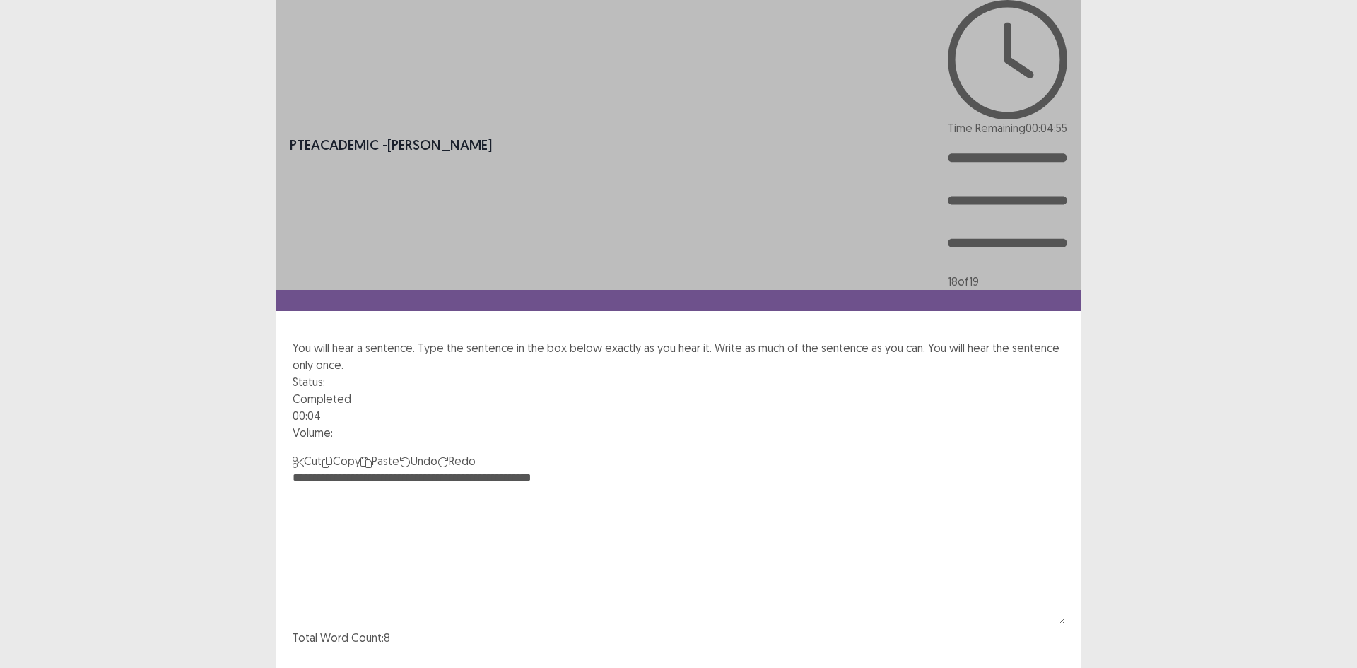
click at [583, 469] on textarea "**********" at bounding box center [679, 546] width 772 height 155
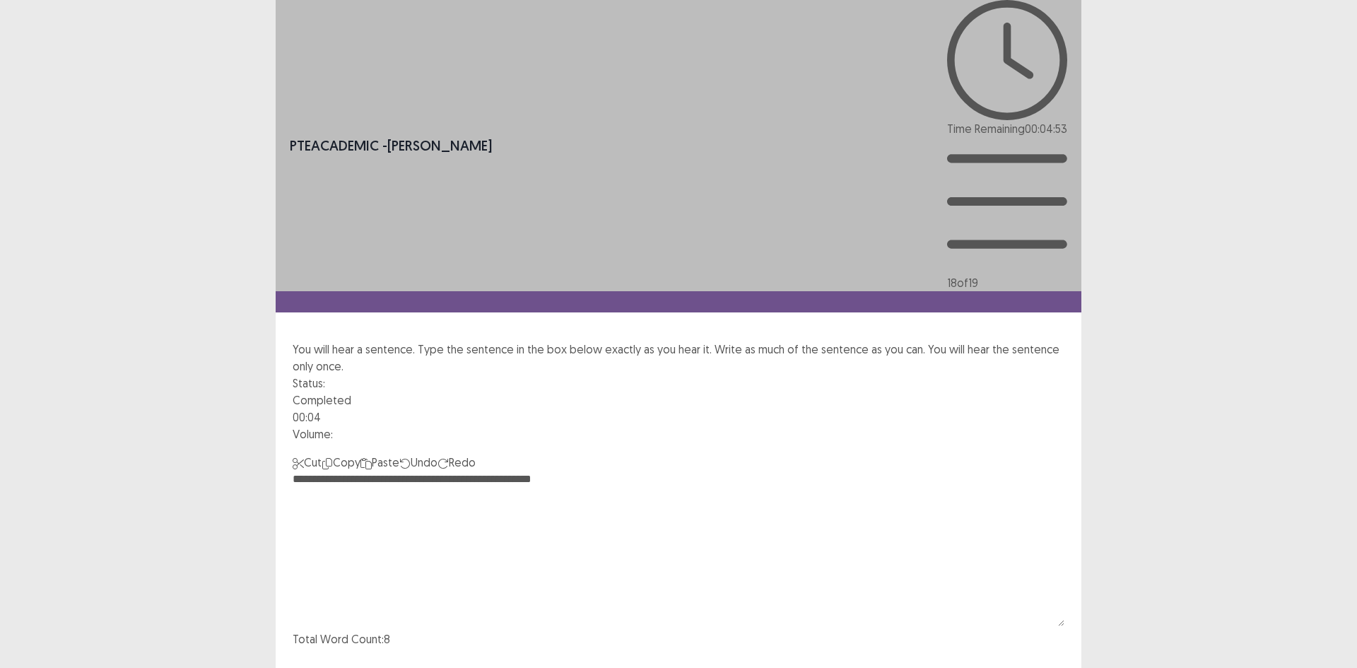
click at [527, 471] on textarea "**********" at bounding box center [679, 548] width 772 height 155
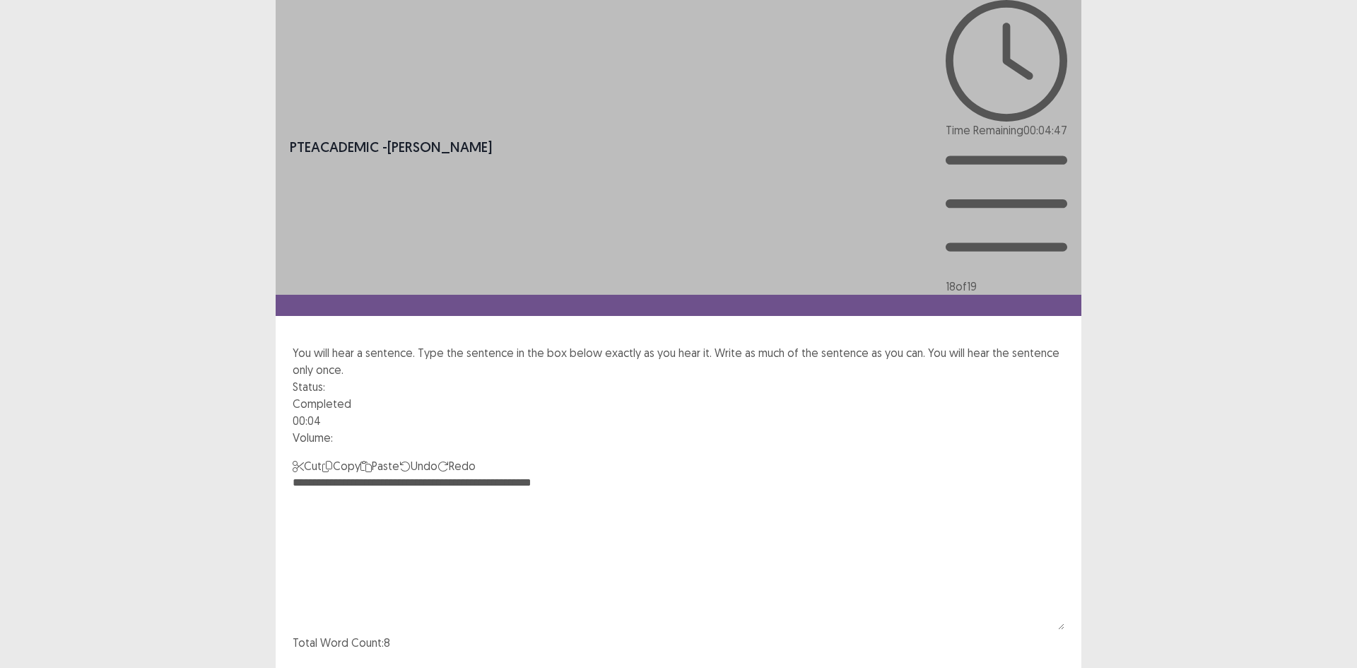
type textarea "**********"
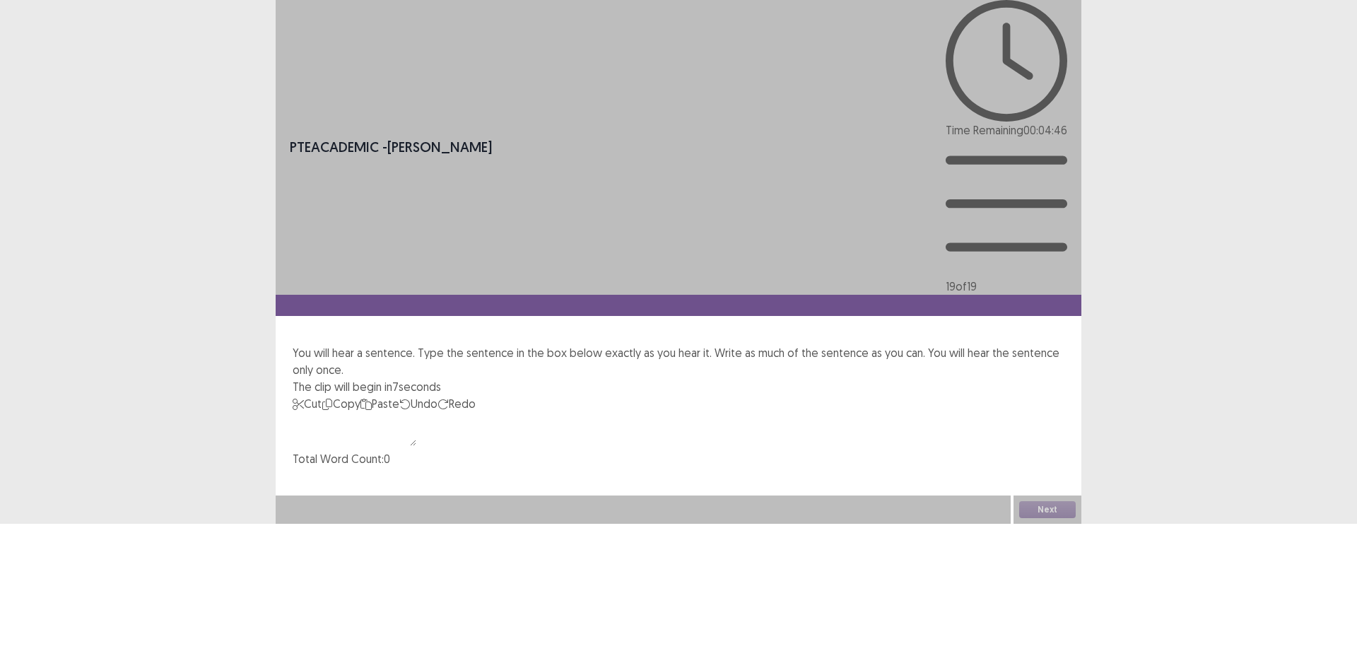
click at [385, 412] on textarea at bounding box center [355, 429] width 124 height 34
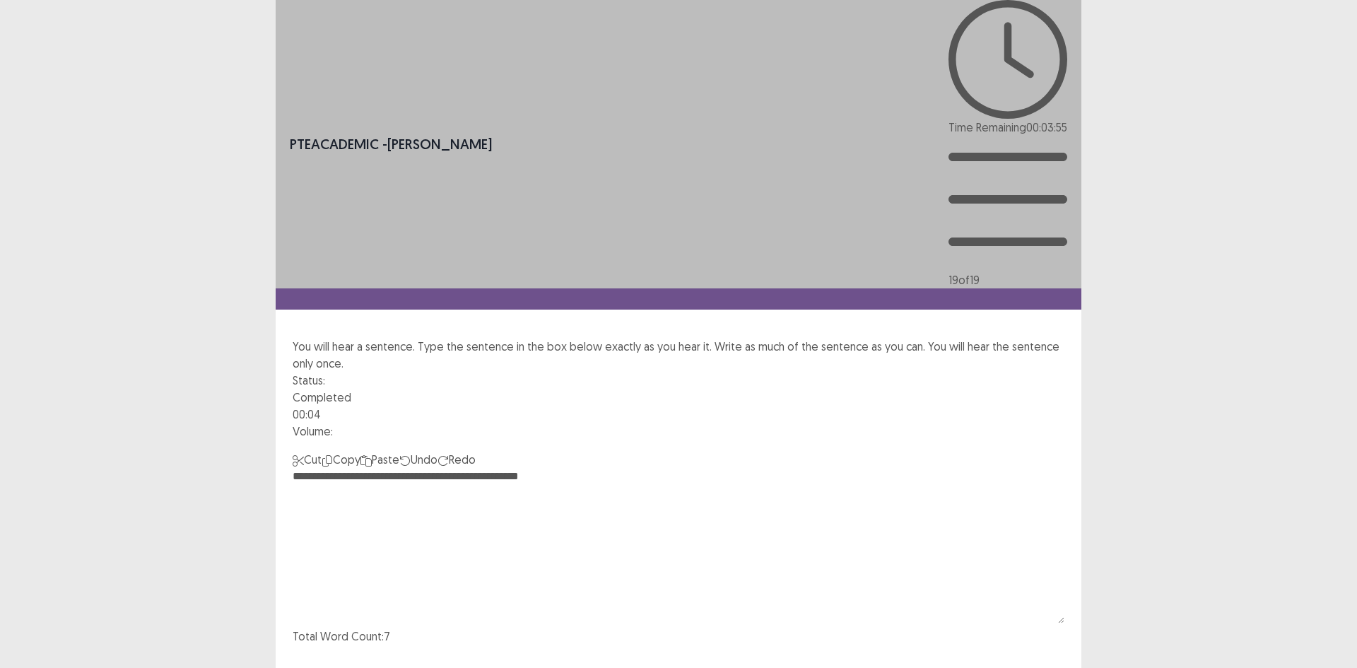
click at [506, 468] on textarea "**********" at bounding box center [679, 545] width 772 height 155
type textarea "**********"
